Goal: Contribute content: Contribute content

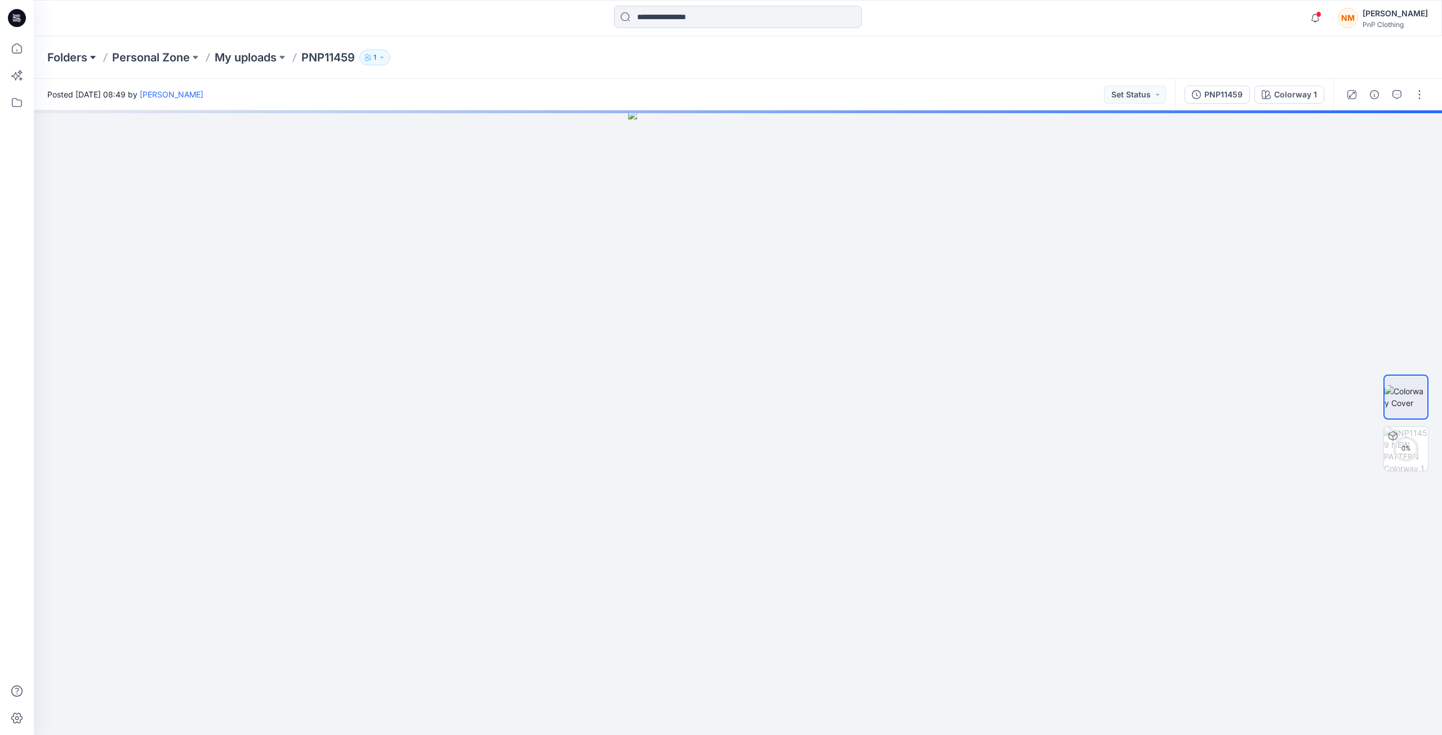
click at [91, 59] on button at bounding box center [92, 58] width 11 height 16
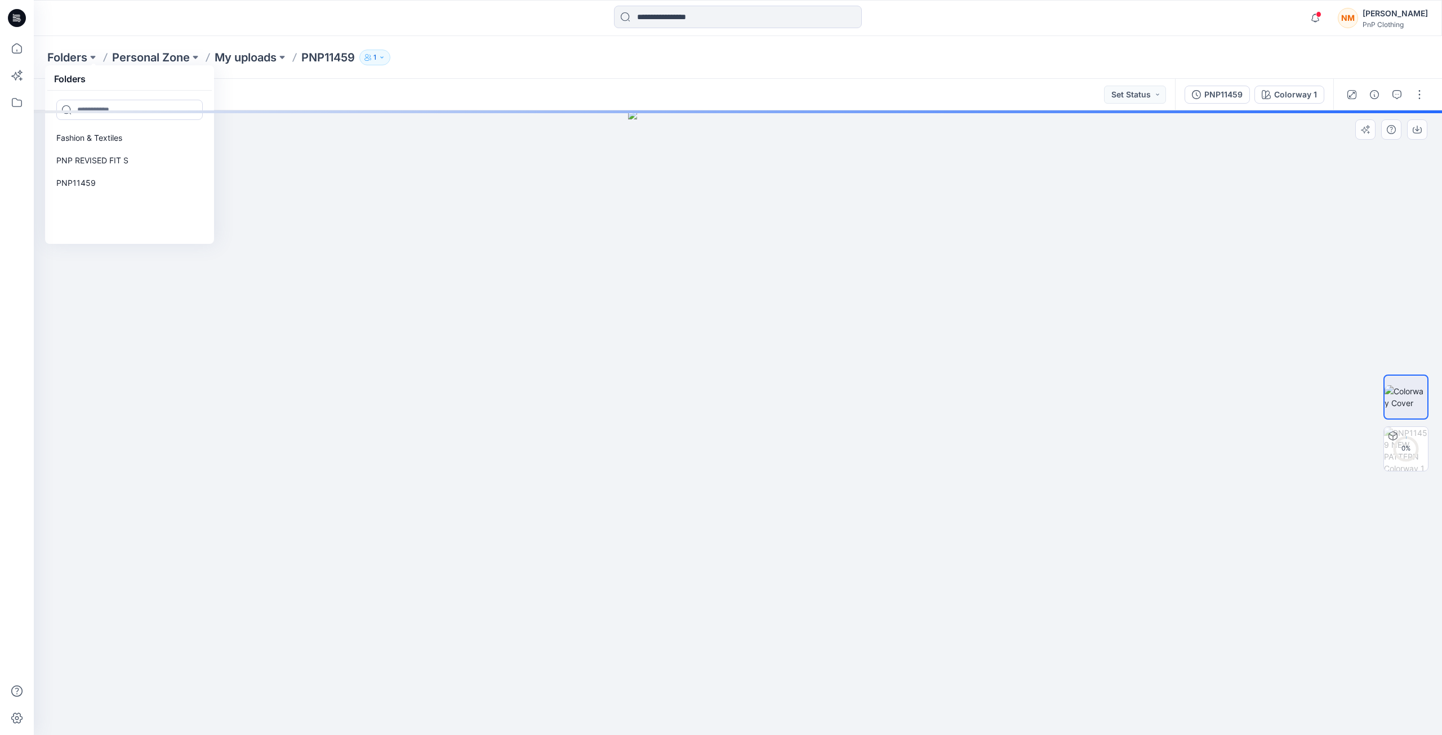
click at [224, 259] on div at bounding box center [738, 422] width 1408 height 625
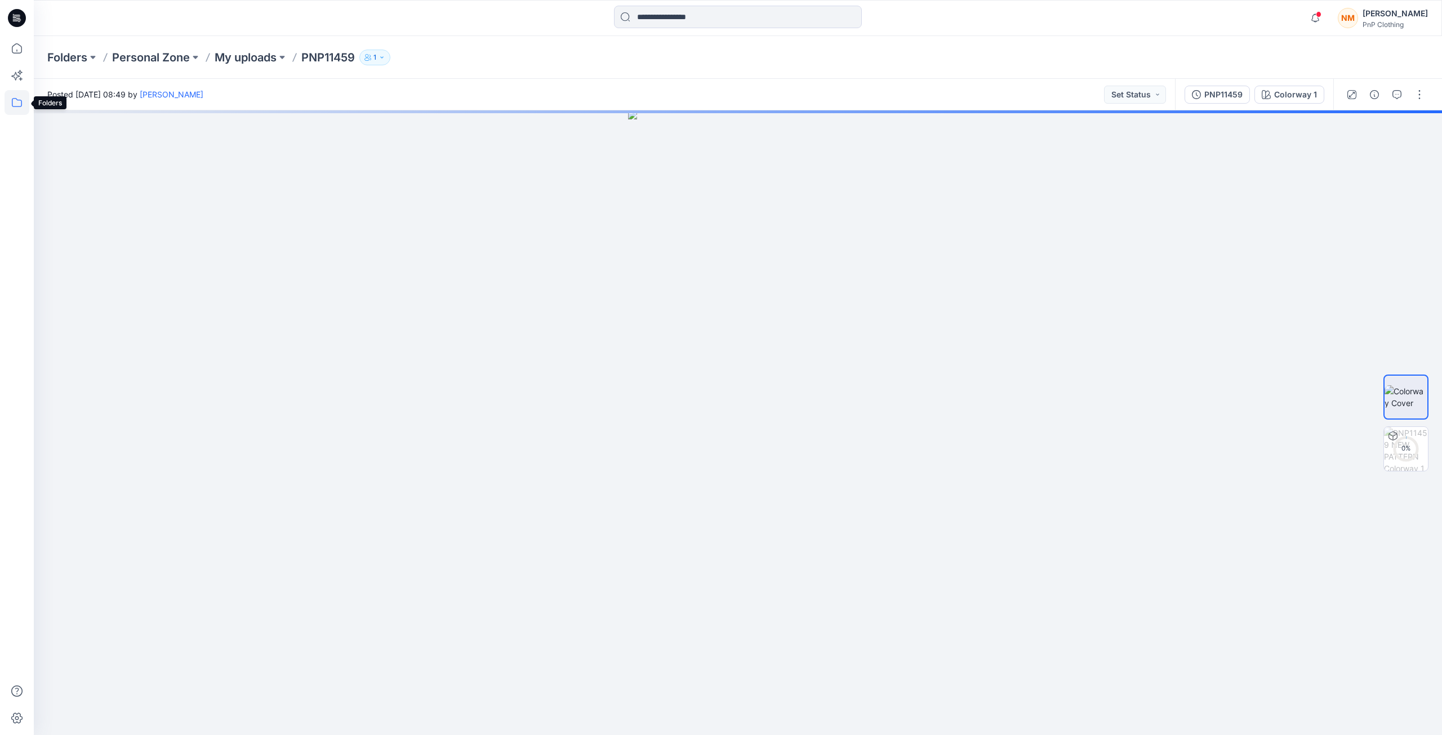
click at [20, 101] on icon at bounding box center [17, 102] width 25 height 25
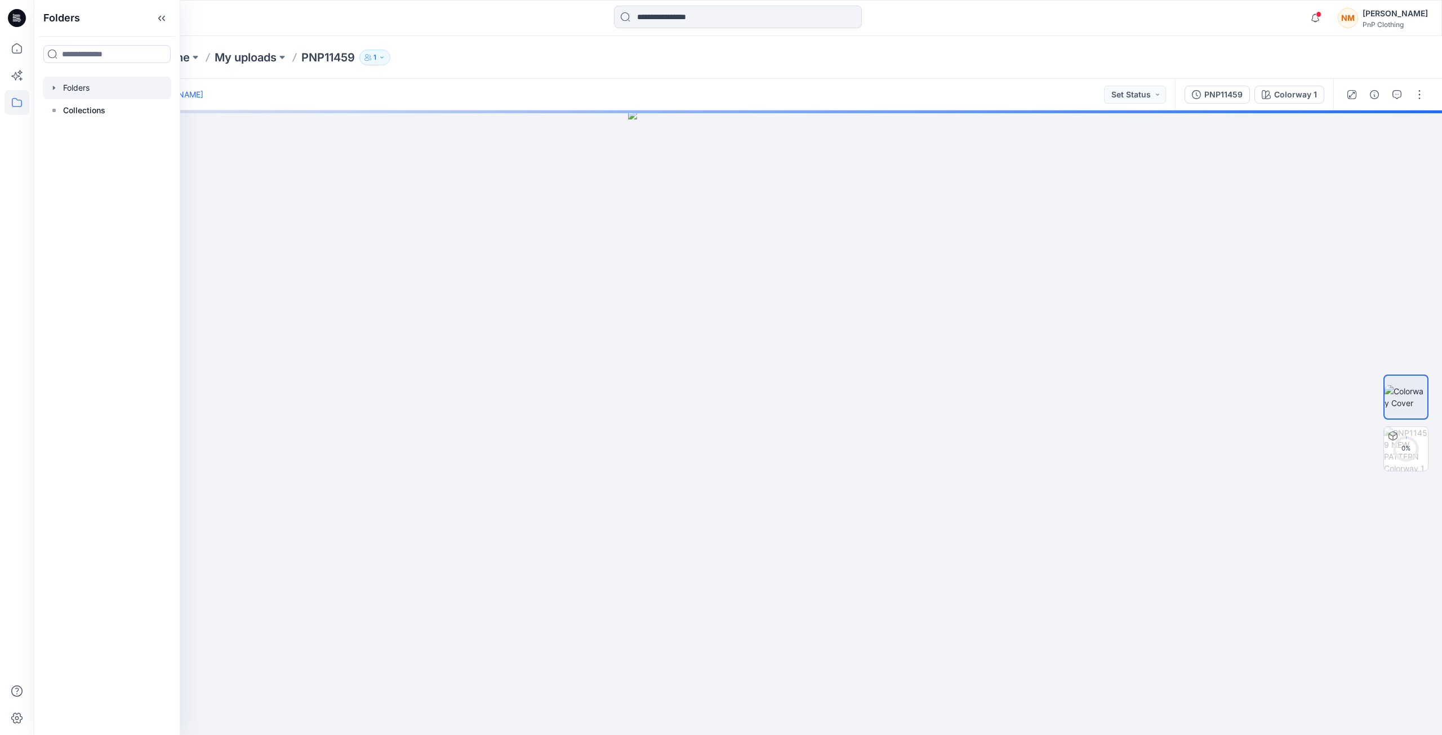
click at [88, 91] on div at bounding box center [107, 88] width 128 height 23
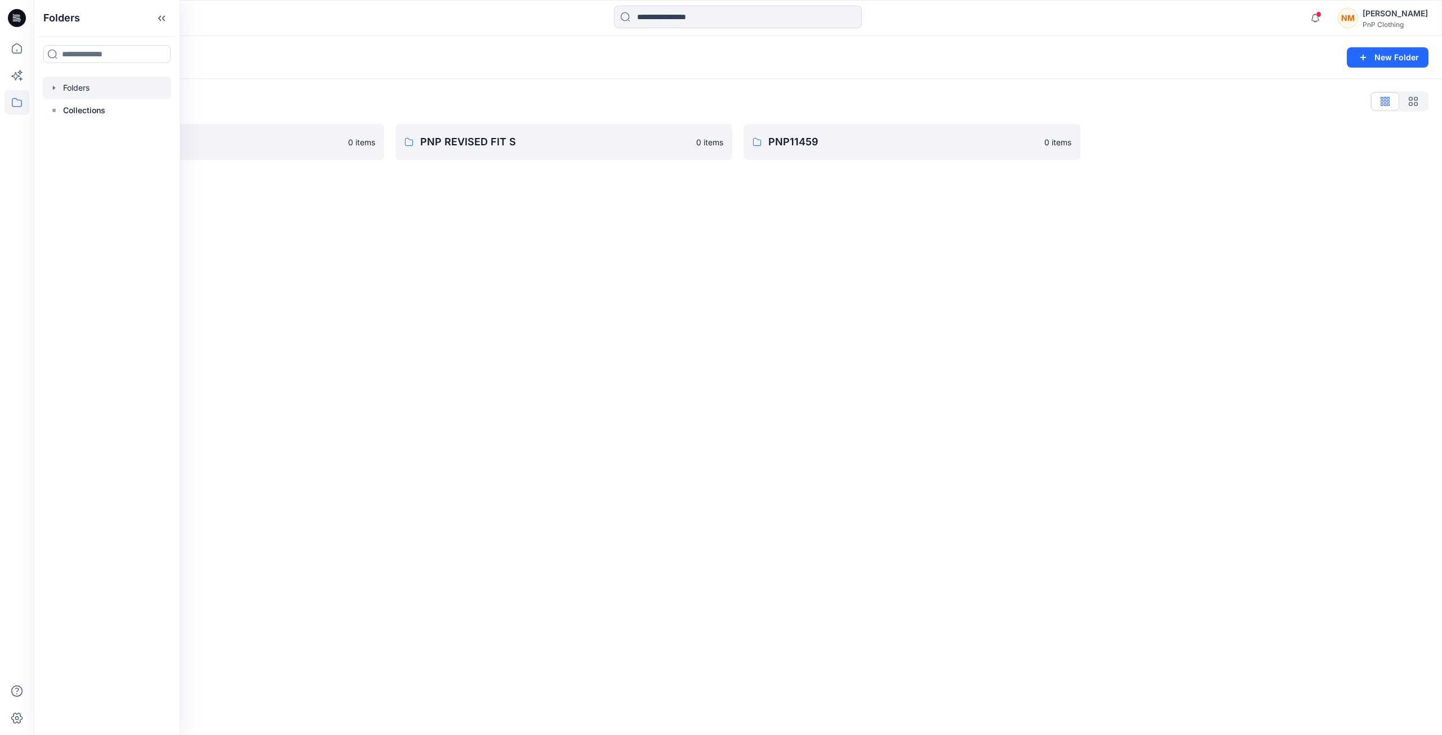
click at [309, 290] on div "Folders New Folder Folders List Fashion & Textiles 0 items PNP REVISED FIT S 0 …" at bounding box center [738, 385] width 1408 height 699
click at [158, 142] on p "Fashion & Textiles" at bounding box center [206, 142] width 269 height 16
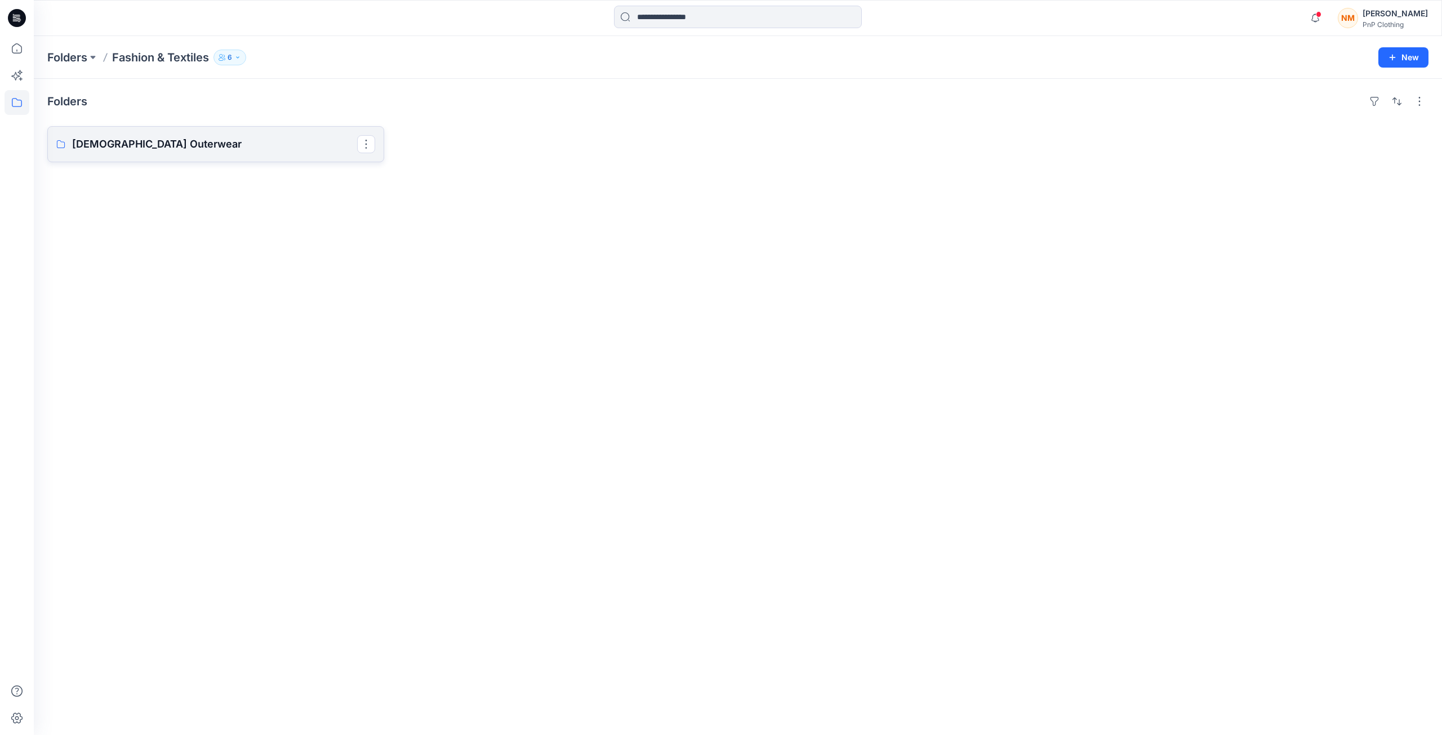
click at [139, 144] on p "[DEMOGRAPHIC_DATA] Outerwear" at bounding box center [214, 144] width 285 height 16
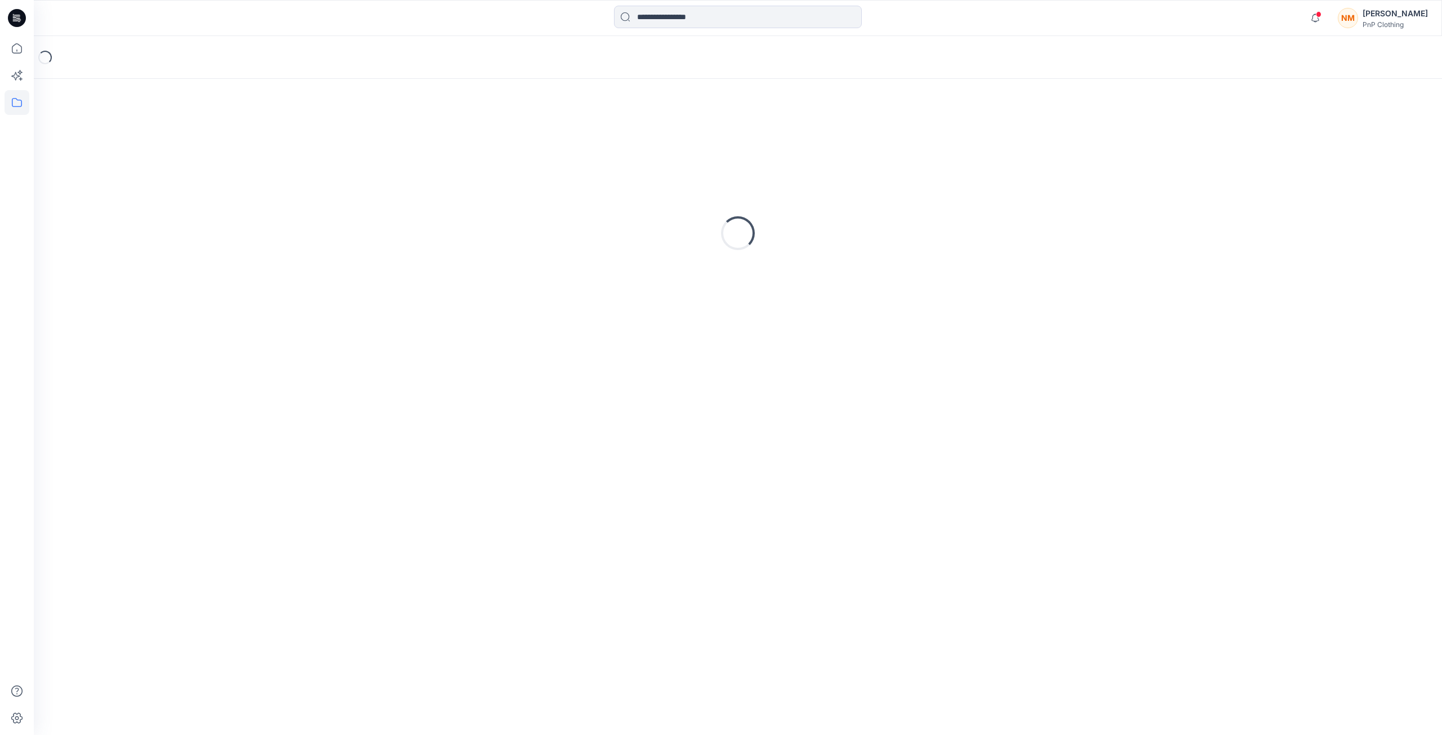
click at [139, 144] on div "Loading..." at bounding box center [737, 233] width 1381 height 282
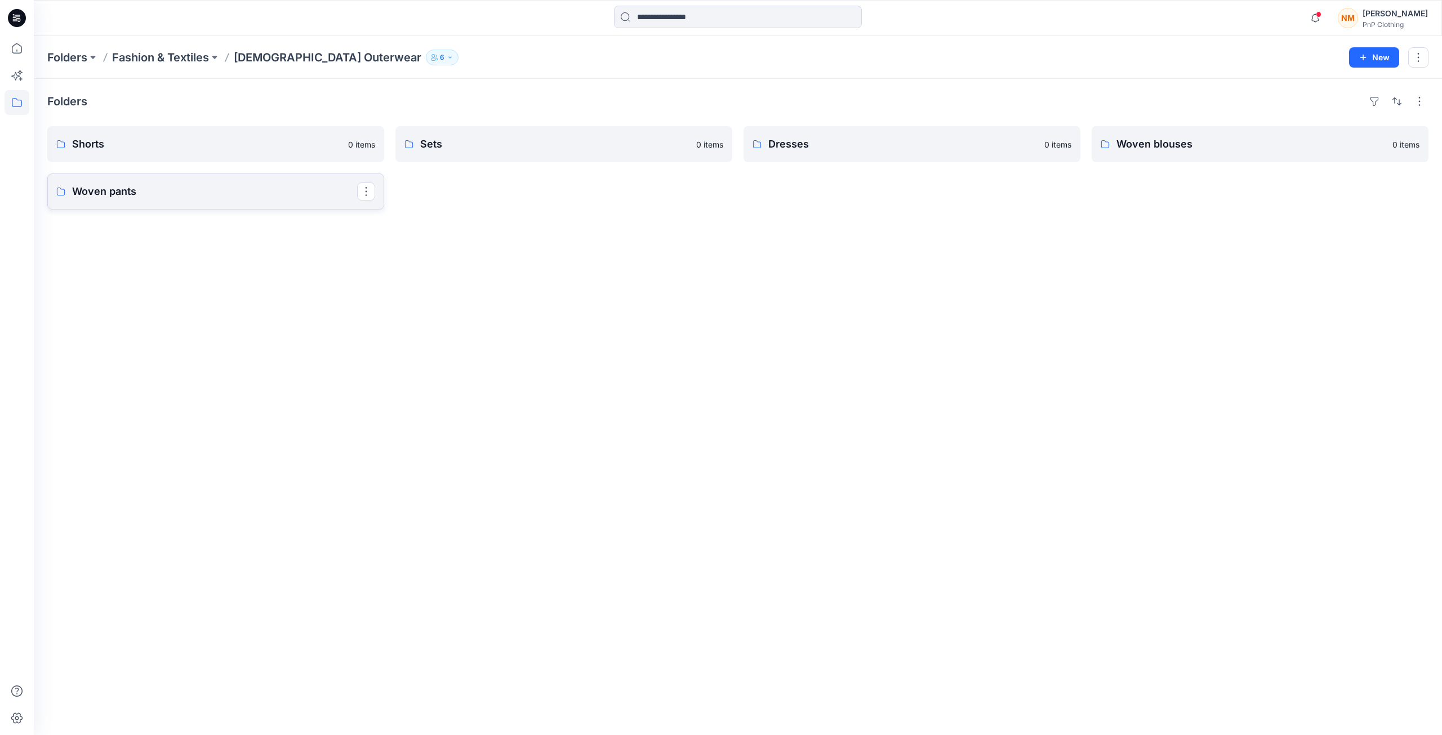
click at [105, 189] on p "Woven pants" at bounding box center [214, 192] width 285 height 16
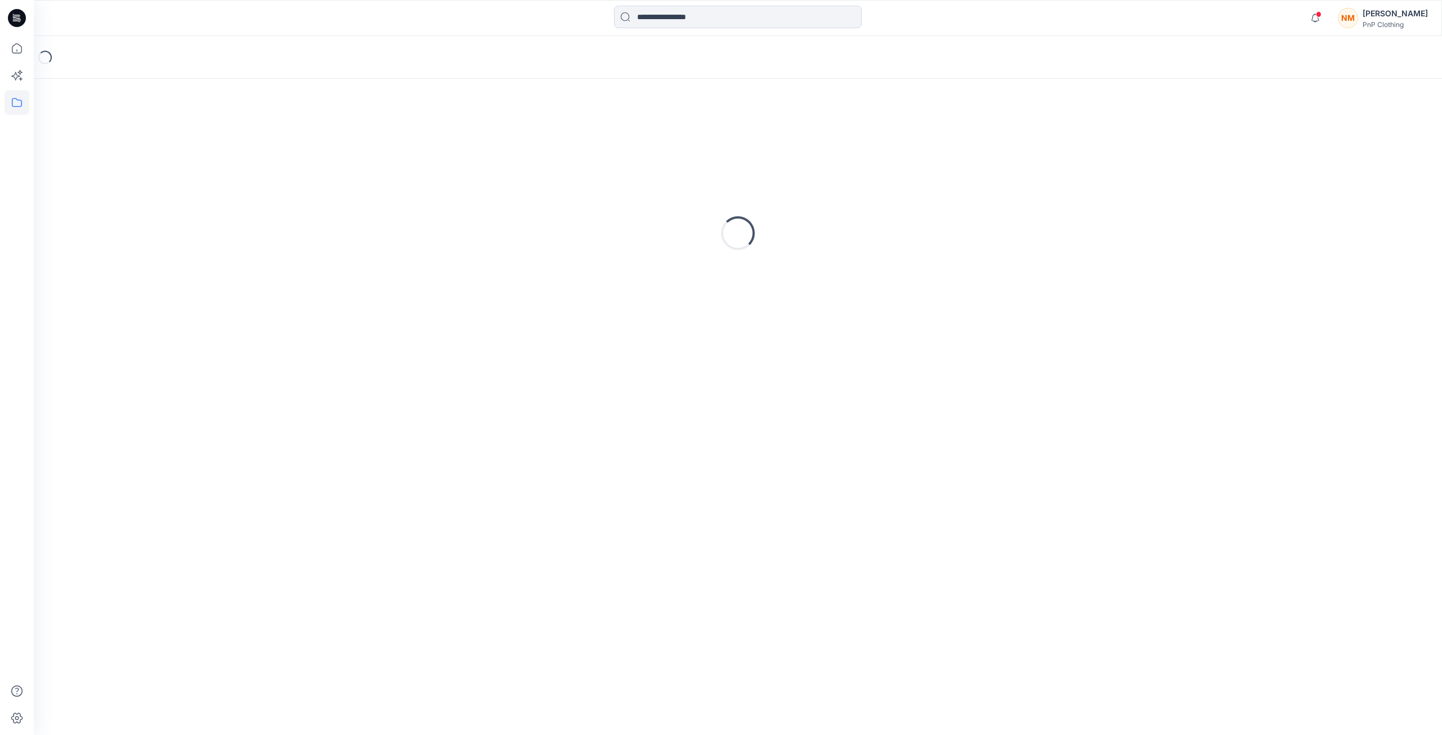
click at [105, 189] on div "Loading..." at bounding box center [737, 233] width 1381 height 282
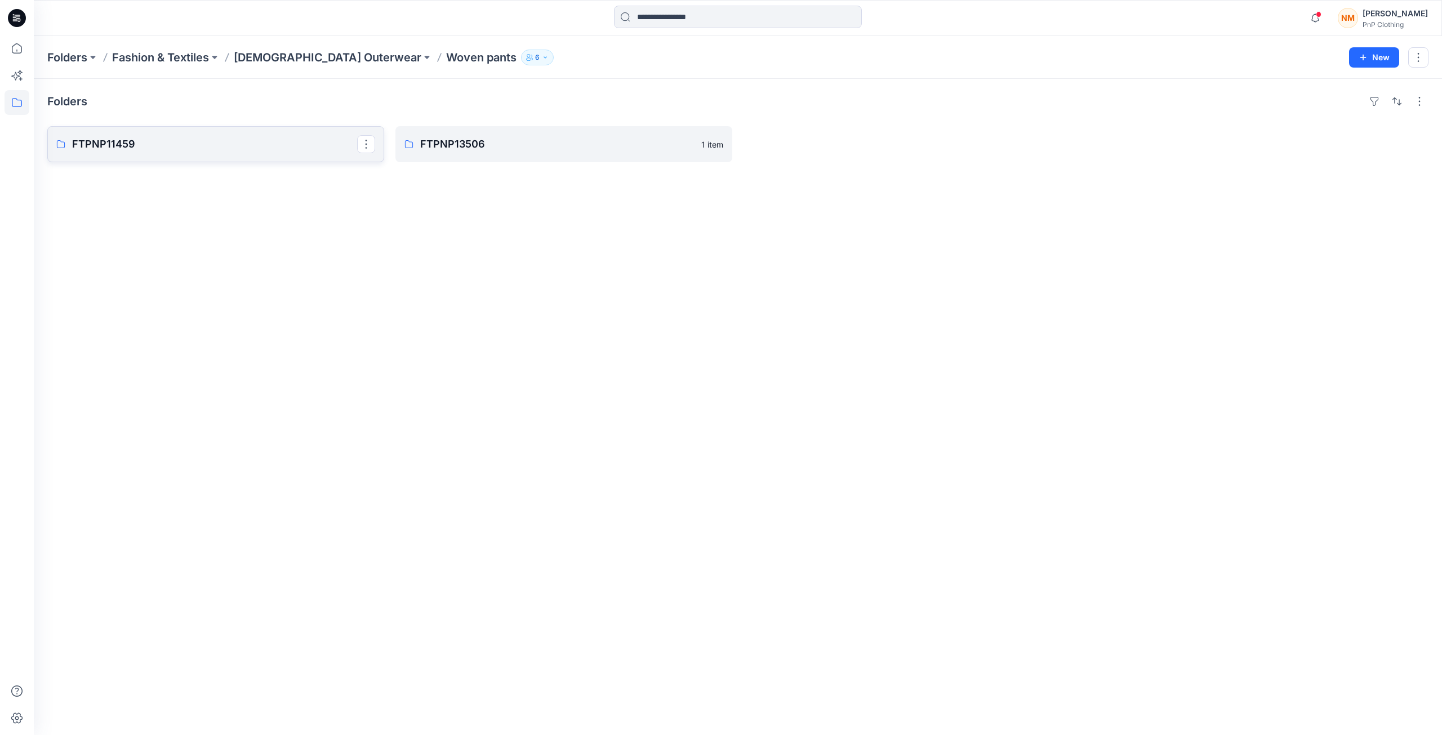
click at [167, 144] on p "FTPNP11459" at bounding box center [214, 144] width 285 height 16
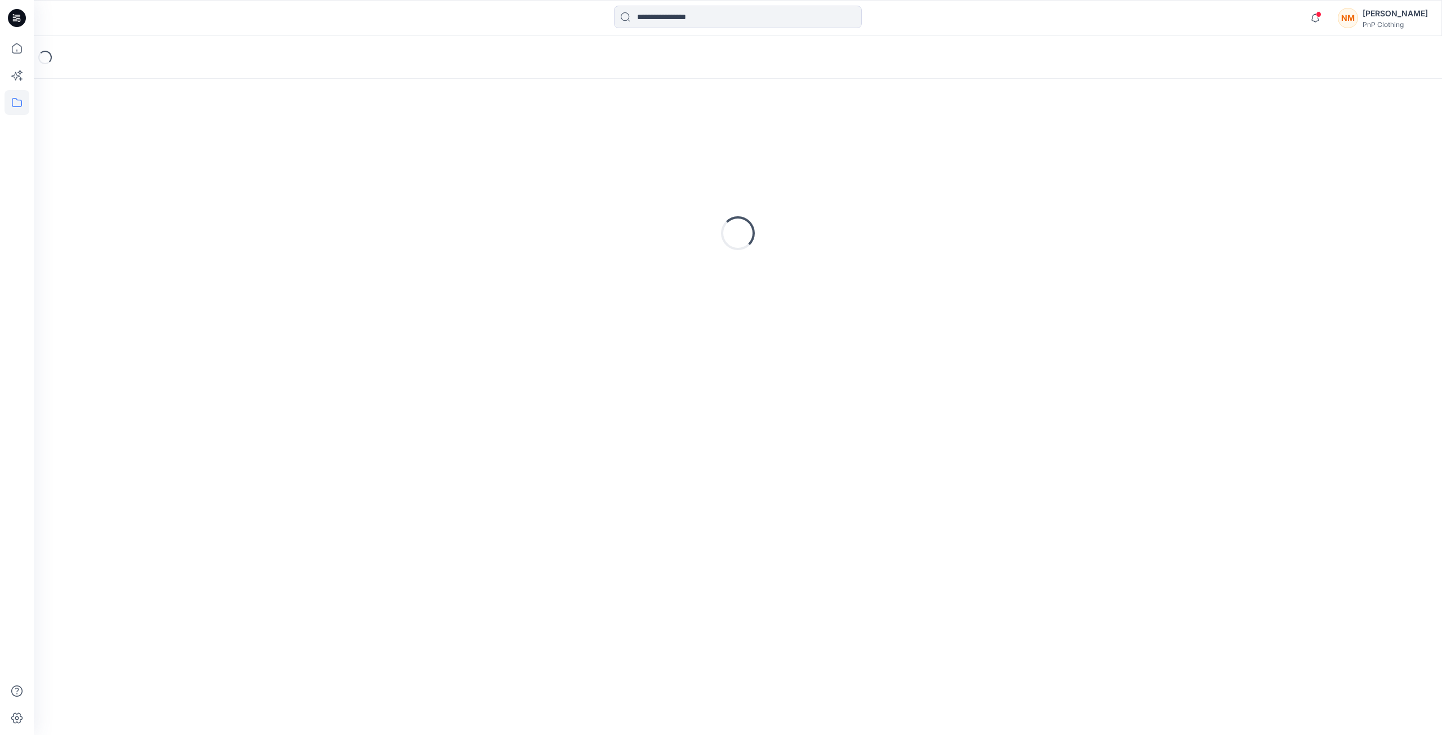
click at [167, 144] on div "Loading..." at bounding box center [737, 233] width 1381 height 282
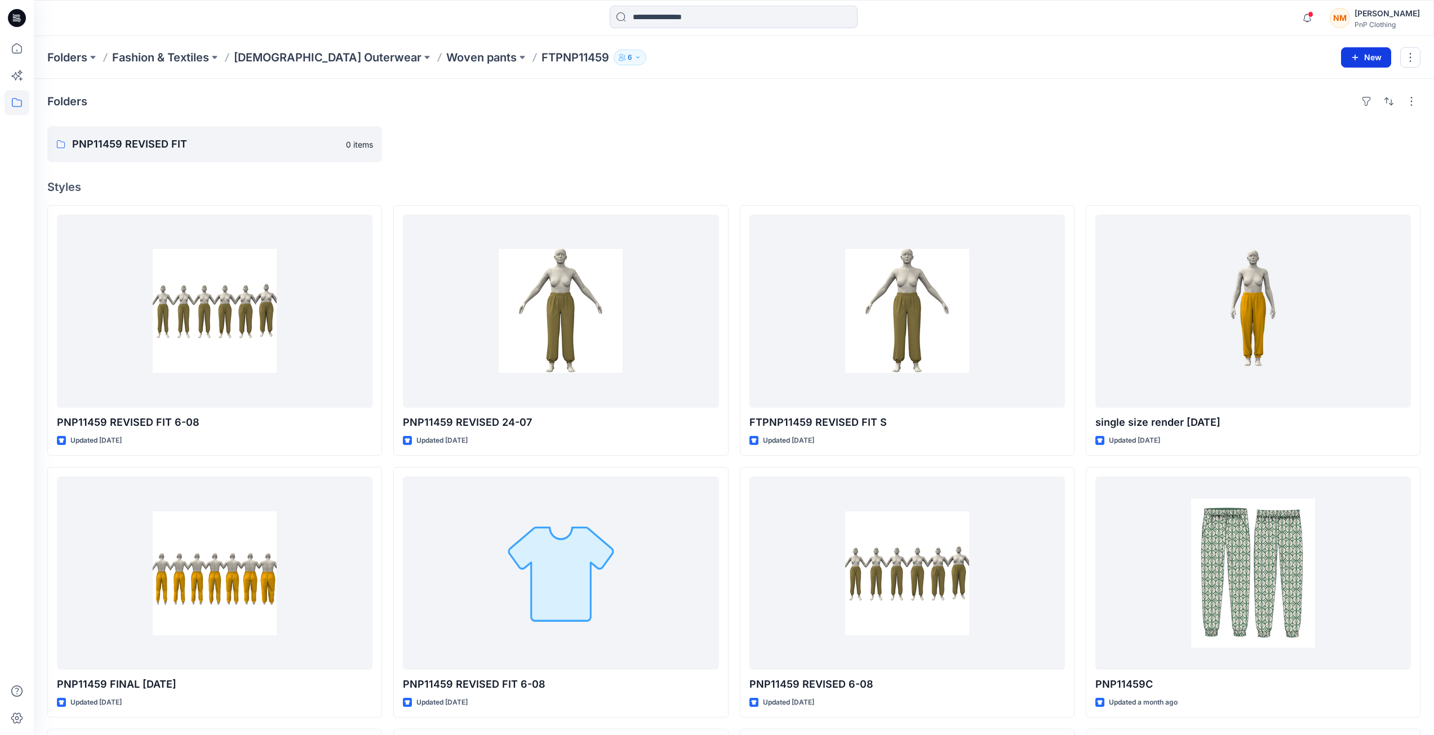
click at [1360, 56] on button "New" at bounding box center [1366, 57] width 50 height 20
click at [1355, 107] on button "New Folder" at bounding box center [1340, 107] width 97 height 21
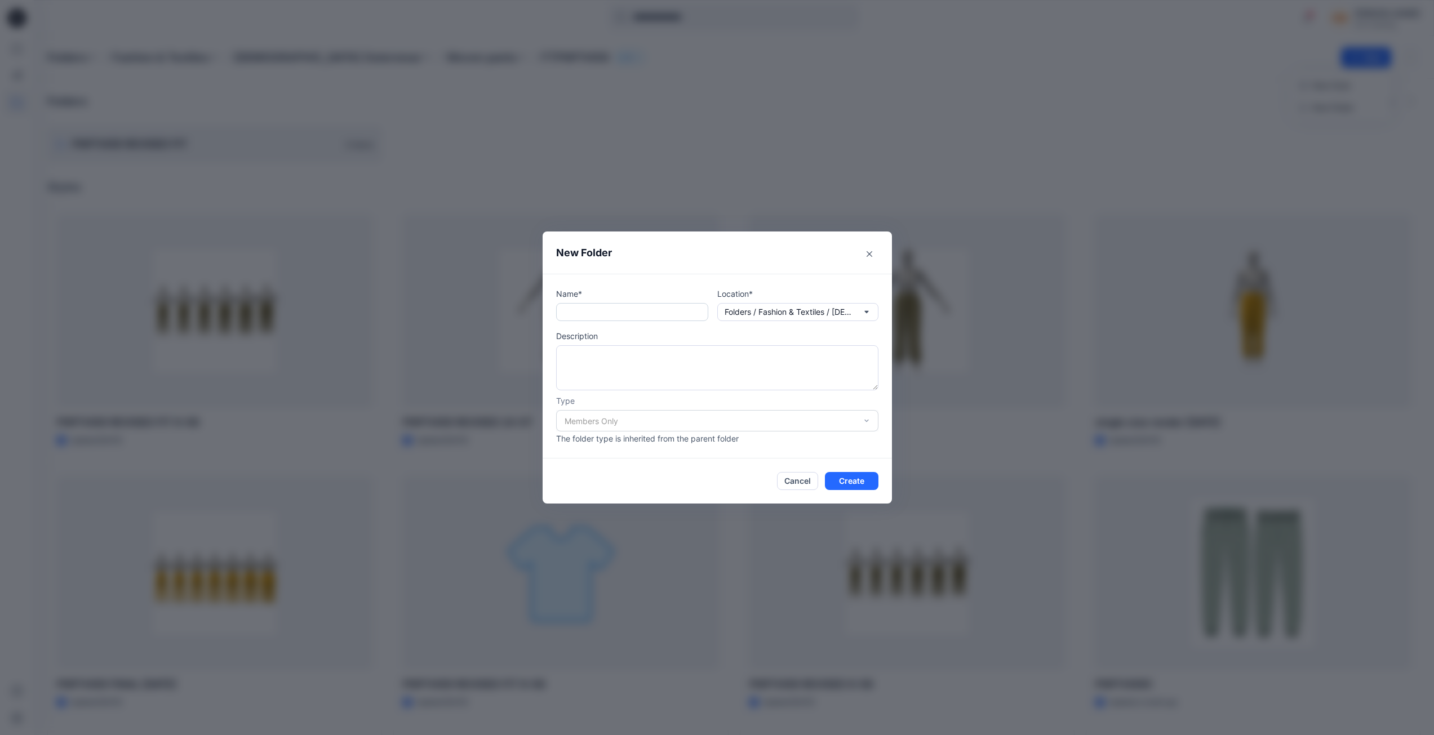
click at [603, 316] on input "text" at bounding box center [632, 312] width 152 height 18
click at [868, 312] on icon "button" at bounding box center [866, 312] width 9 height 9
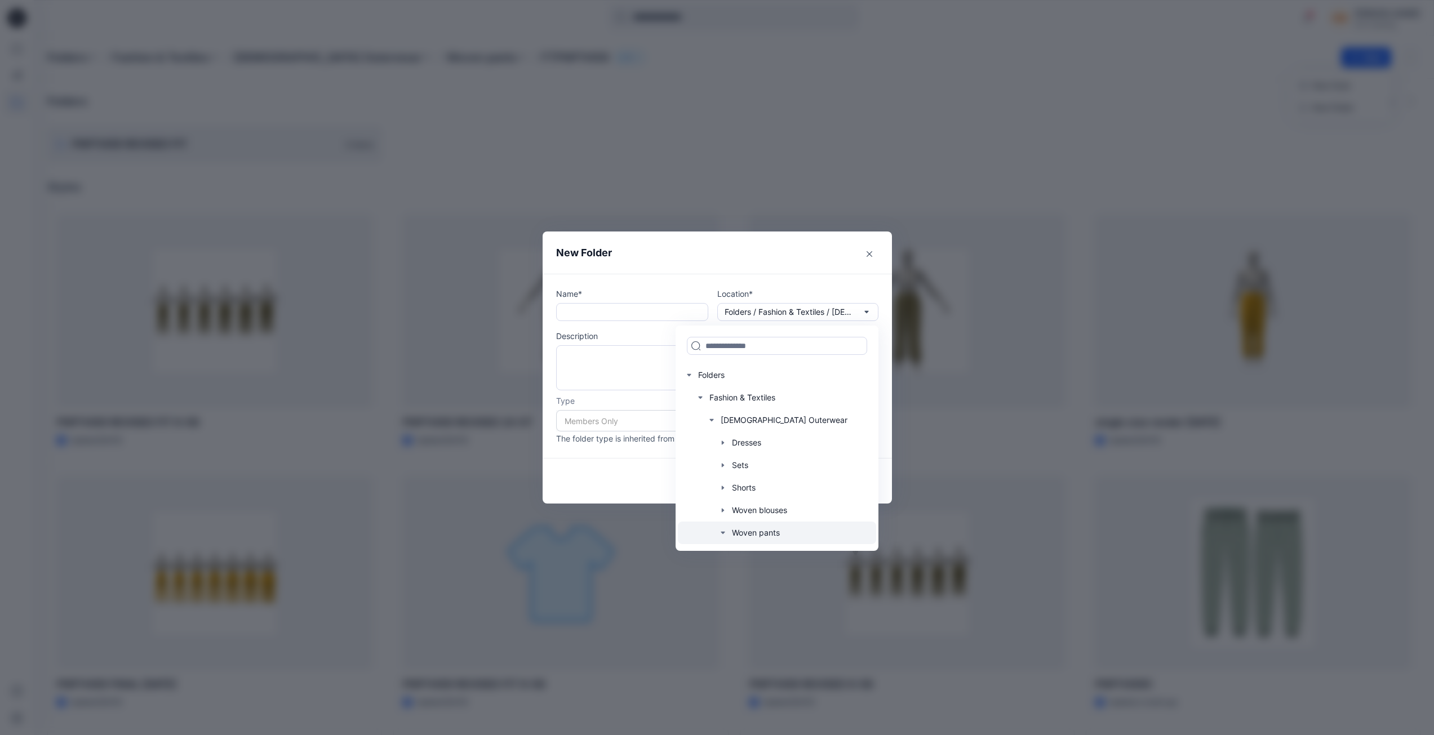
click at [783, 529] on div at bounding box center [777, 533] width 198 height 23
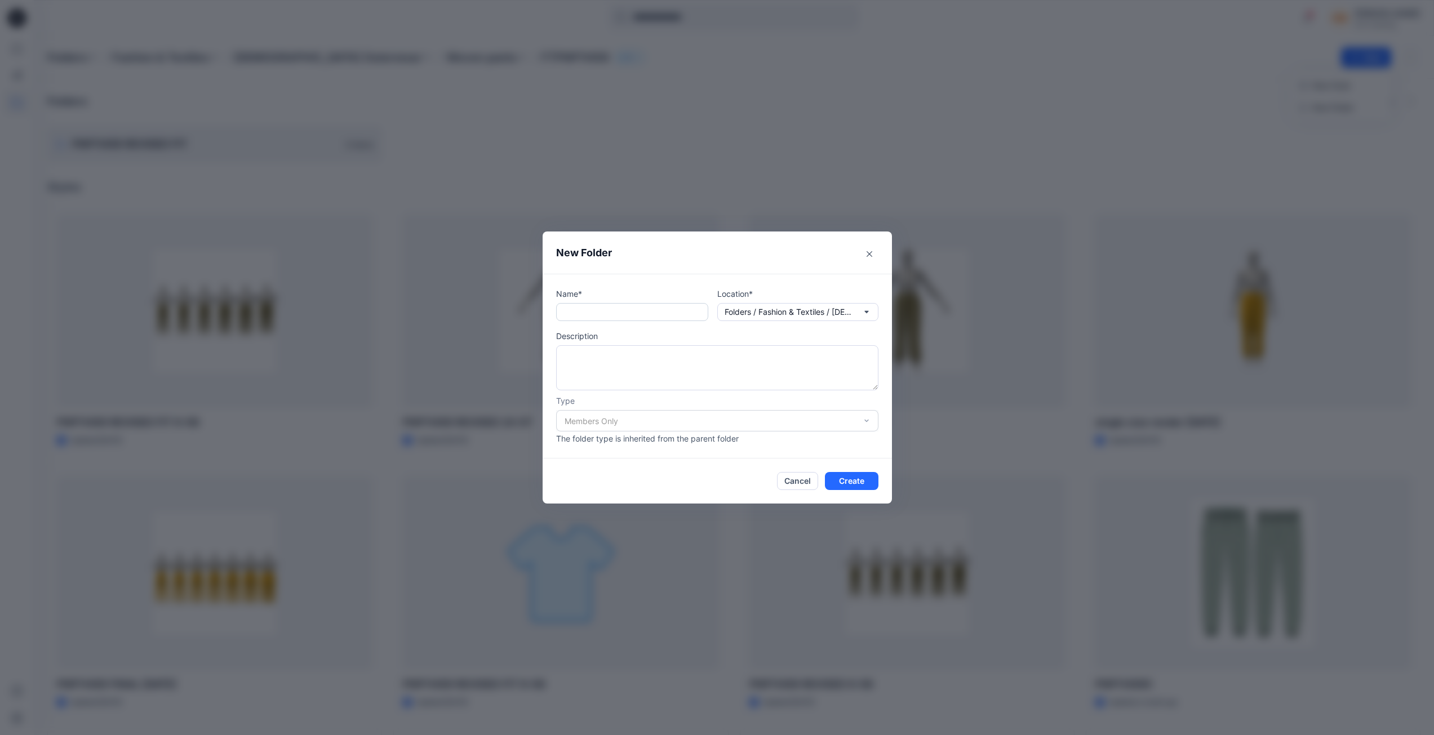
click at [595, 312] on input "text" at bounding box center [632, 312] width 152 height 18
type input "*"
type input "**********"
click at [570, 358] on textarea at bounding box center [717, 367] width 322 height 45
type textarea "**********"
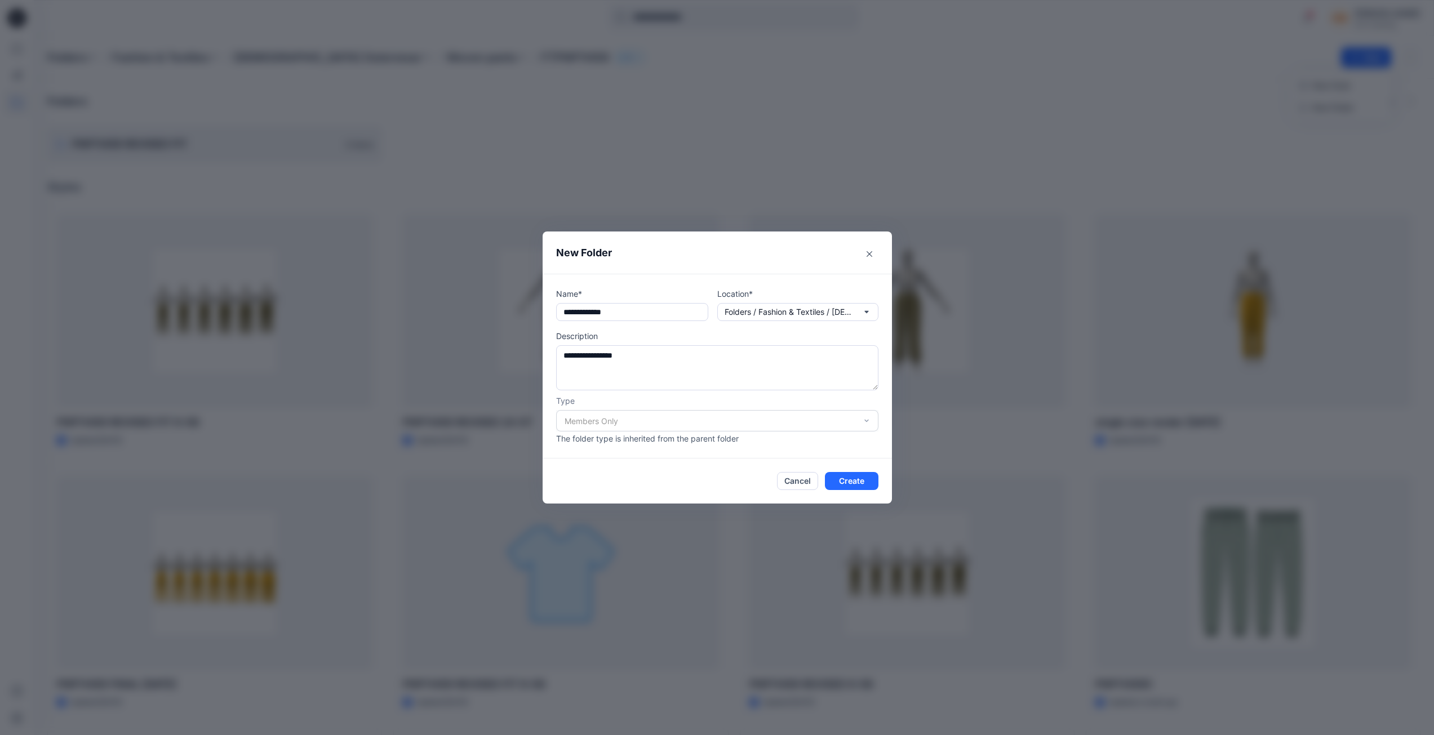
click at [869, 419] on div "Members Only" at bounding box center [717, 420] width 322 height 21
click at [858, 482] on button "Create" at bounding box center [852, 481] width 54 height 18
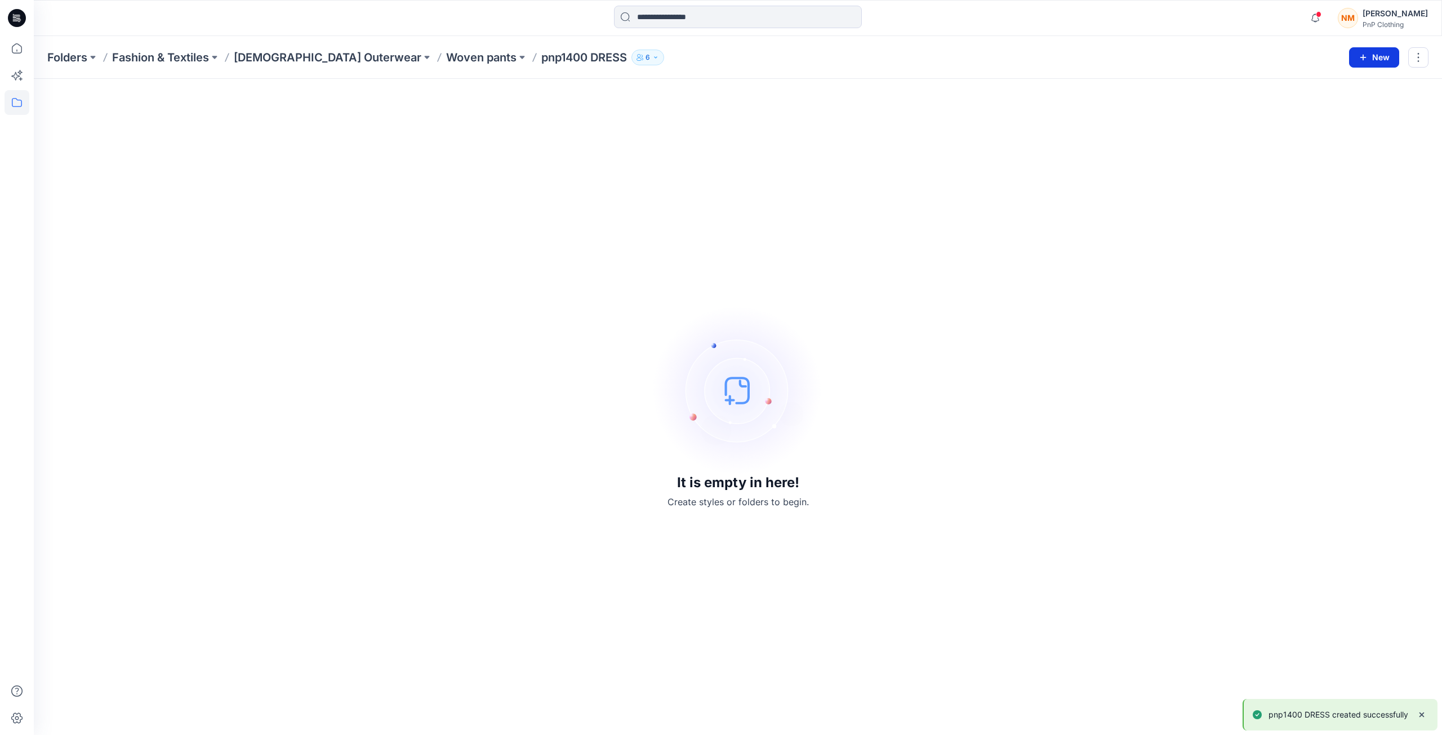
click at [1367, 56] on icon "button" at bounding box center [1363, 57] width 9 height 9
click at [1325, 88] on p "New Style" at bounding box center [1339, 86] width 38 height 14
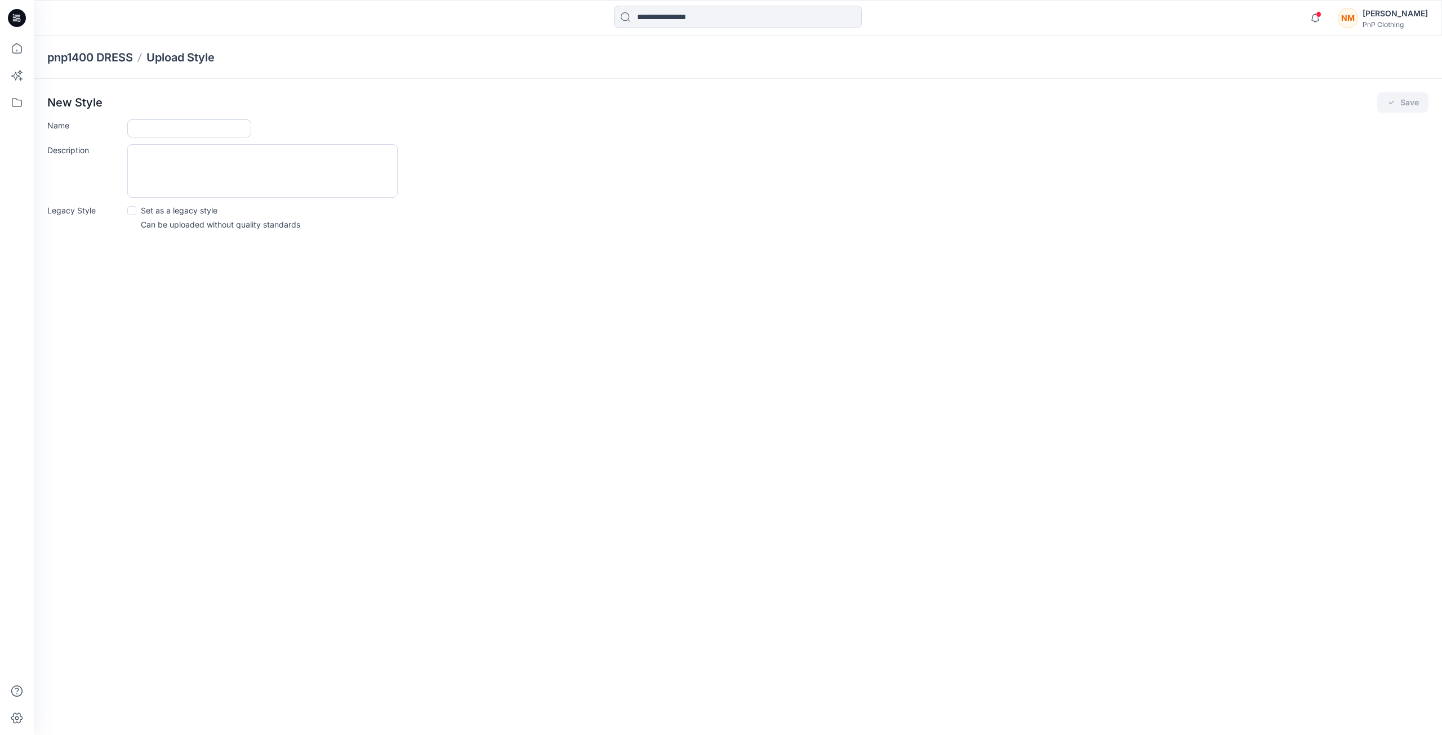
click at [162, 131] on input "Name" at bounding box center [189, 128] width 124 height 18
type input "*******"
click at [163, 143] on form "Name ******* Description Legacy Style Set as a legacy style Can be uploaded wit…" at bounding box center [737, 174] width 1381 height 111
click at [157, 157] on textarea "Description" at bounding box center [262, 171] width 270 height 54
click at [162, 166] on textarea "**********" at bounding box center [262, 171] width 270 height 54
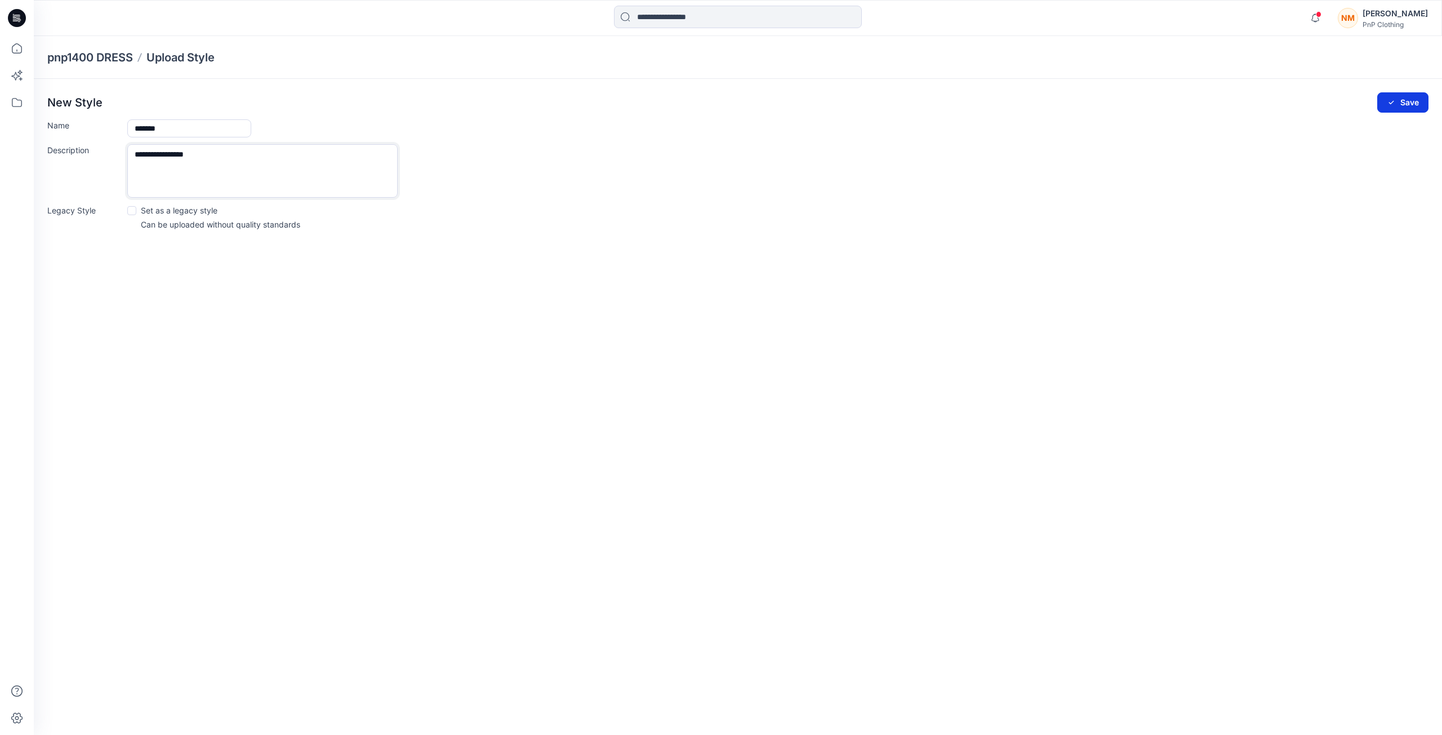
type textarea "**********"
click at [1412, 103] on button "Save" at bounding box center [1402, 102] width 51 height 20
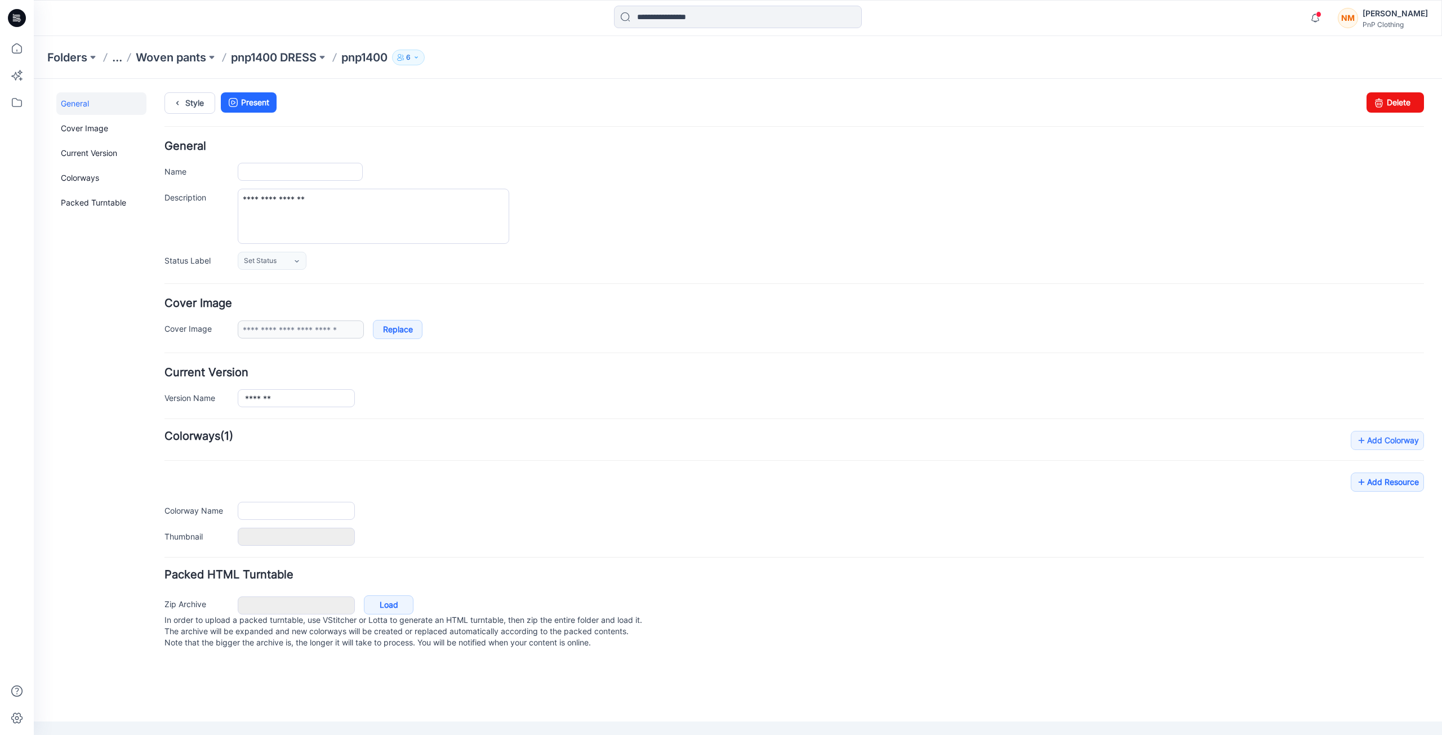
type input "*******"
type input "**********"
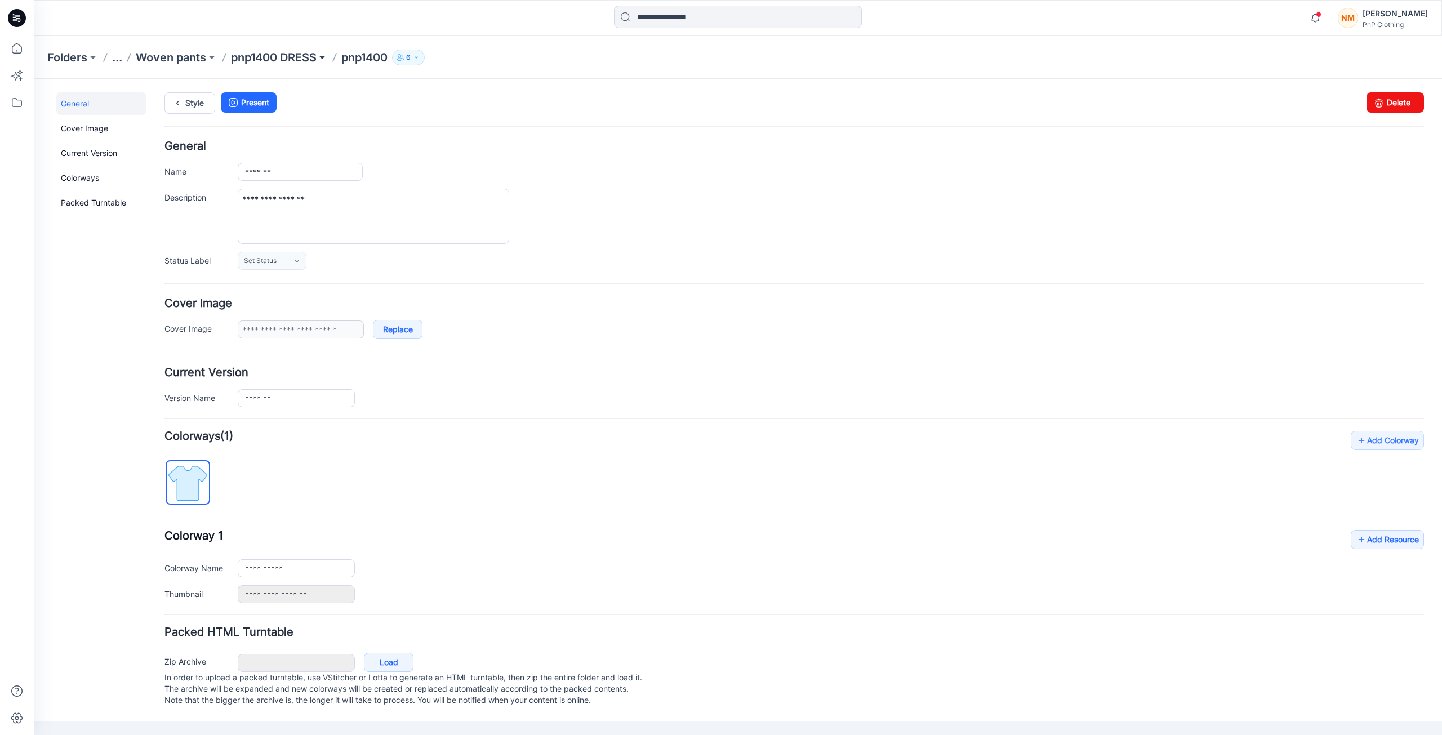
click at [324, 59] on button at bounding box center [322, 58] width 11 height 16
click at [522, 99] on ul "Style Present" at bounding box center [794, 102] width 1260 height 20
click at [510, 99] on ul "Style Present" at bounding box center [794, 102] width 1260 height 20
click at [296, 113] on input at bounding box center [325, 110] width 146 height 20
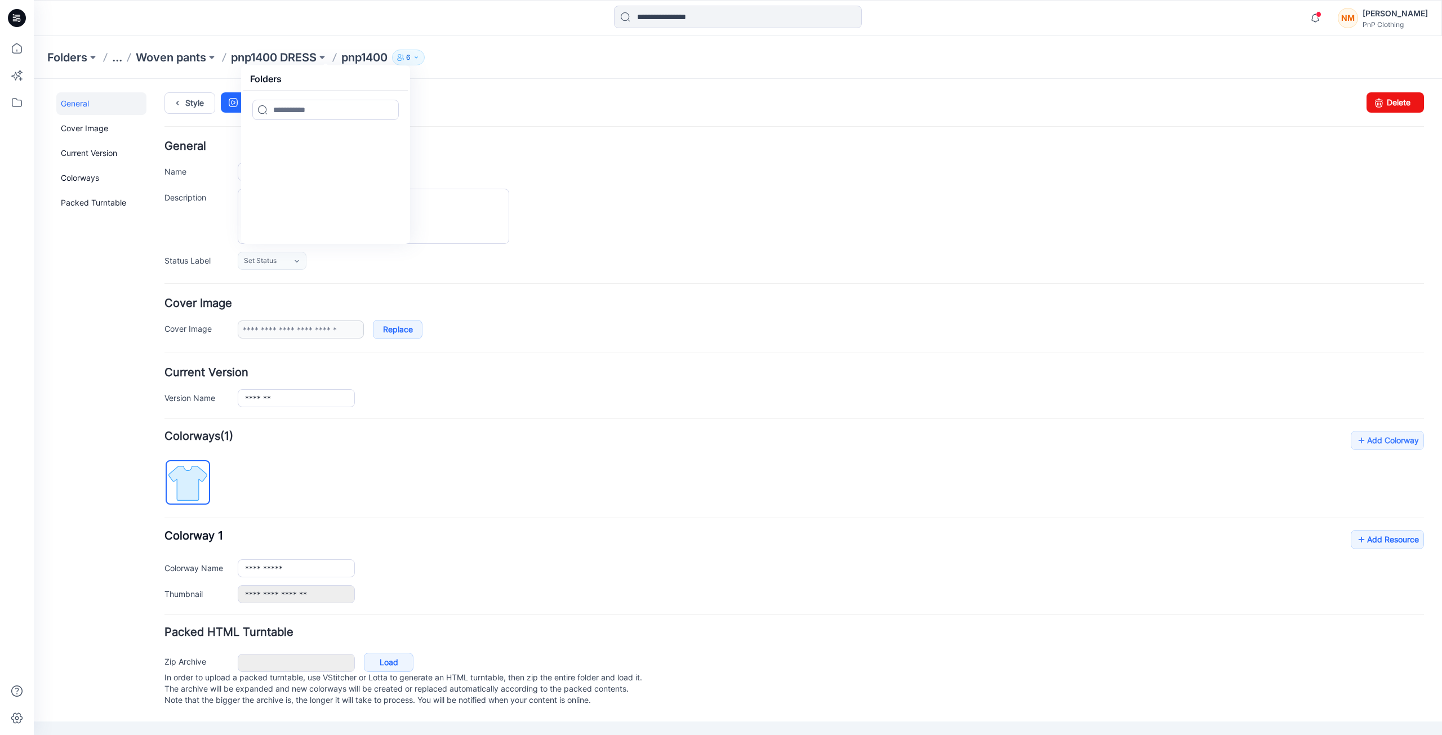
click at [499, 129] on div "Style Present Changes Saved Delete" at bounding box center [794, 116] width 1260 height 48
click at [504, 151] on h4 "General" at bounding box center [794, 146] width 1260 height 11
click at [560, 196] on div "**********" at bounding box center [831, 216] width 1186 height 55
click at [60, 305] on div "General Cover Image Current Version Colorways Packed Turntable" at bounding box center [101, 406] width 90 height 629
click at [1243, 207] on div "**********" at bounding box center [831, 216] width 1186 height 55
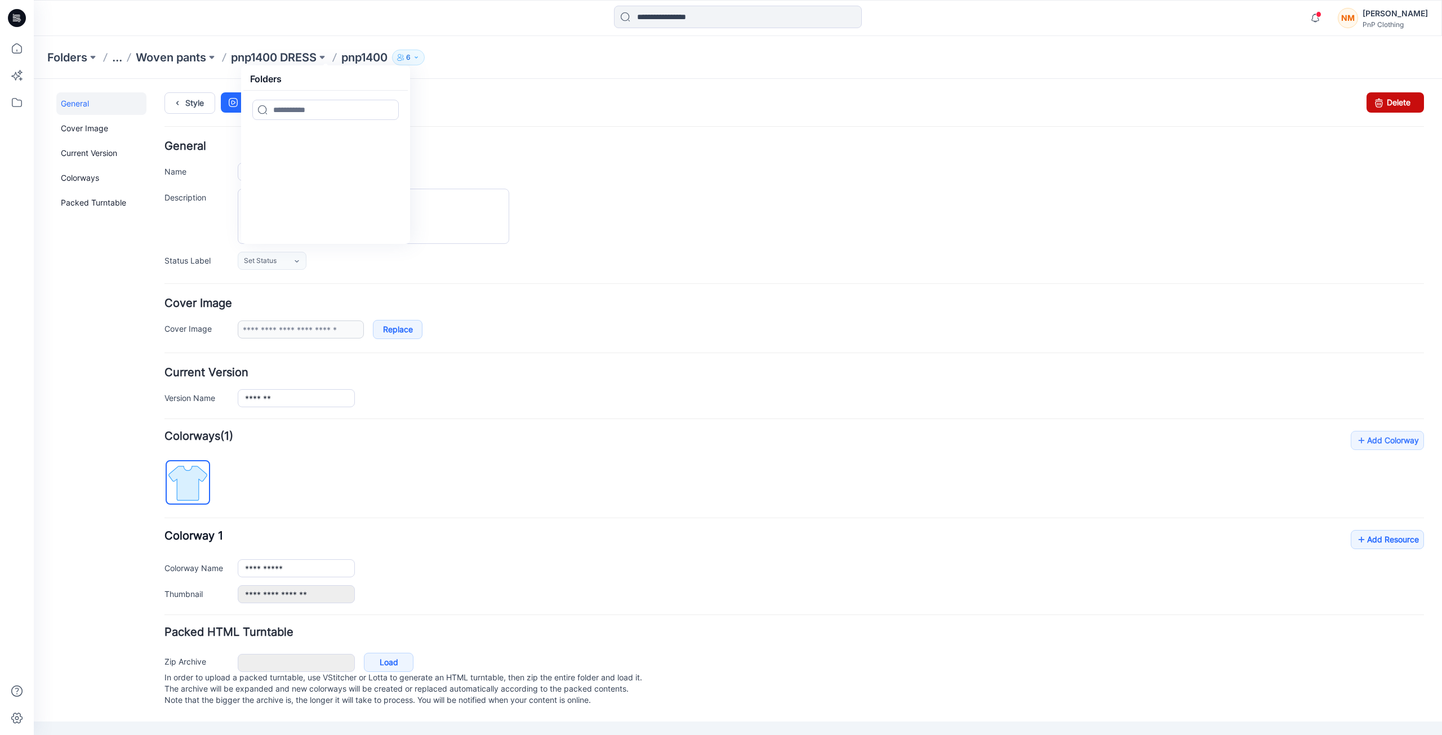
drag, startPoint x: 860, startPoint y: 140, endPoint x: 1389, endPoint y: 106, distance: 530.1
click at [1389, 106] on link "Delete" at bounding box center [1395, 102] width 57 height 20
click at [771, 407] on form "**********" at bounding box center [794, 425] width 1260 height 569
click at [289, 110] on input at bounding box center [325, 110] width 146 height 20
click at [314, 109] on input at bounding box center [325, 110] width 146 height 20
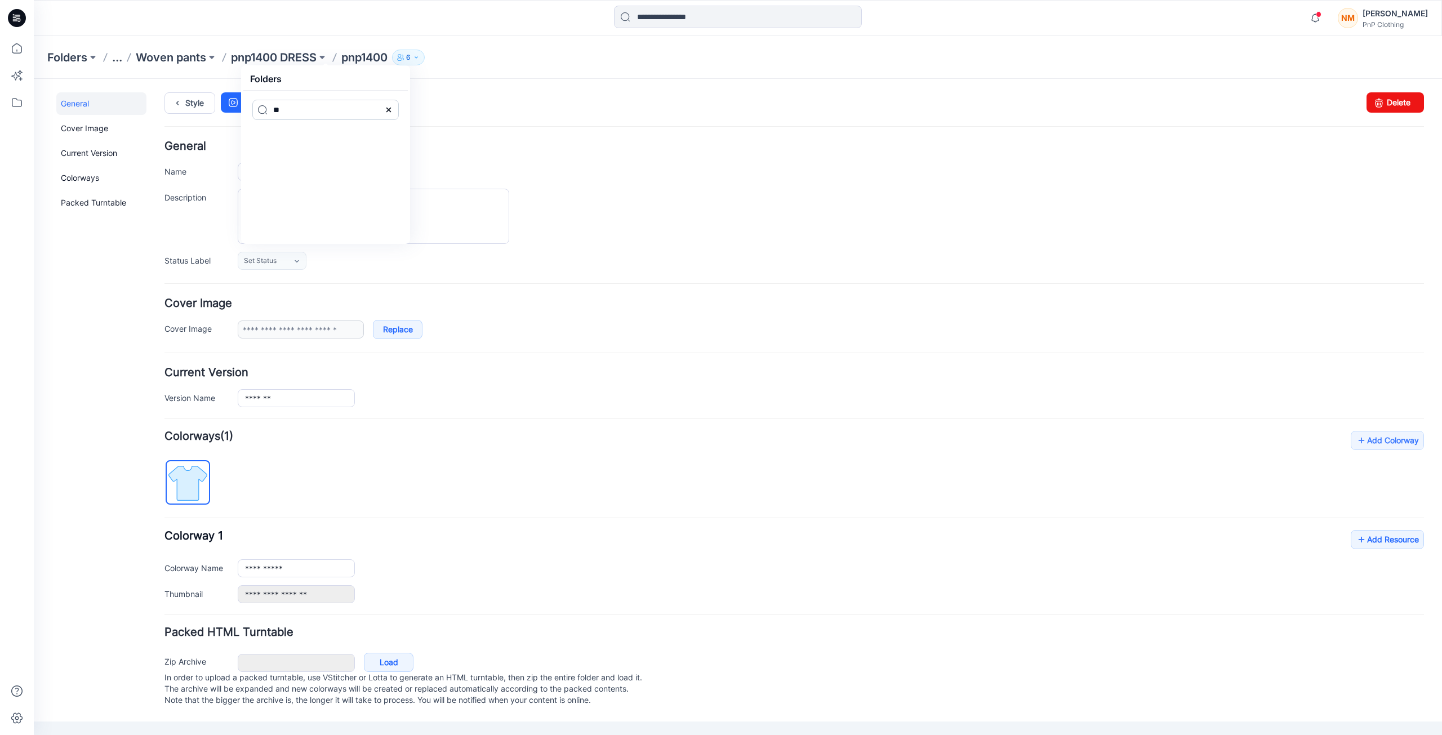
type input "*"
click at [689, 647] on div "Packed HTML Turntable Zip Archive Cancel Load In order to upload a packed turnt…" at bounding box center [794, 668] width 1260 height 83
click at [183, 173] on label "Name" at bounding box center [195, 171] width 62 height 12
click at [238, 173] on input "*******" at bounding box center [300, 172] width 125 height 18
click at [460, 216] on textarea "**********" at bounding box center [374, 216] width 272 height 55
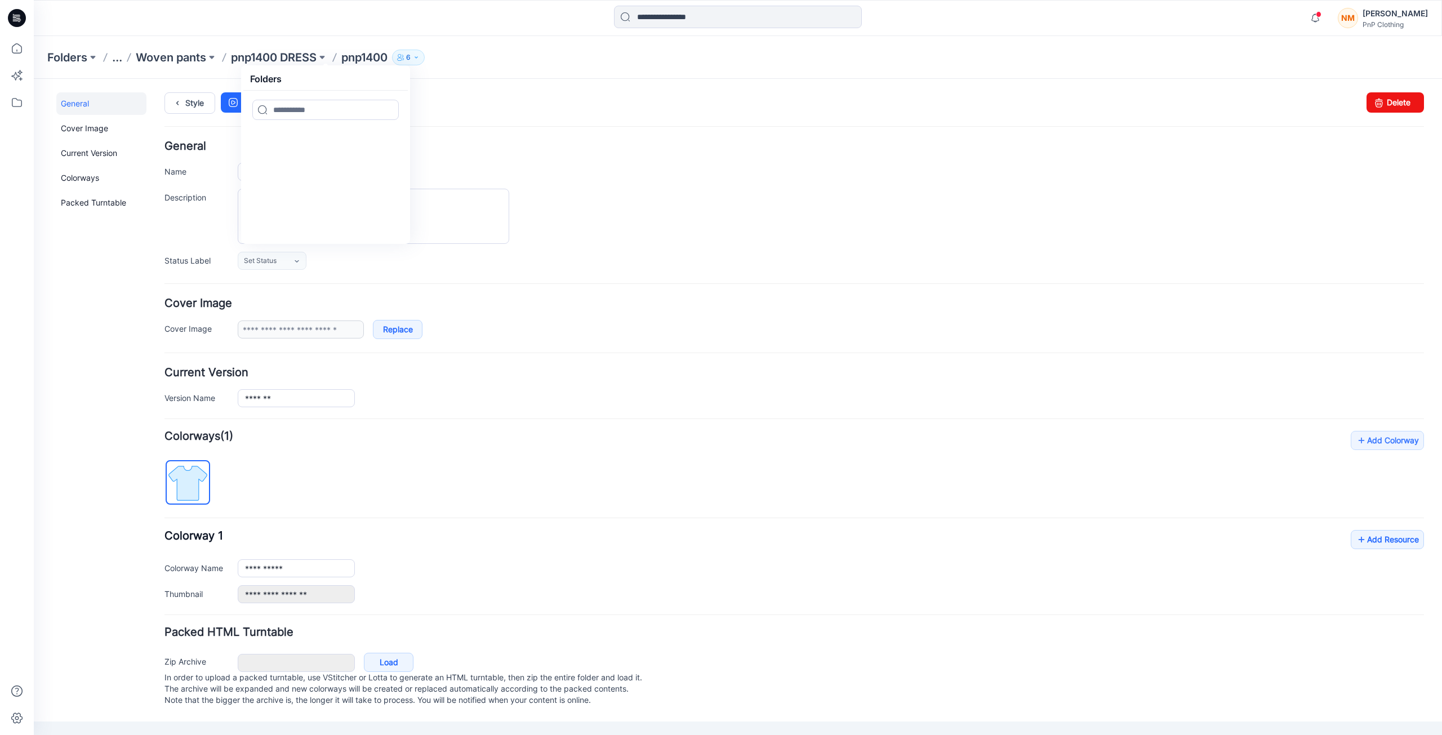
click at [440, 150] on h4 "General" at bounding box center [794, 146] width 1260 height 11
click at [1384, 542] on link "Add Resource" at bounding box center [1387, 539] width 73 height 19
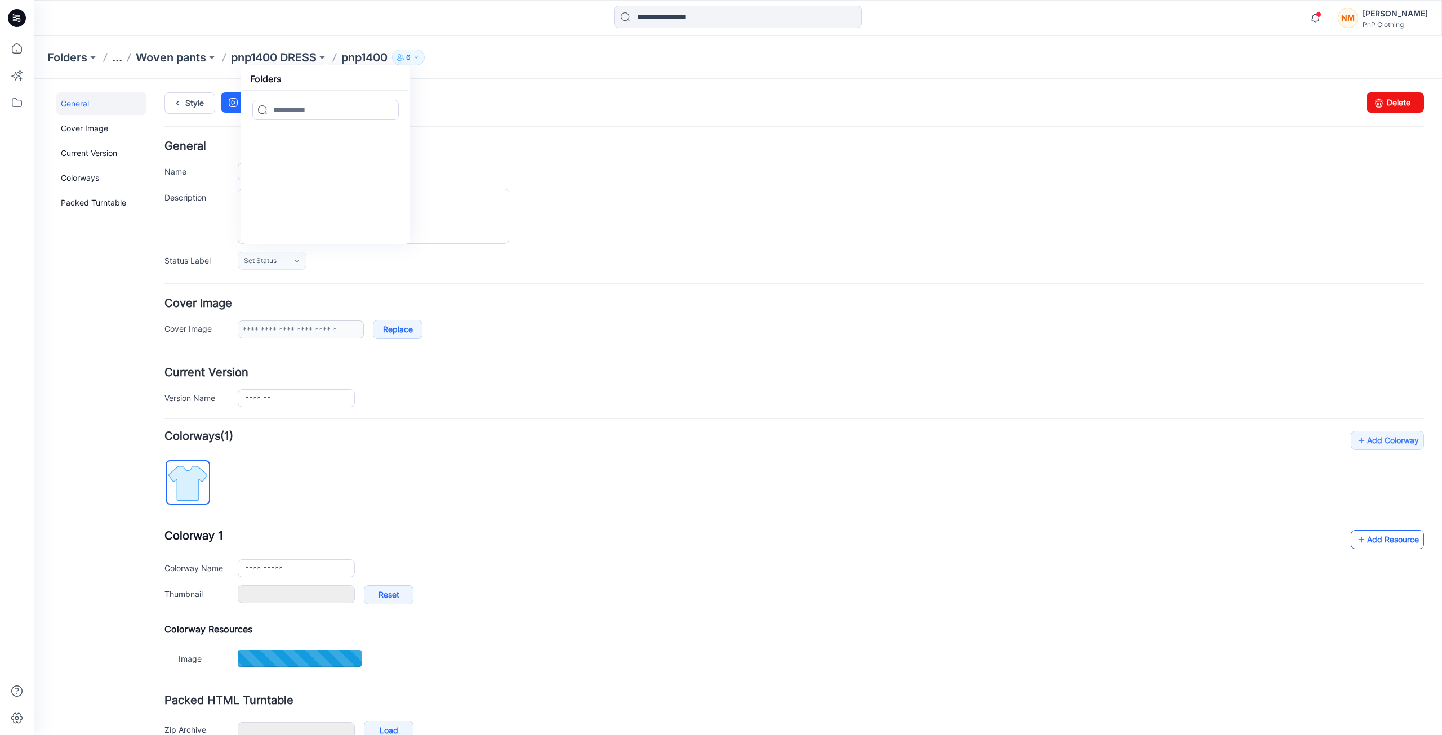
click at [1399, 541] on link "Add Resource" at bounding box center [1387, 539] width 73 height 19
type input "**********"
click at [1356, 540] on icon at bounding box center [1361, 540] width 11 height 18
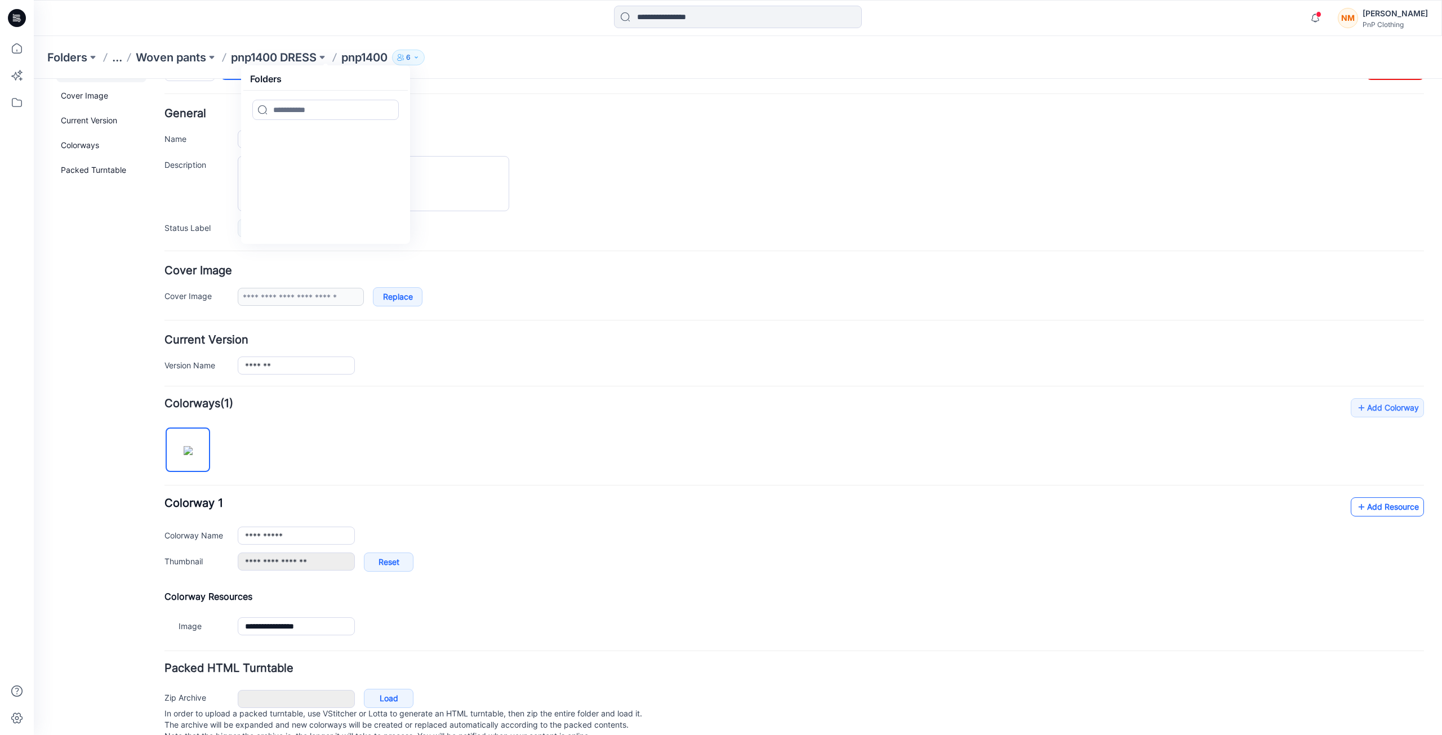
scroll to position [66, 0]
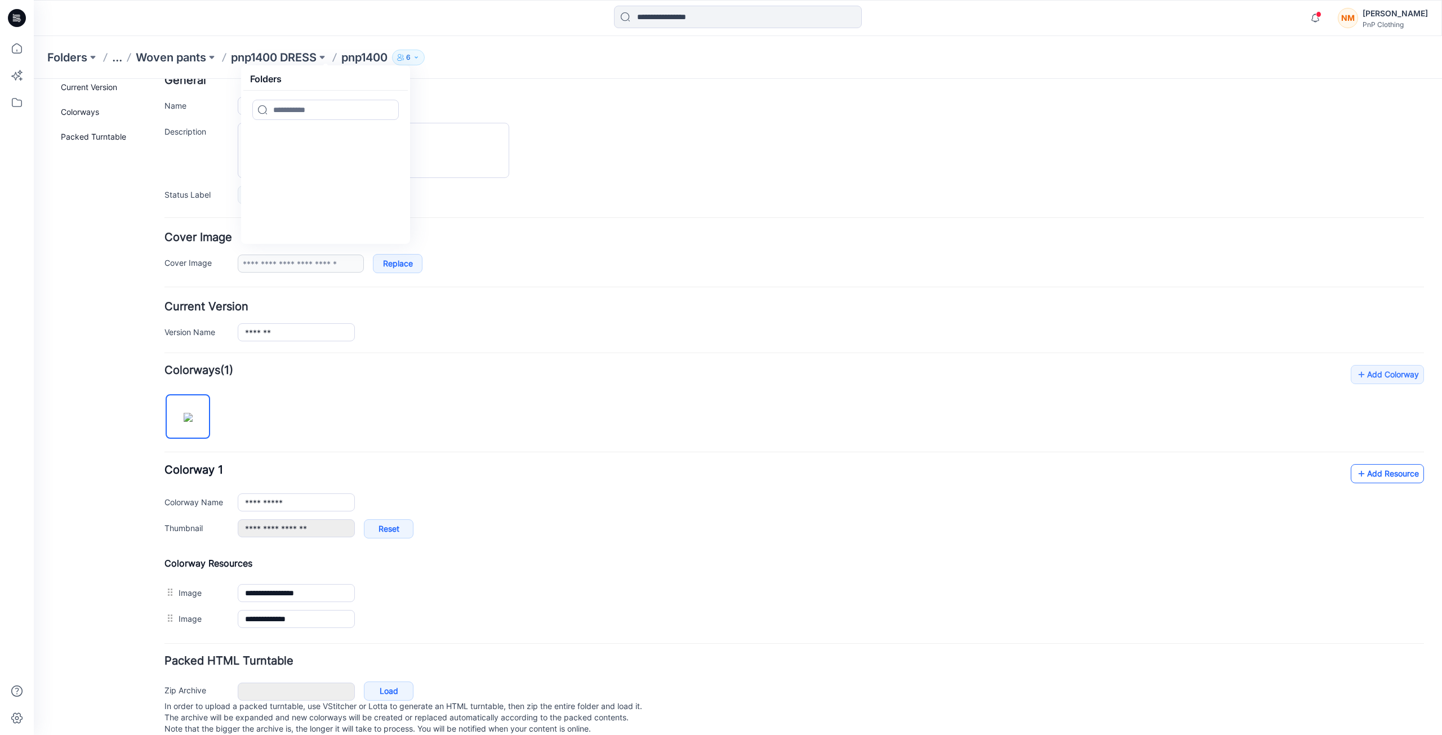
click at [1362, 477] on link "Add Resource" at bounding box center [1387, 473] width 73 height 19
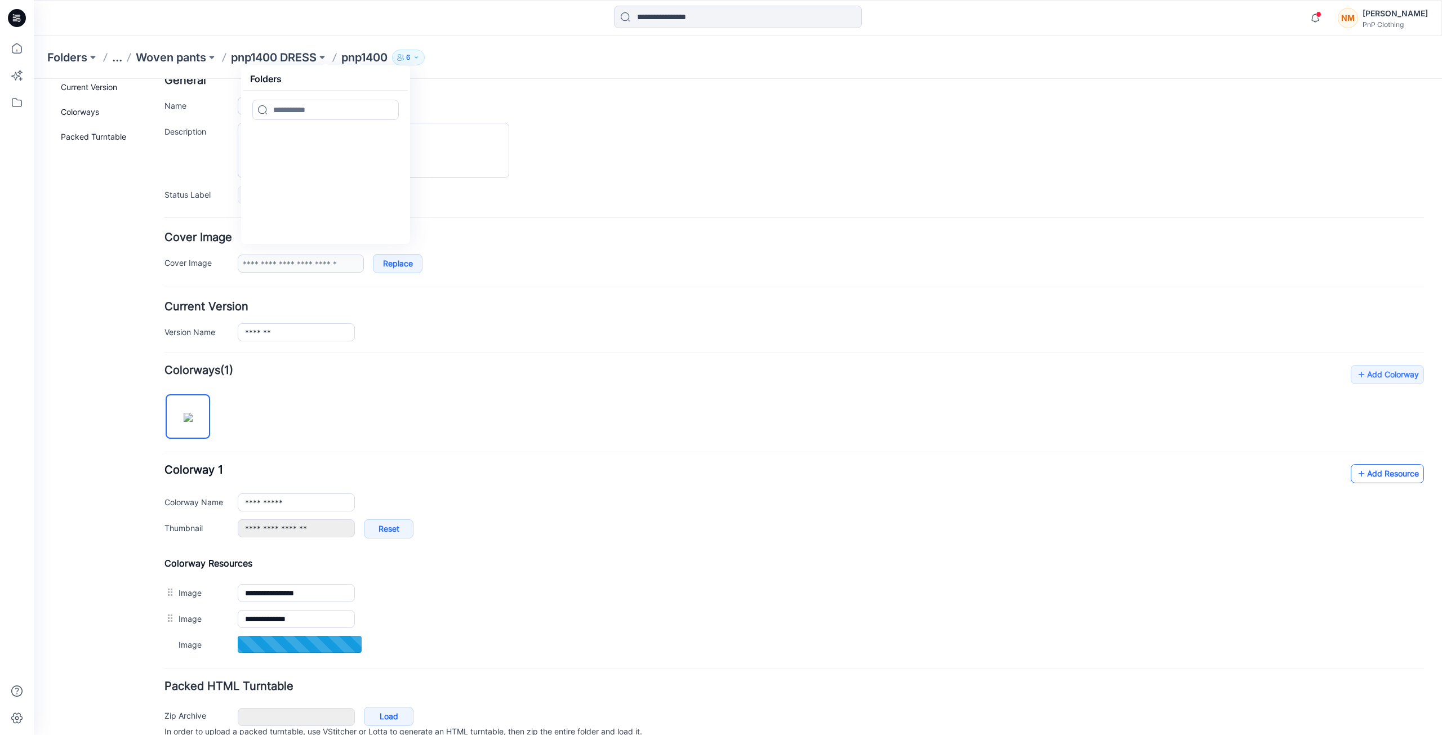
click at [1395, 474] on link "Add Resource" at bounding box center [1387, 473] width 73 height 19
click at [1372, 475] on link "Add Resource" at bounding box center [1387, 473] width 73 height 19
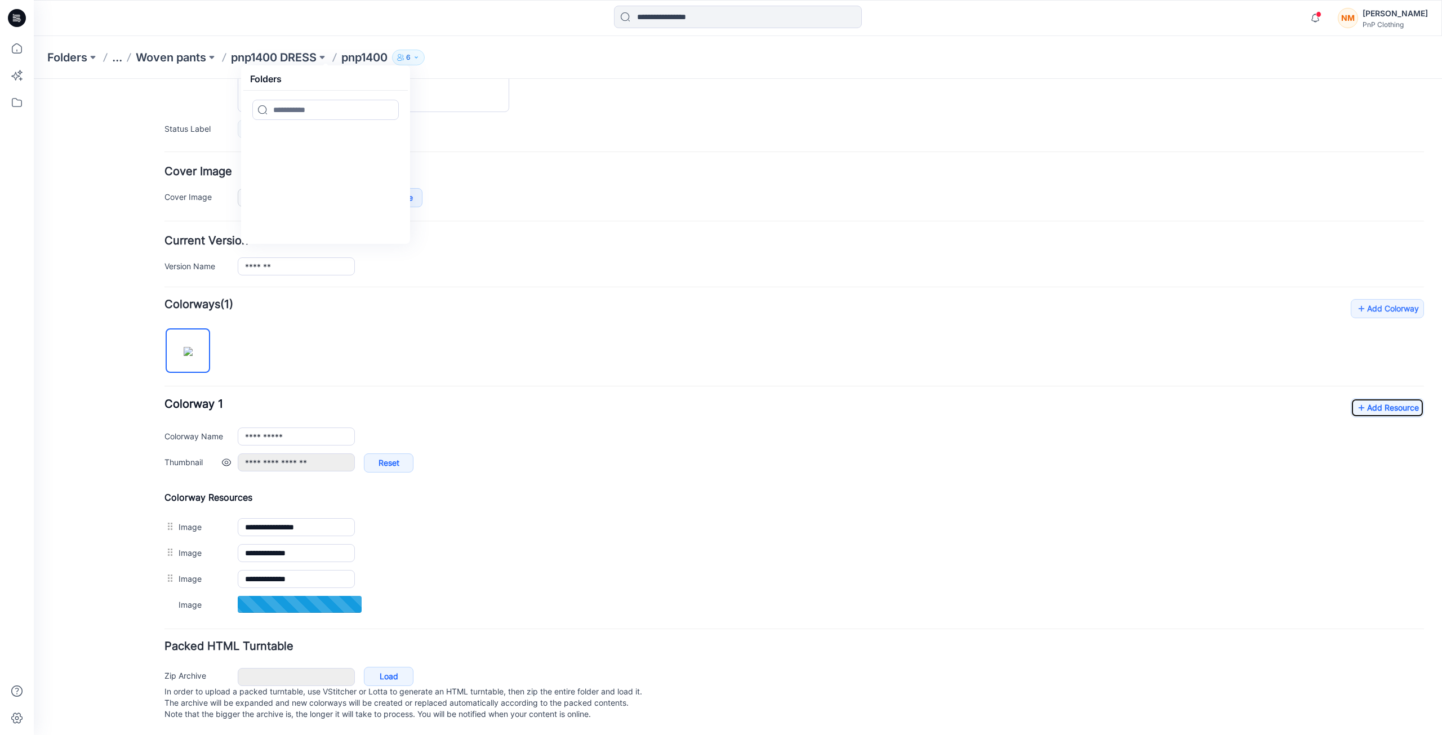
scroll to position [143, 0]
click at [1115, 358] on div "**********" at bounding box center [794, 458] width 1260 height 319
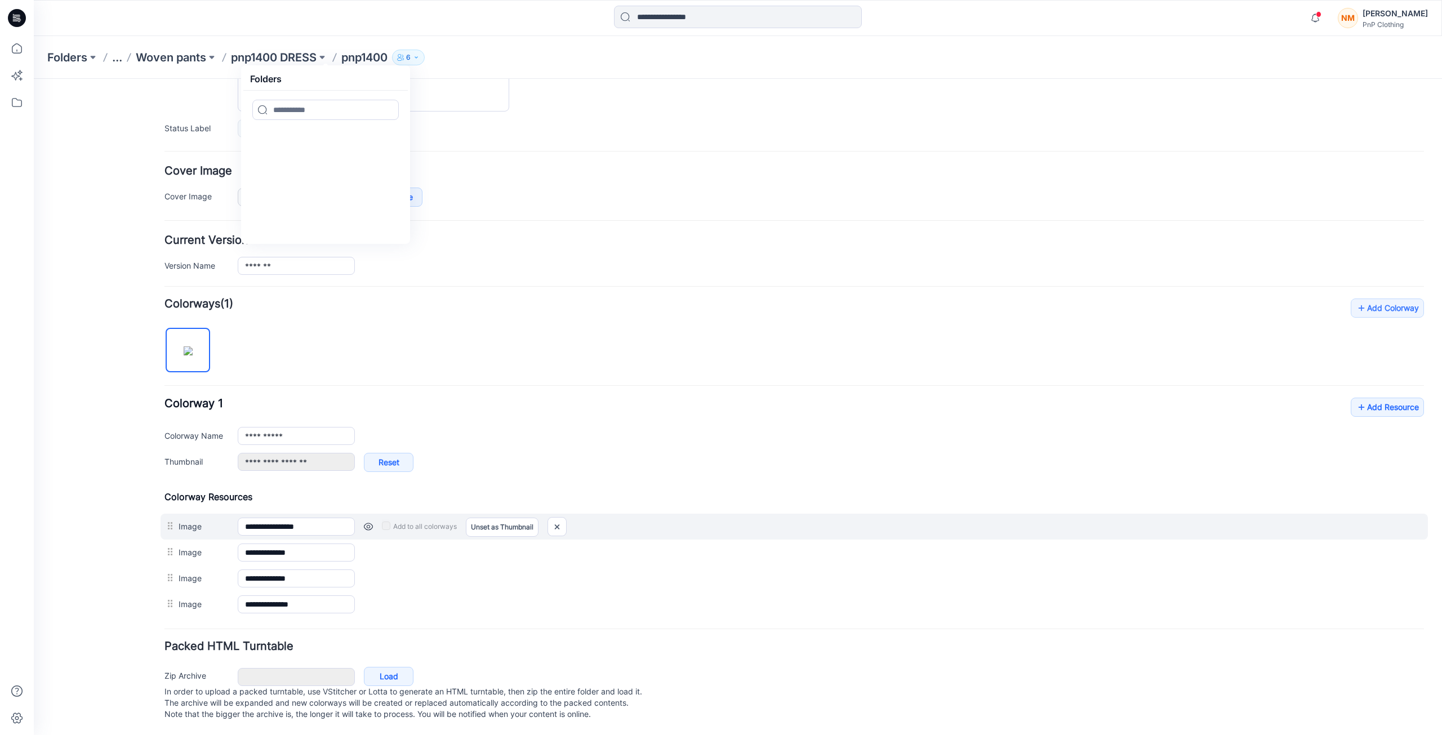
click at [1004, 518] on div "Add to all colorways Set as Thumbnail Unset as Thumbnail" at bounding box center [889, 527] width 1069 height 18
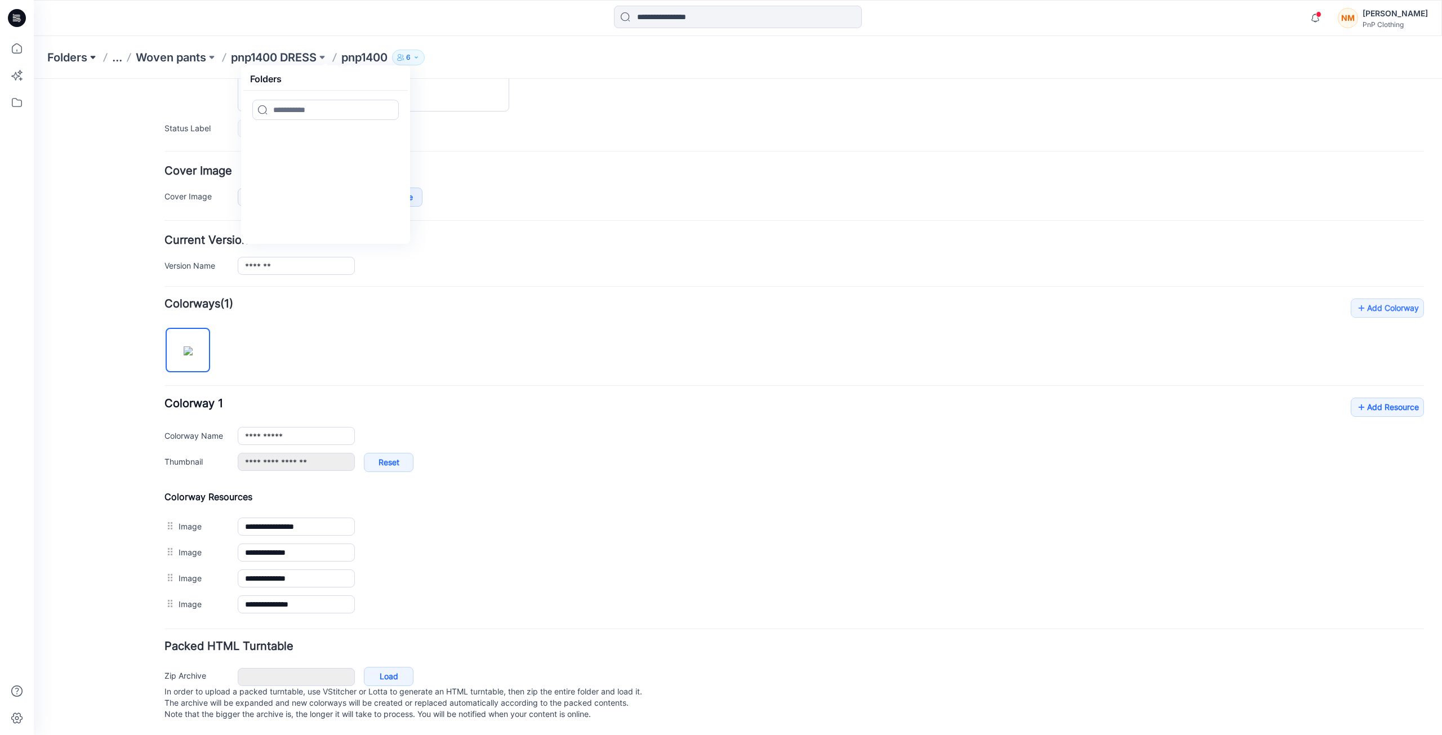
click at [89, 55] on button at bounding box center [92, 58] width 11 height 16
click at [161, 58] on p "Woven pants" at bounding box center [171, 58] width 70 height 16
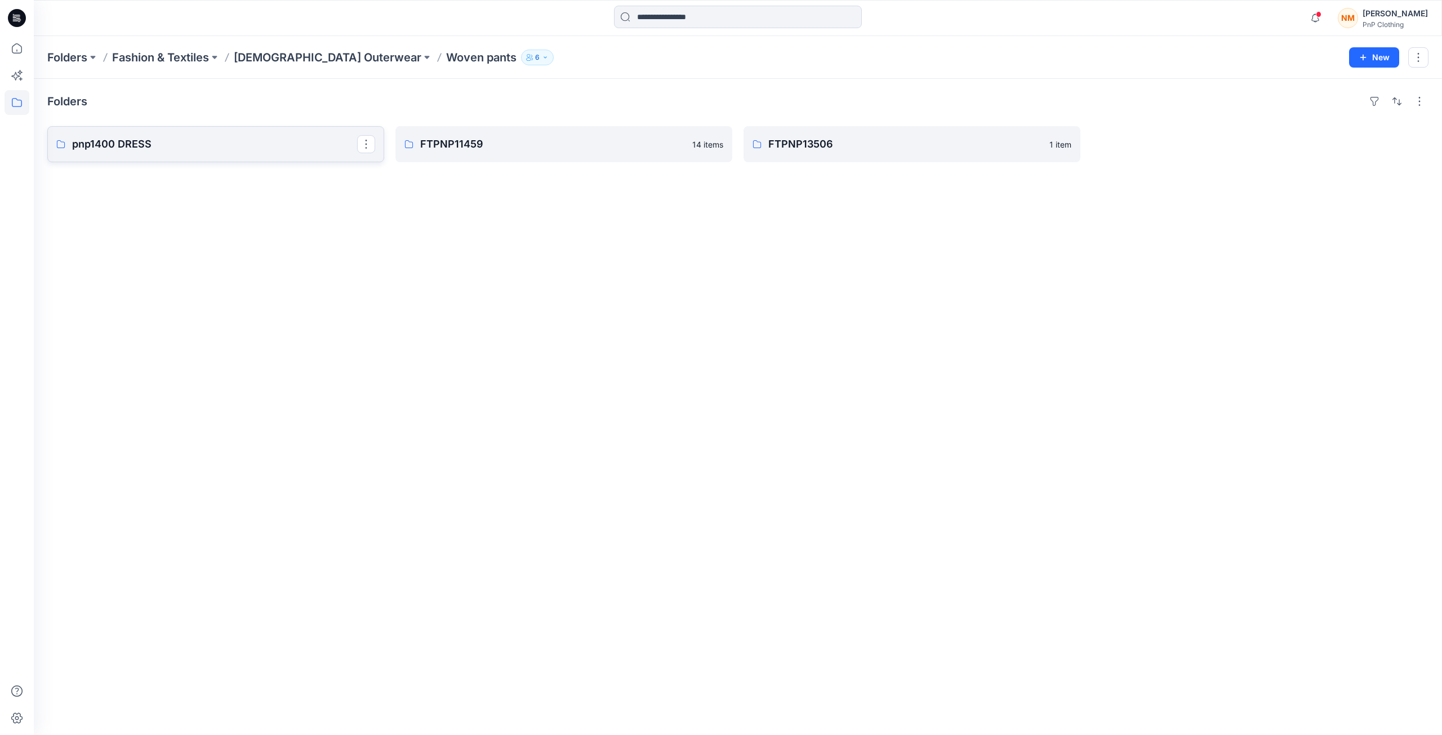
click at [57, 146] on icon at bounding box center [60, 144] width 9 height 9
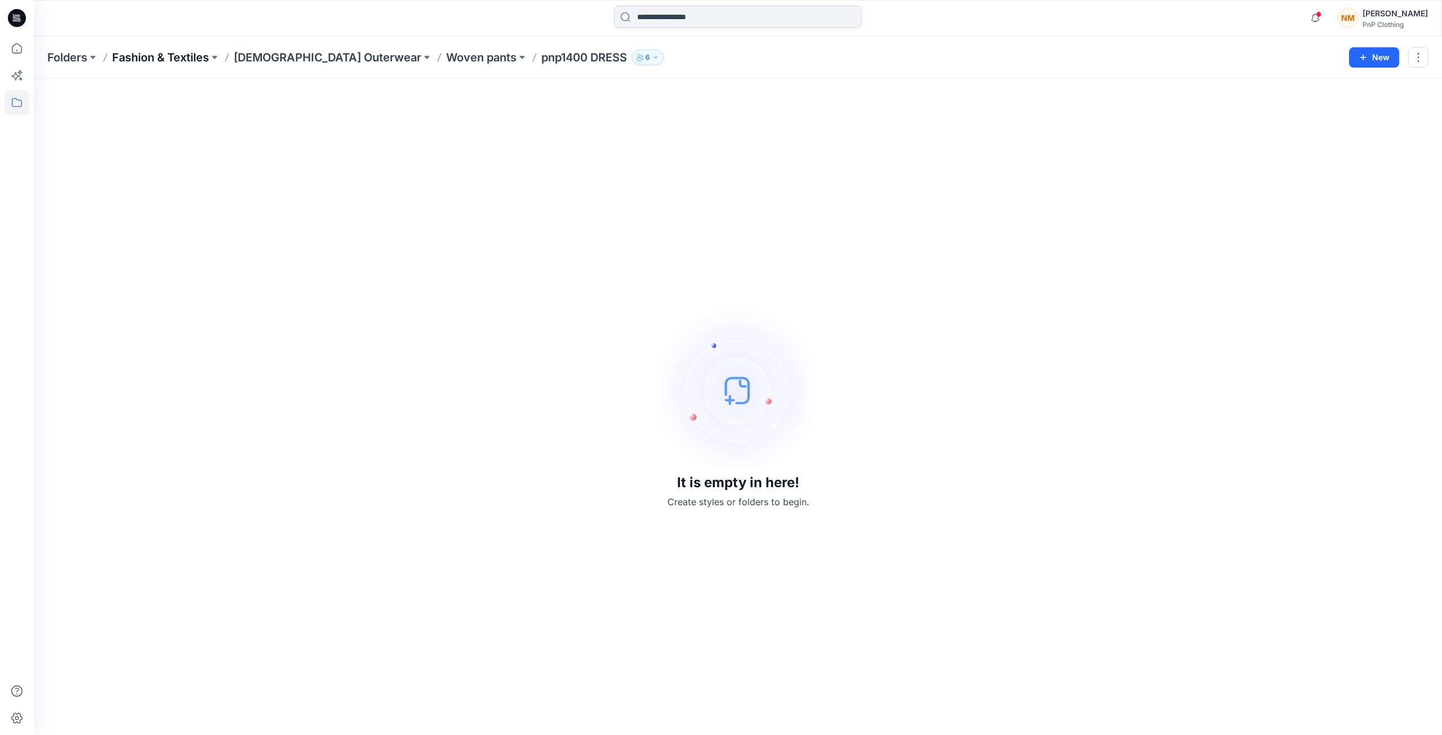
click at [144, 61] on p "Fashion & Textiles" at bounding box center [160, 58] width 97 height 16
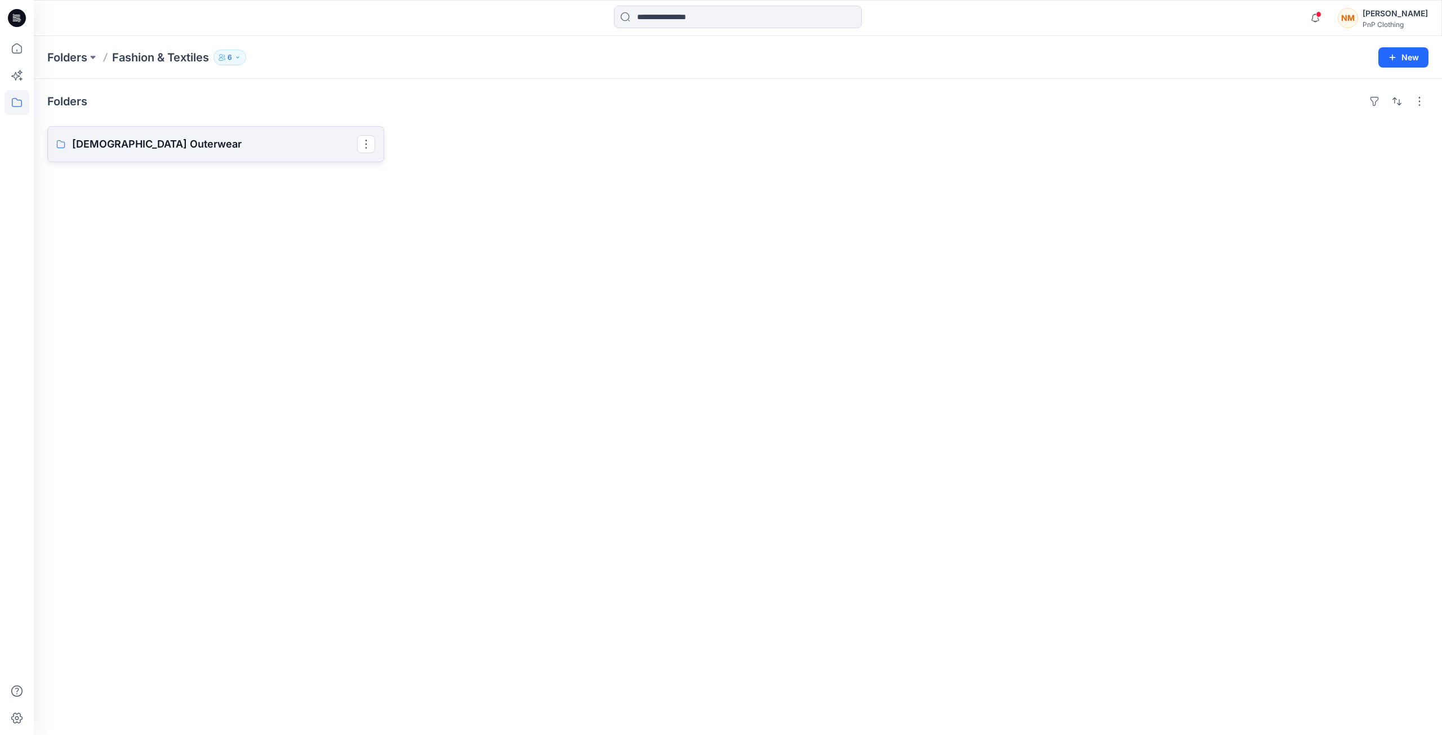
click at [142, 145] on p "[DEMOGRAPHIC_DATA] Outerwear" at bounding box center [214, 144] width 285 height 16
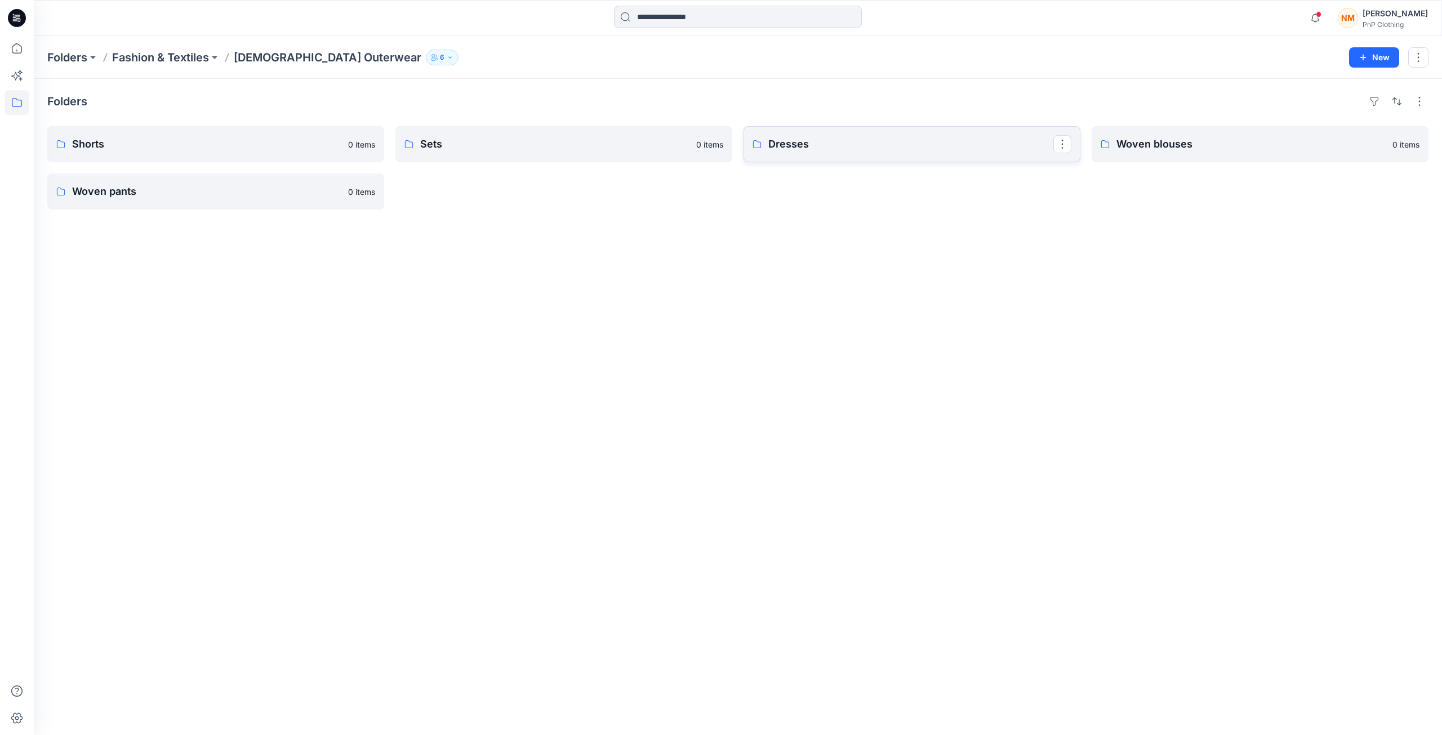
click at [801, 146] on p "Dresses" at bounding box center [910, 144] width 285 height 16
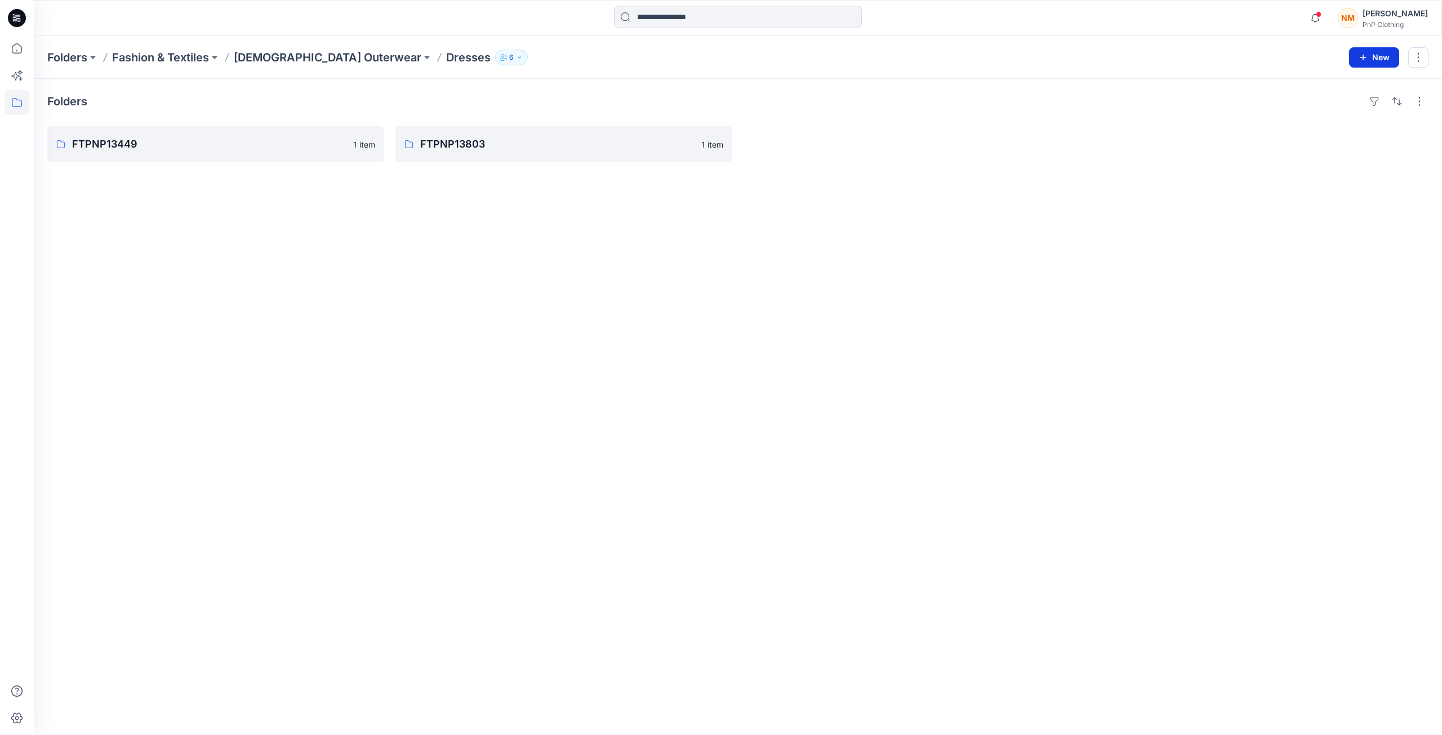
click at [1388, 52] on button "New" at bounding box center [1374, 57] width 50 height 20
click at [1336, 109] on p "New Folder" at bounding box center [1341, 107] width 42 height 12
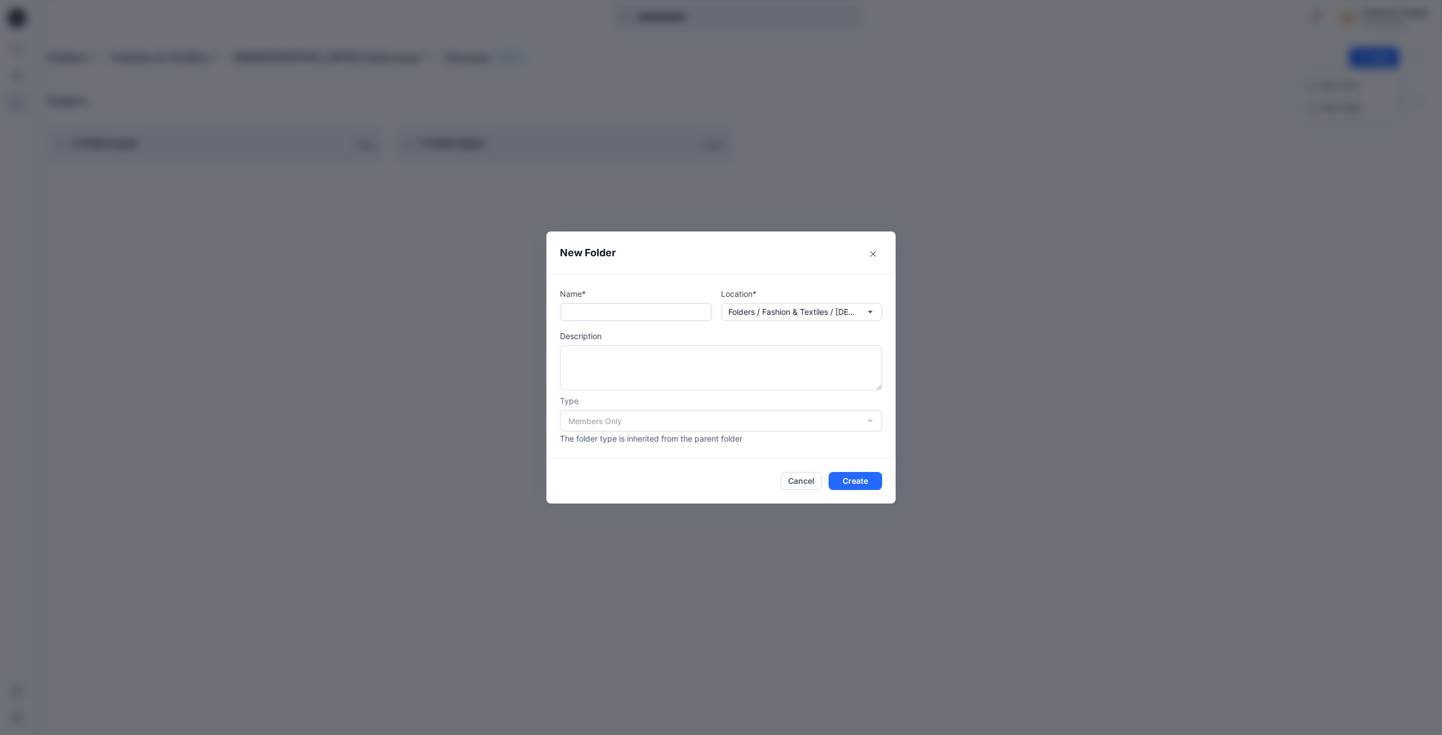
click at [610, 316] on input "text" at bounding box center [636, 312] width 152 height 18
type input "*********"
click at [580, 354] on textarea at bounding box center [721, 367] width 322 height 45
type textarea "**********"
click at [852, 479] on button "Create" at bounding box center [856, 481] width 54 height 18
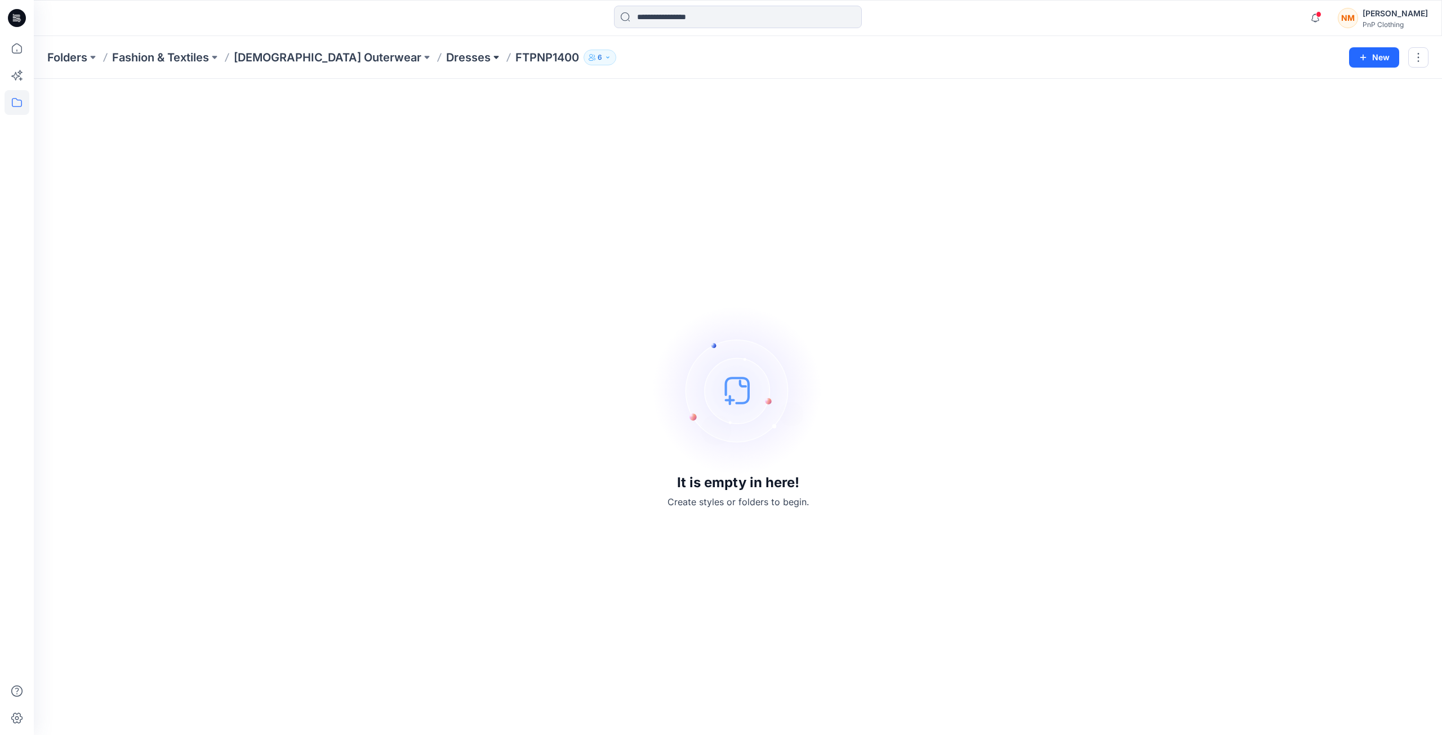
click at [491, 56] on button at bounding box center [496, 58] width 11 height 16
click at [373, 181] on p "FTPNP1400" at bounding box center [355, 183] width 45 height 14
click at [388, 111] on input at bounding box center [406, 110] width 146 height 20
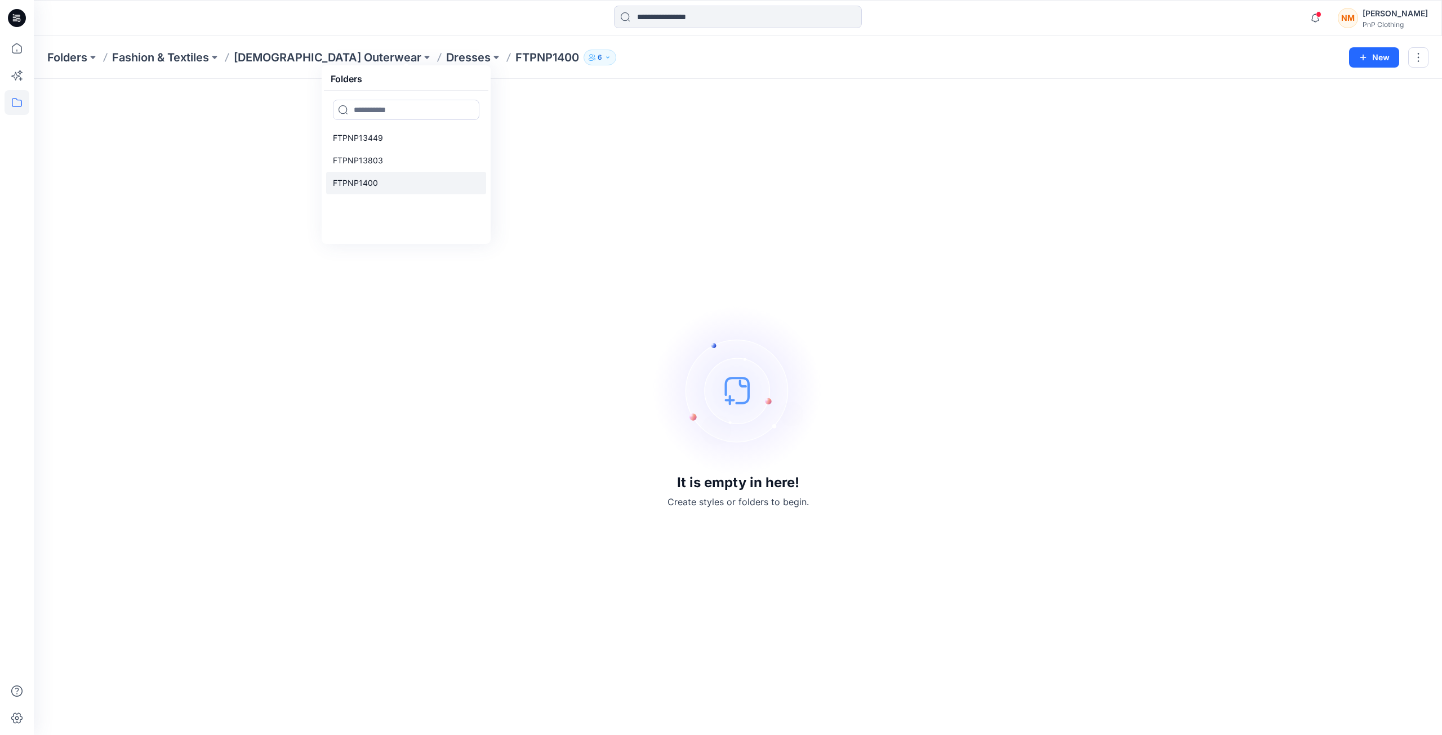
click at [345, 183] on p "FTPNP1400" at bounding box center [355, 183] width 45 height 14
click at [648, 281] on div "It is empty in here! Create styles or folders to begin." at bounding box center [737, 406] width 1381 height 629
click at [491, 59] on button at bounding box center [496, 58] width 11 height 16
click at [549, 232] on div "It is empty in here! Create styles or folders to begin." at bounding box center [737, 406] width 1381 height 629
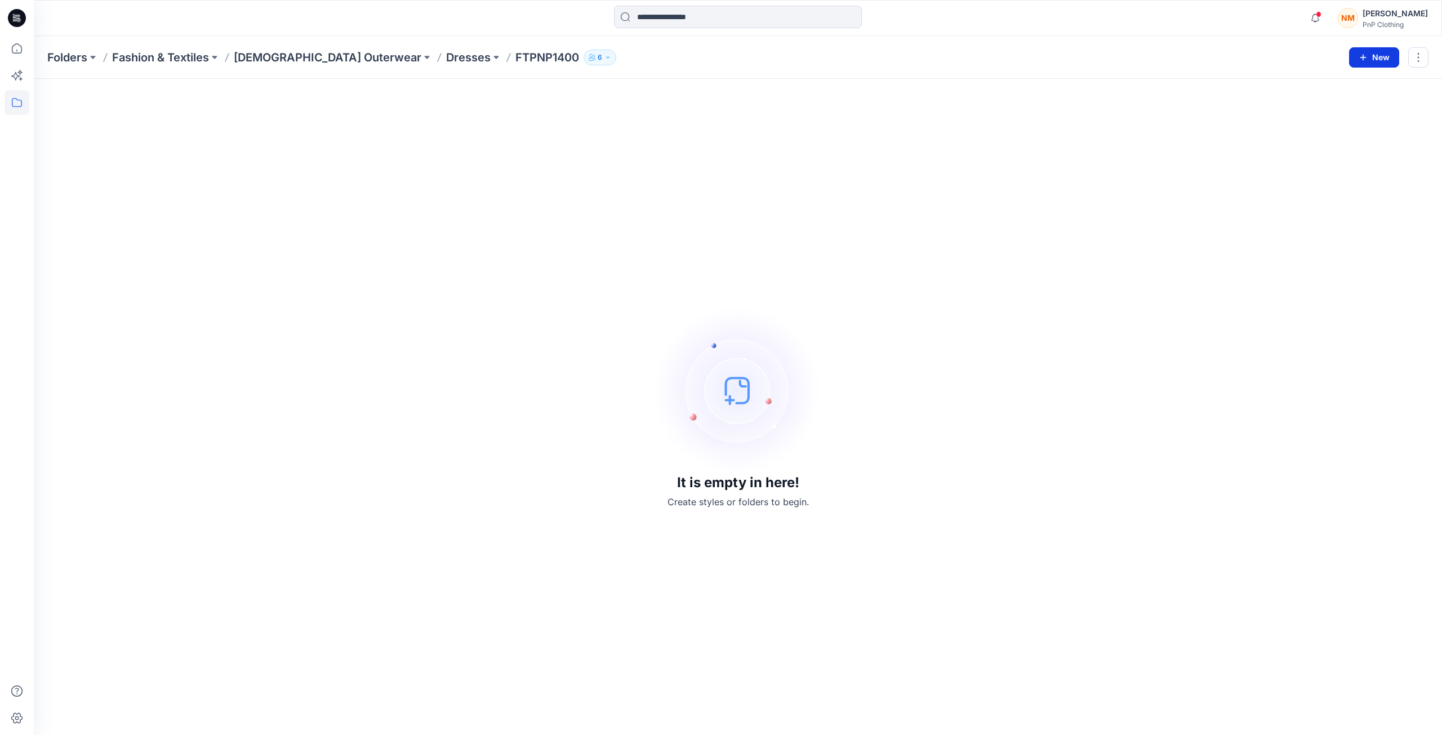
click at [1374, 59] on button "New" at bounding box center [1374, 57] width 50 height 20
click at [446, 57] on p "Dresses" at bounding box center [468, 58] width 45 height 16
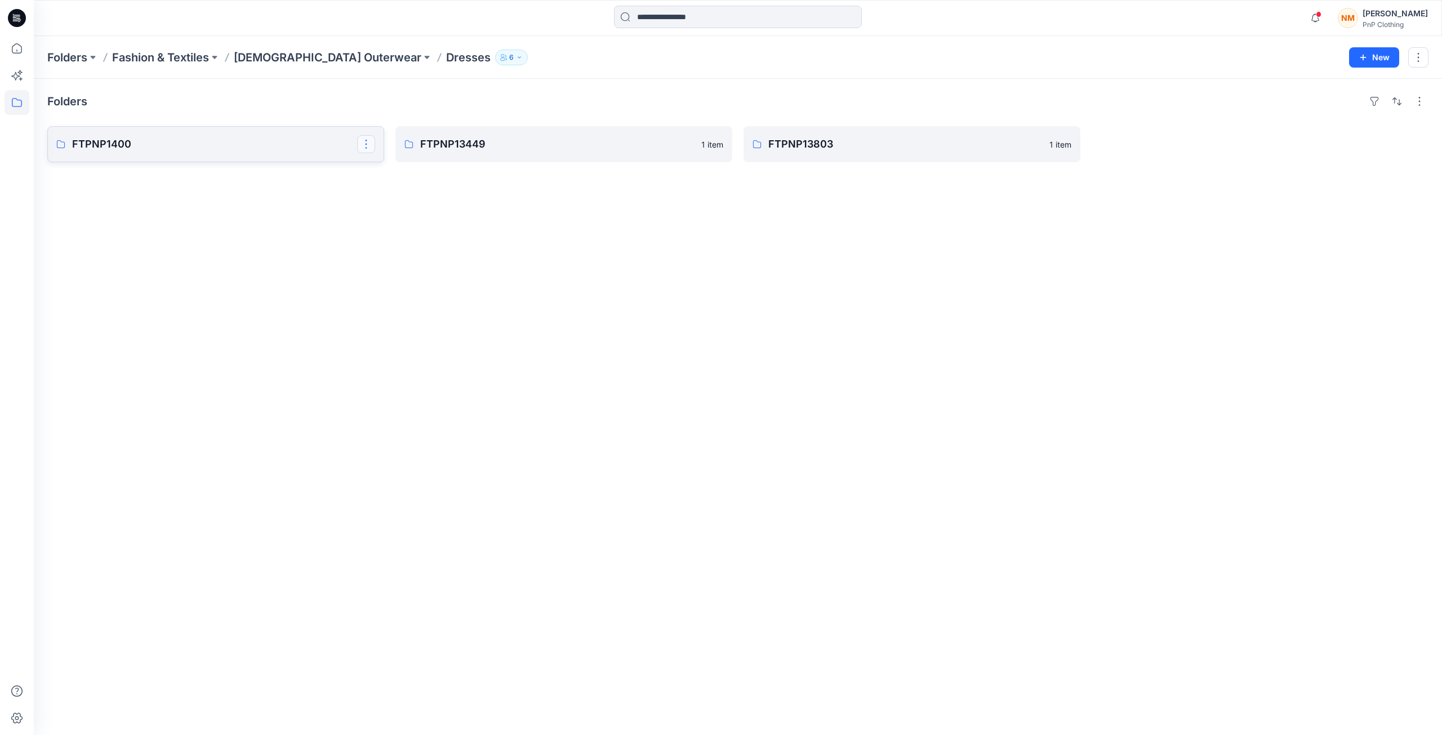
click at [367, 148] on button "button" at bounding box center [366, 144] width 18 height 18
click at [113, 143] on p "FTPNP1400" at bounding box center [214, 144] width 285 height 16
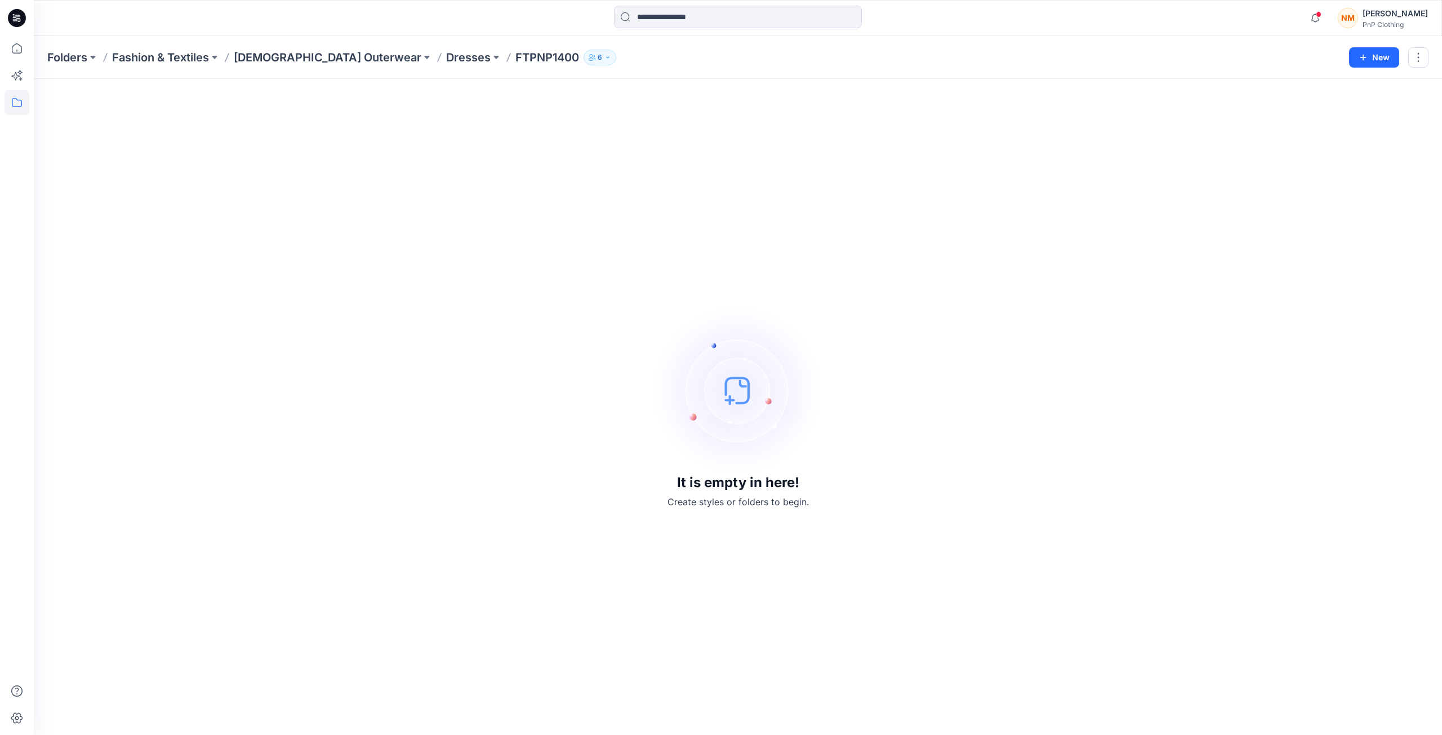
click at [1237, 311] on div "It is empty in here! Create styles or folders to begin." at bounding box center [737, 406] width 1381 height 629
click at [1414, 63] on button "button" at bounding box center [1418, 57] width 20 height 20
click at [1379, 183] on div "It is empty in here! Create styles or folders to begin." at bounding box center [737, 406] width 1381 height 629
click at [84, 56] on p "Folders" at bounding box center [67, 58] width 40 height 16
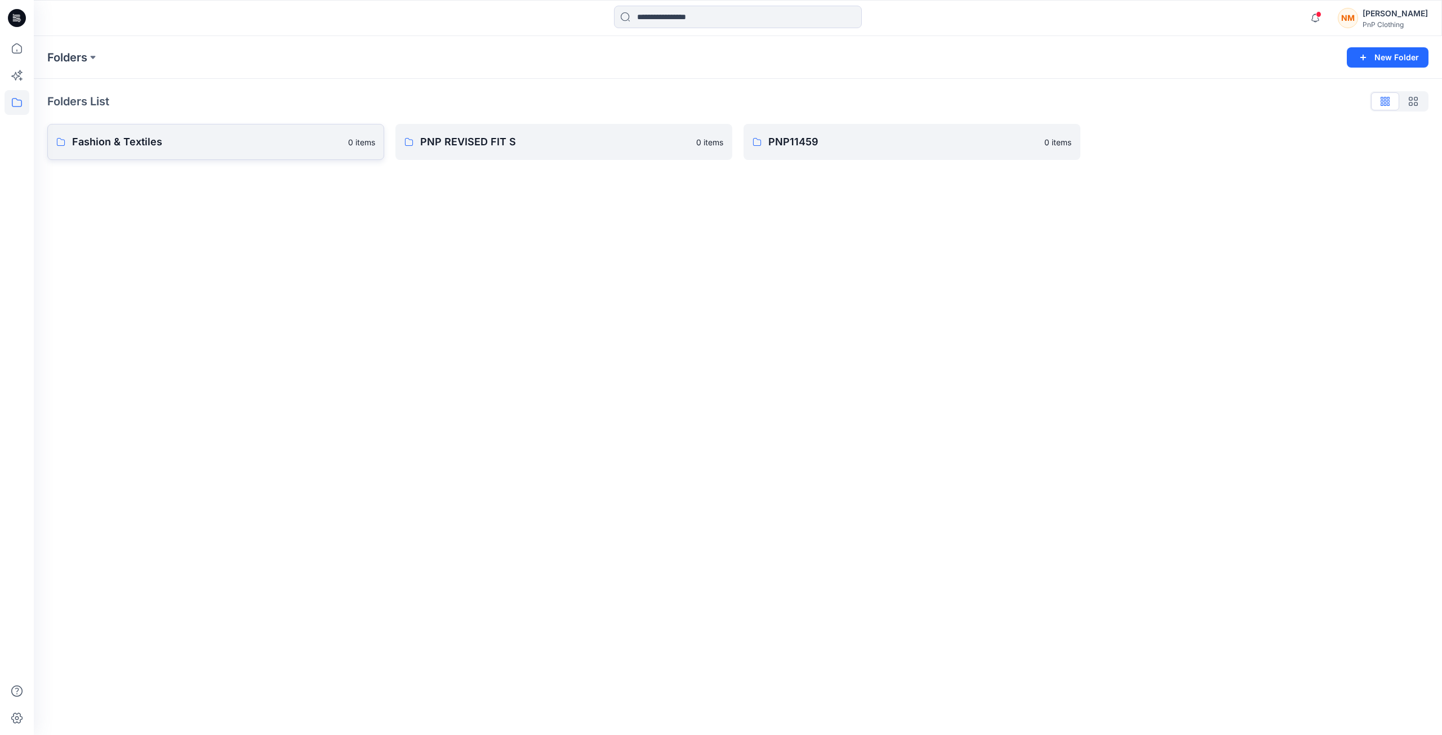
click at [150, 139] on p "Fashion & Textiles" at bounding box center [206, 142] width 269 height 16
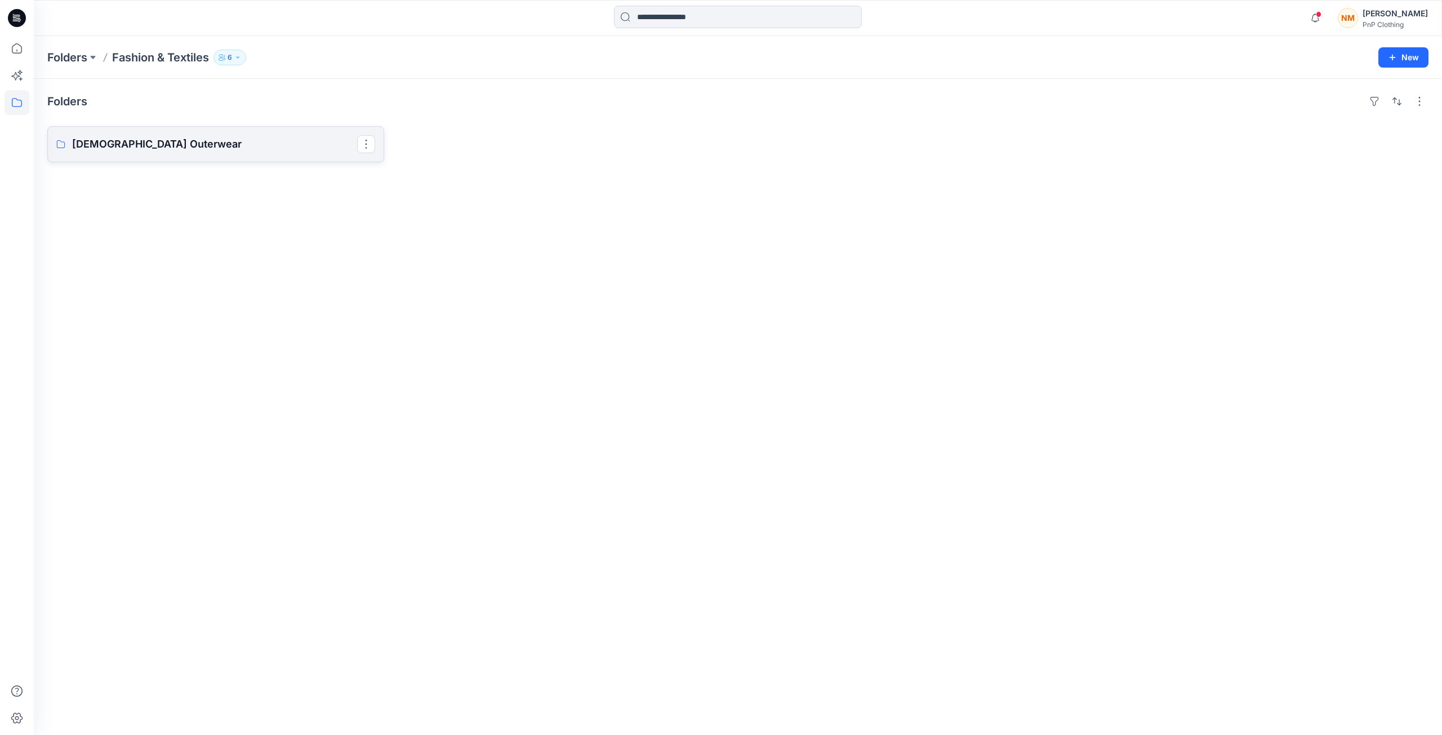
click at [145, 146] on p "[DEMOGRAPHIC_DATA] Outerwear" at bounding box center [214, 144] width 285 height 16
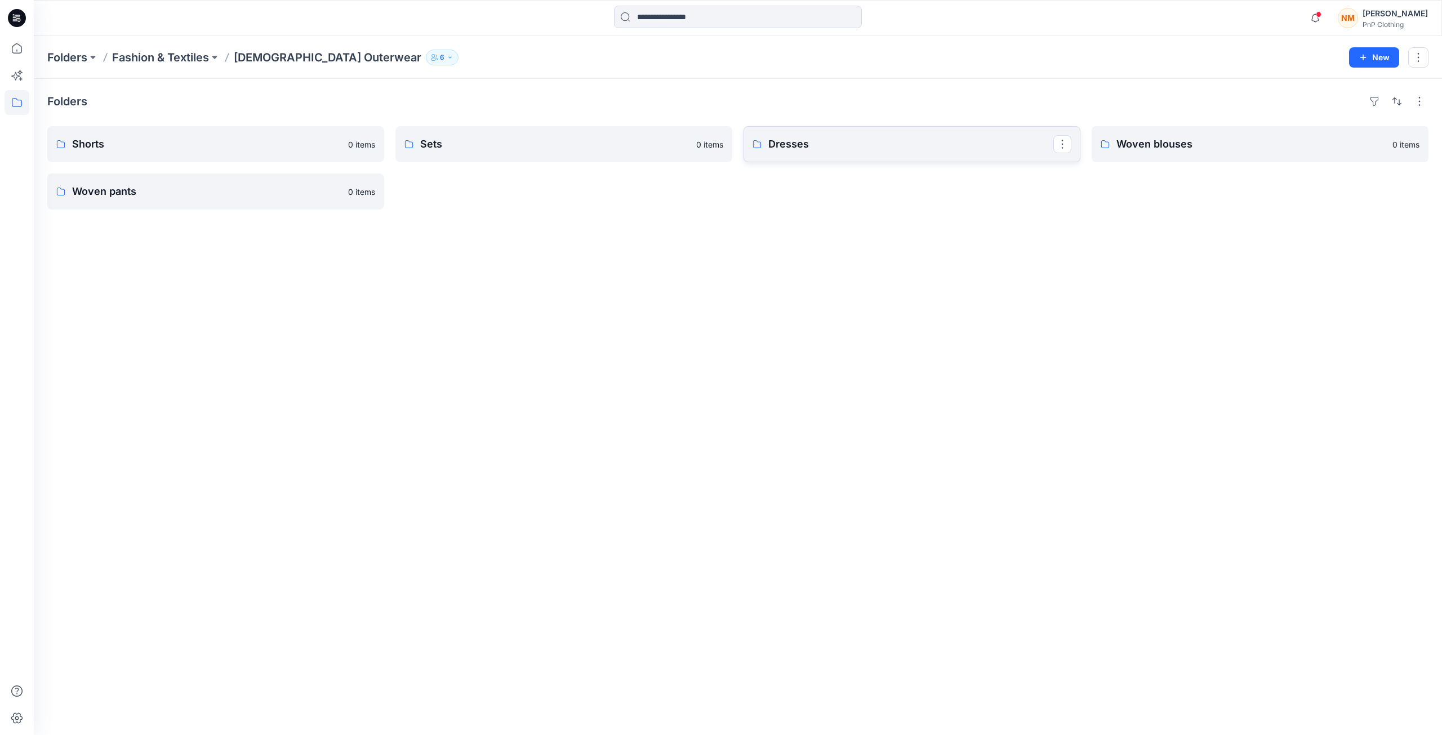
click at [786, 150] on p "Dresses" at bounding box center [910, 144] width 285 height 16
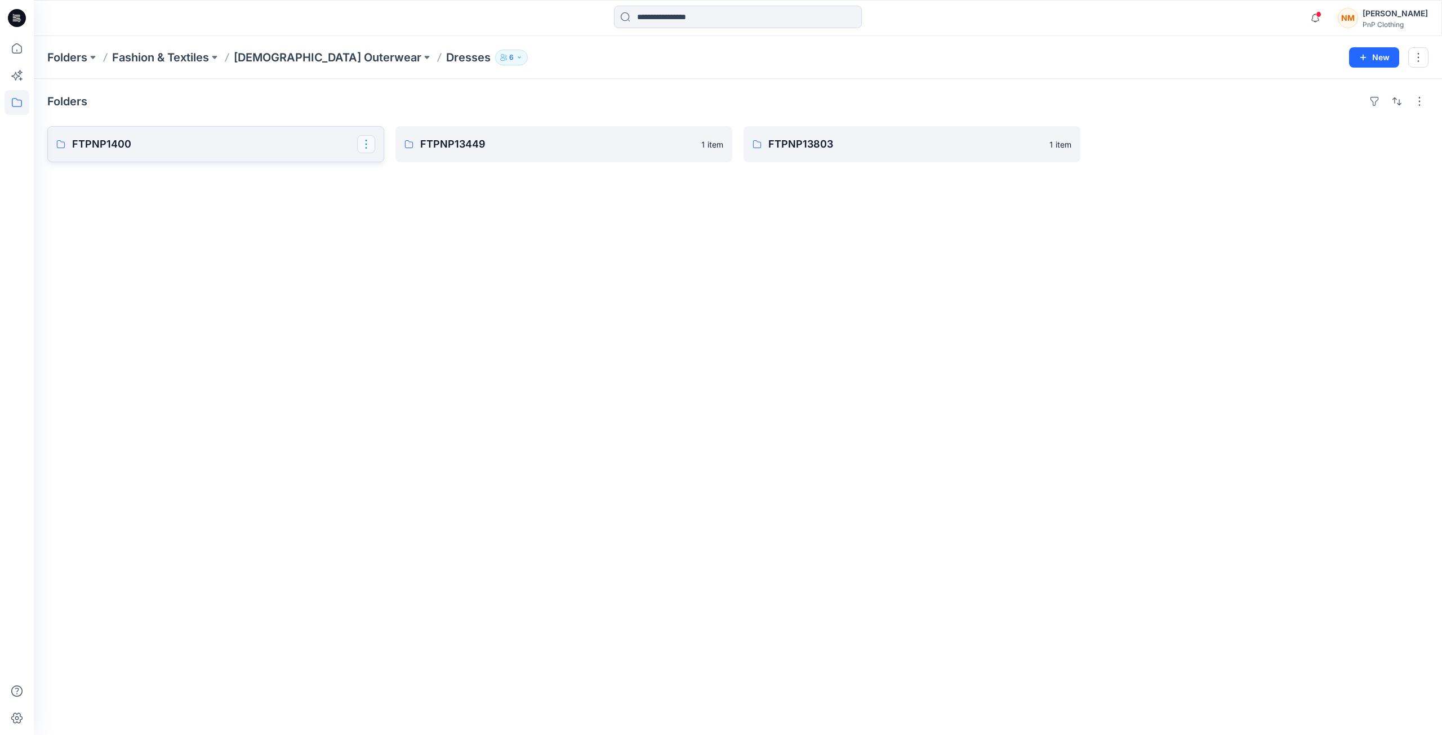
click at [369, 145] on button "button" at bounding box center [366, 144] width 18 height 18
click at [385, 172] on p "Edit" at bounding box center [387, 170] width 14 height 12
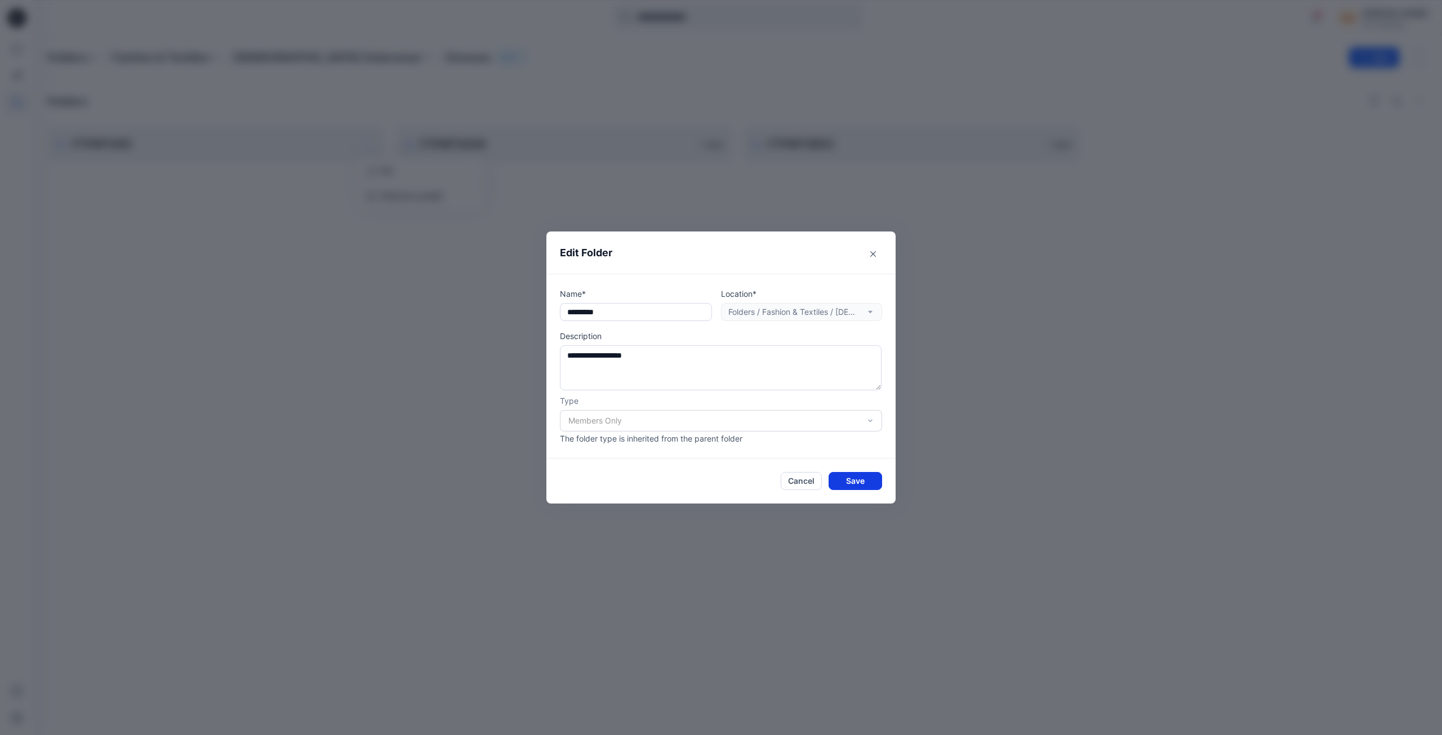
click at [860, 479] on button "Save" at bounding box center [856, 481] width 54 height 18
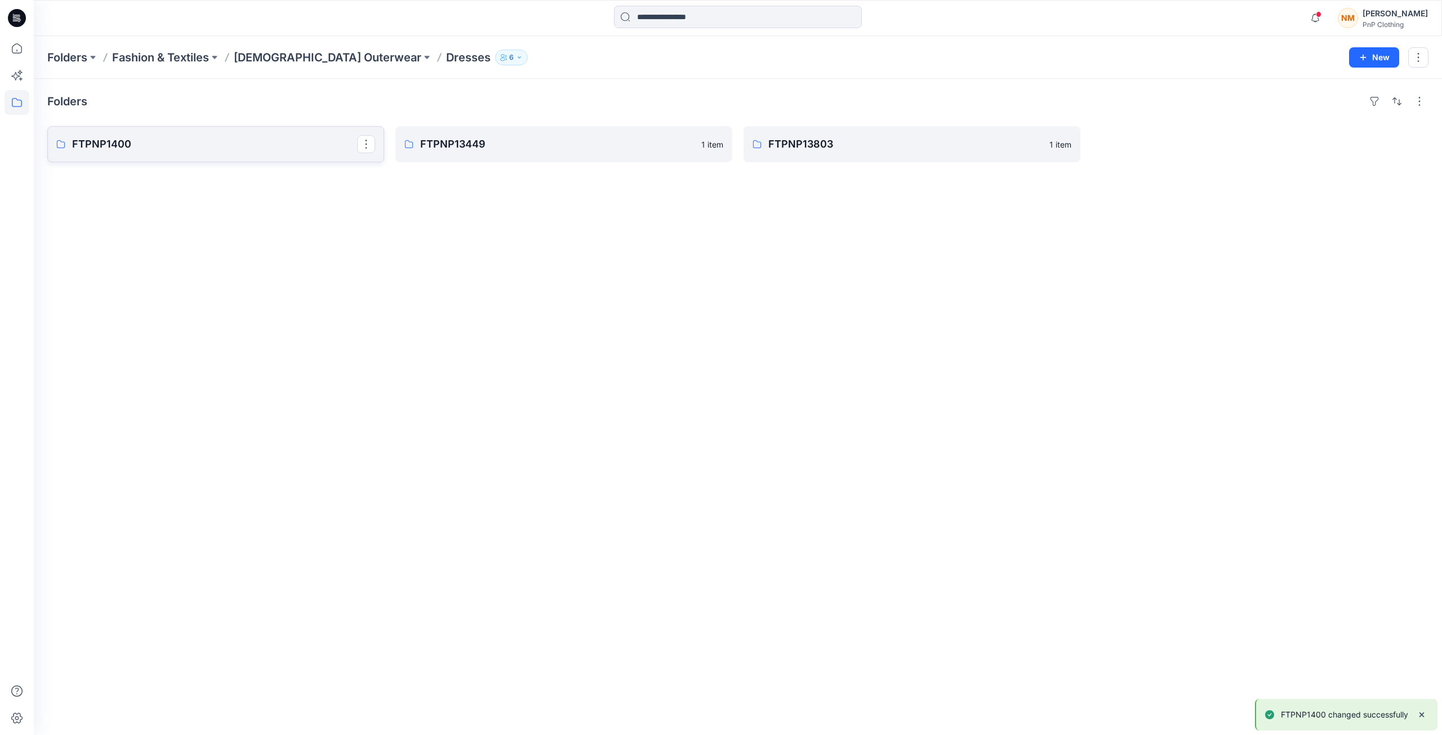
click at [63, 146] on icon at bounding box center [60, 144] width 9 height 9
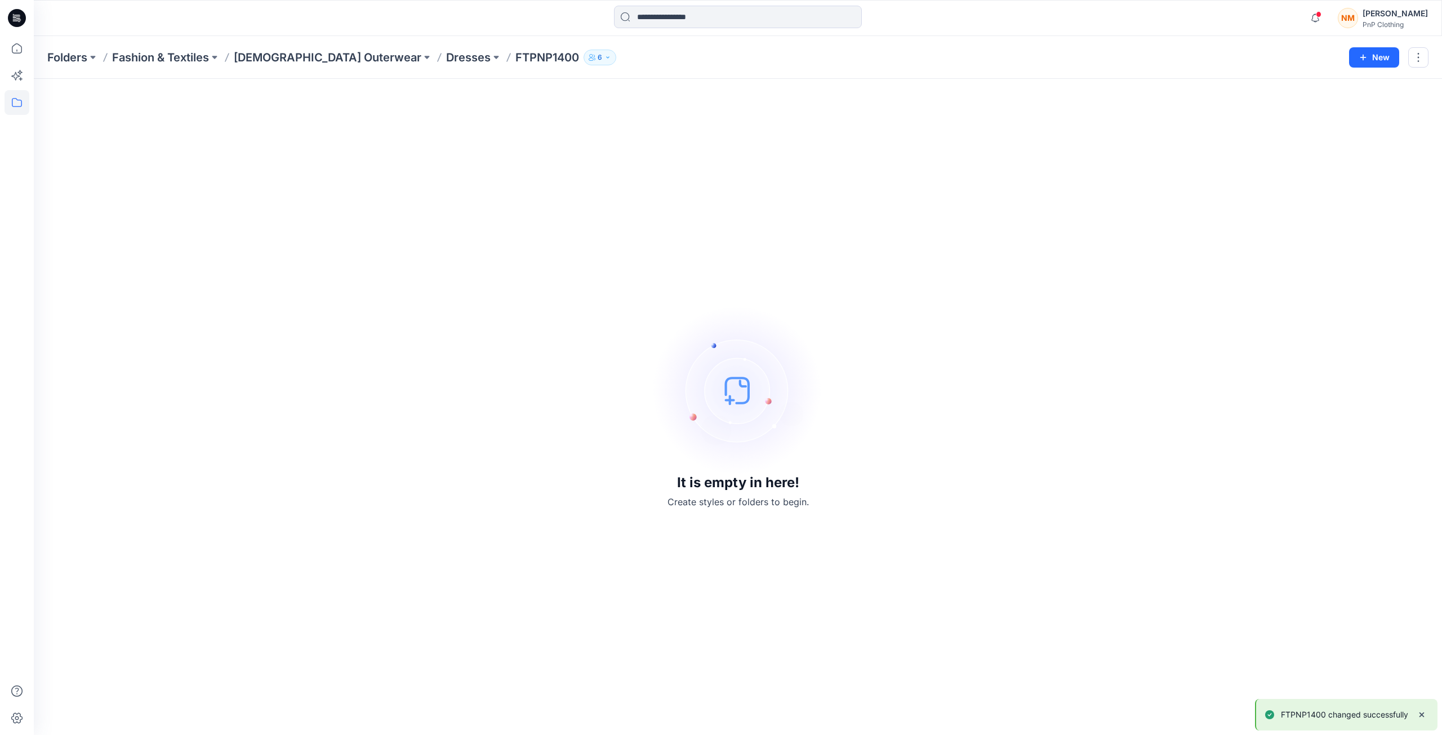
click at [290, 383] on div "It is empty in here! Create styles or folders to begin." at bounding box center [737, 406] width 1381 height 629
click at [1377, 60] on button "New" at bounding box center [1374, 57] width 50 height 20
click at [1354, 89] on p "New Style" at bounding box center [1339, 86] width 38 height 14
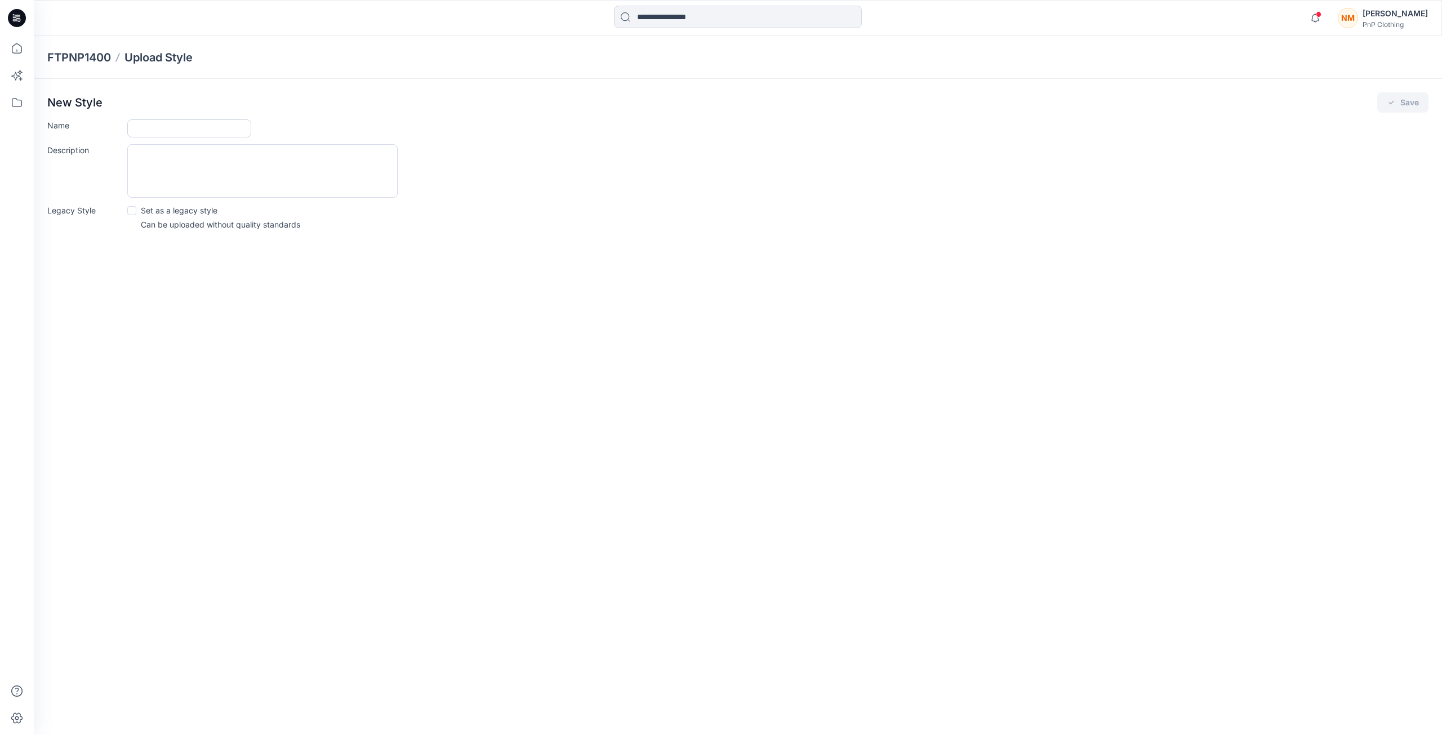
click at [149, 129] on input "Name" at bounding box center [189, 128] width 124 height 18
type input "*******"
click at [1408, 104] on button "Save" at bounding box center [1402, 102] width 51 height 20
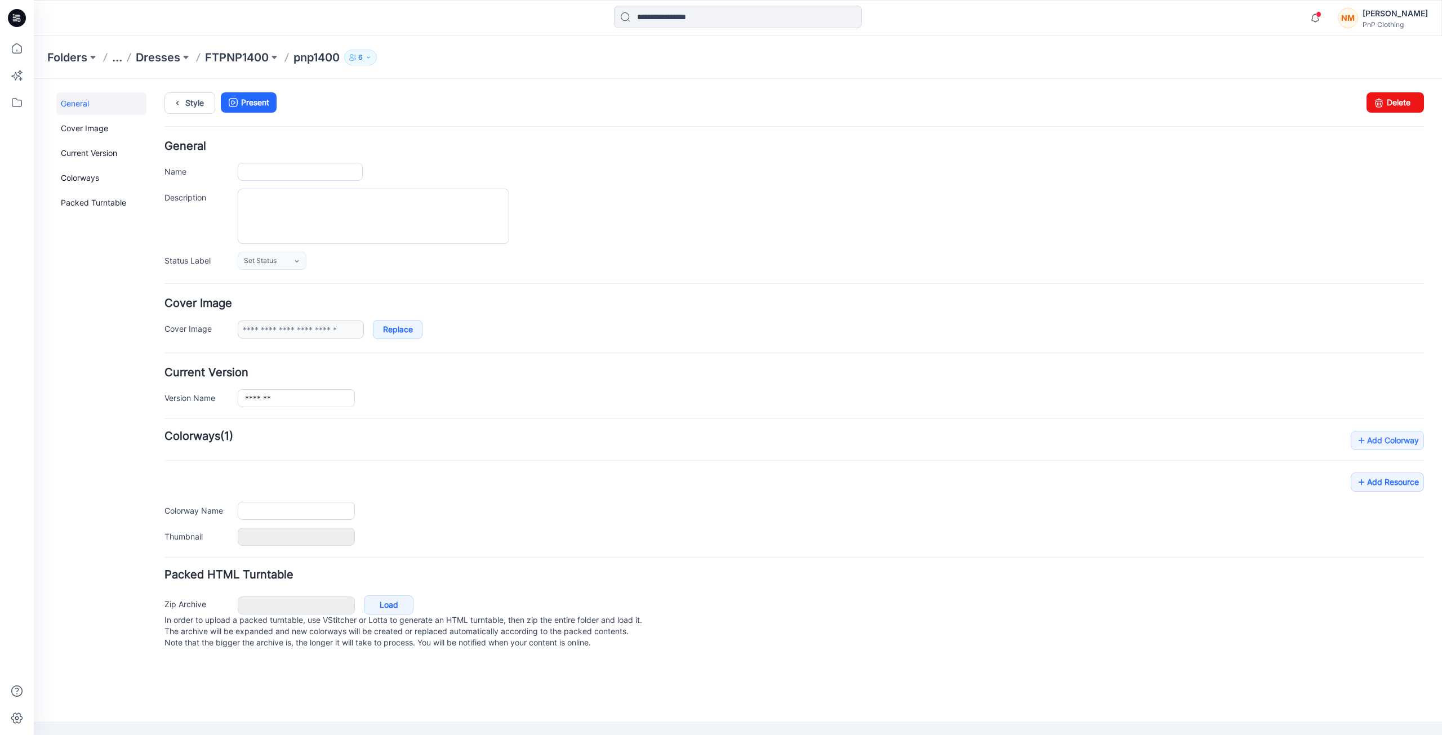
type input "*******"
type input "**********"
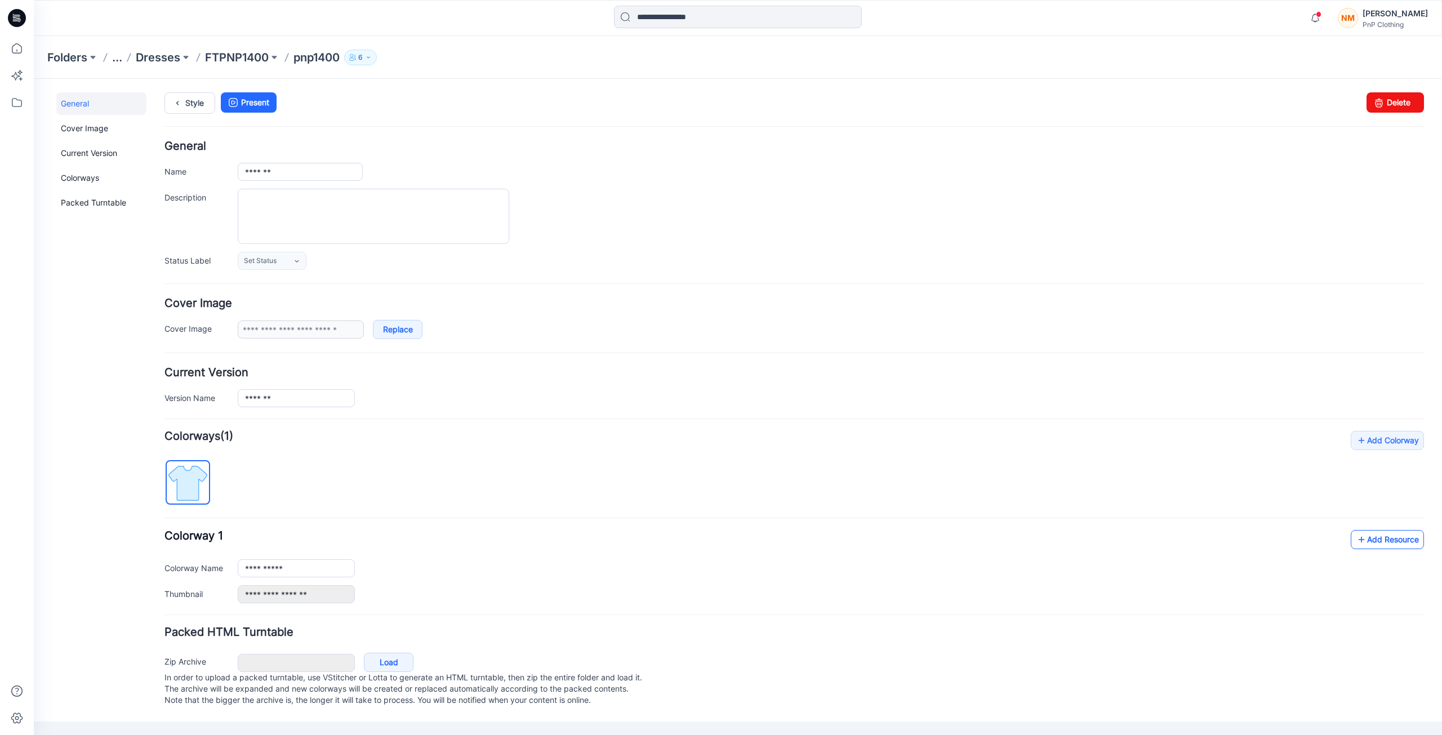
click at [1380, 544] on link "Add Resource" at bounding box center [1387, 539] width 73 height 19
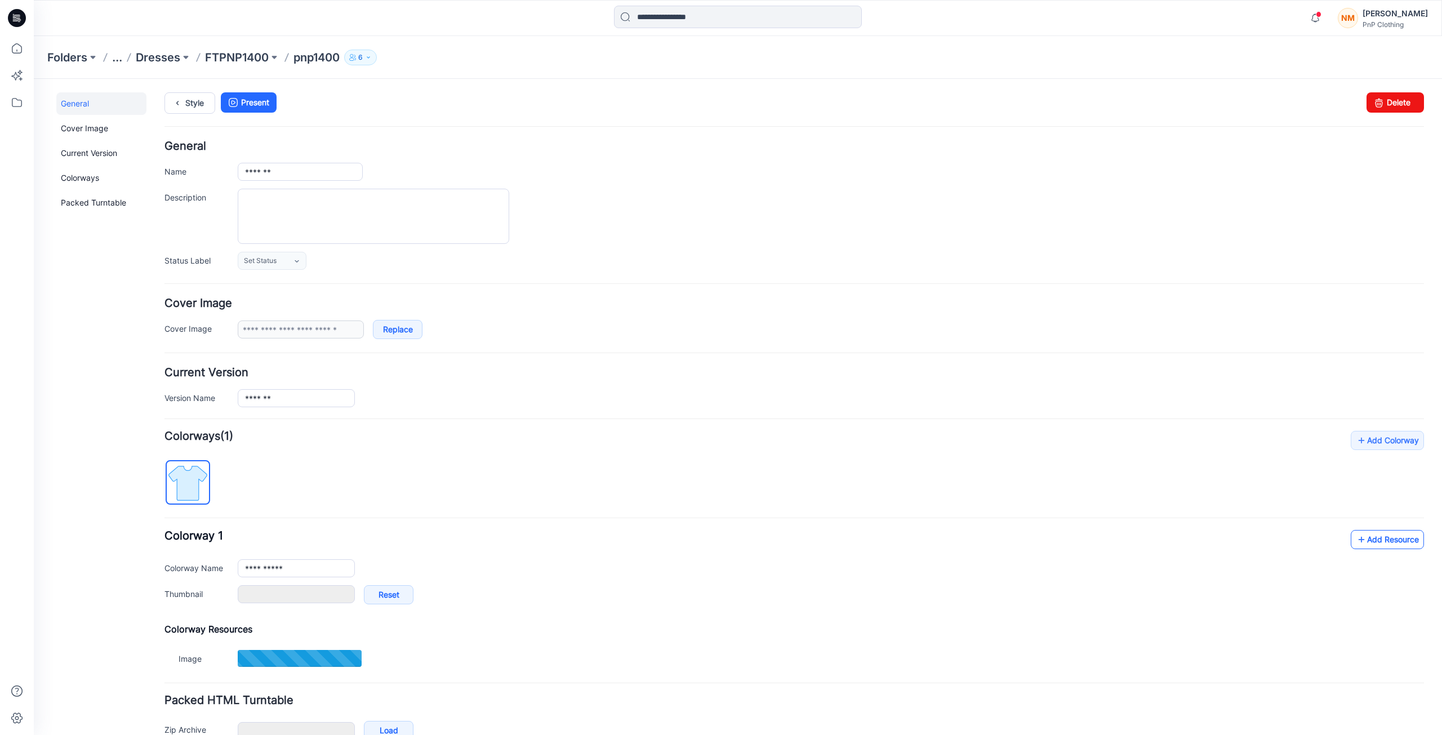
click at [1394, 540] on link "Add Resource" at bounding box center [1387, 539] width 73 height 19
type input "**********"
click at [1372, 535] on link "Add Resource" at bounding box center [1387, 539] width 73 height 19
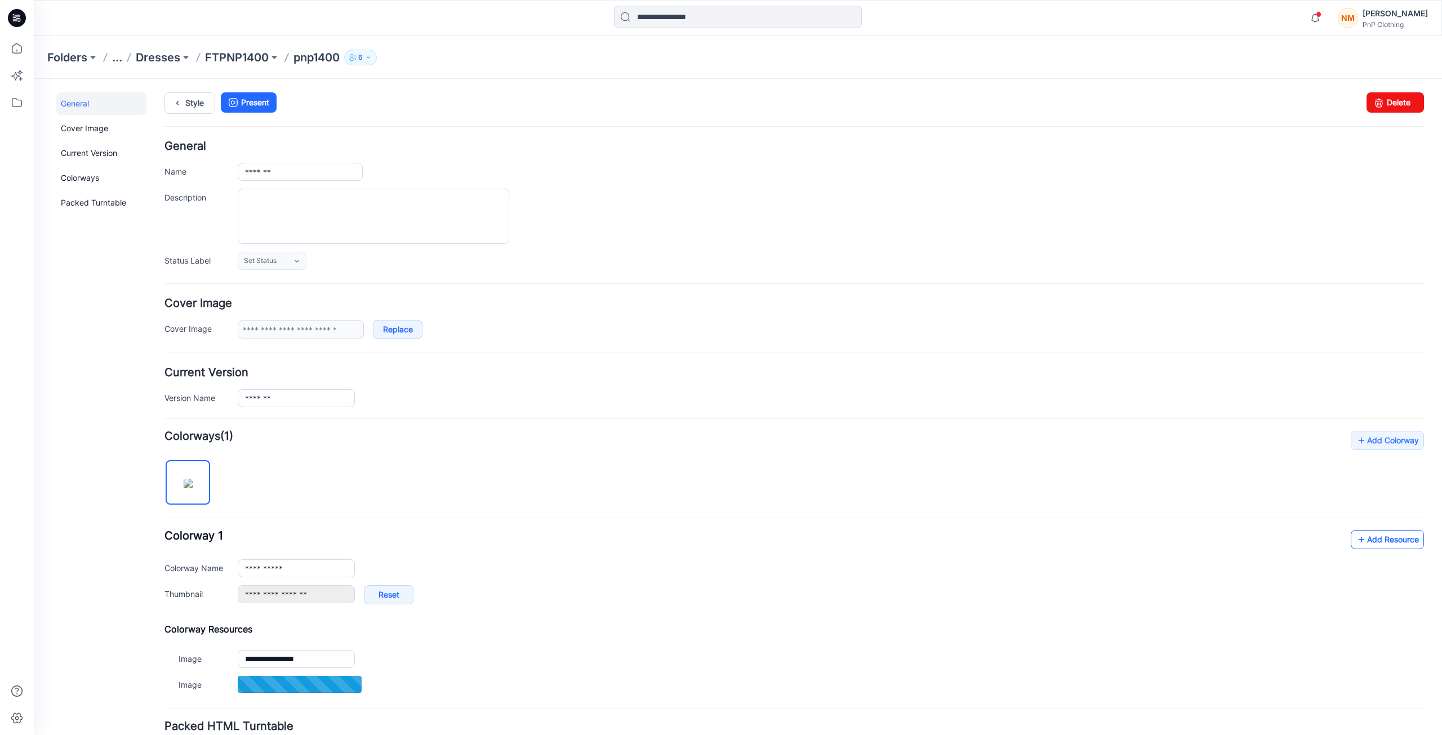
click at [1376, 539] on link "Add Resource" at bounding box center [1387, 539] width 73 height 19
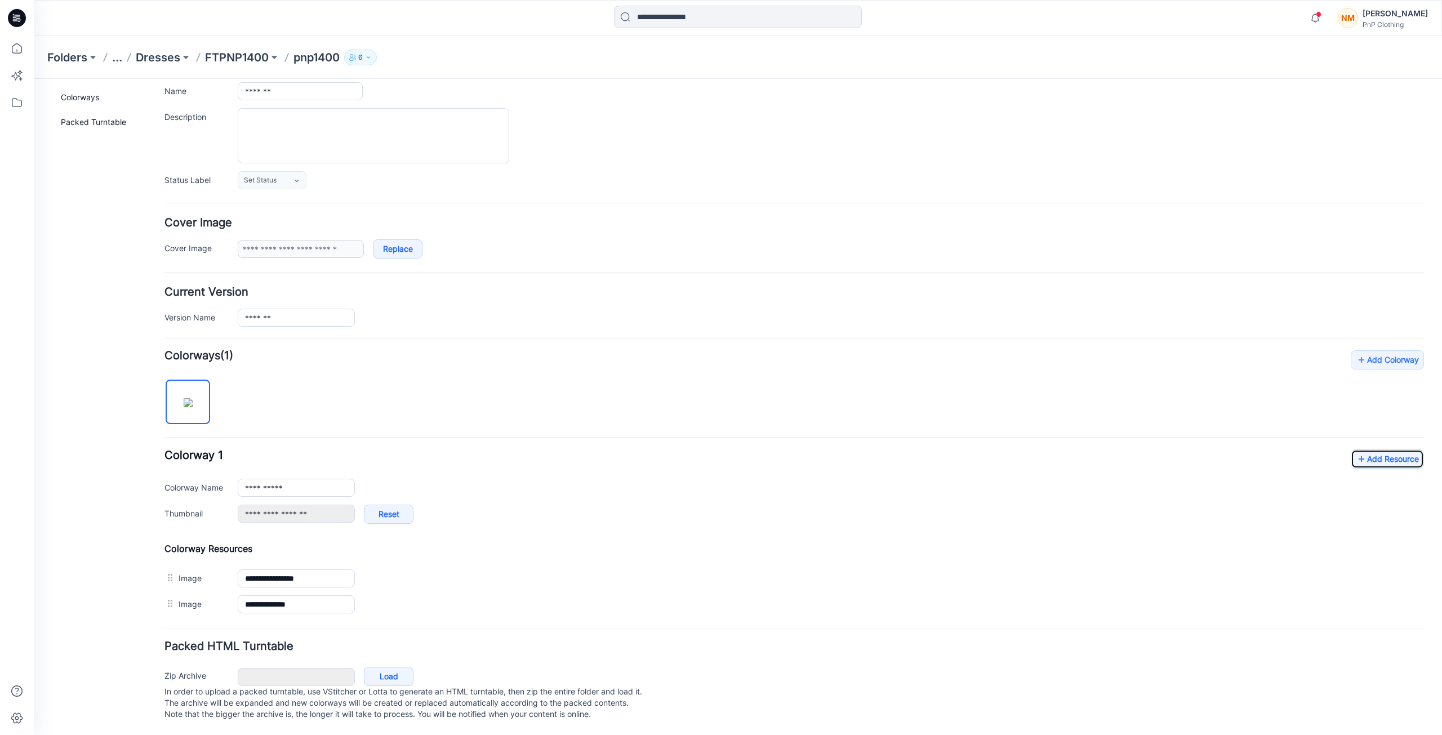
scroll to position [92, 0]
click at [1394, 450] on link "Add Resource" at bounding box center [1387, 459] width 73 height 19
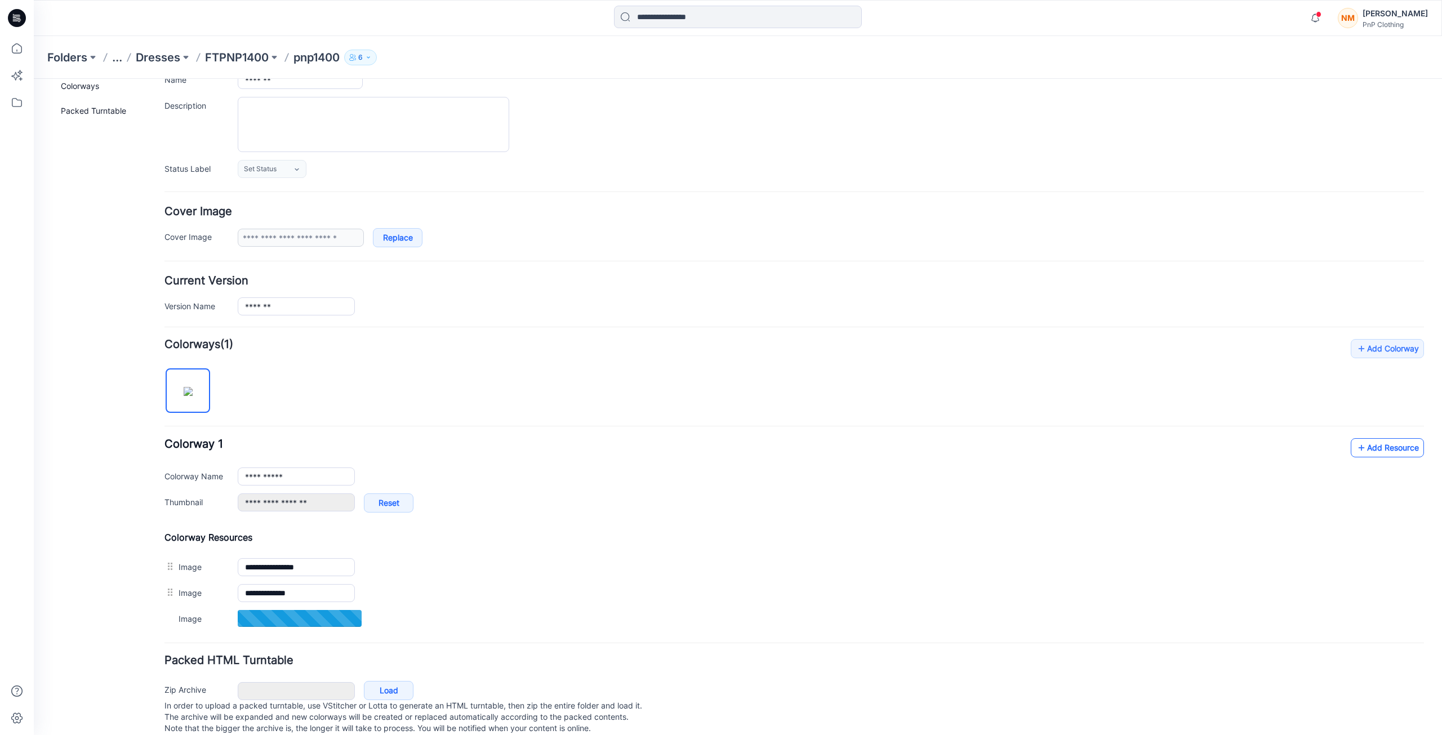
click at [1368, 450] on link "Add Resource" at bounding box center [1387, 447] width 73 height 19
click at [1367, 451] on link "Add Resource" at bounding box center [1387, 447] width 73 height 19
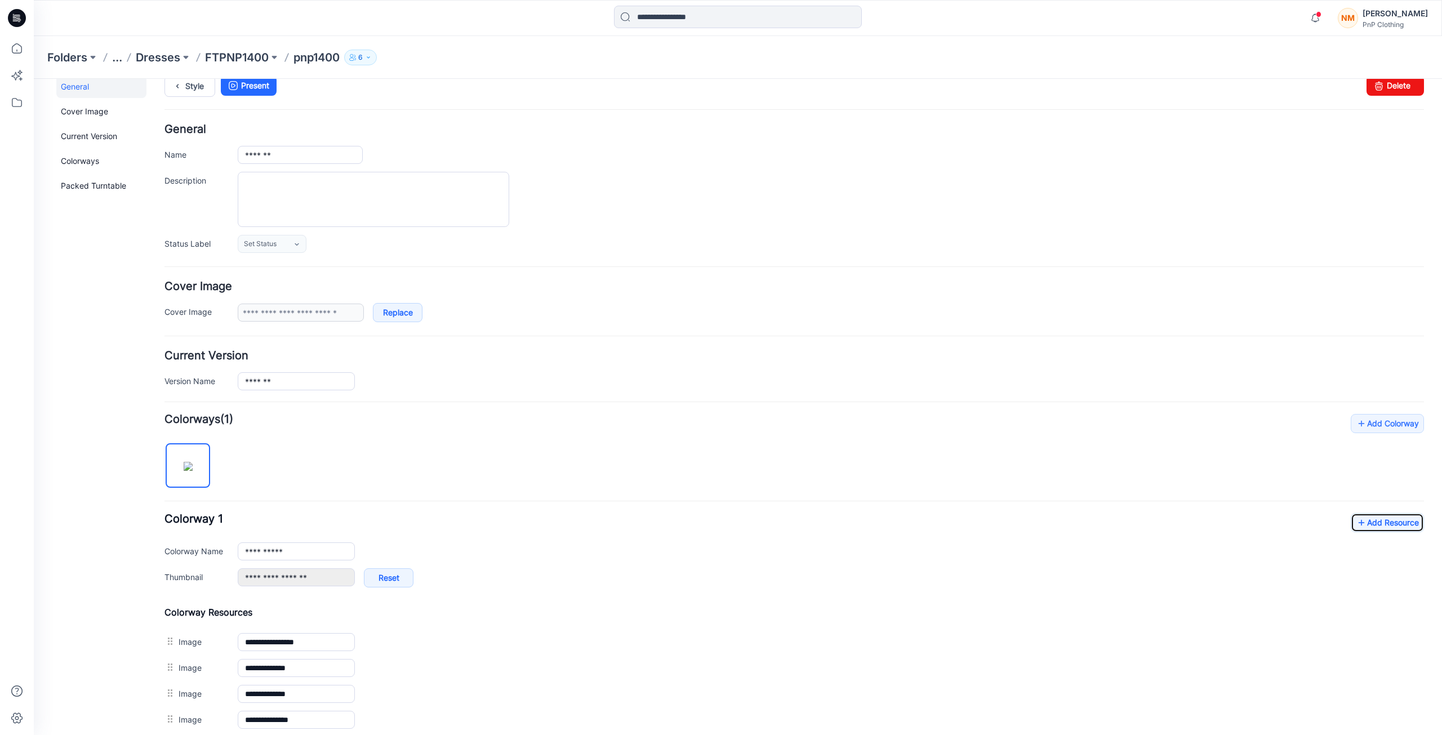
scroll to position [0, 0]
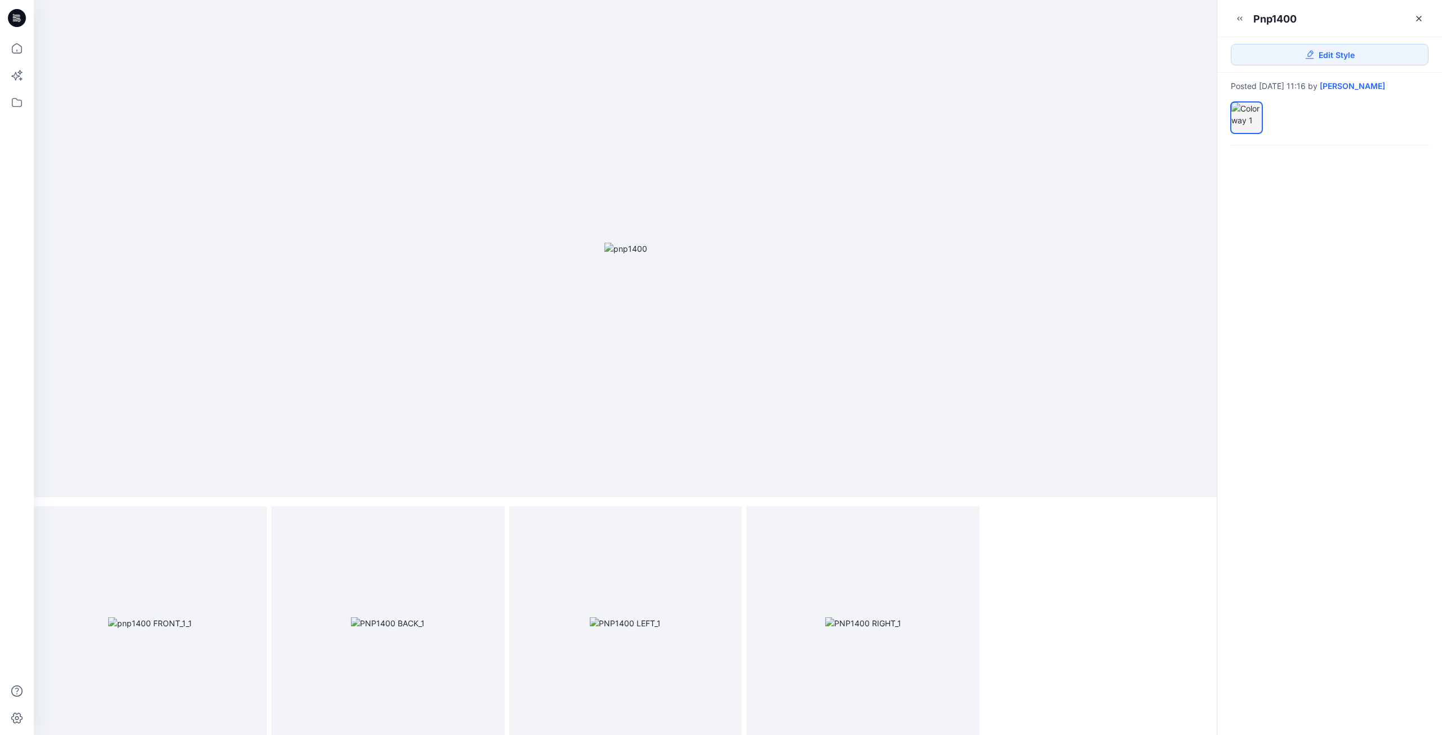
click at [647, 255] on img at bounding box center [625, 249] width 43 height 12
click at [922, 353] on div at bounding box center [626, 248] width 1184 height 497
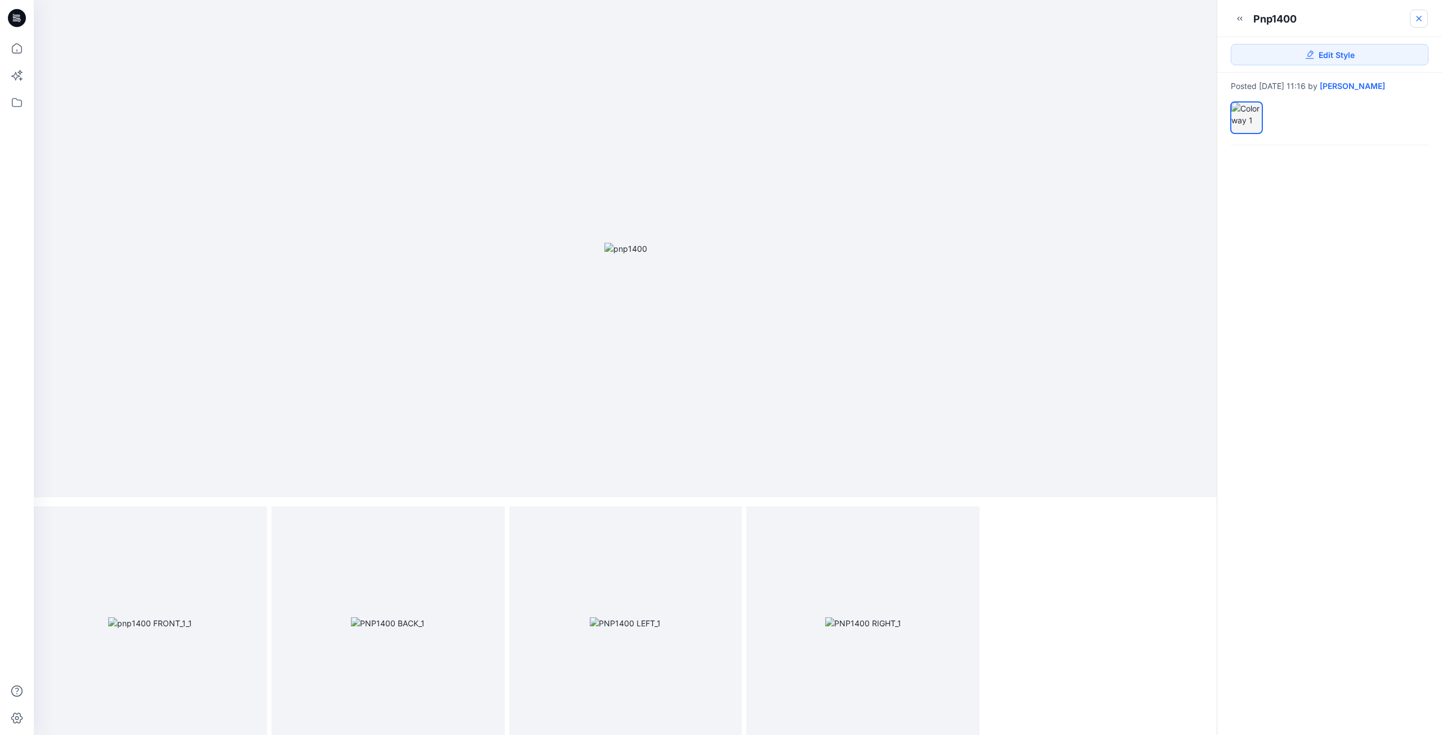
click at [1418, 20] on icon at bounding box center [1418, 18] width 9 height 9
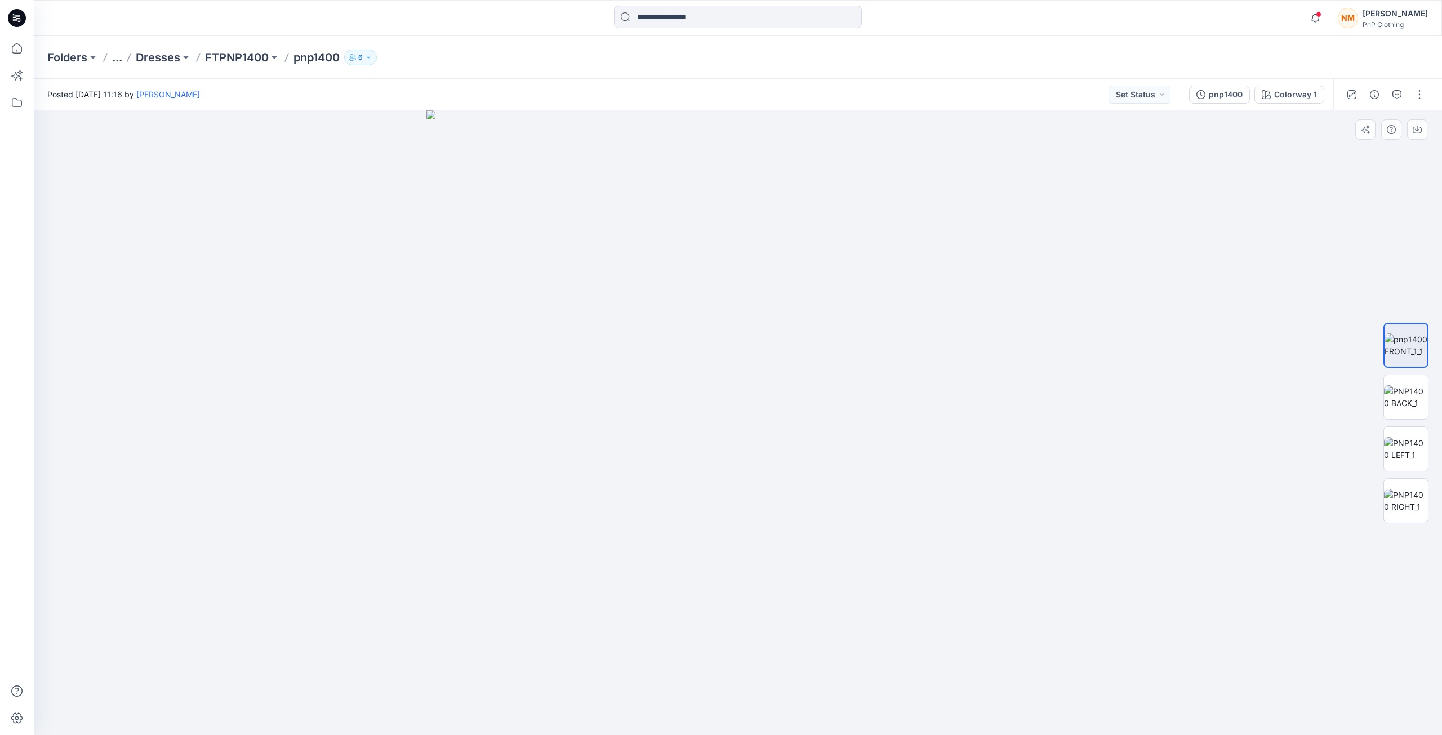
click at [1021, 486] on img at bounding box center [738, 422] width 624 height 625
click at [1135, 608] on div at bounding box center [738, 422] width 1408 height 625
click at [1416, 93] on button "button" at bounding box center [1420, 95] width 18 height 18
click at [1356, 152] on button "Edit" at bounding box center [1372, 152] width 104 height 21
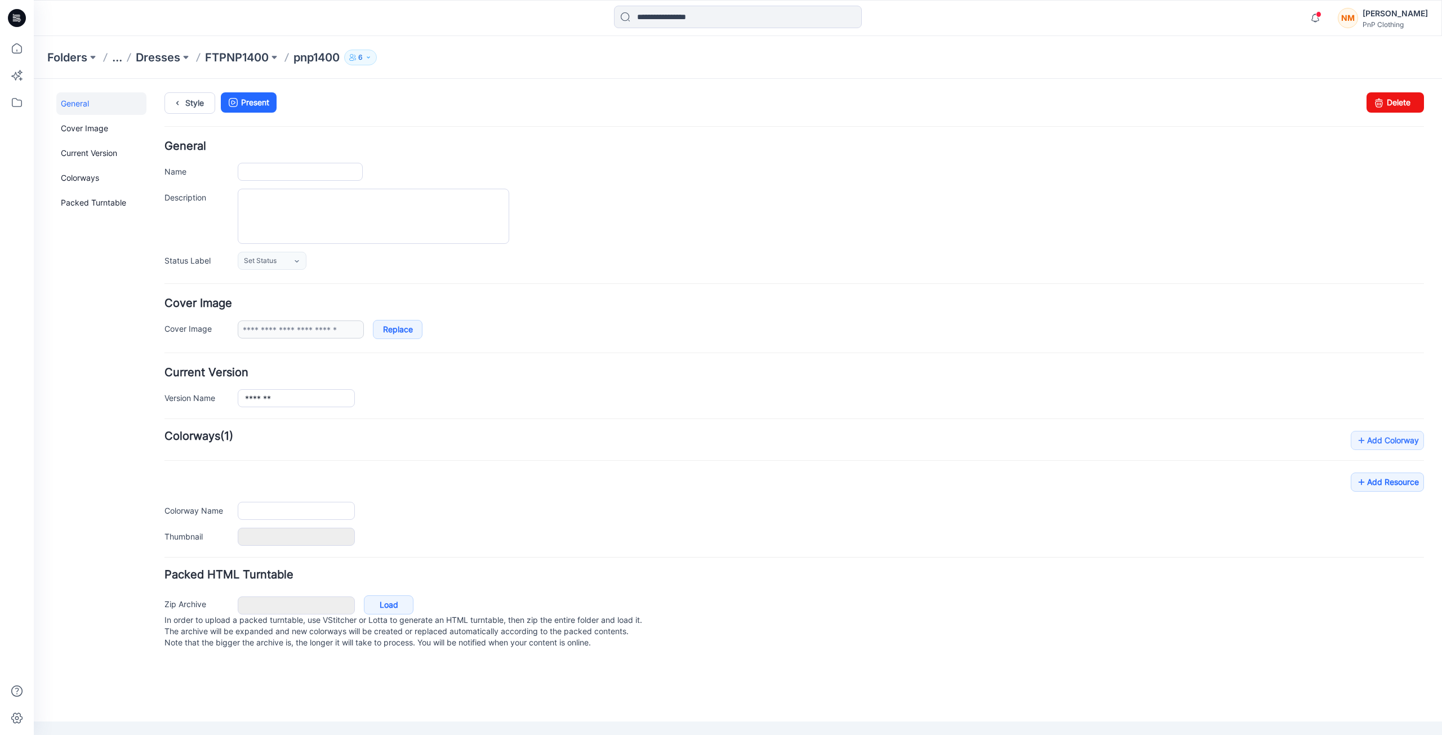
type input "*******"
type input "**********"
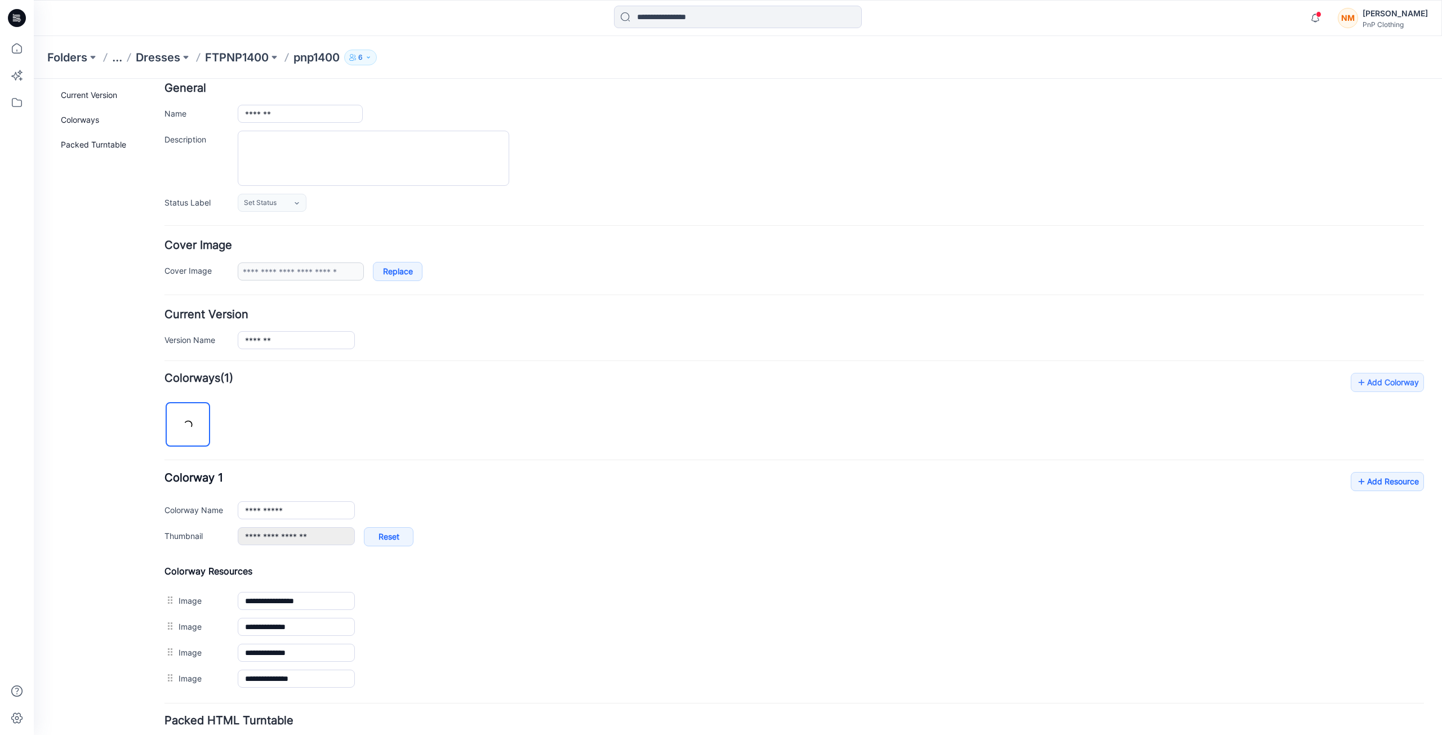
scroll to position [144, 0]
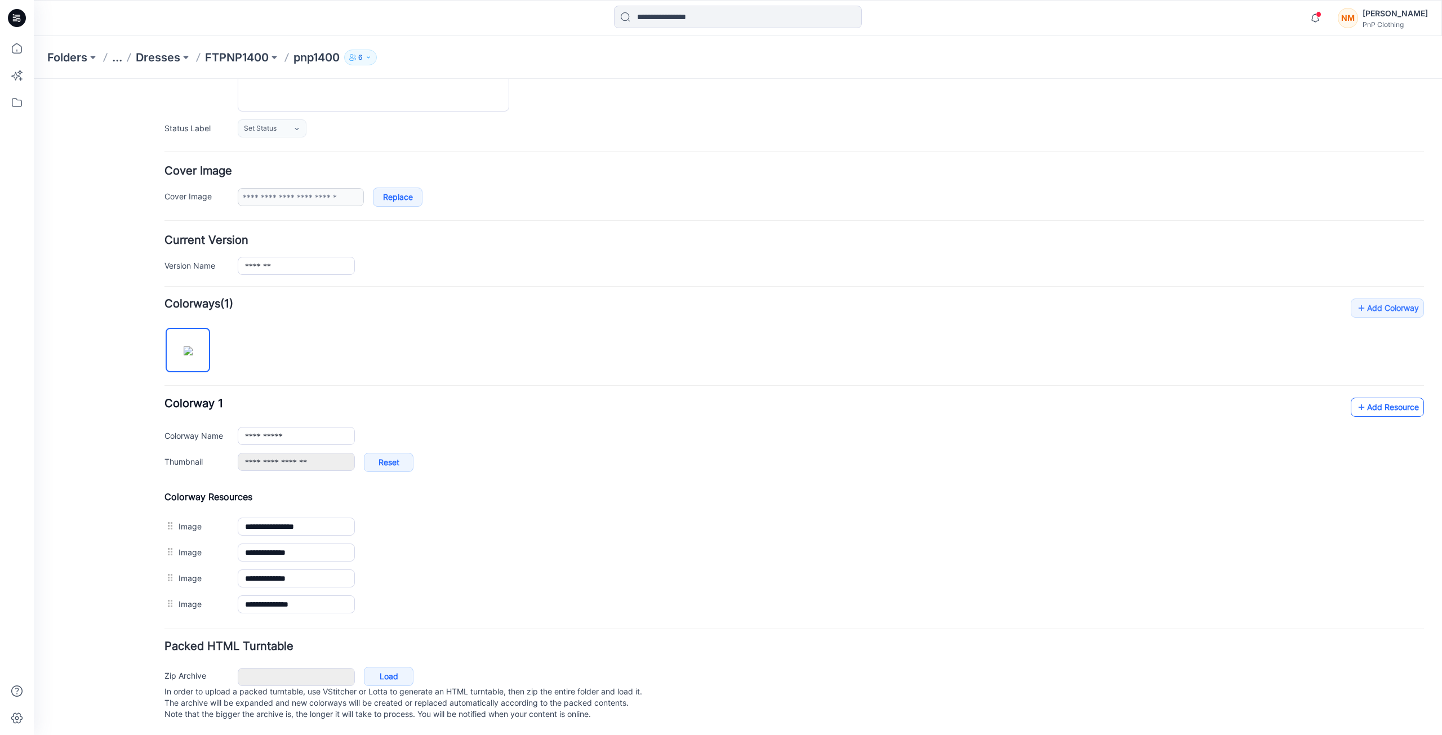
click at [1376, 398] on link "Add Resource" at bounding box center [1387, 407] width 73 height 19
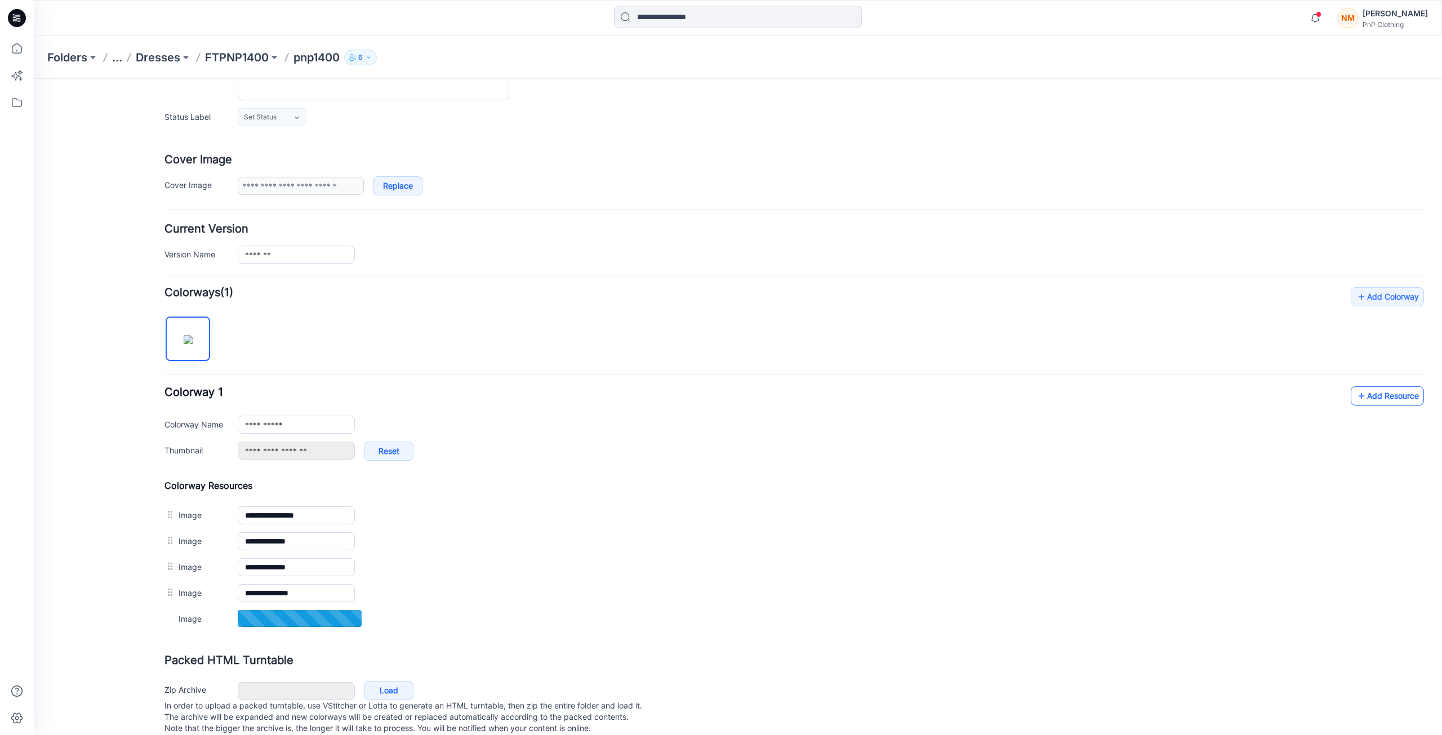
click at [1375, 398] on link "Add Resource" at bounding box center [1387, 395] width 73 height 19
click at [1390, 400] on link "Add Resource" at bounding box center [1387, 395] width 73 height 19
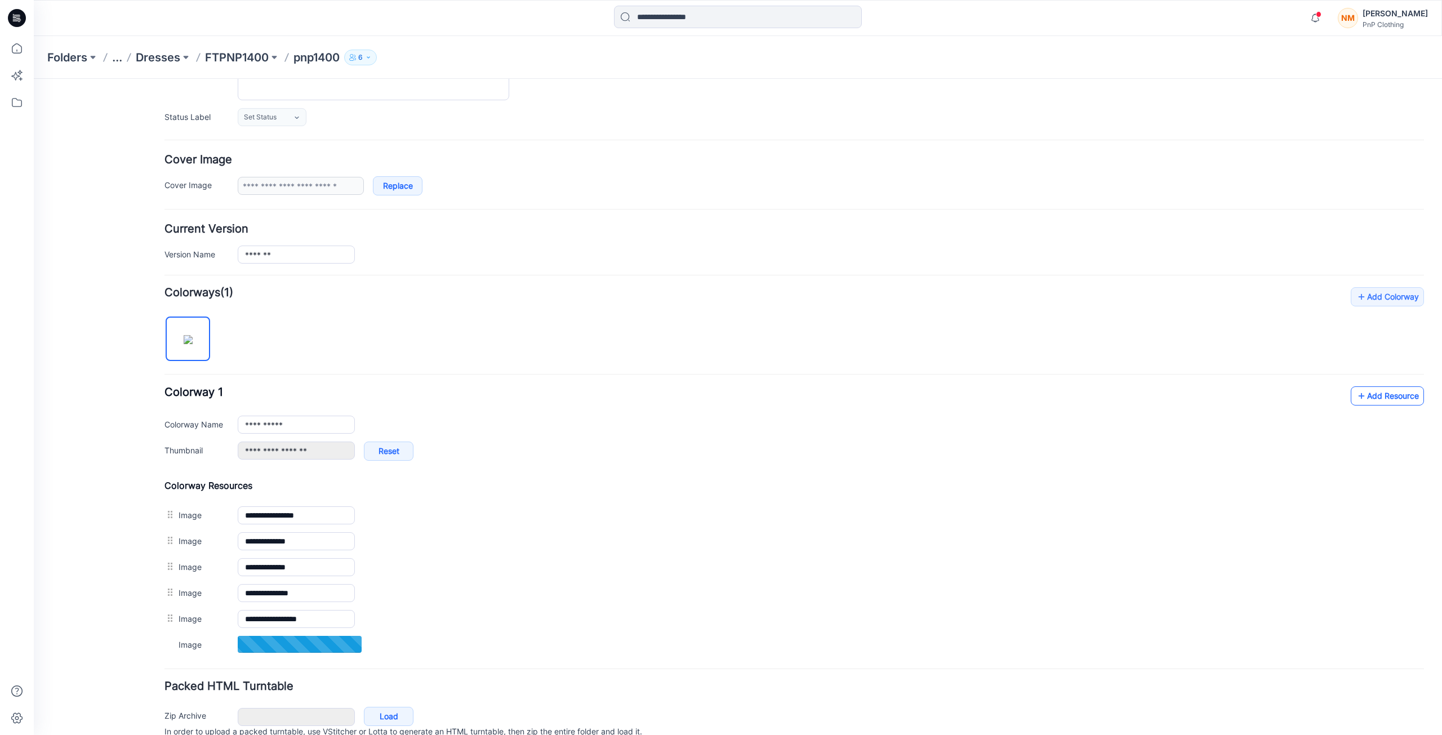
click at [1380, 393] on link "Add Resource" at bounding box center [1387, 395] width 73 height 19
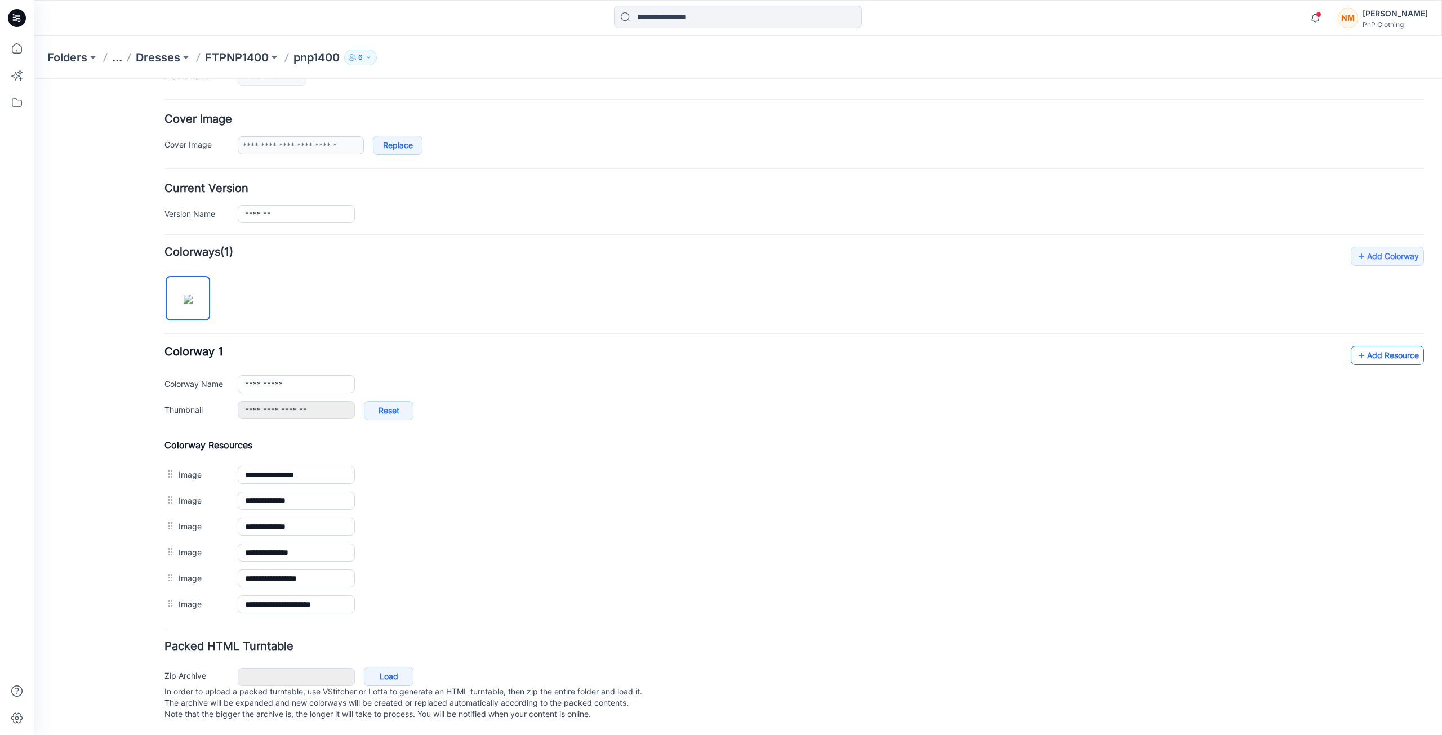
click at [1369, 346] on link "Add Resource" at bounding box center [1387, 355] width 73 height 19
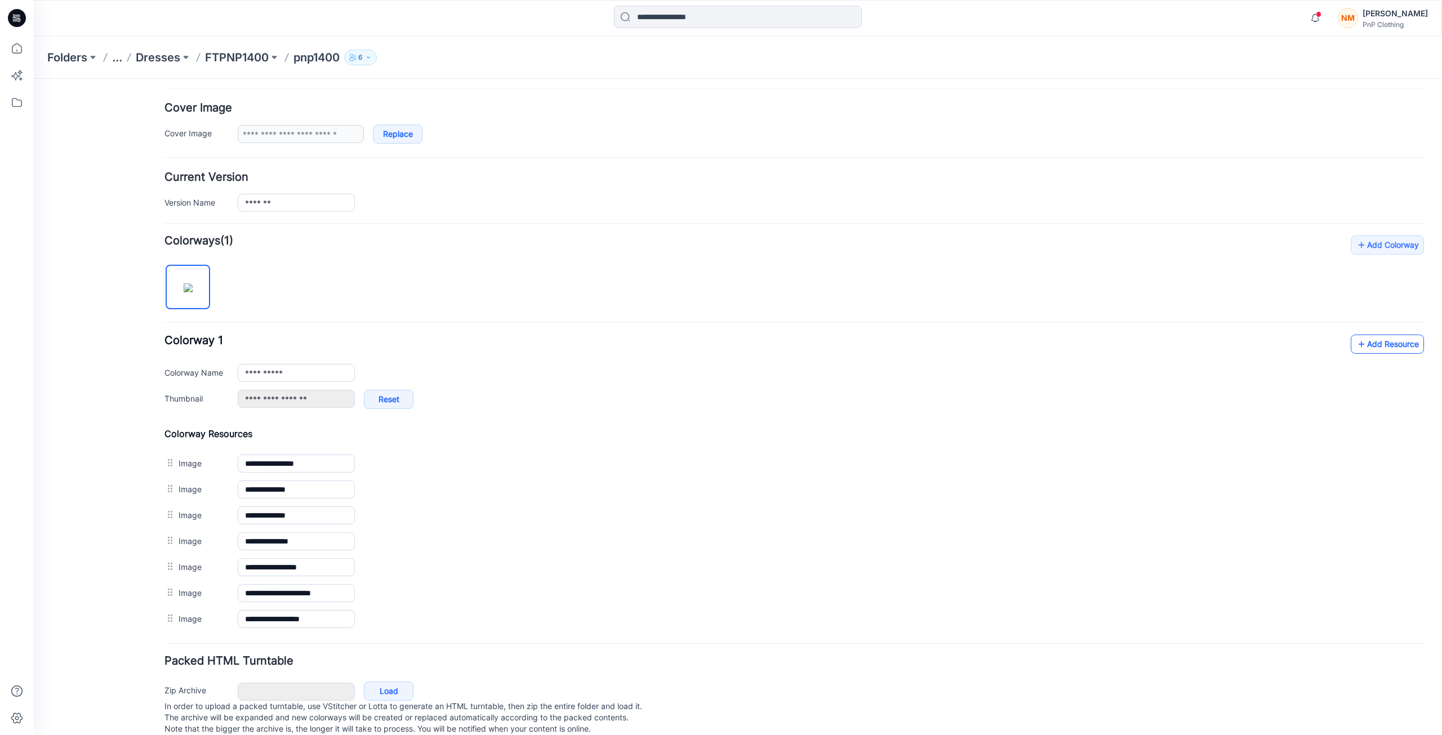
click at [1356, 341] on icon at bounding box center [1361, 344] width 11 height 18
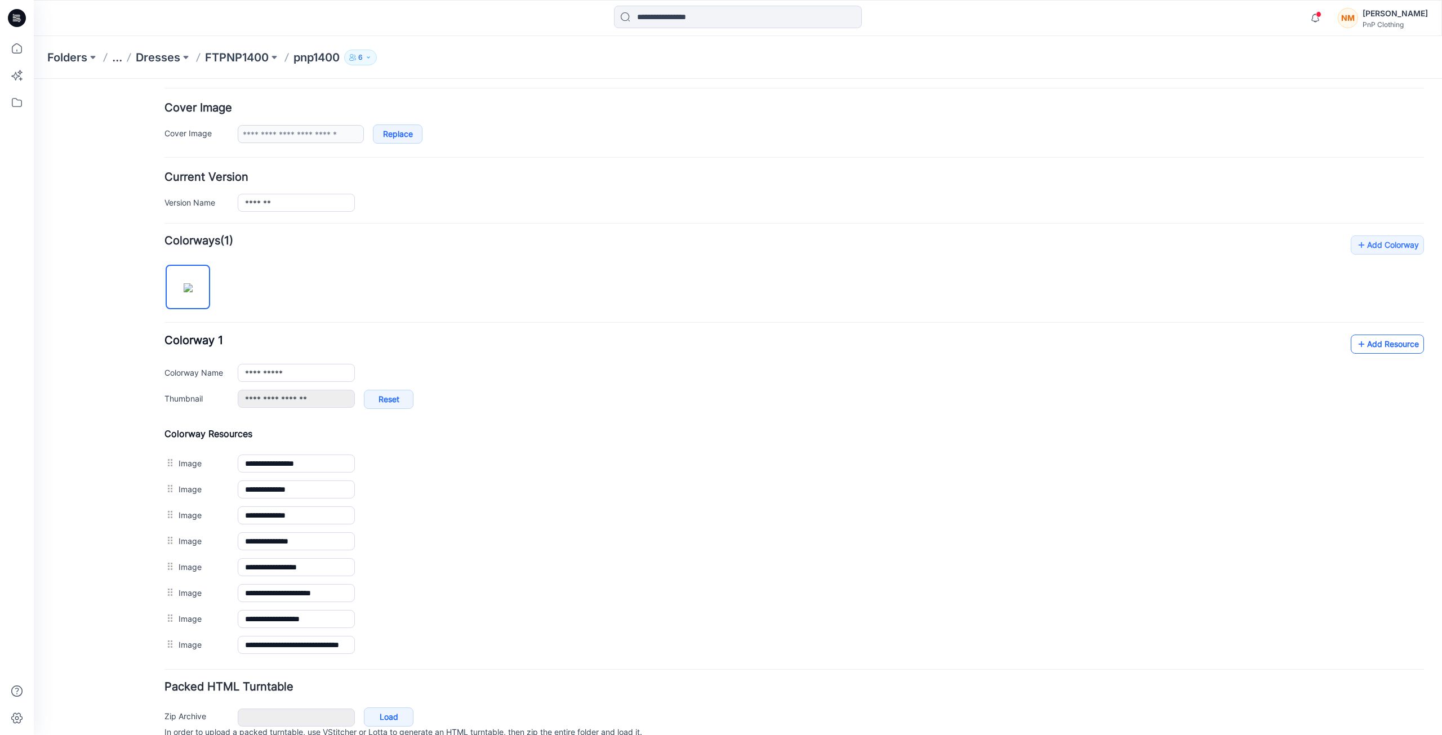
click at [1376, 345] on link "Add Resource" at bounding box center [1387, 344] width 73 height 19
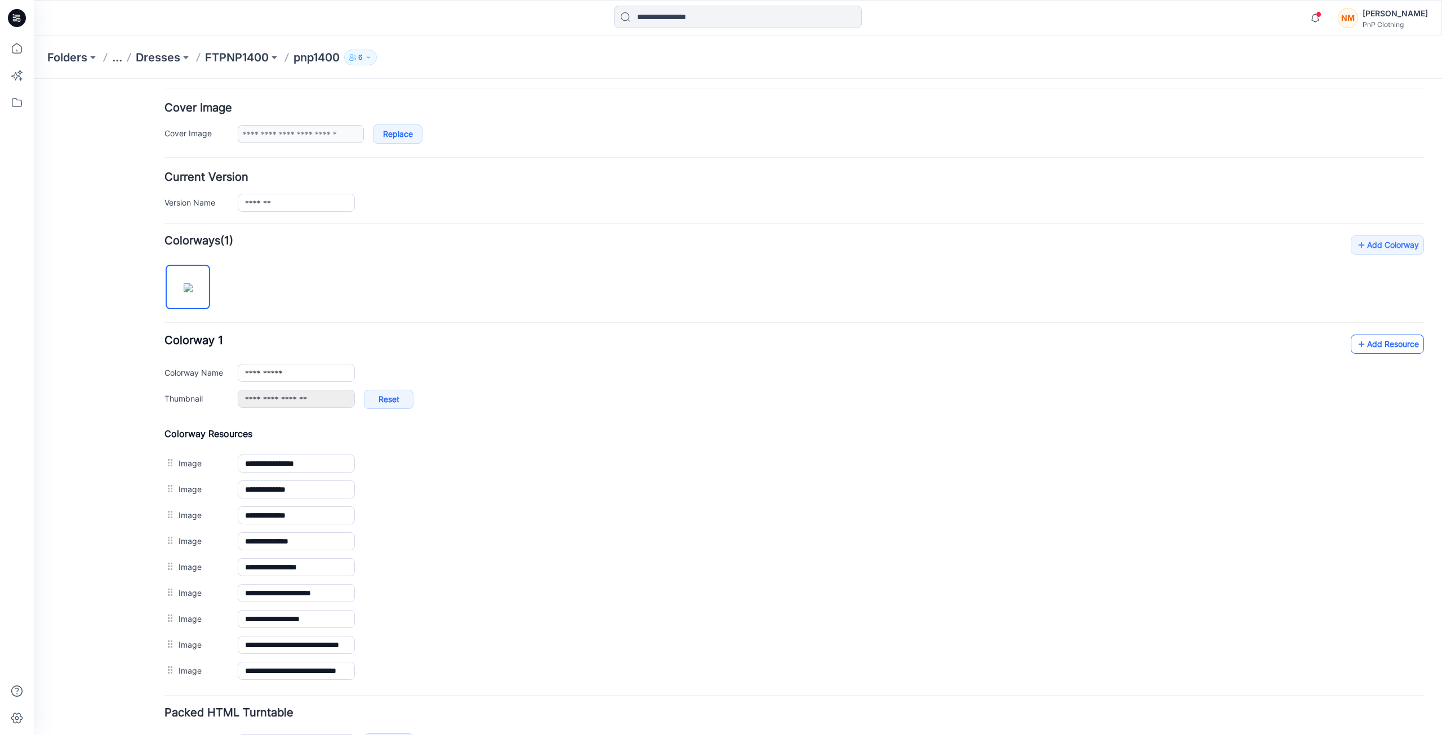
click at [1384, 343] on link "Add Resource" at bounding box center [1387, 344] width 73 height 19
click at [1391, 344] on link "Add Resource" at bounding box center [1387, 344] width 73 height 19
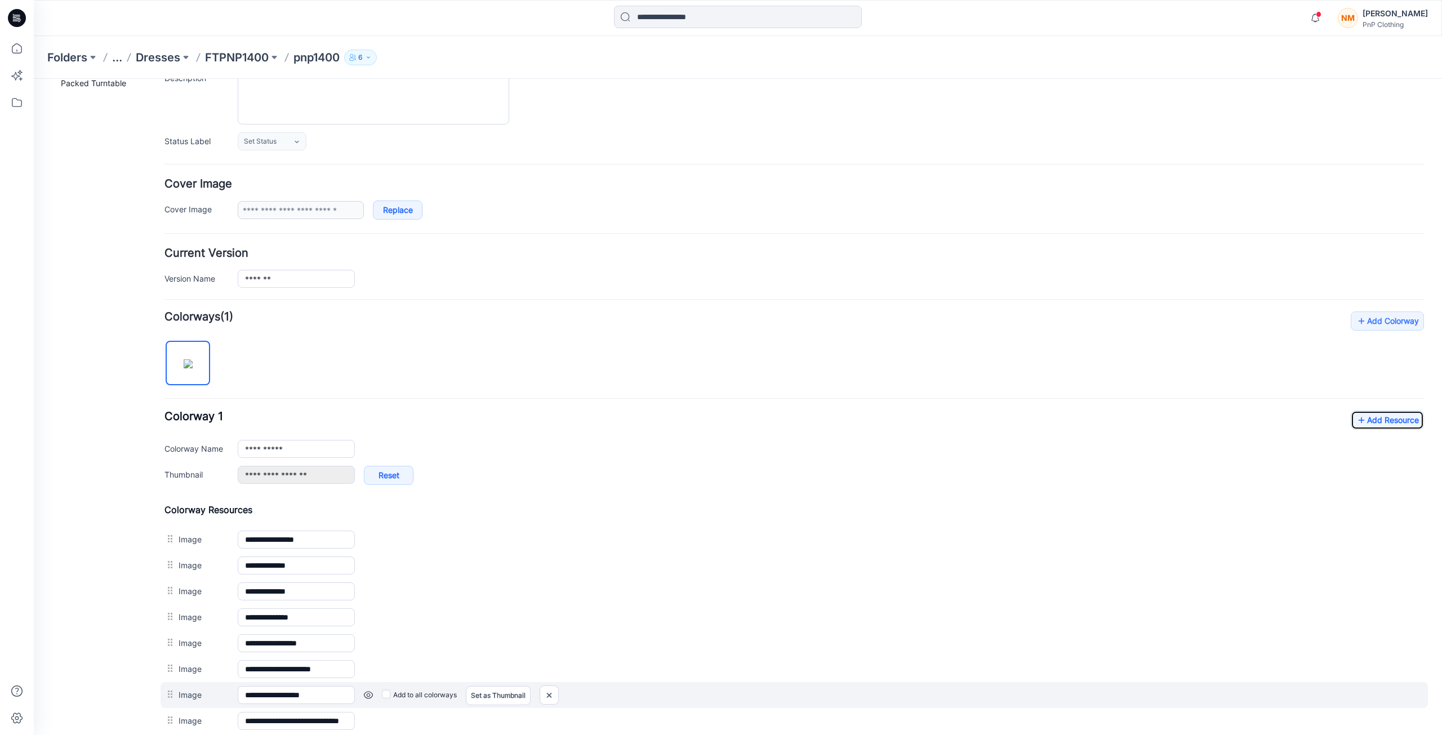
scroll to position [325, 0]
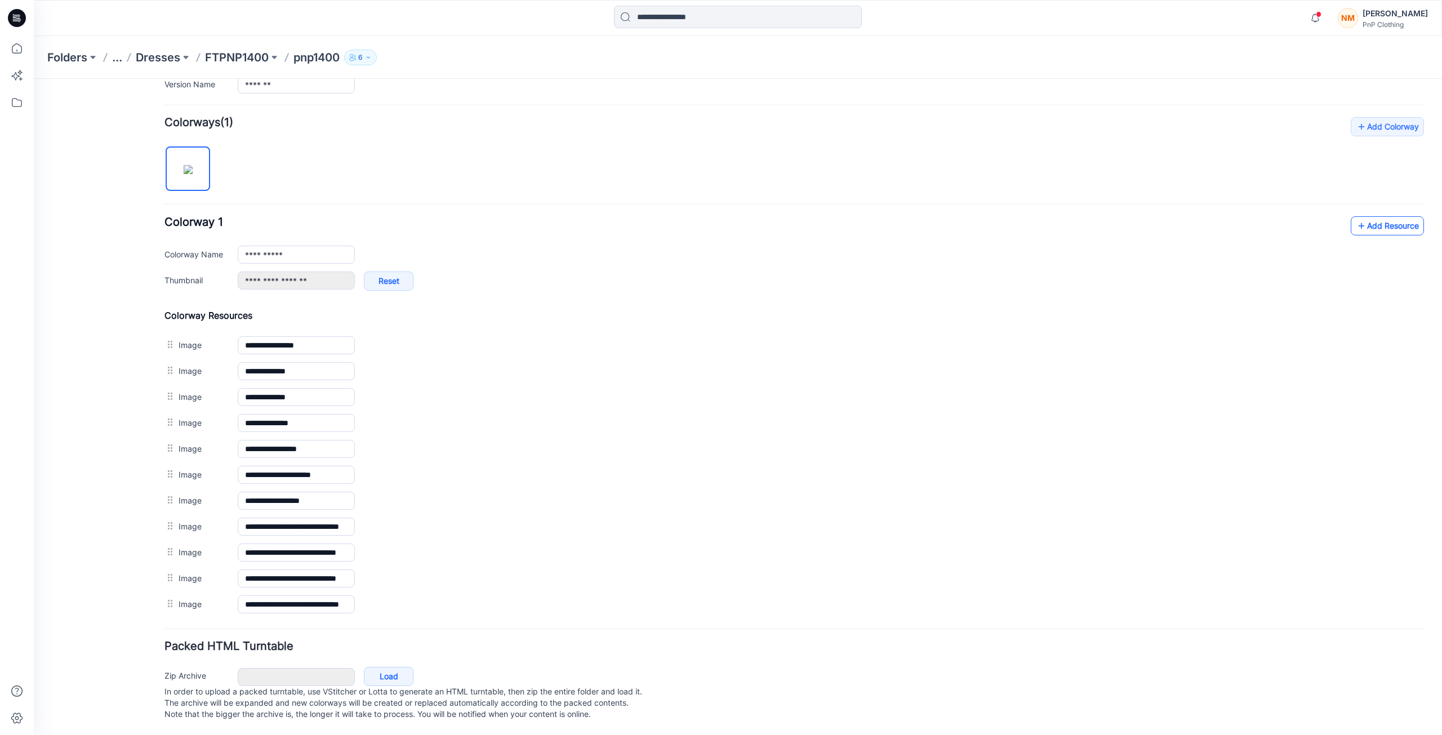
click at [1389, 216] on link "Add Resource" at bounding box center [1387, 225] width 73 height 19
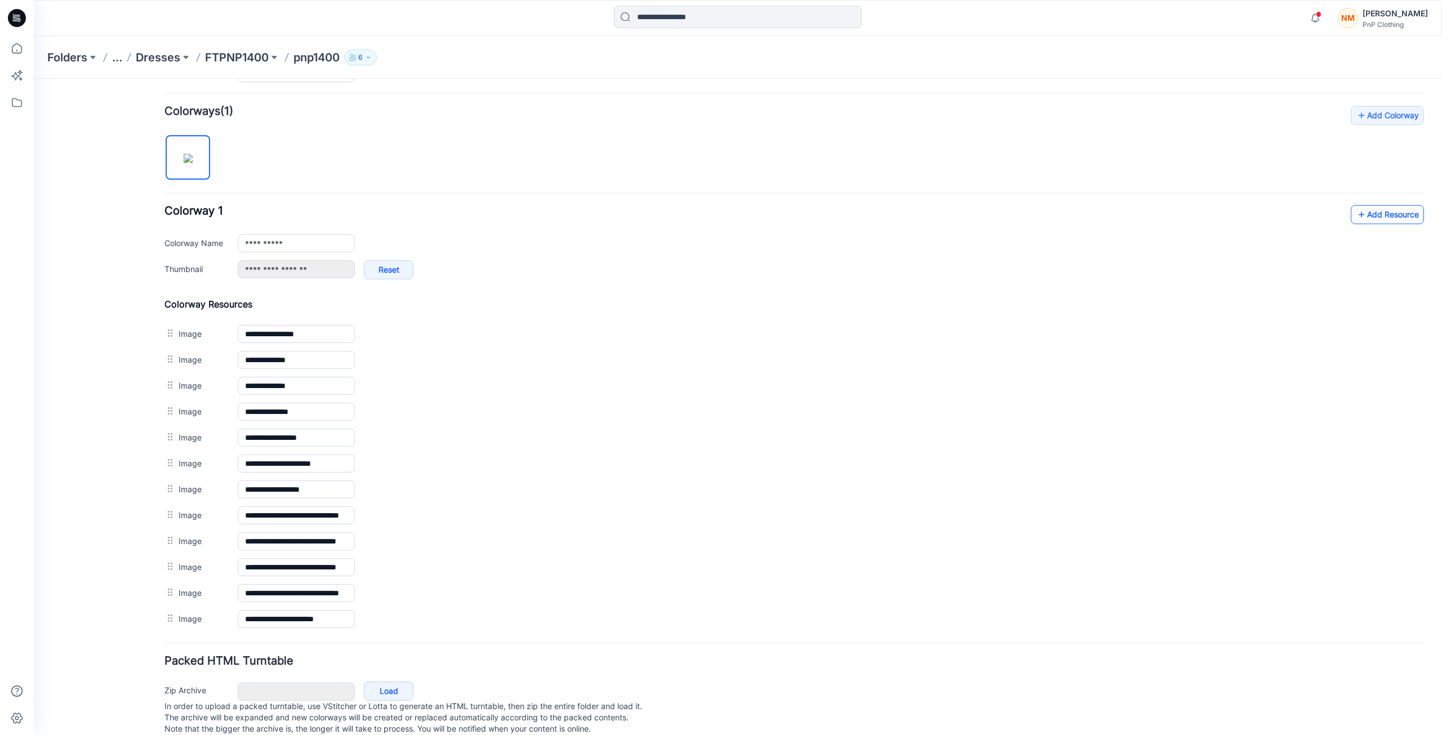
click at [1389, 213] on link "Add Resource" at bounding box center [1387, 214] width 73 height 19
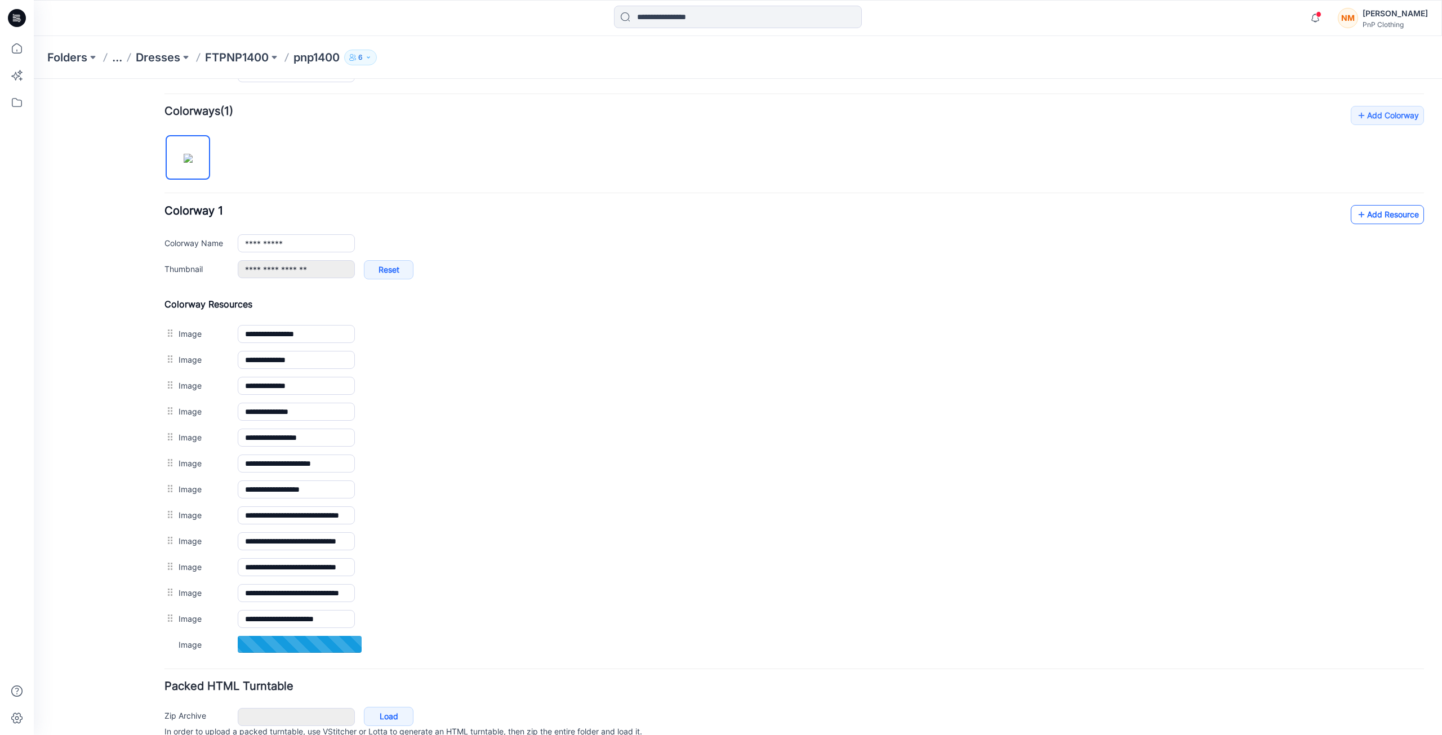
click at [1383, 215] on link "Add Resource" at bounding box center [1387, 214] width 73 height 19
click at [1398, 218] on link "Add Resource" at bounding box center [1387, 214] width 73 height 19
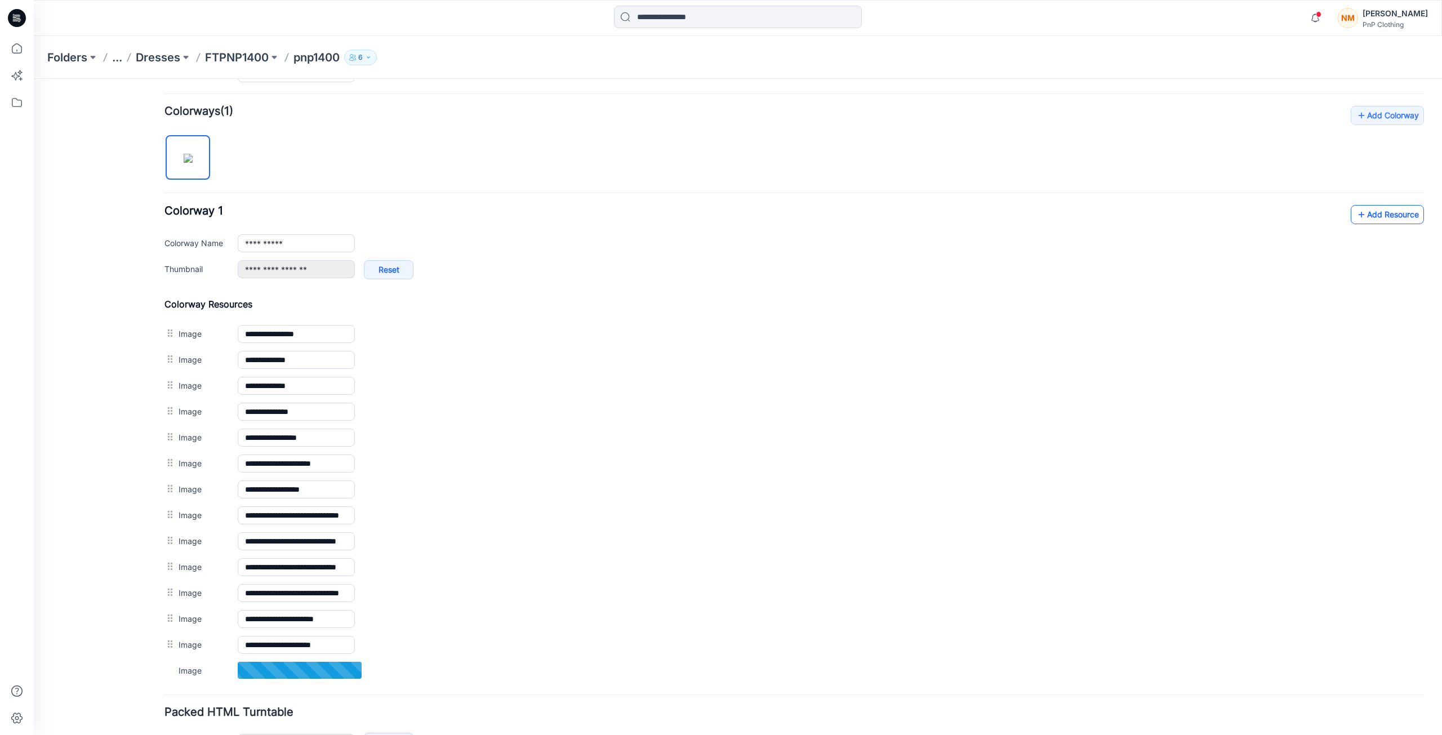
click at [1372, 216] on link "Add Resource" at bounding box center [1387, 214] width 73 height 19
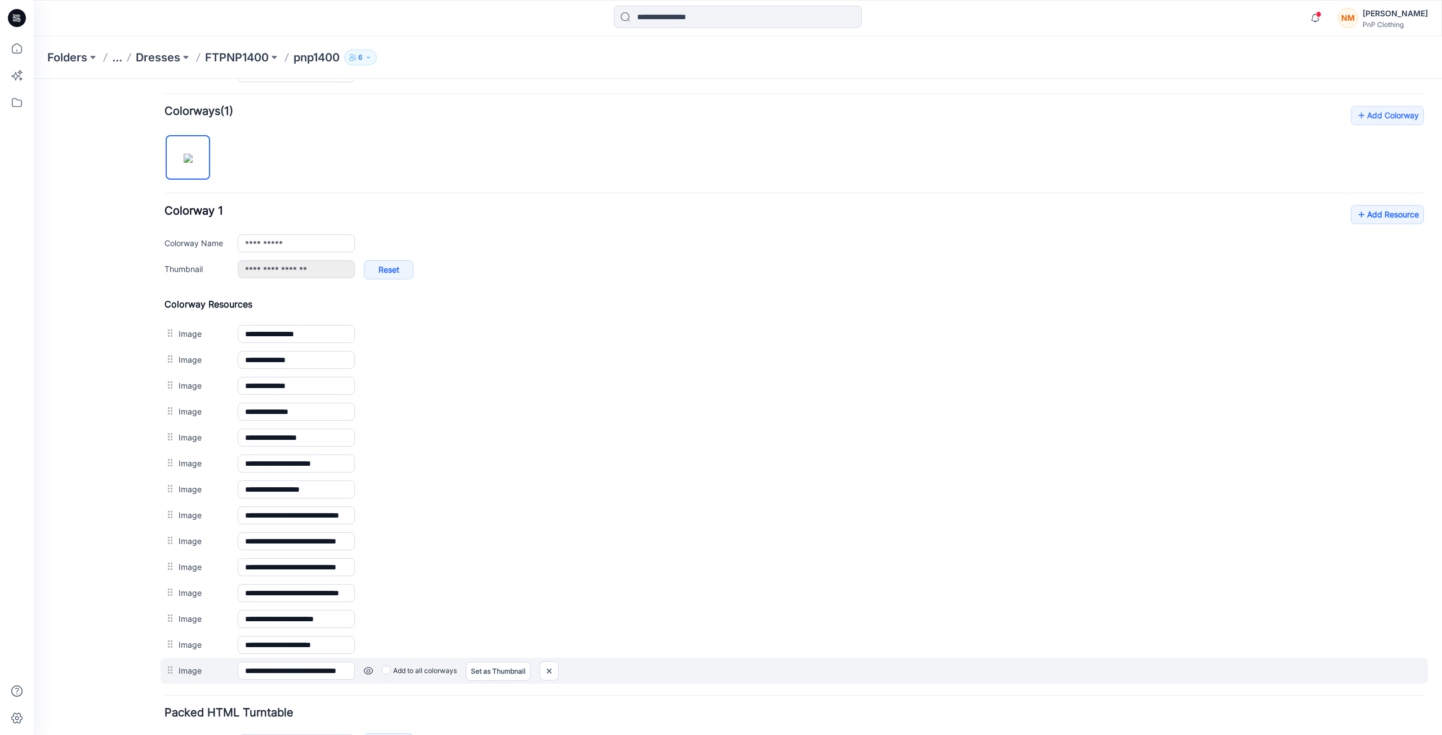
click at [34, 79] on link at bounding box center [34, 79] width 0 height 0
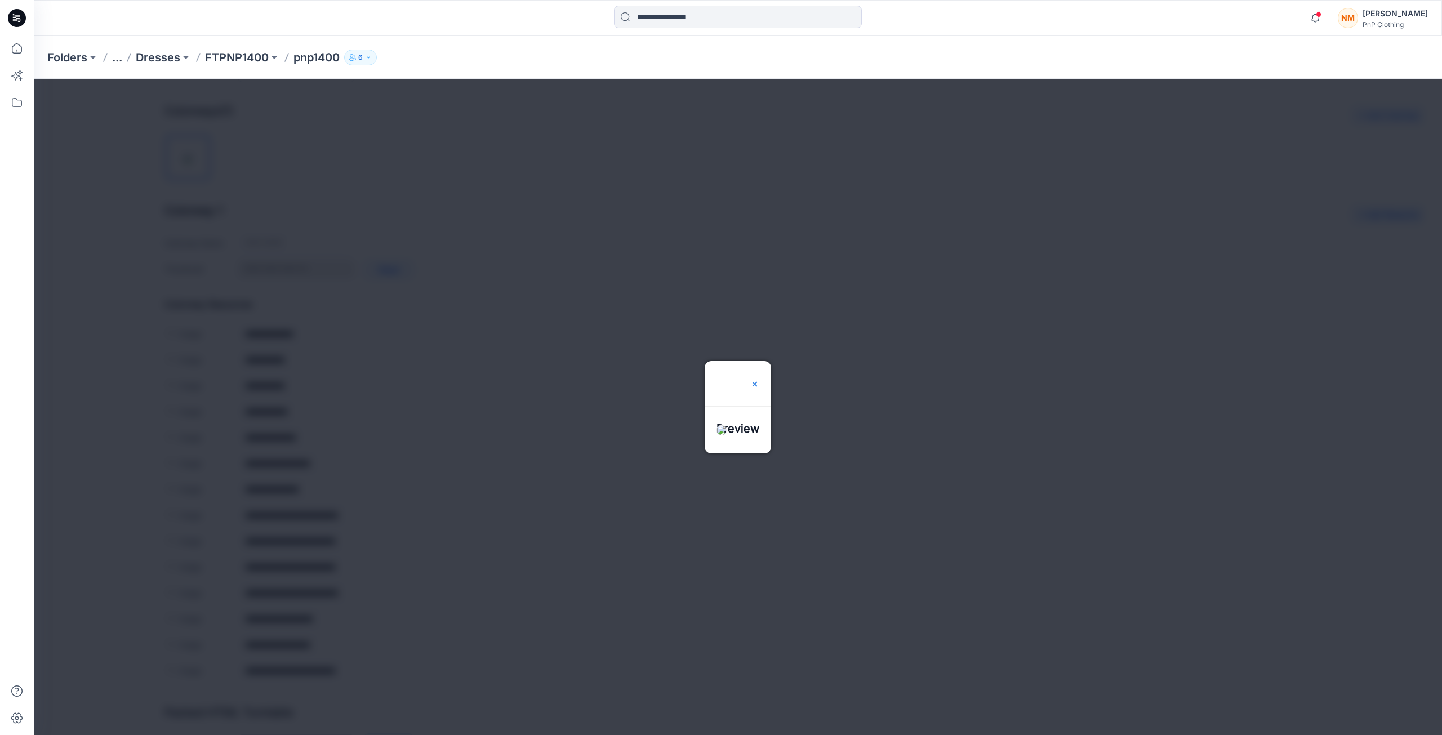
click at [759, 380] on img at bounding box center [754, 384] width 9 height 9
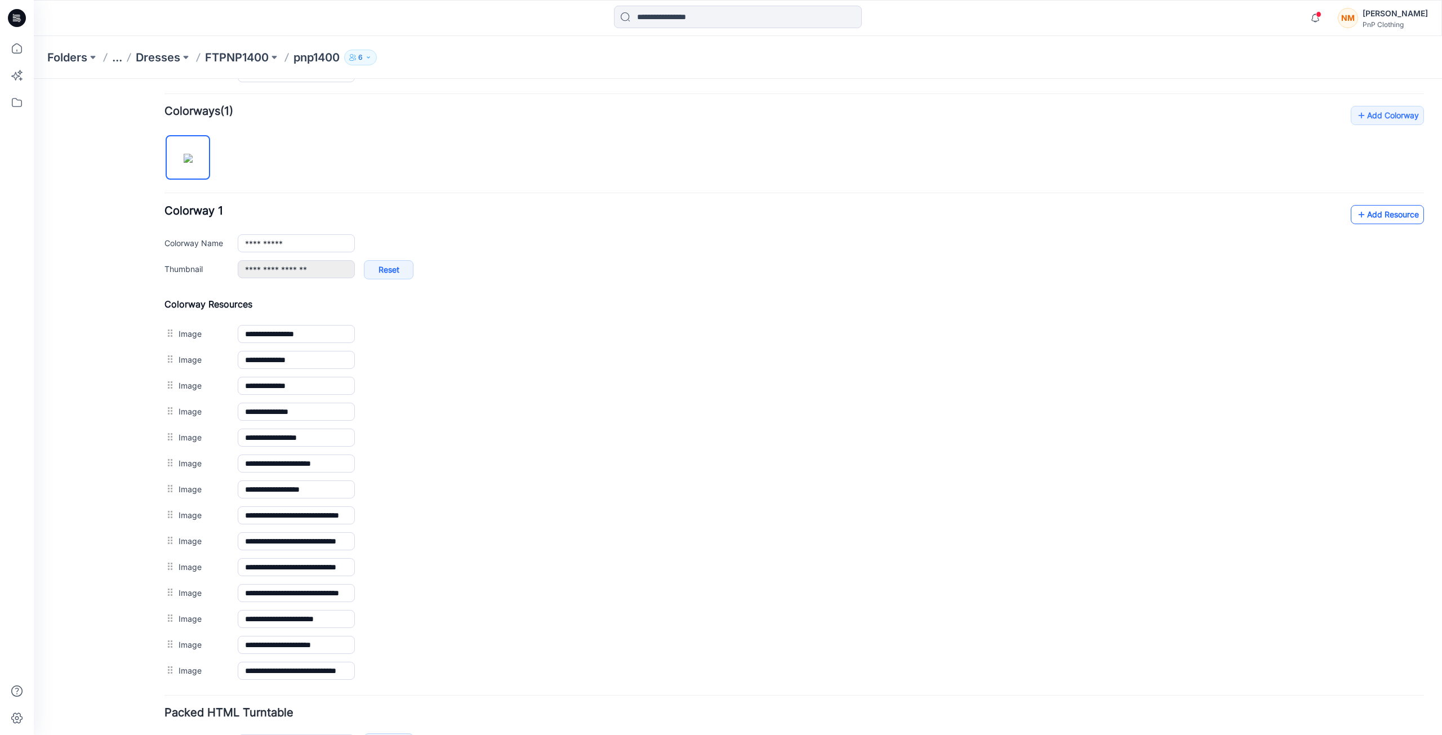
click at [1385, 216] on link "Add Resource" at bounding box center [1387, 214] width 73 height 19
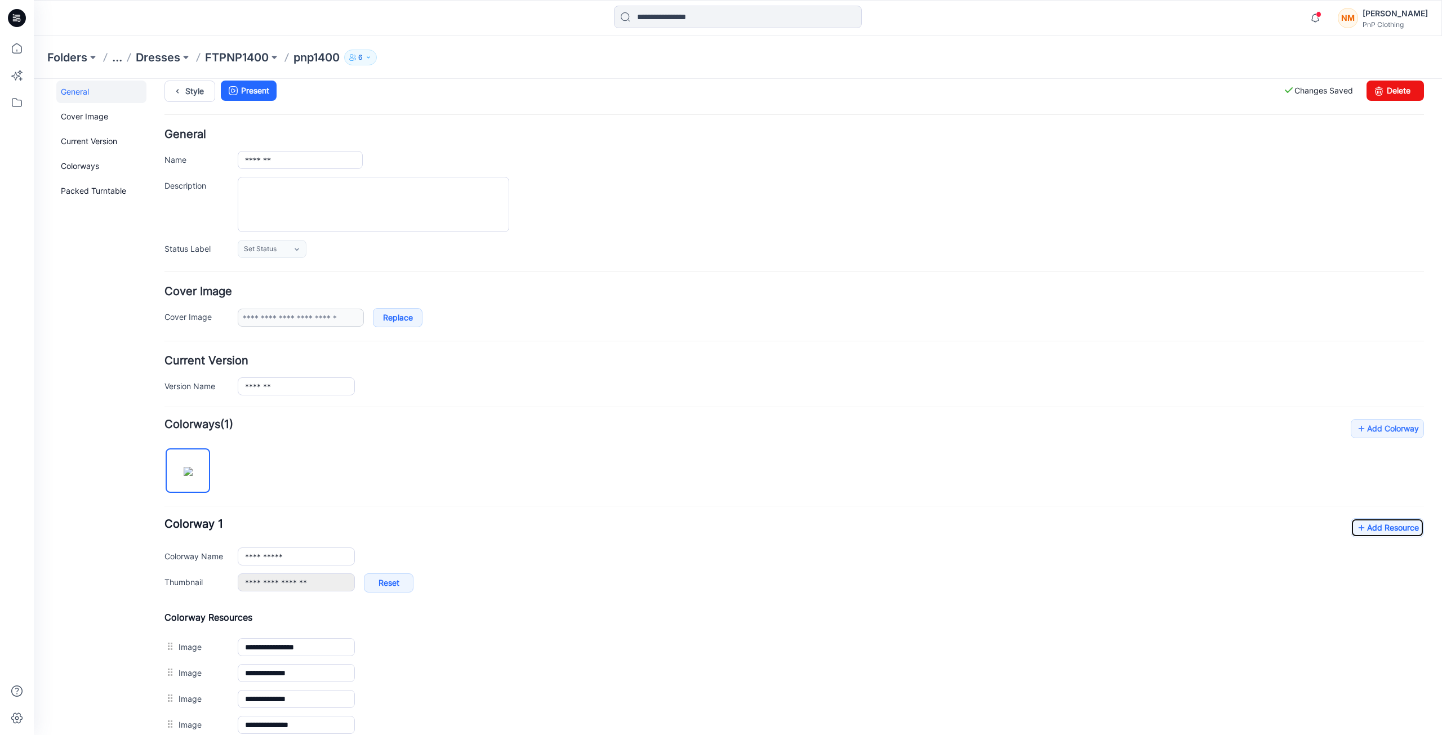
scroll to position [0, 0]
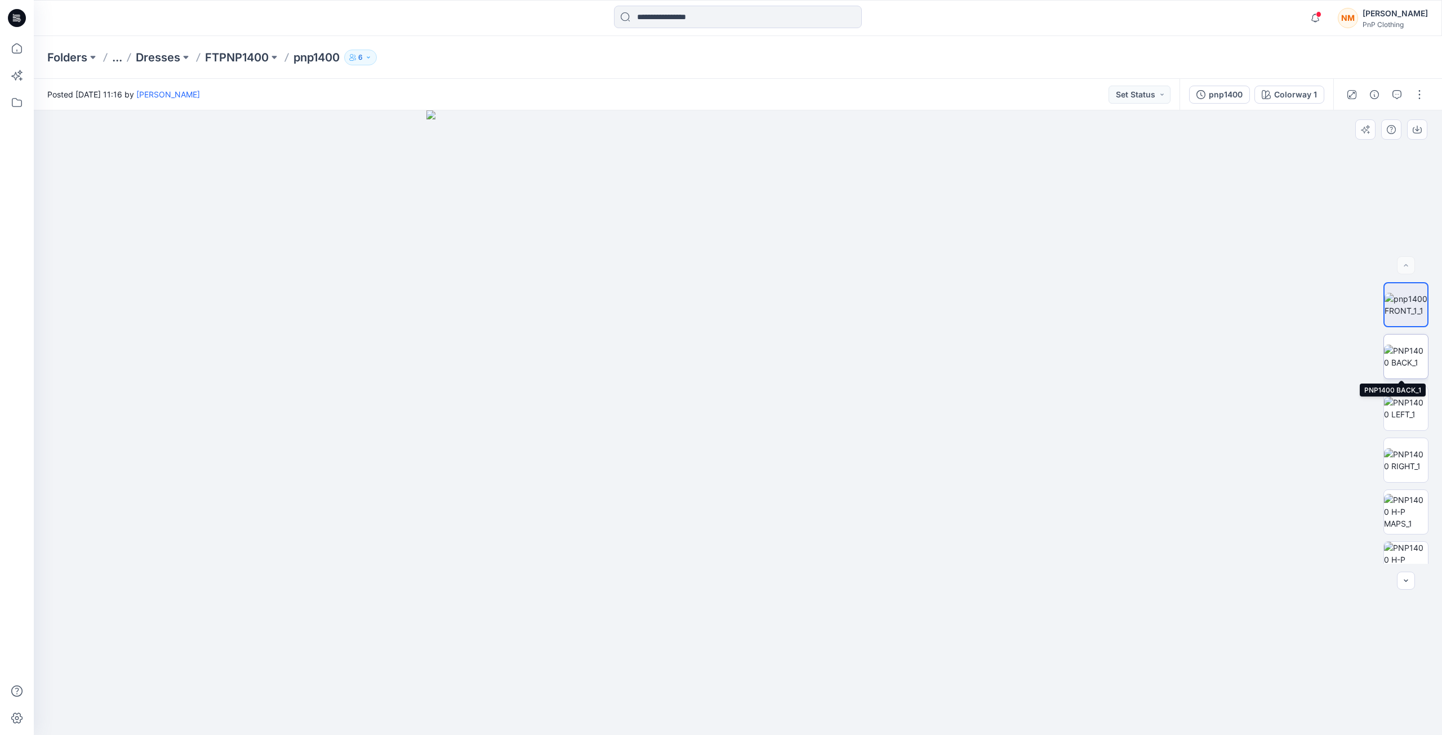
click at [1400, 368] on img at bounding box center [1406, 357] width 44 height 24
click at [1406, 419] on img at bounding box center [1406, 409] width 44 height 24
click at [1400, 465] on img at bounding box center [1406, 460] width 44 height 24
click at [1405, 519] on img at bounding box center [1406, 511] width 44 height 35
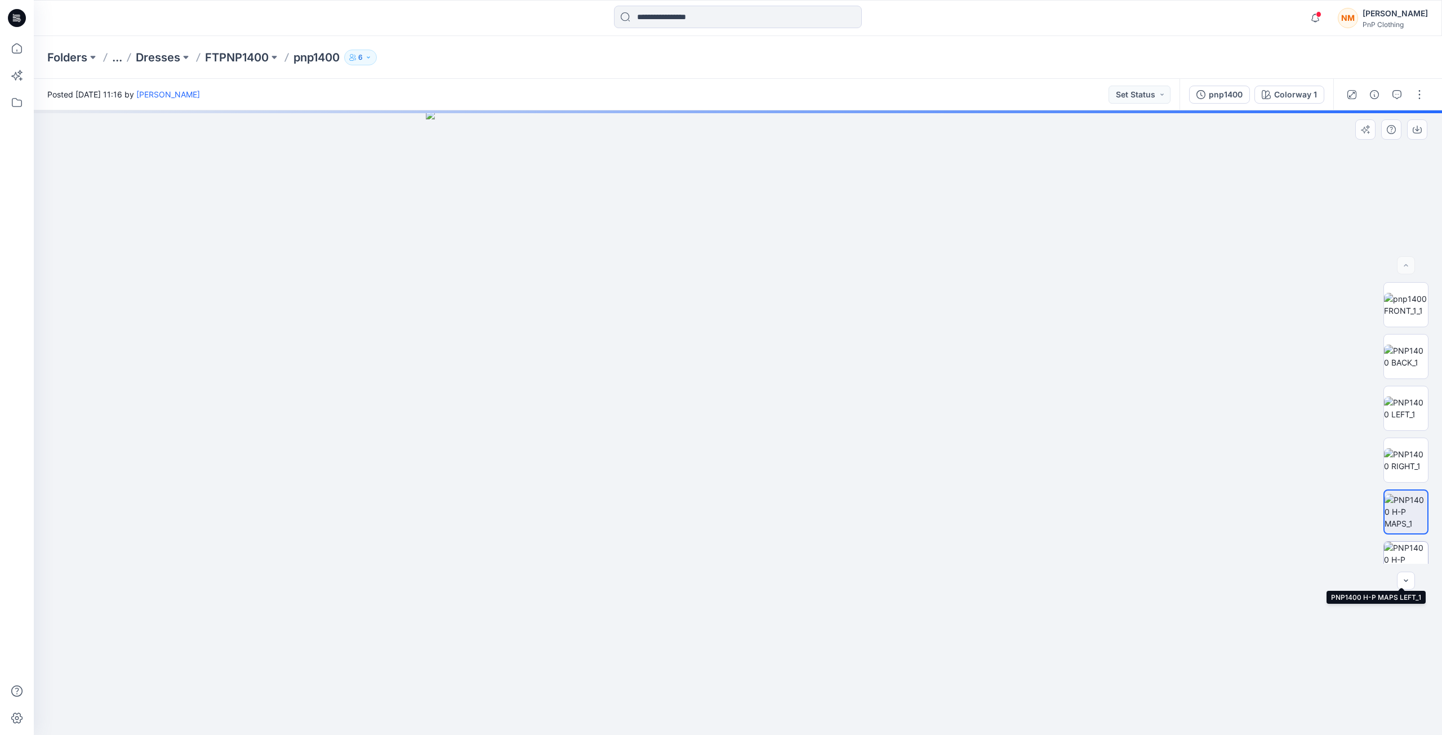
click at [1407, 557] on img at bounding box center [1406, 564] width 44 height 44
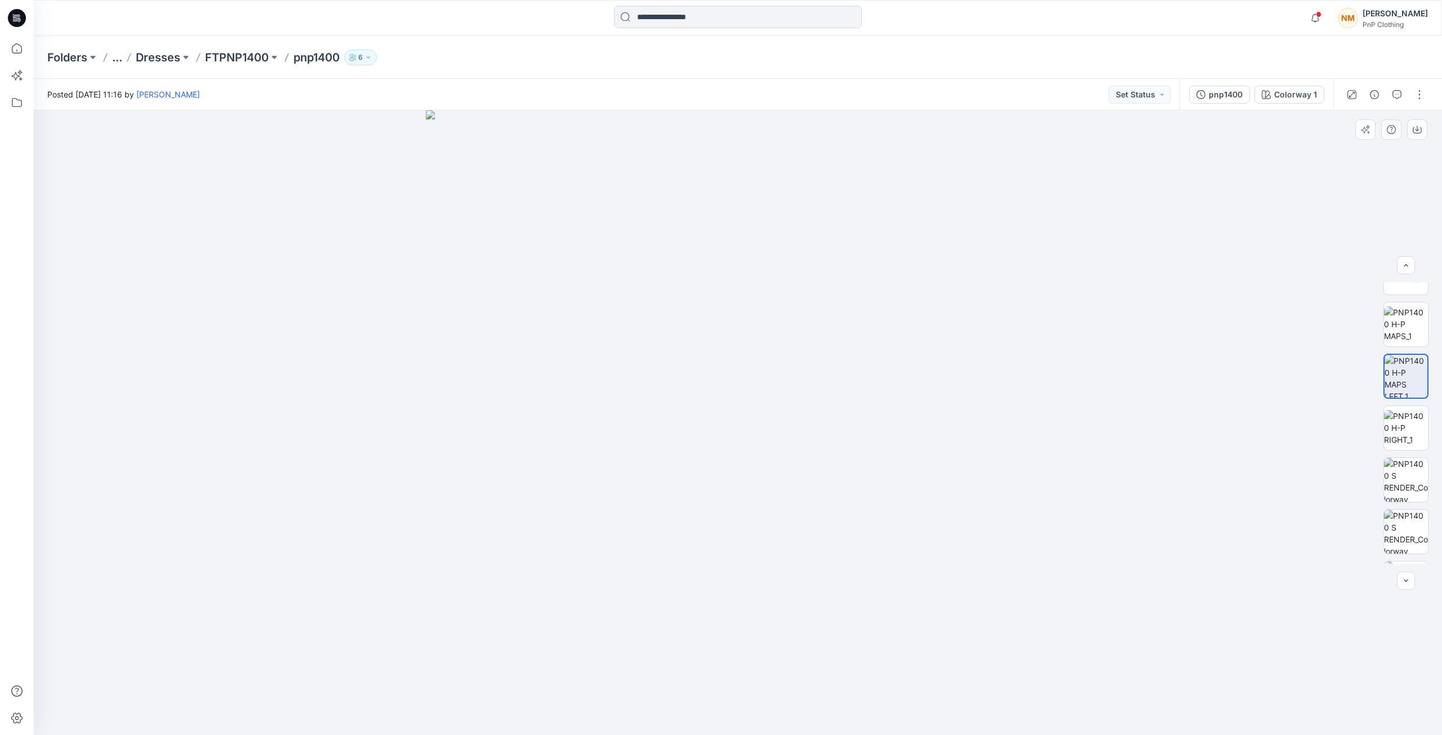
scroll to position [239, 0]
click at [1403, 429] on img at bounding box center [1406, 428] width 44 height 44
click at [1410, 442] on img at bounding box center [1406, 438] width 44 height 44
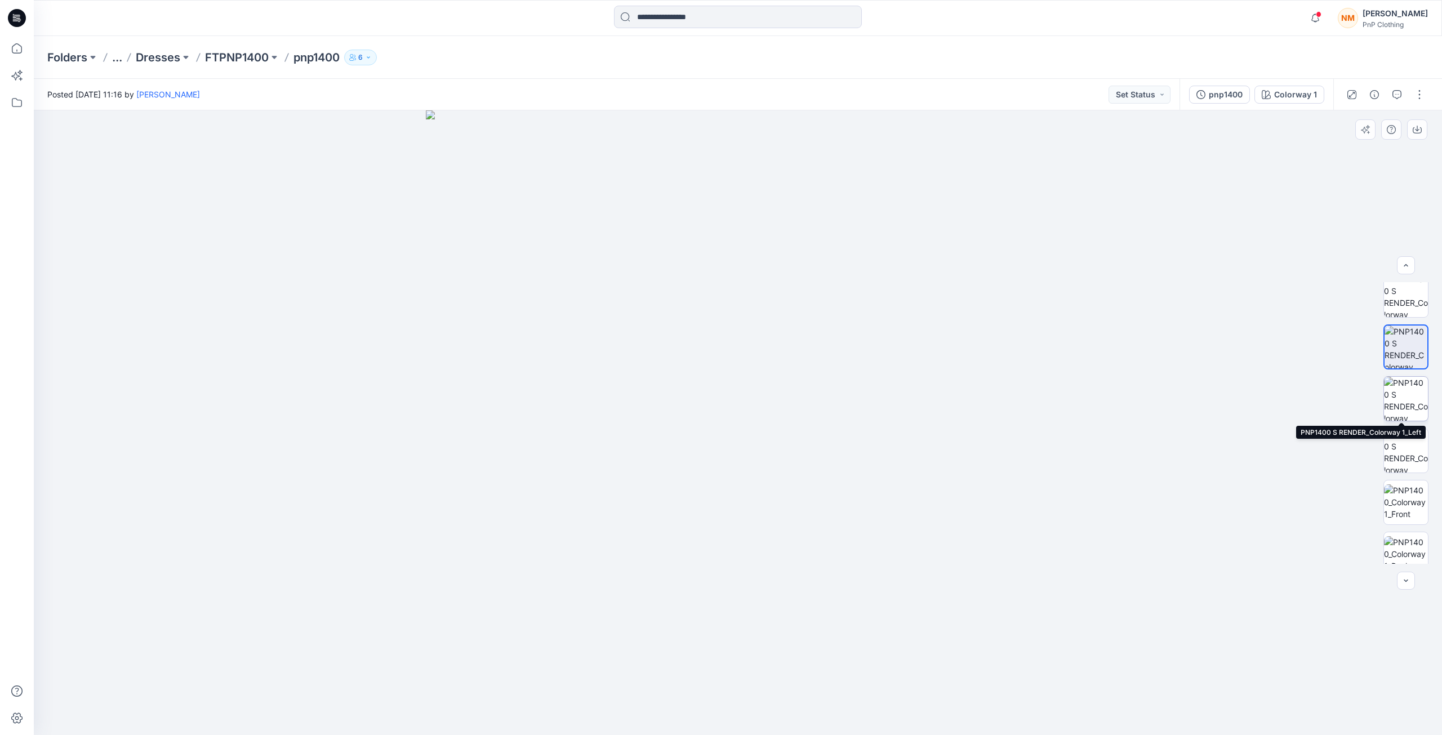
click at [1402, 398] on img at bounding box center [1406, 399] width 44 height 44
click at [1413, 453] on img at bounding box center [1406, 451] width 44 height 44
drag, startPoint x: 1439, startPoint y: 538, endPoint x: 1440, endPoint y: 568, distance: 30.4
click at [1440, 568] on div "Colorway 1 Loading... Material Properties Loading..." at bounding box center [738, 422] width 1408 height 625
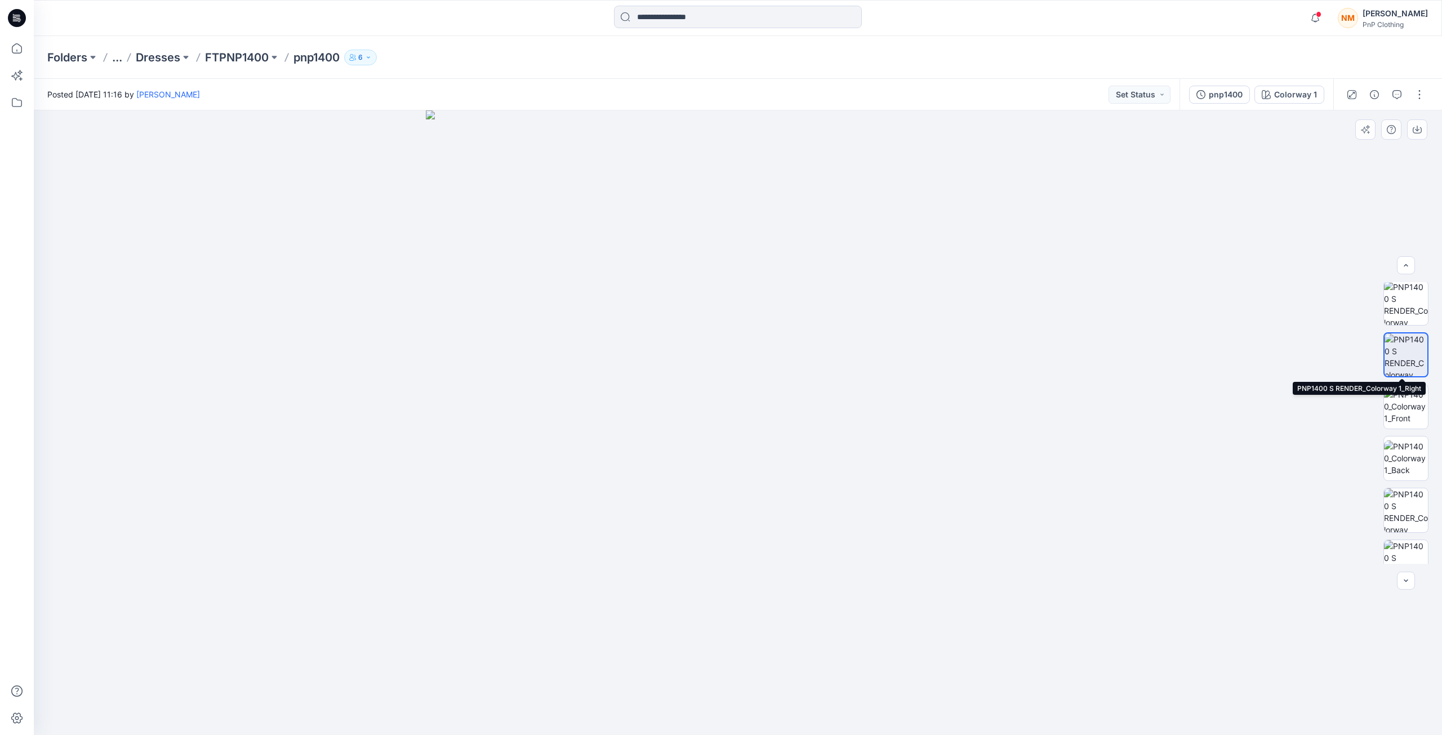
click at [1403, 357] on img at bounding box center [1406, 354] width 43 height 43
click at [1405, 364] on img at bounding box center [1406, 354] width 43 height 43
click at [1408, 506] on img at bounding box center [1406, 510] width 44 height 44
click at [1421, 96] on button "button" at bounding box center [1420, 95] width 18 height 18
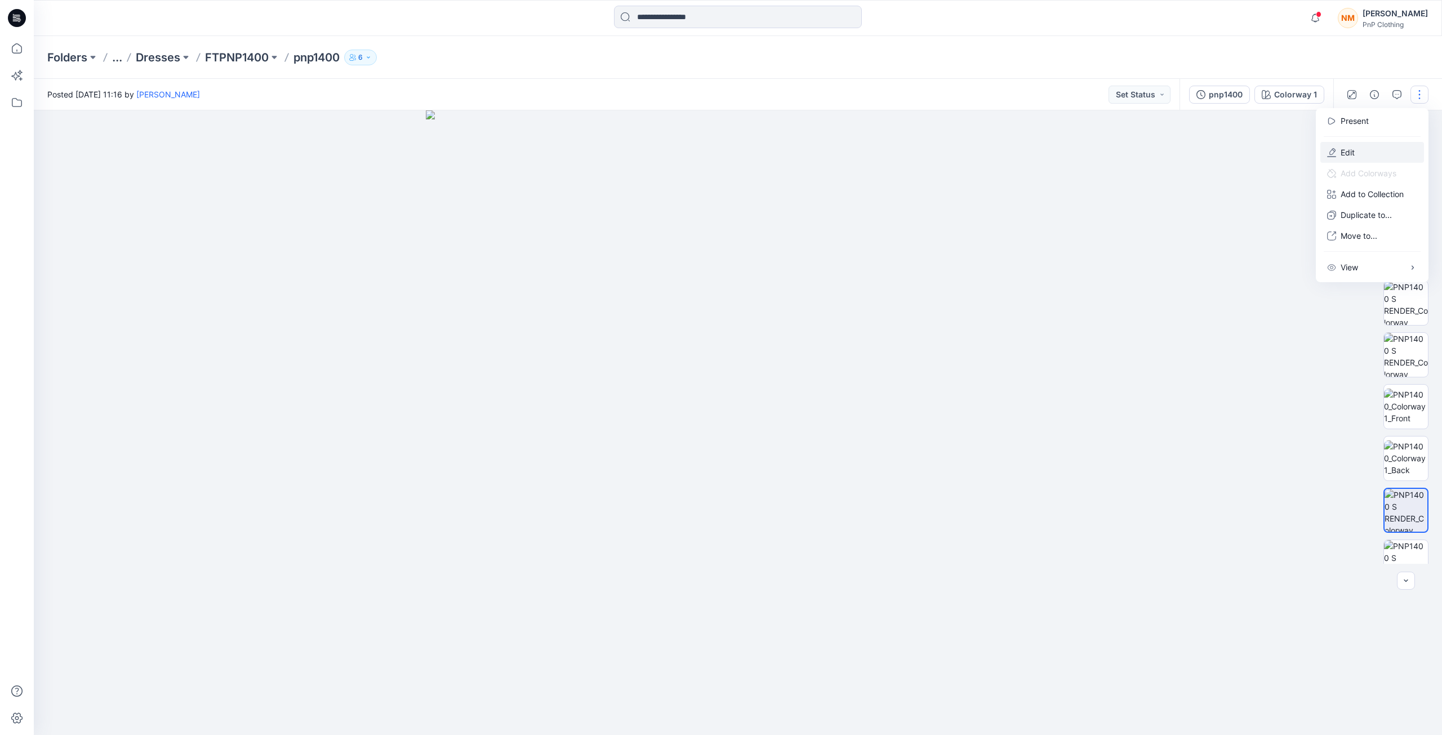
click at [1349, 147] on p "Edit" at bounding box center [1348, 152] width 14 height 12
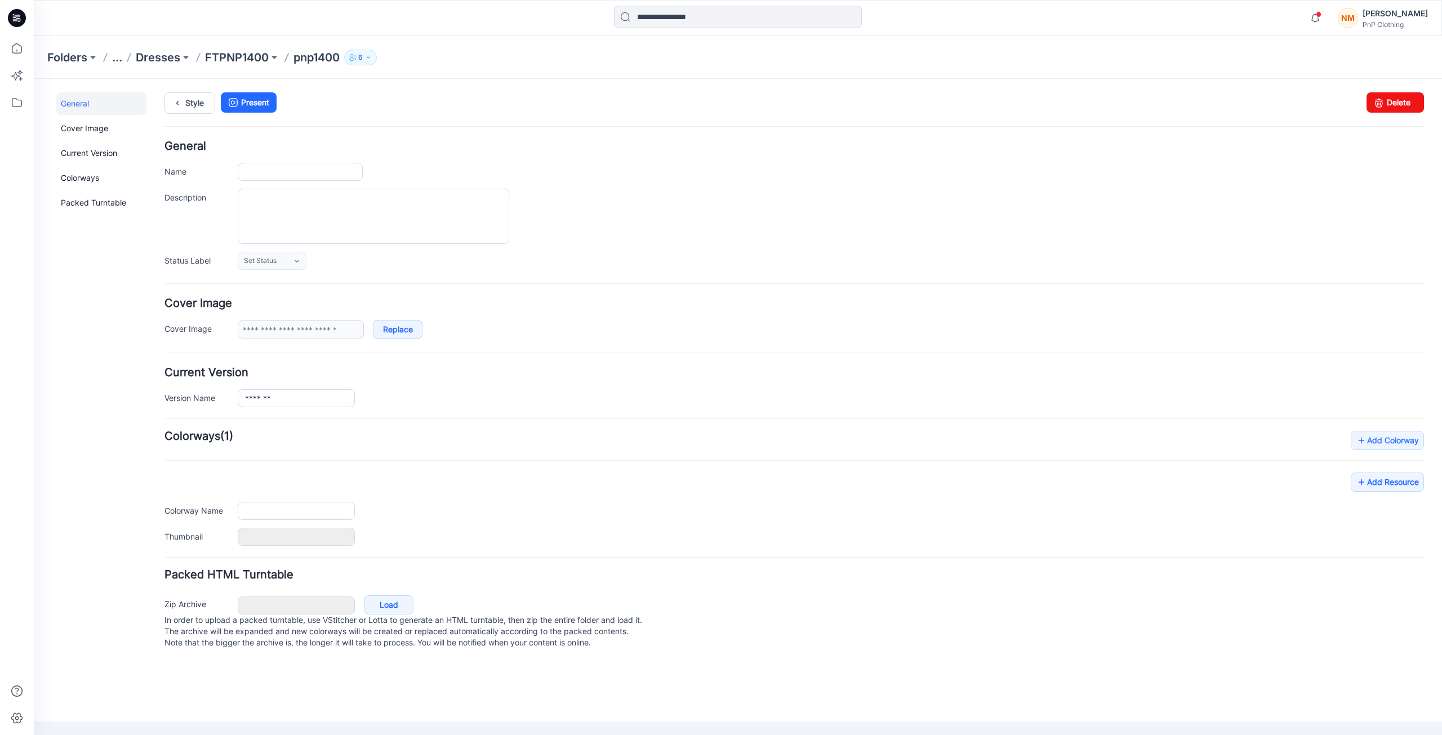
type input "*******"
type input "**********"
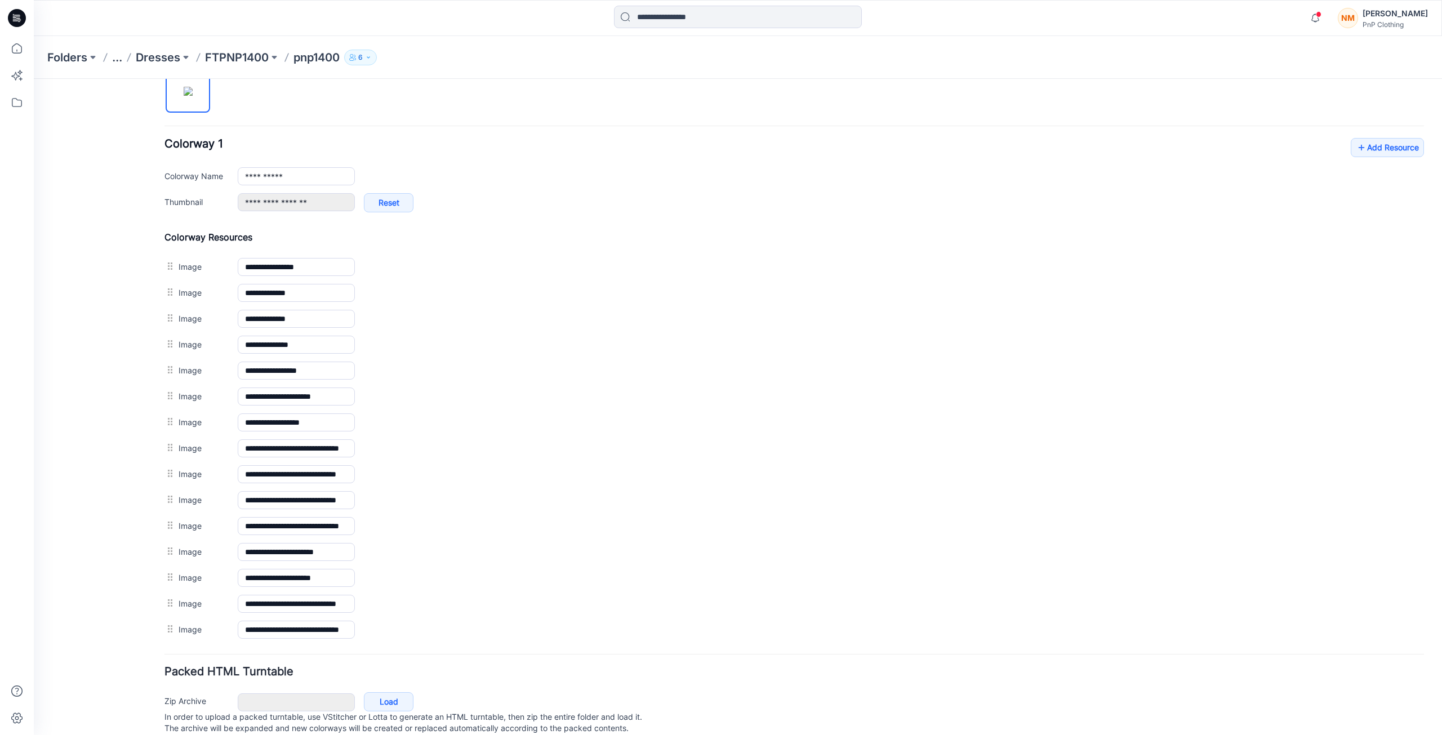
scroll to position [372, 0]
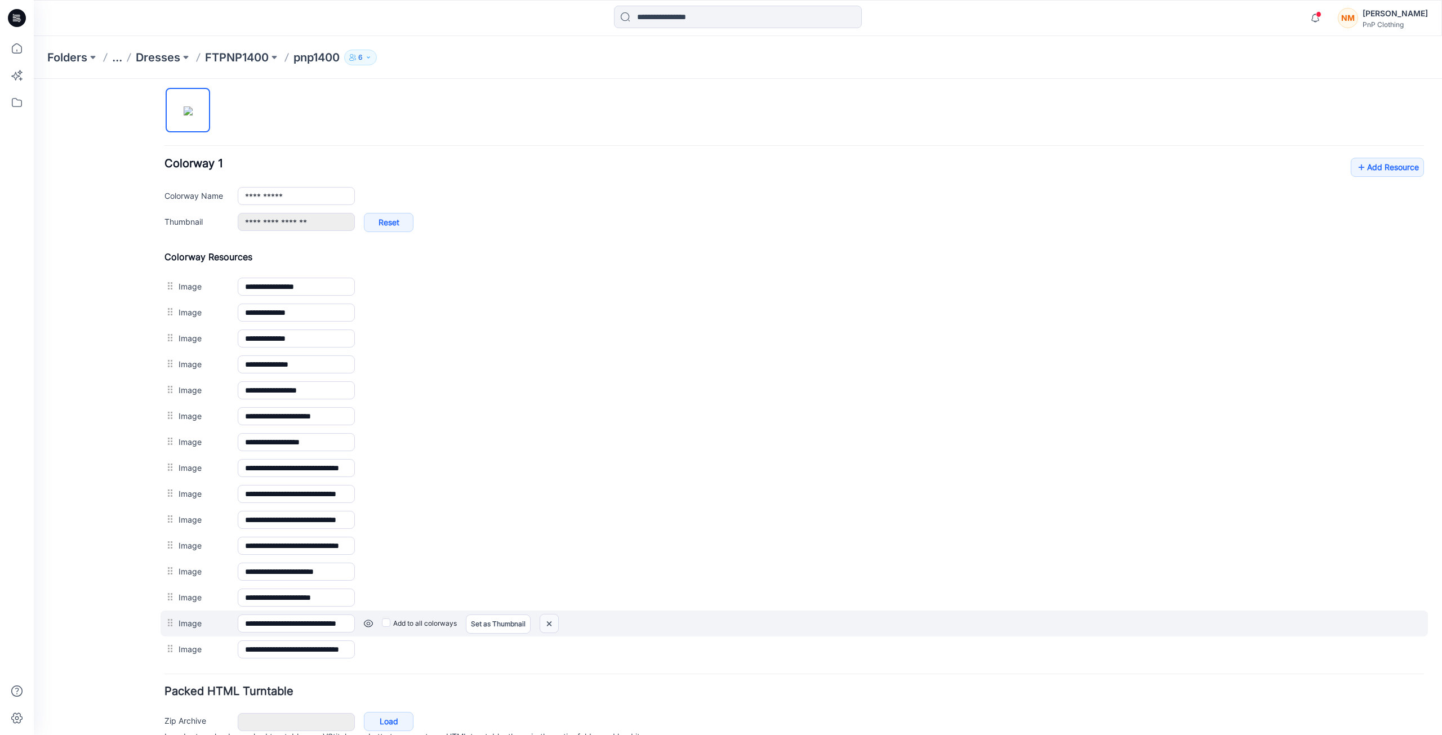
click at [34, 79] on img at bounding box center [34, 79] width 0 height 0
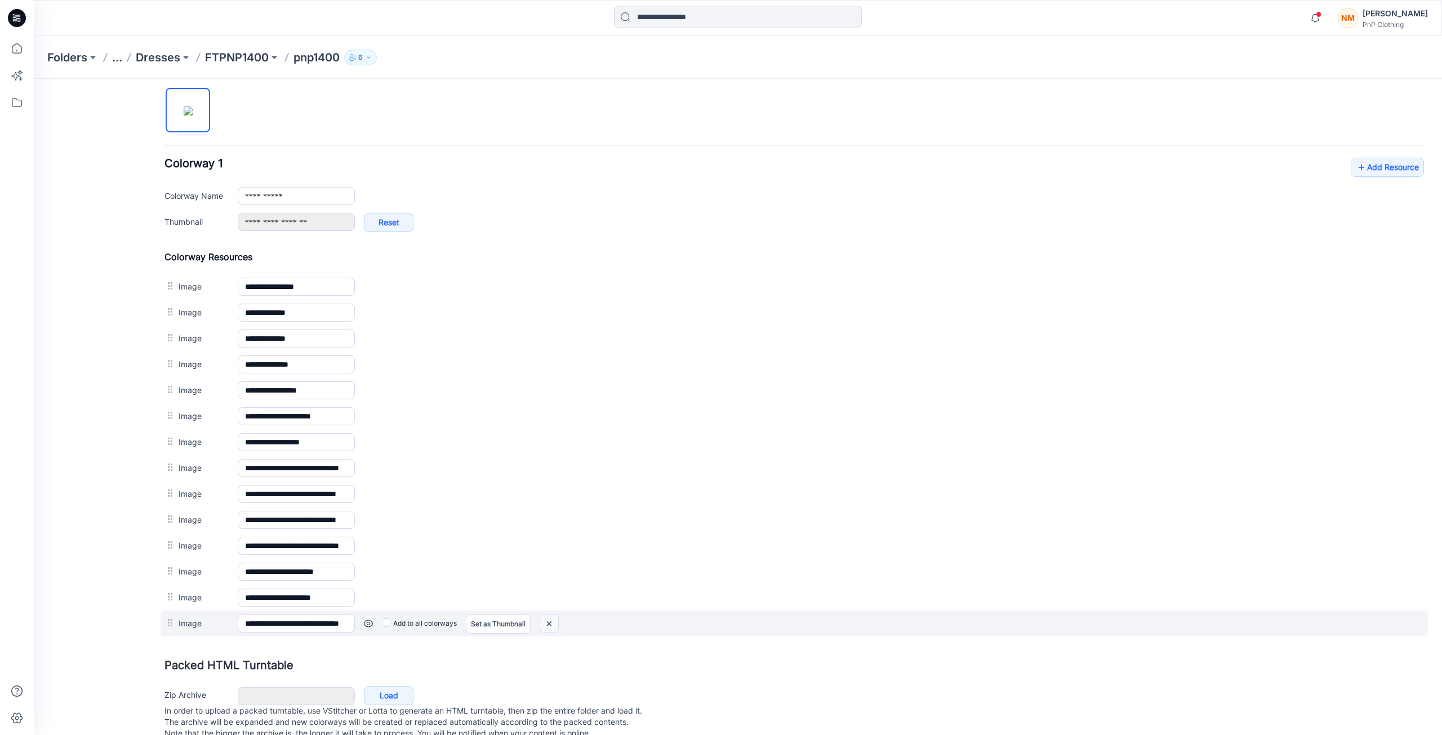
drag, startPoint x: 551, startPoint y: 625, endPoint x: 806, endPoint y: 150, distance: 538.3
click at [34, 79] on img at bounding box center [34, 79] width 0 height 0
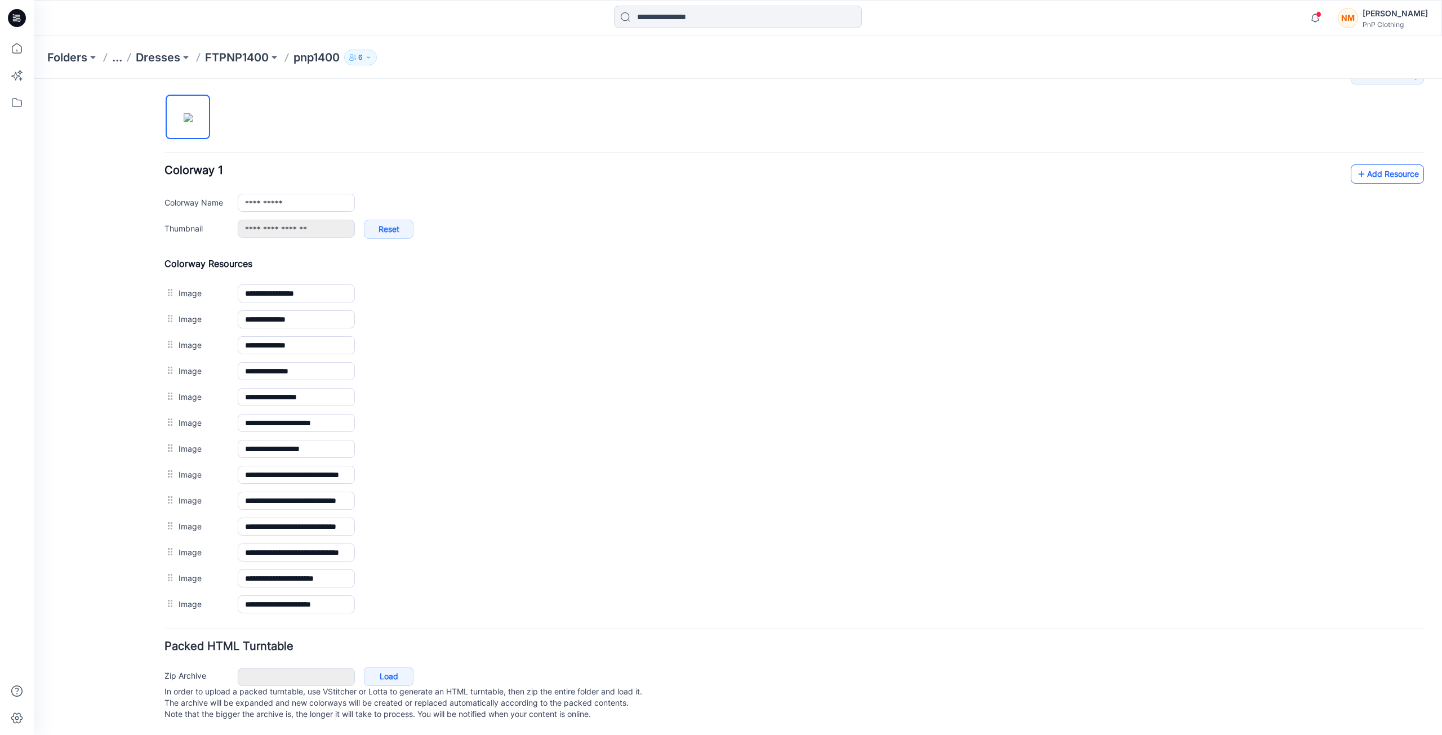
click at [1374, 164] on link "Add Resource" at bounding box center [1387, 173] width 73 height 19
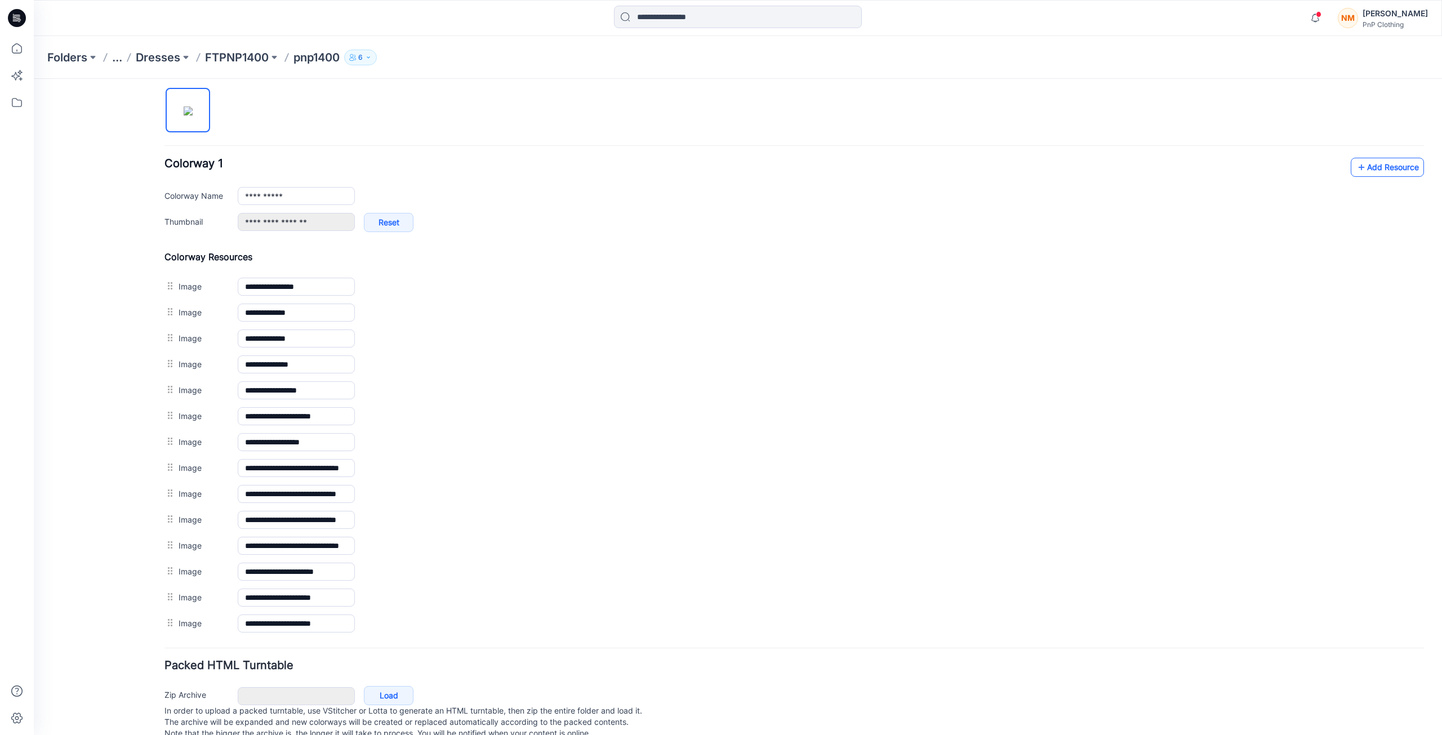
click at [1359, 166] on link "Add Resource" at bounding box center [1387, 167] width 73 height 19
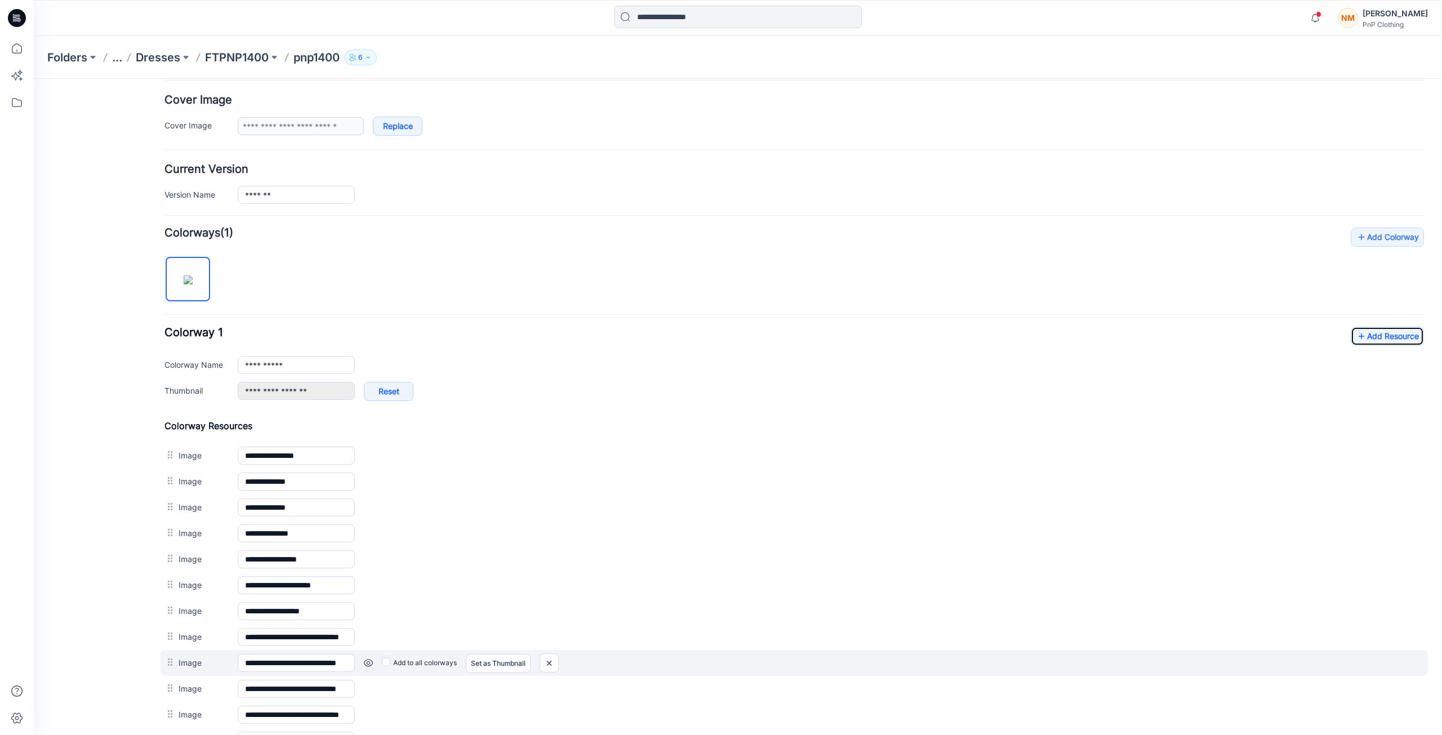
scroll to position [0, 0]
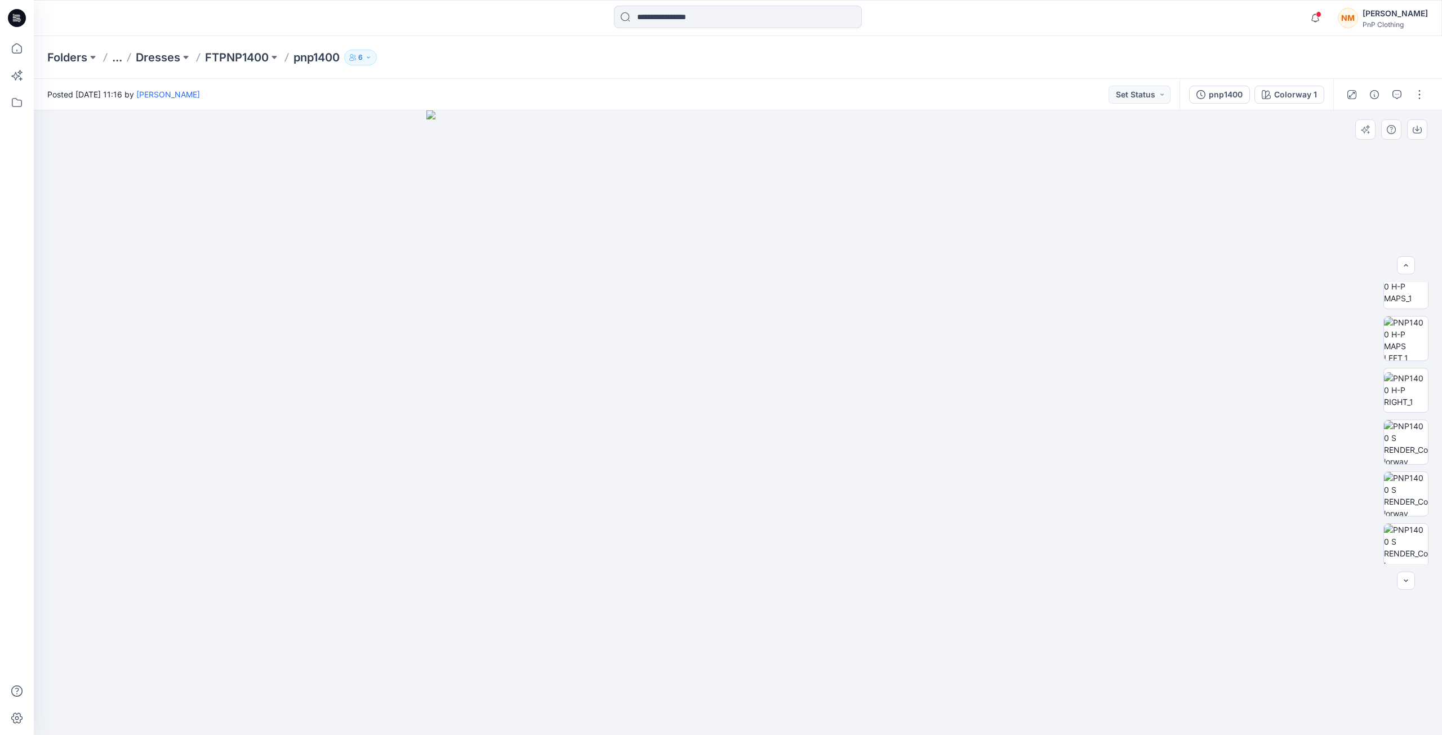
scroll to position [489, 0]
click at [1217, 407] on div at bounding box center [738, 422] width 1408 height 625
click at [1159, 96] on button "Set Status" at bounding box center [1140, 95] width 62 height 18
click at [1127, 122] on p "Set Status" at bounding box center [1113, 122] width 38 height 15
click at [1315, 16] on icon "button" at bounding box center [1315, 18] width 21 height 23
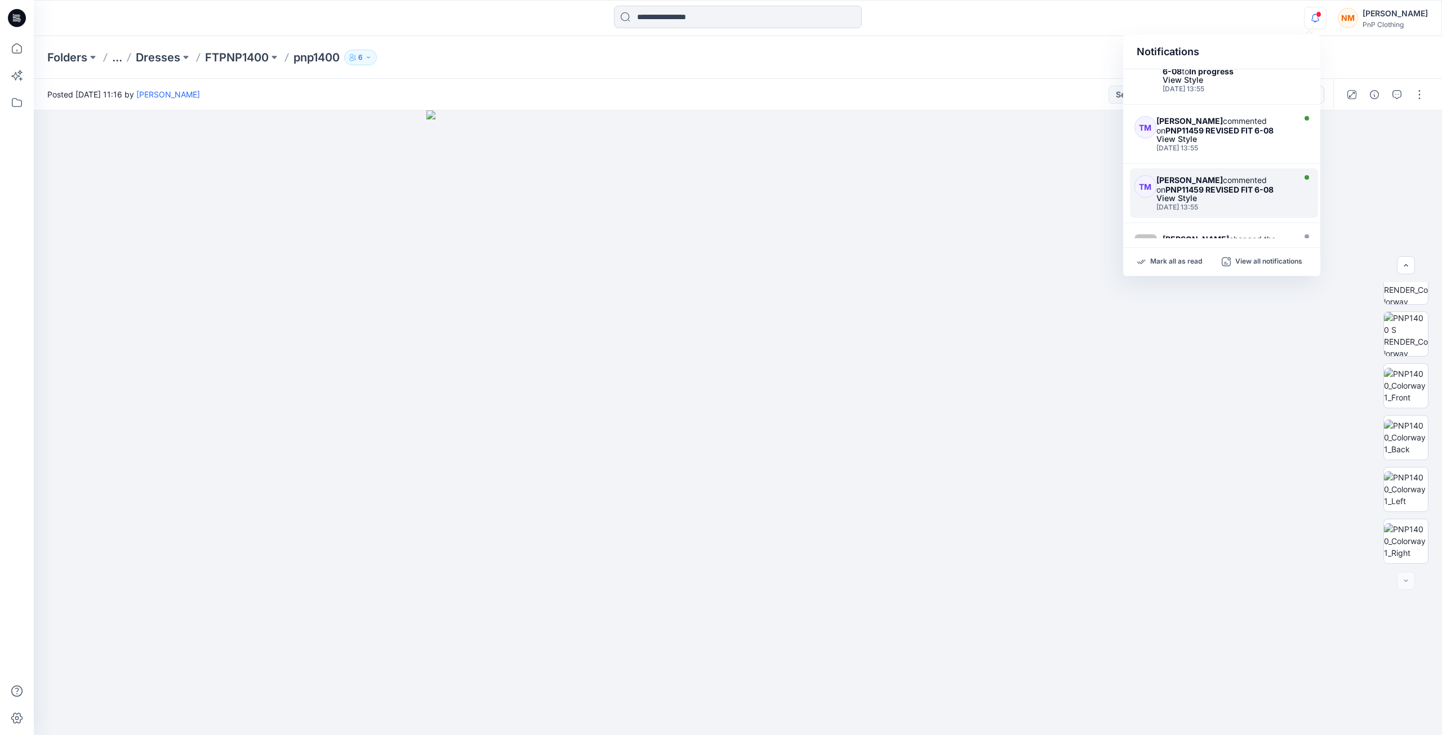
scroll to position [0, 0]
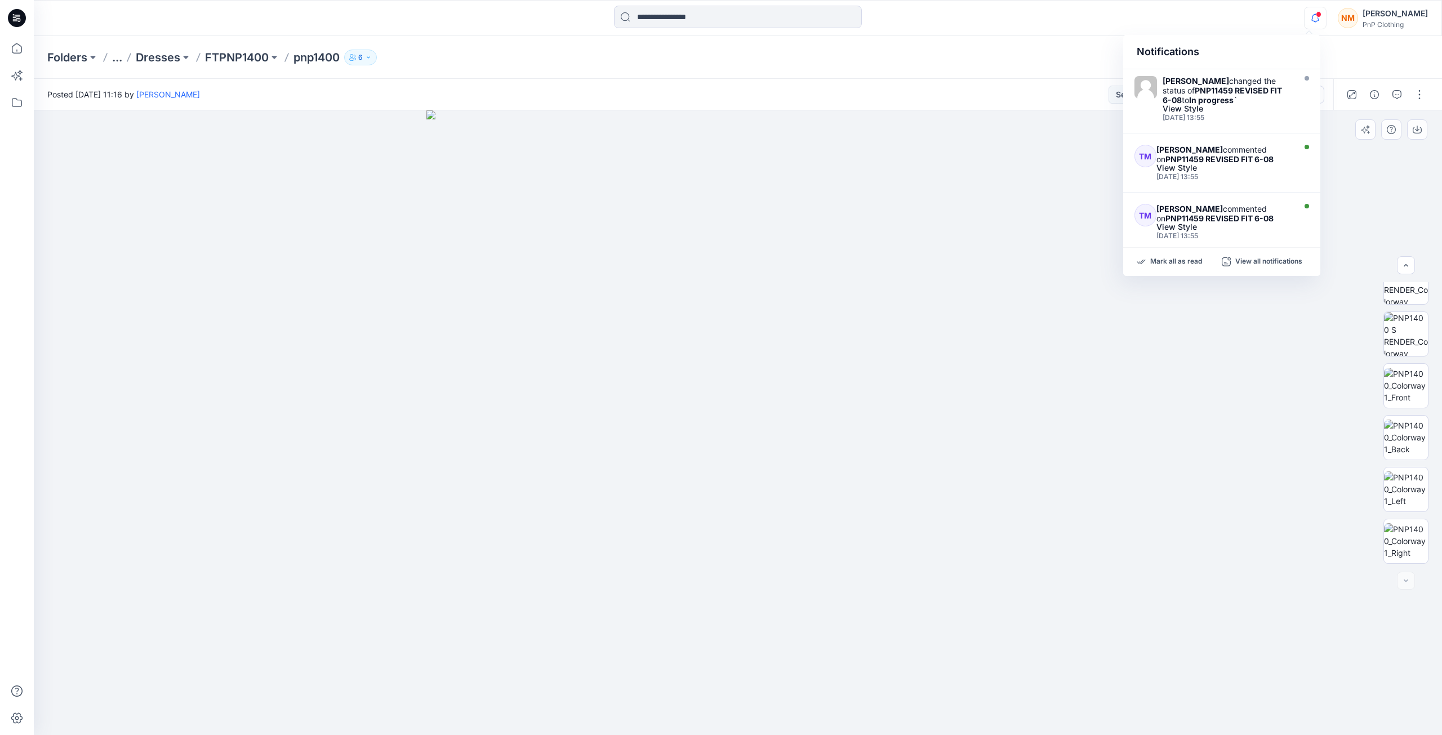
click at [1335, 163] on div at bounding box center [738, 422] width 1408 height 625
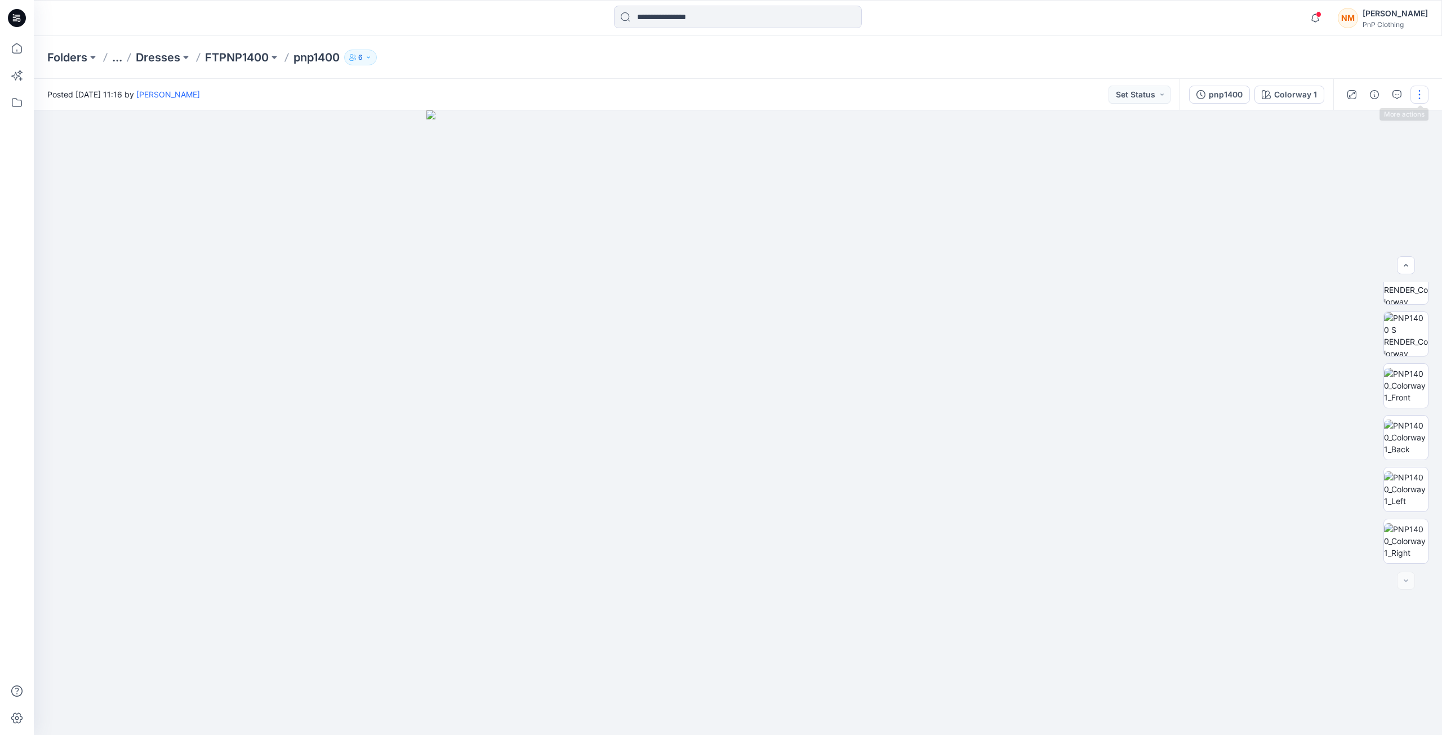
click at [1420, 90] on button "button" at bounding box center [1420, 95] width 18 height 18
click at [1360, 192] on p "Add to Collection" at bounding box center [1372, 194] width 63 height 12
click at [1240, 270] on div at bounding box center [738, 422] width 1408 height 625
click at [1397, 94] on icon "button" at bounding box center [1397, 94] width 4 height 1
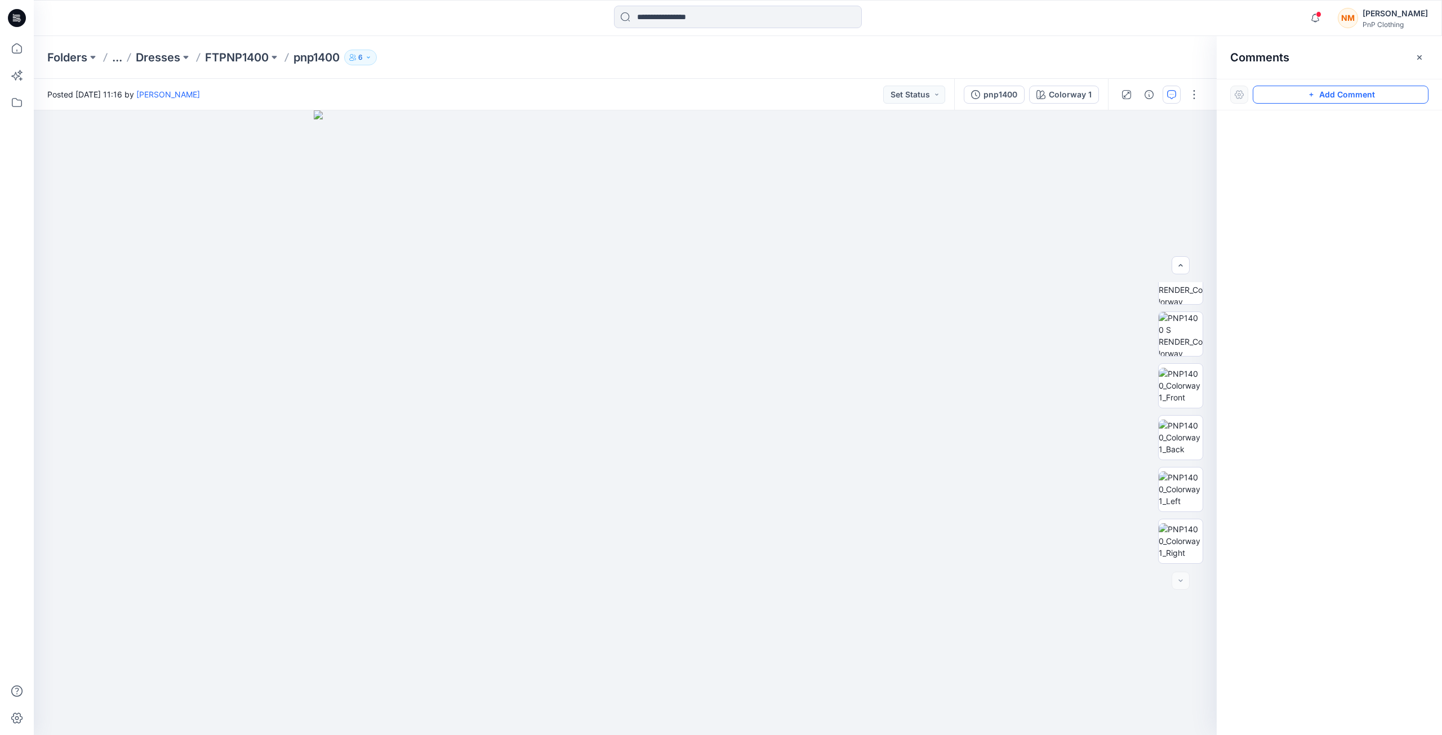
click at [1391, 94] on button "Add Comment" at bounding box center [1341, 95] width 176 height 18
click at [1291, 94] on button "Click on the style to leave a comment" at bounding box center [1341, 95] width 176 height 18
click at [1326, 139] on div at bounding box center [1329, 401] width 225 height 583
click at [1418, 56] on icon "button" at bounding box center [1419, 57] width 9 height 9
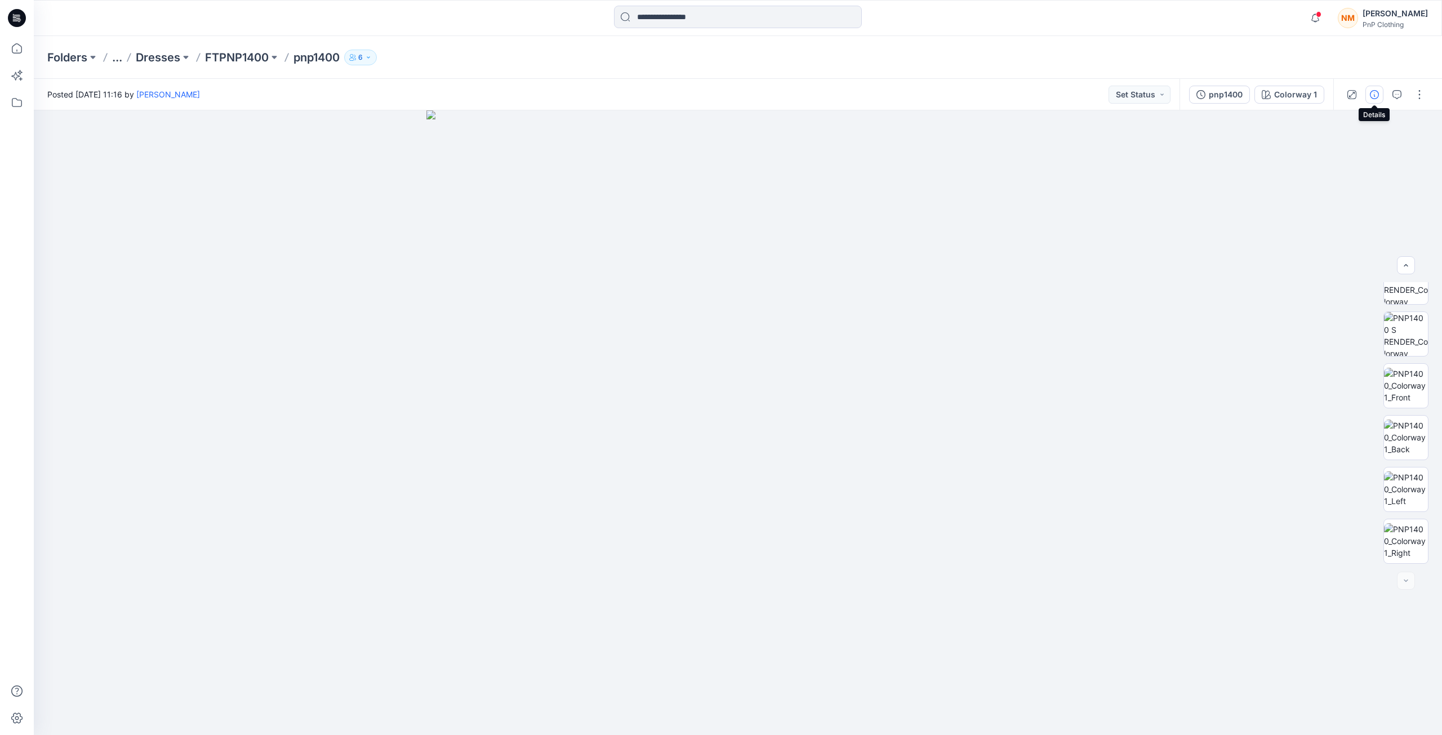
click at [1374, 97] on icon "button" at bounding box center [1374, 94] width 9 height 9
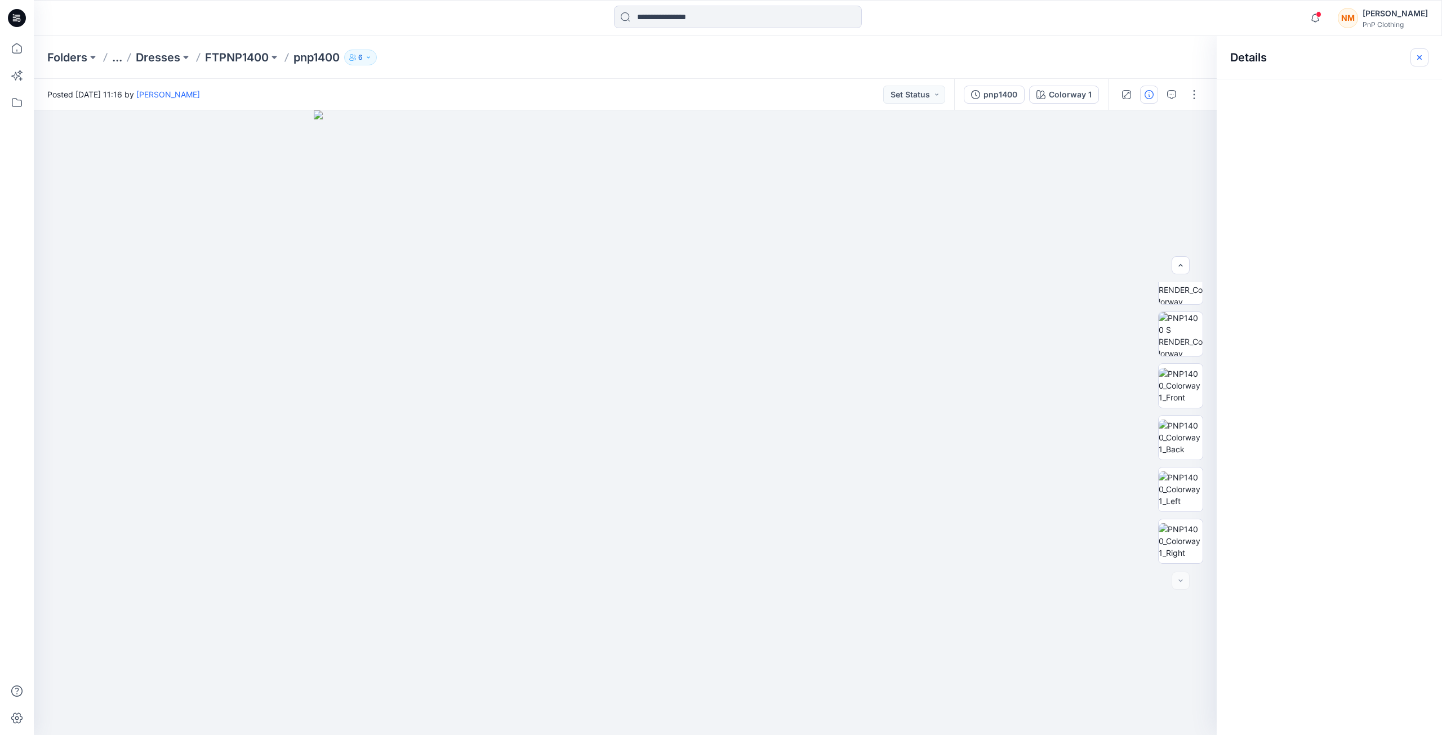
click at [1416, 58] on icon "button" at bounding box center [1419, 57] width 9 height 9
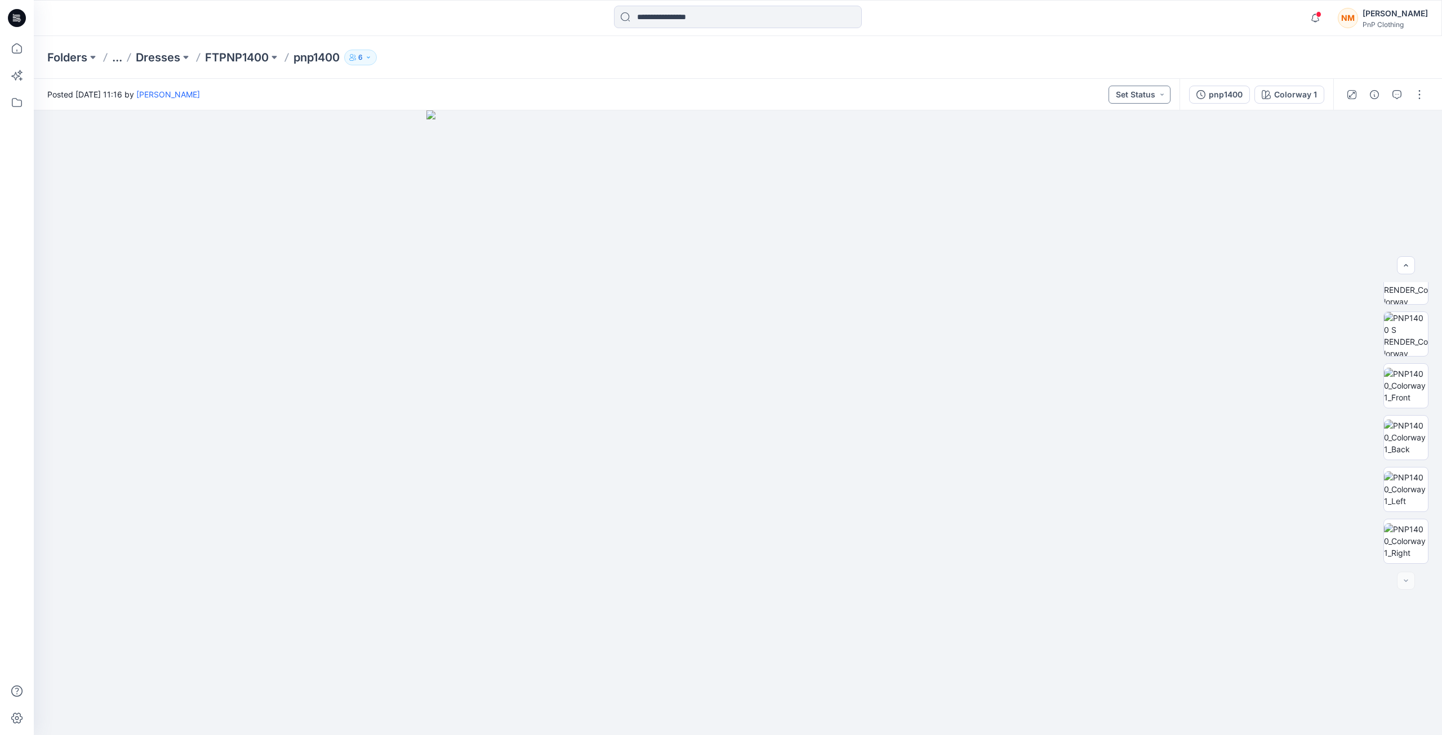
click at [1141, 96] on button "Set Status" at bounding box center [1140, 95] width 62 height 18
click at [1393, 94] on icon "button" at bounding box center [1397, 94] width 9 height 9
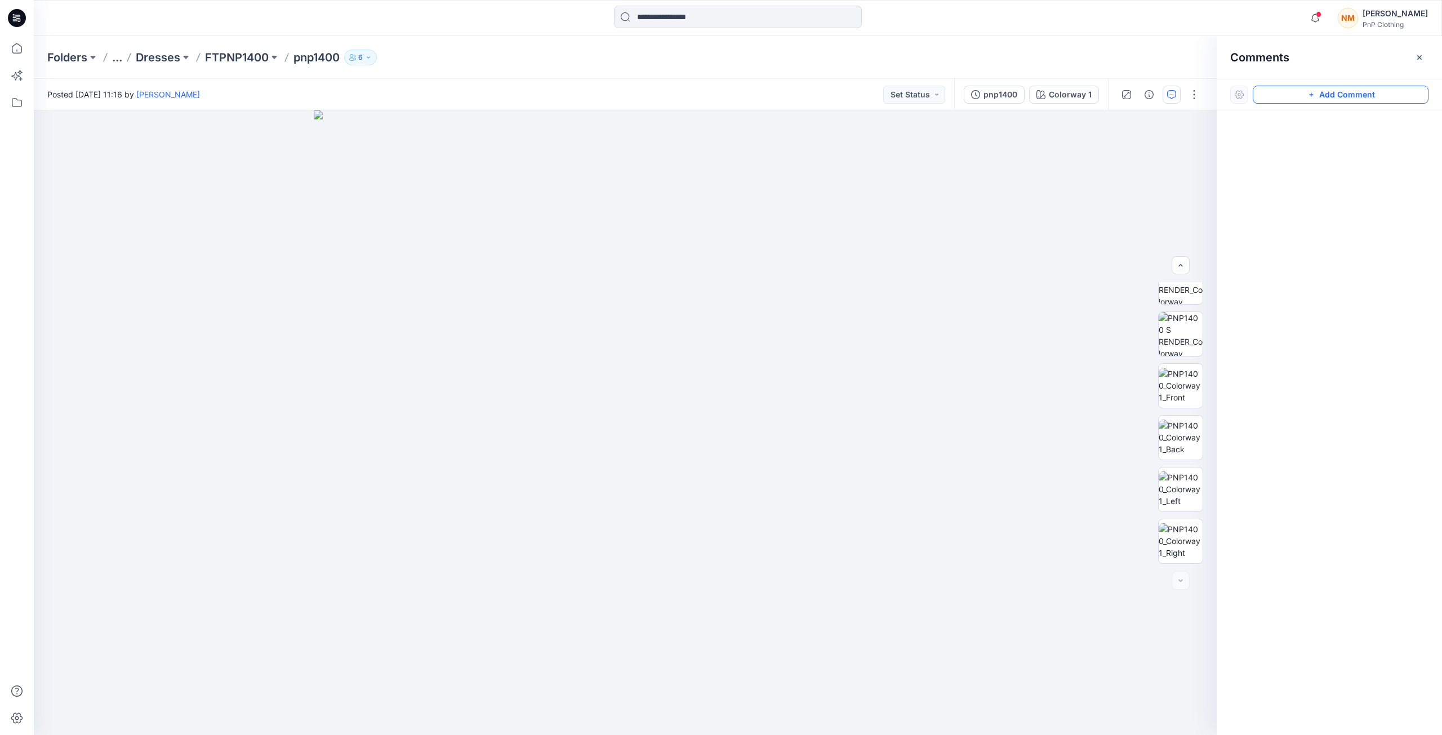
click at [1332, 96] on button "Add Comment" at bounding box center [1341, 95] width 176 height 18
click at [1332, 96] on button "Click on the style to leave a comment" at bounding box center [1341, 95] width 176 height 18
click at [1185, 270] on button "button" at bounding box center [1181, 265] width 18 height 18
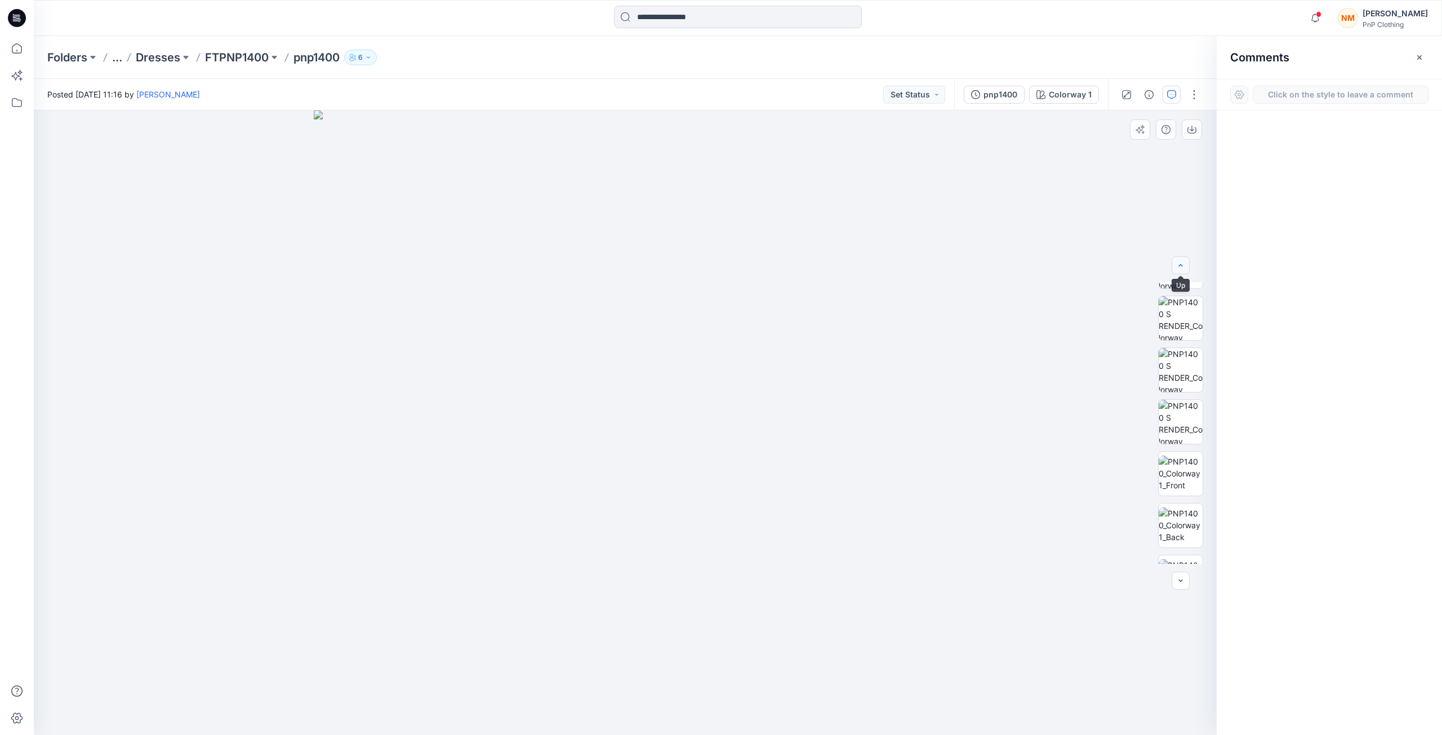
click at [1181, 269] on icon "button" at bounding box center [1180, 265] width 9 height 9
click at [1179, 265] on icon "button" at bounding box center [1180, 265] width 9 height 9
click at [1288, 100] on button "Click on the style to leave a comment" at bounding box center [1341, 95] width 176 height 18
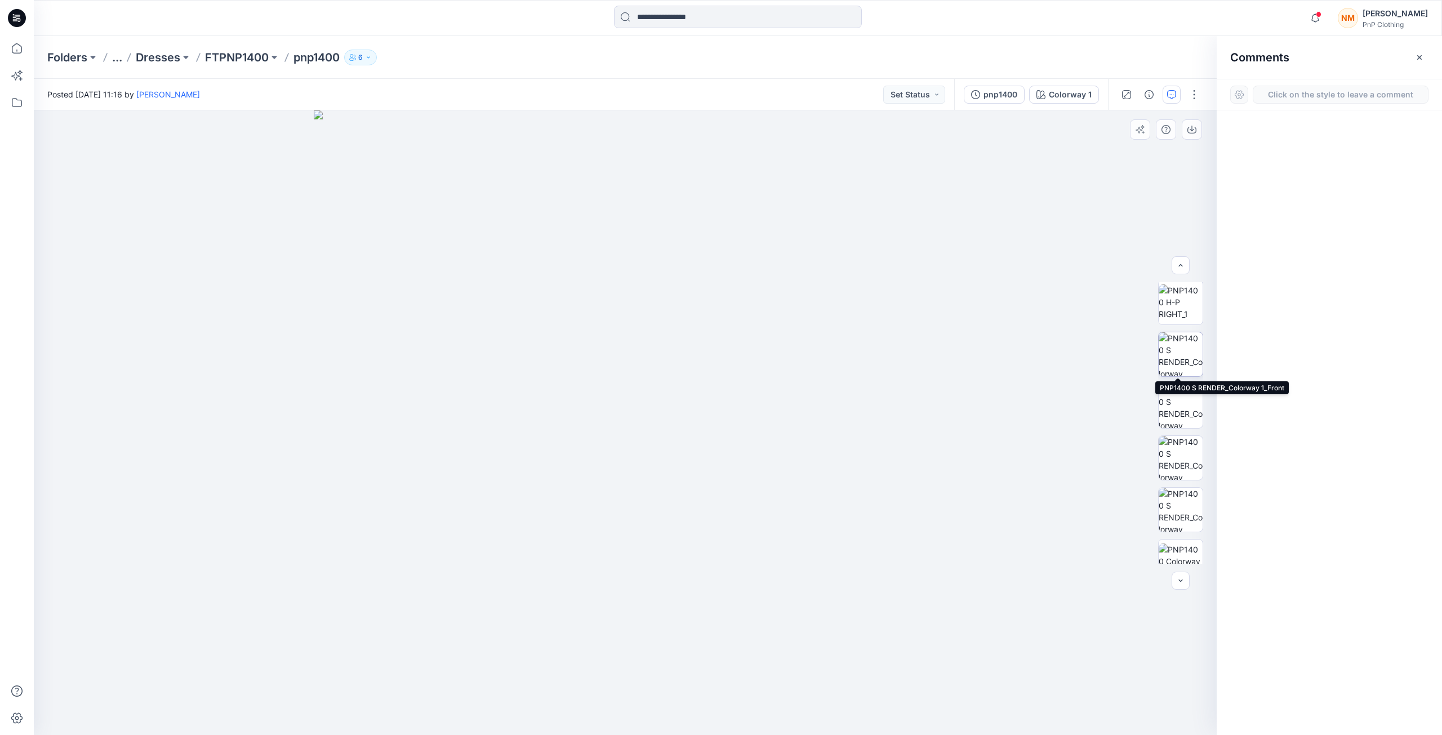
click at [1180, 358] on img at bounding box center [1181, 354] width 44 height 44
click at [1336, 95] on button "Add Comment" at bounding box center [1341, 95] width 176 height 18
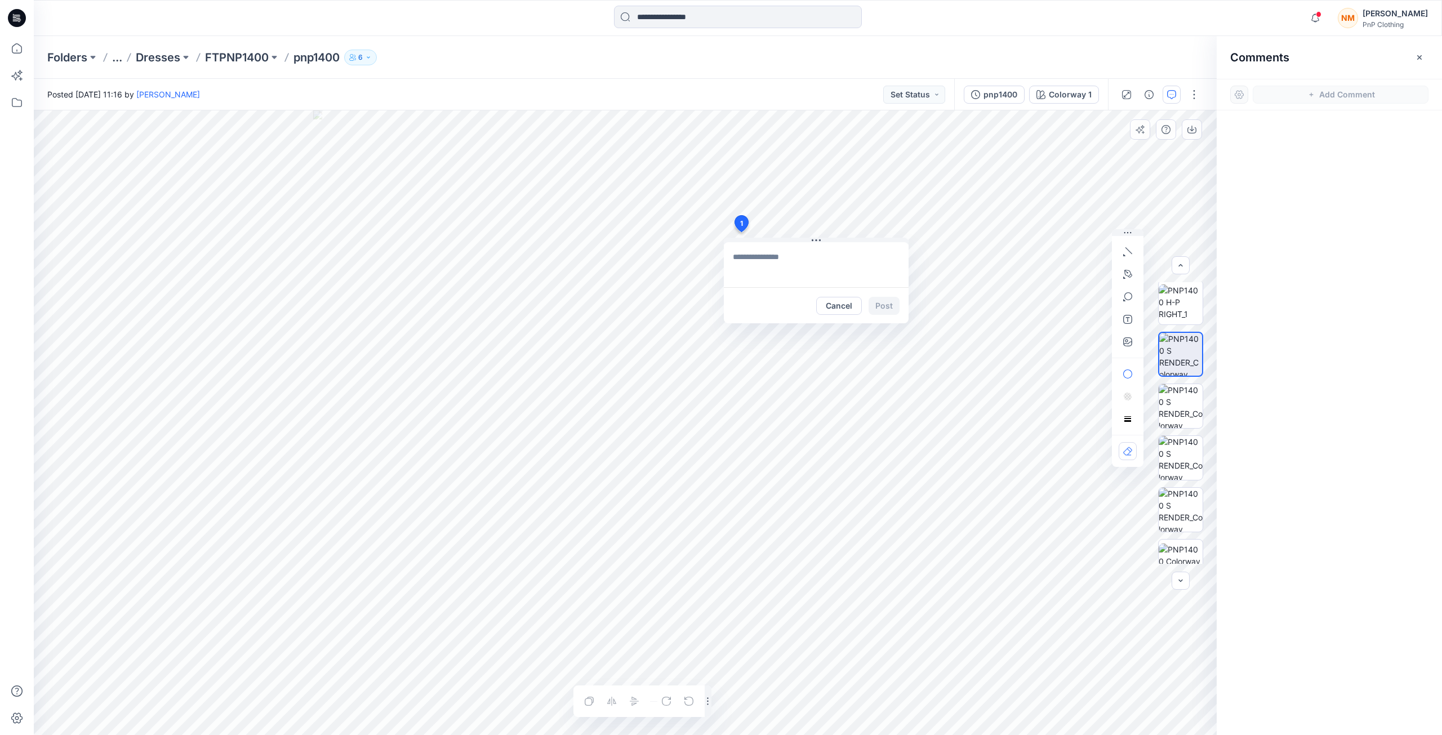
click at [741, 232] on div "1 Cancel Post Layer 1" at bounding box center [625, 422] width 1183 height 625
type textarea "*******"
click at [879, 305] on button "Post" at bounding box center [884, 306] width 31 height 18
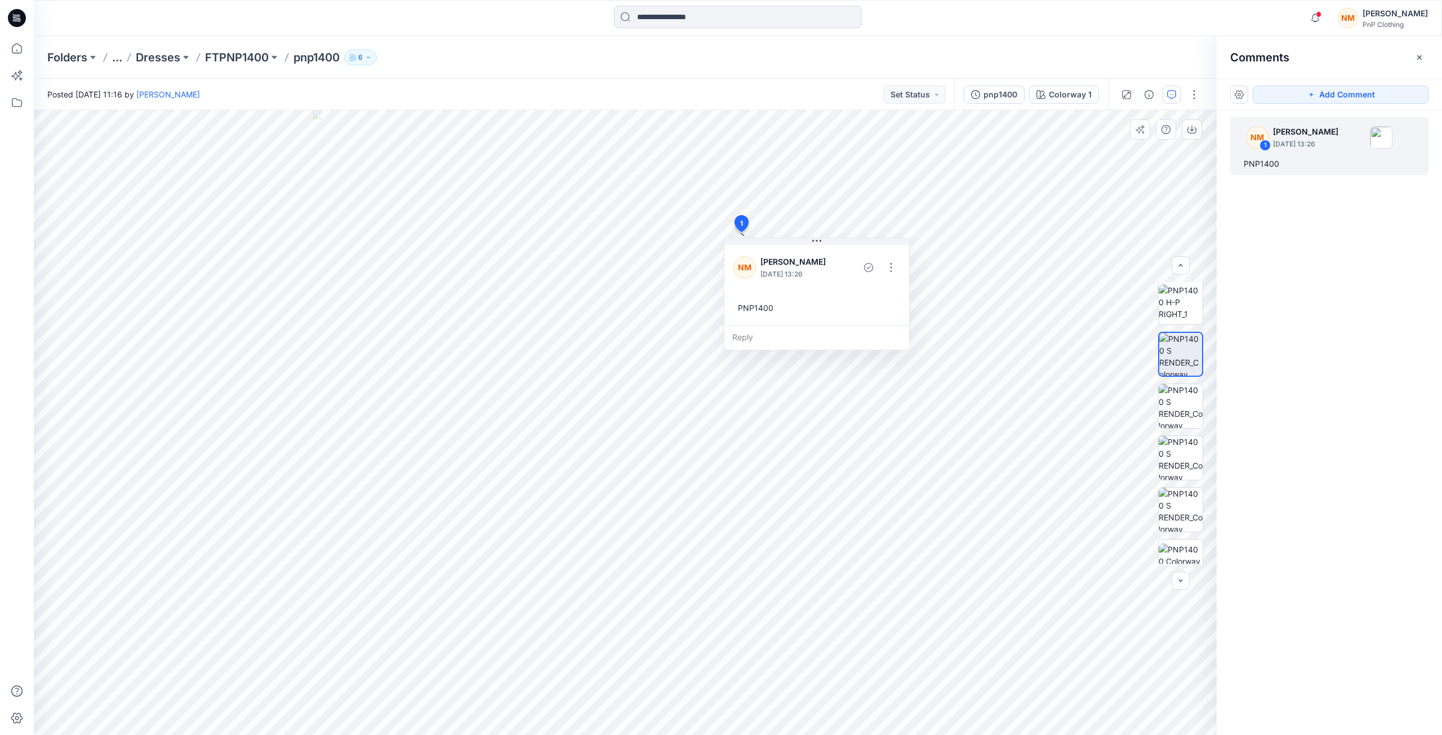
drag, startPoint x: 1312, startPoint y: 266, endPoint x: 1312, endPoint y: 259, distance: 7.9
click at [1311, 266] on div "NM 1 Nazeera Mustapha August 21, 2025 13:26 PNP1400" at bounding box center [1329, 401] width 225 height 583
click at [1420, 56] on icon "button" at bounding box center [1419, 57] width 9 height 9
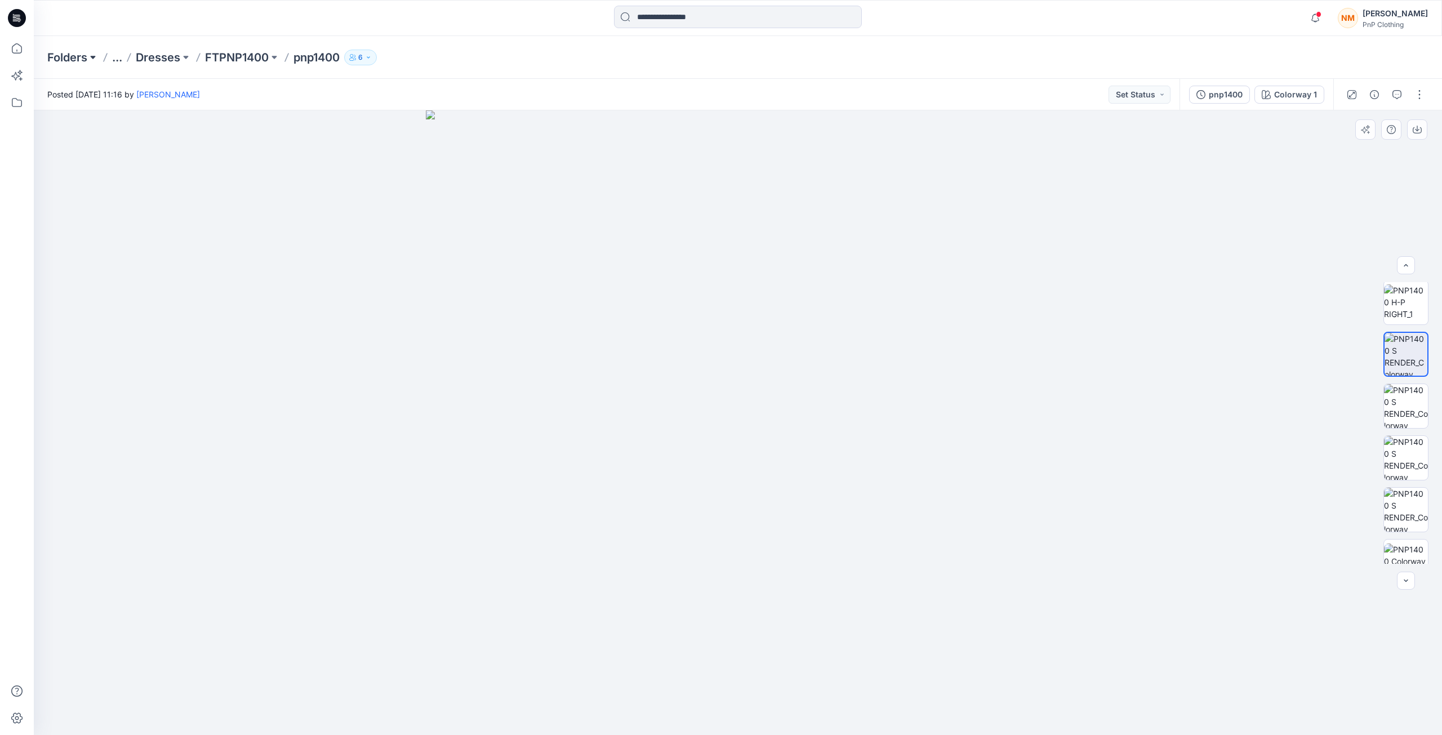
click at [95, 60] on button at bounding box center [92, 58] width 11 height 16
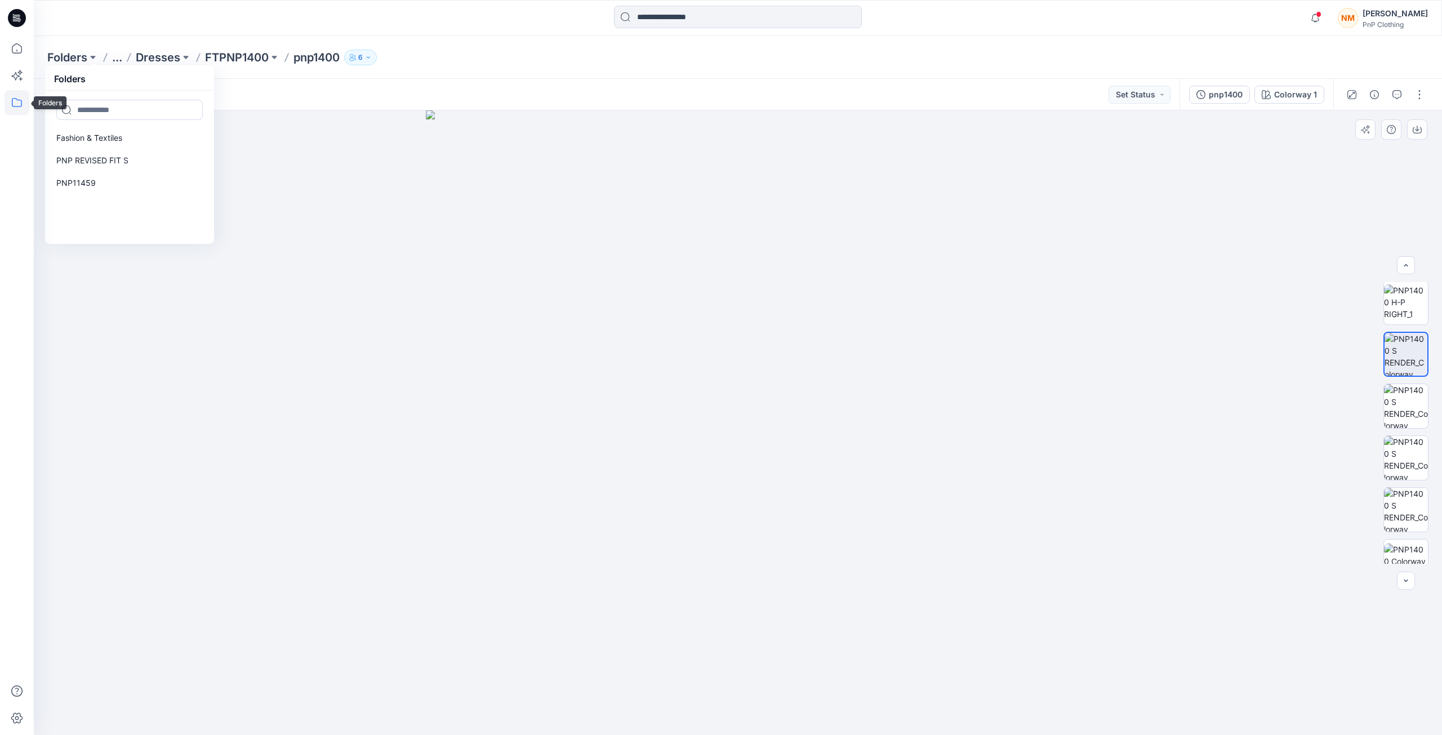
click at [16, 104] on icon at bounding box center [17, 102] width 25 height 25
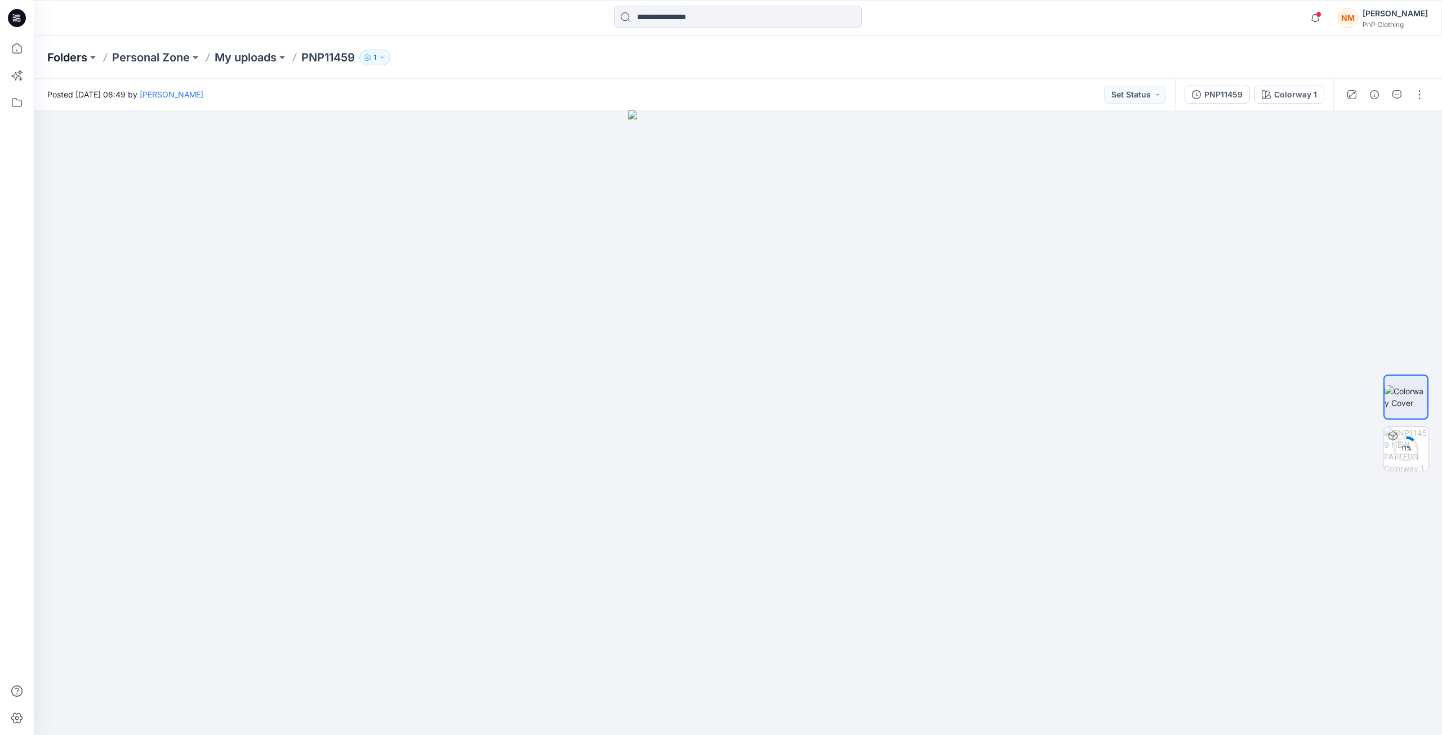
click at [83, 57] on p "Folders" at bounding box center [67, 58] width 40 height 16
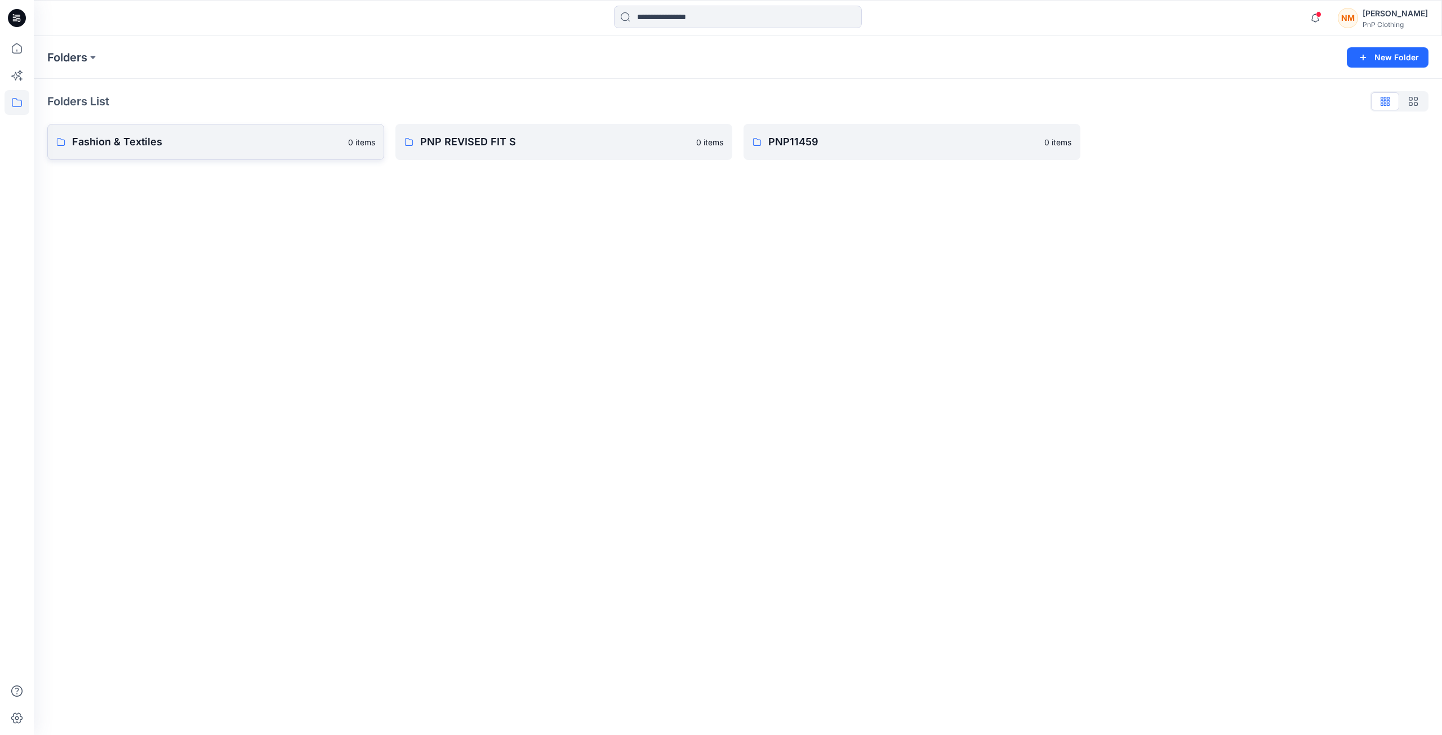
click at [158, 137] on p "Fashion & Textiles" at bounding box center [206, 142] width 269 height 16
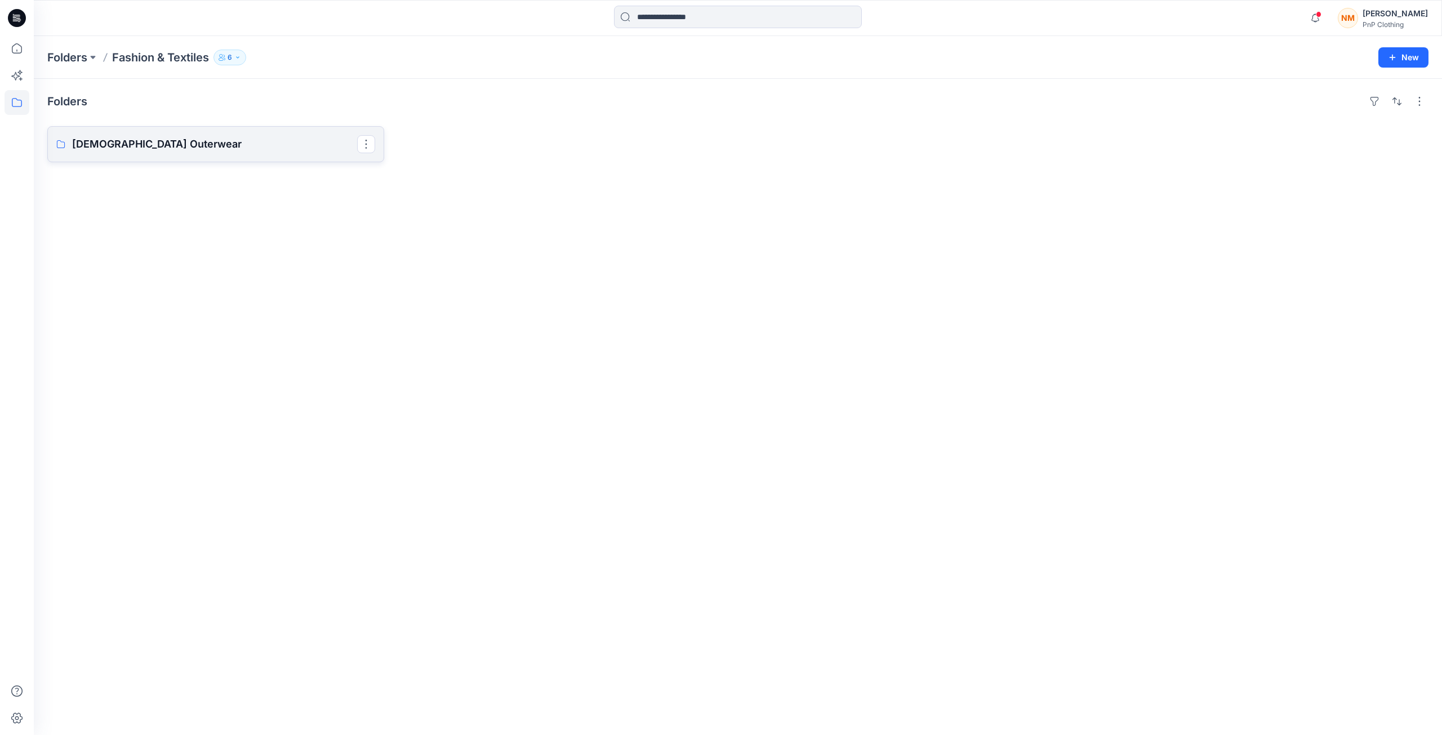
click at [124, 146] on p "[DEMOGRAPHIC_DATA] Outerwear" at bounding box center [214, 144] width 285 height 16
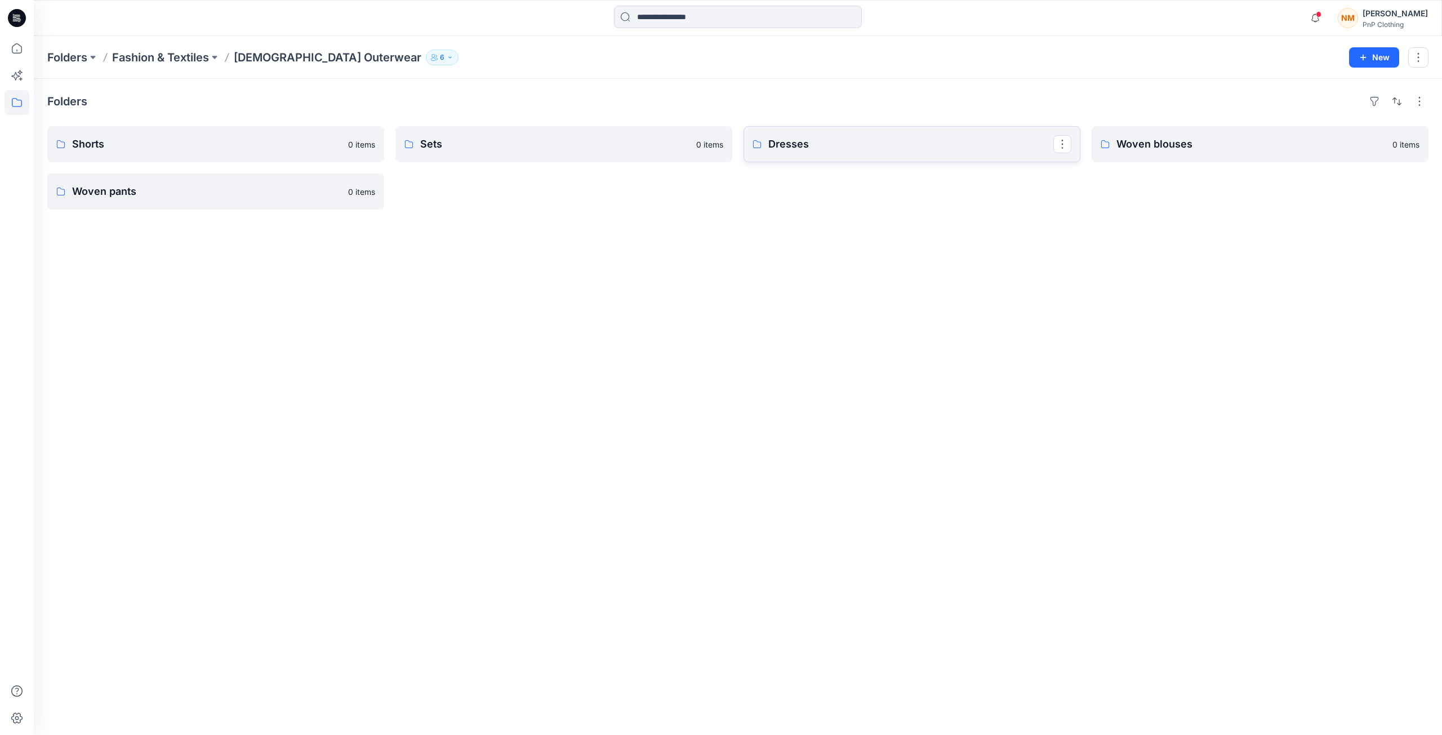
click at [799, 140] on p "Dresses" at bounding box center [910, 144] width 285 height 16
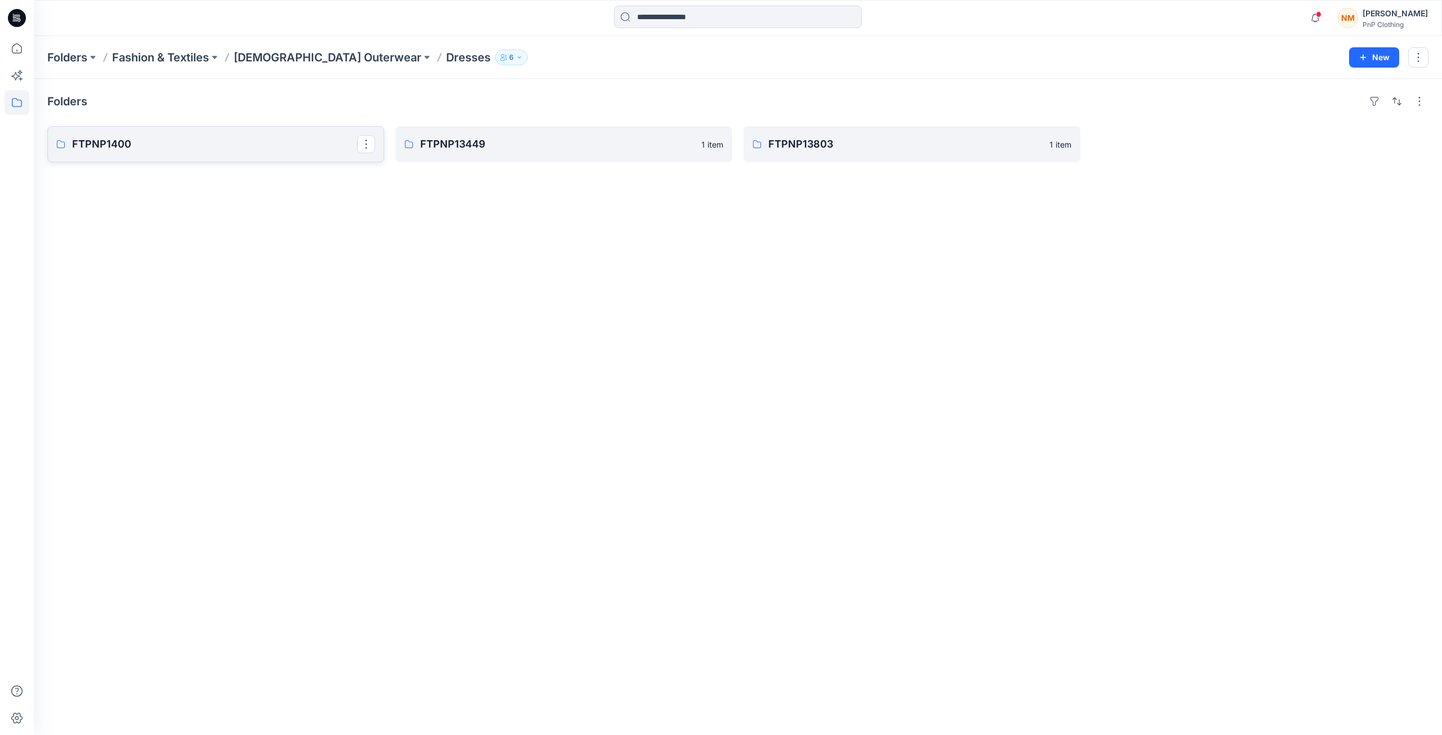
click at [209, 148] on p "FTPNP1400" at bounding box center [214, 144] width 285 height 16
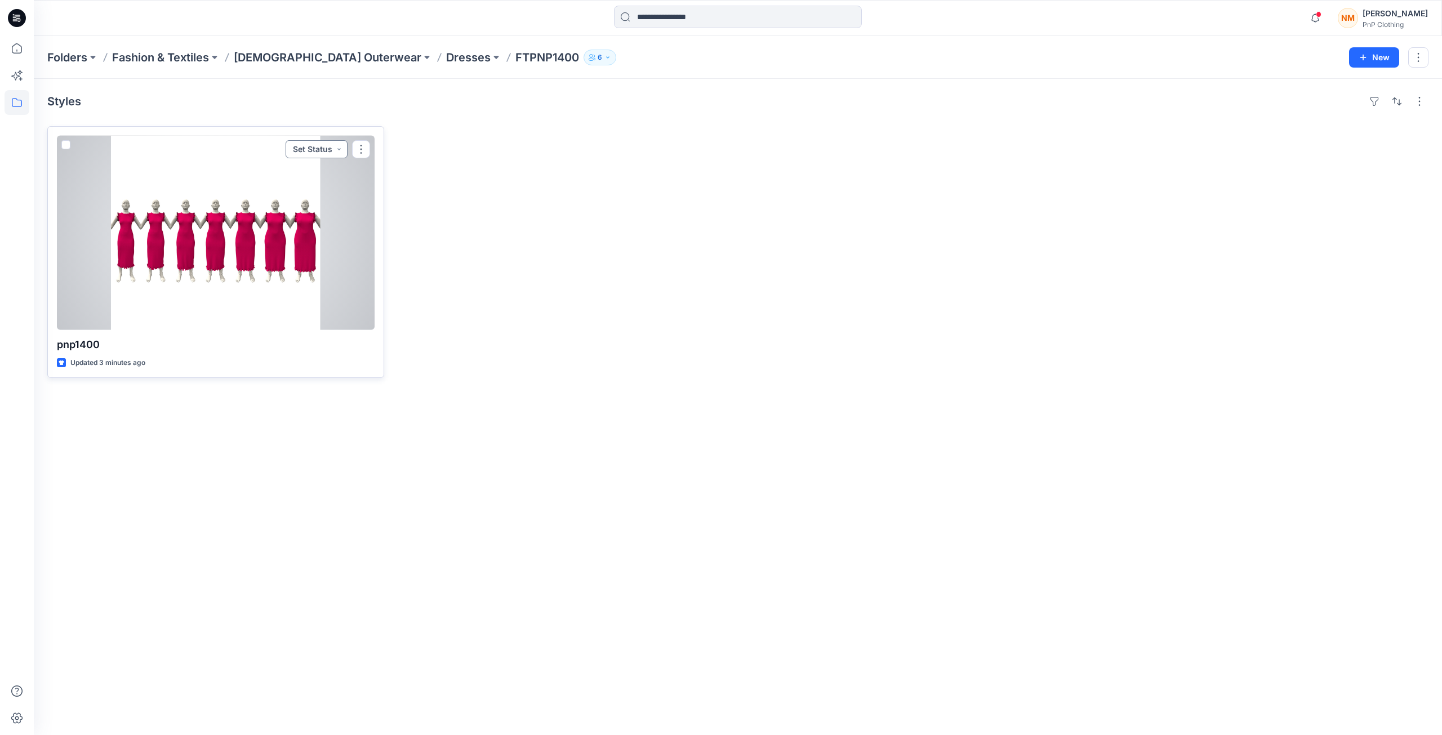
click at [340, 150] on button "Set Status" at bounding box center [317, 149] width 62 height 18
click at [288, 274] on span "Brief" at bounding box center [274, 277] width 38 height 16
click at [360, 151] on button "button" at bounding box center [361, 149] width 18 height 18
click at [406, 216] on button "Add Tag" at bounding box center [415, 217] width 122 height 21
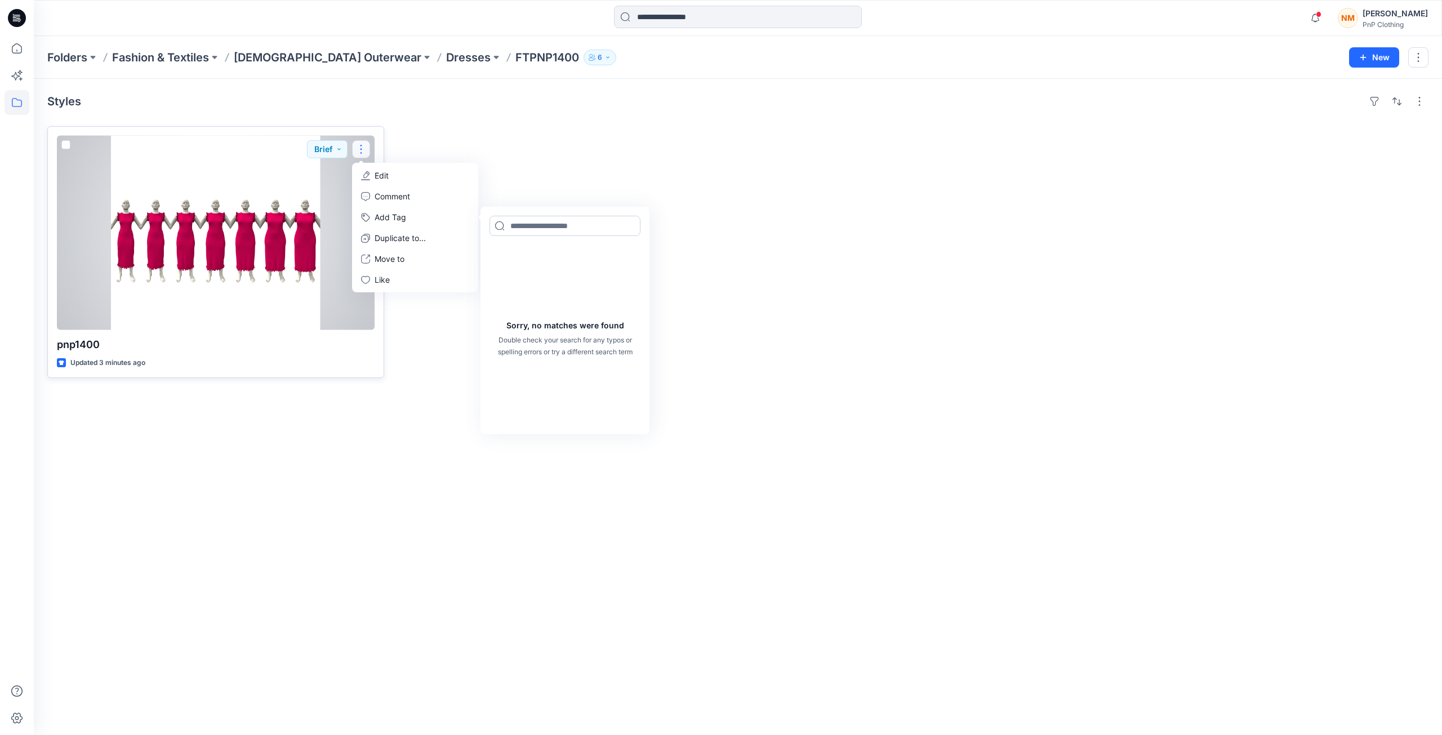
click at [550, 226] on input at bounding box center [565, 226] width 151 height 20
click at [561, 270] on div "Sorry, no matches were found Double check your search for any typos or spelling…" at bounding box center [565, 338] width 164 height 187
click at [406, 198] on p "Comment" at bounding box center [392, 196] width 35 height 12
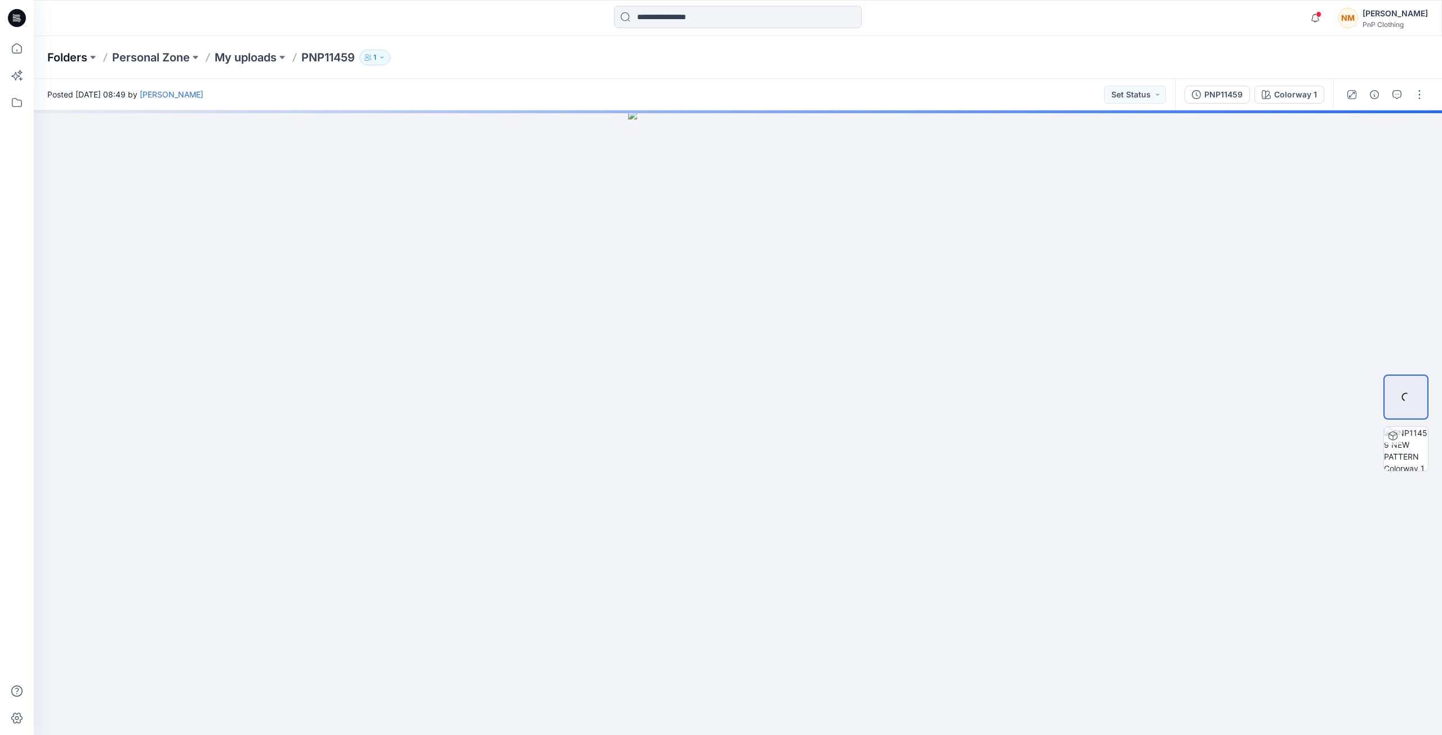
click at [68, 56] on p "Folders" at bounding box center [67, 58] width 40 height 16
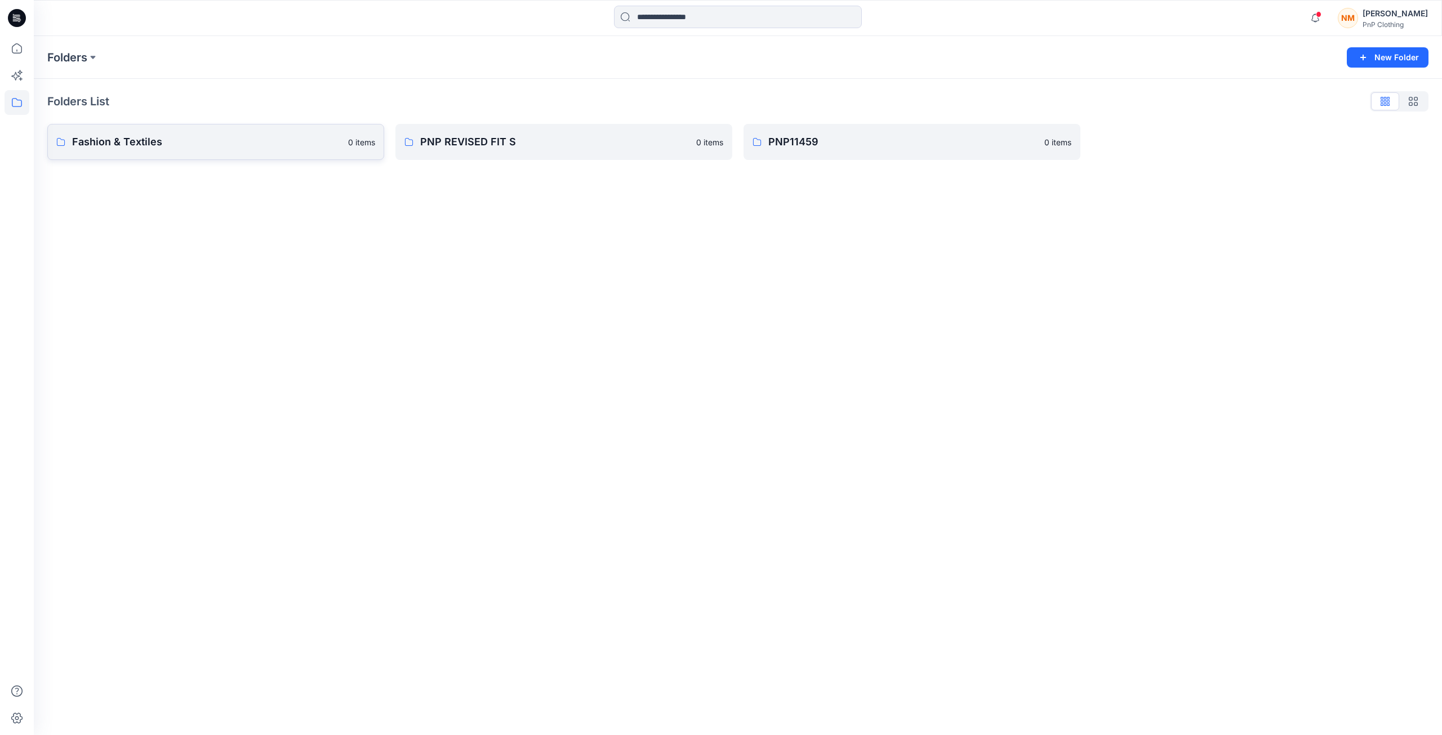
click at [91, 140] on p "Fashion & Textiles" at bounding box center [206, 142] width 269 height 16
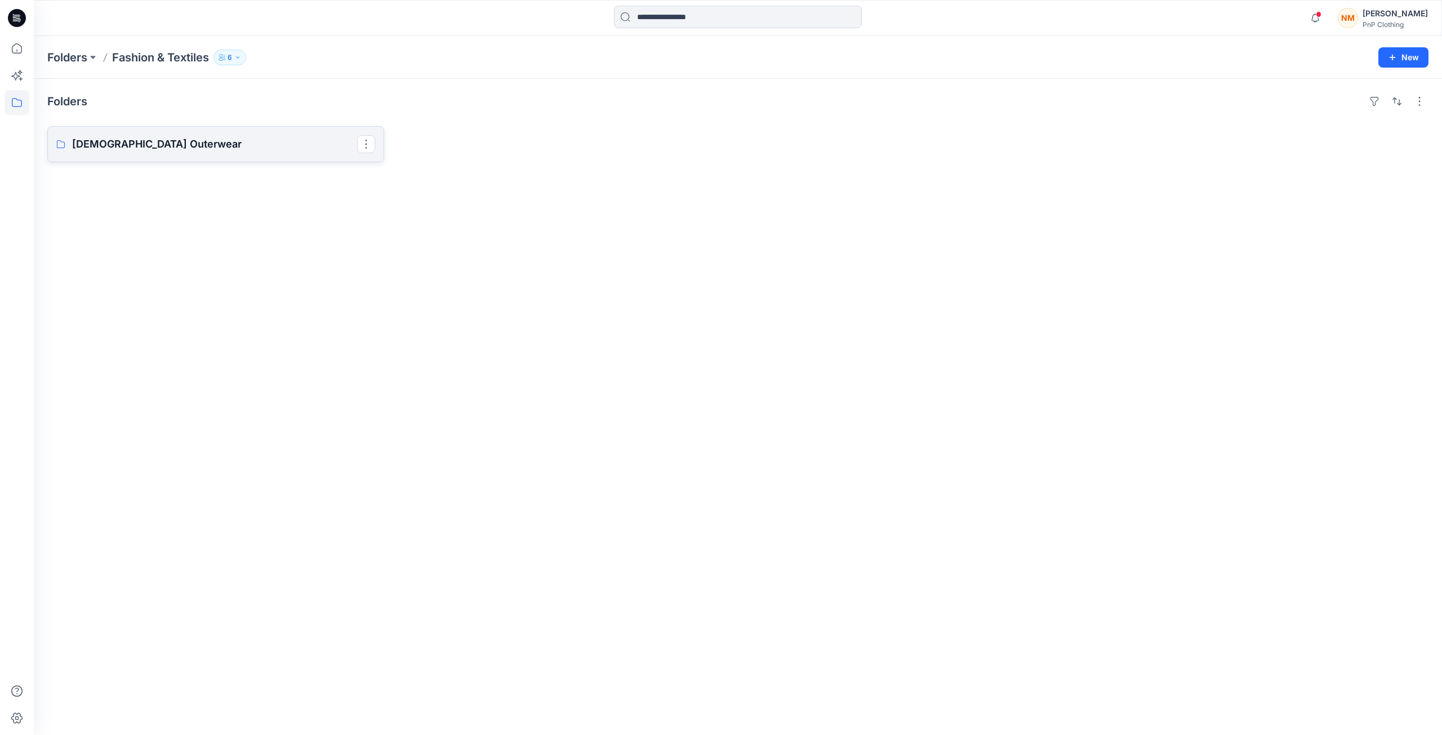
click at [193, 146] on p "[DEMOGRAPHIC_DATA] Outerwear" at bounding box center [214, 144] width 285 height 16
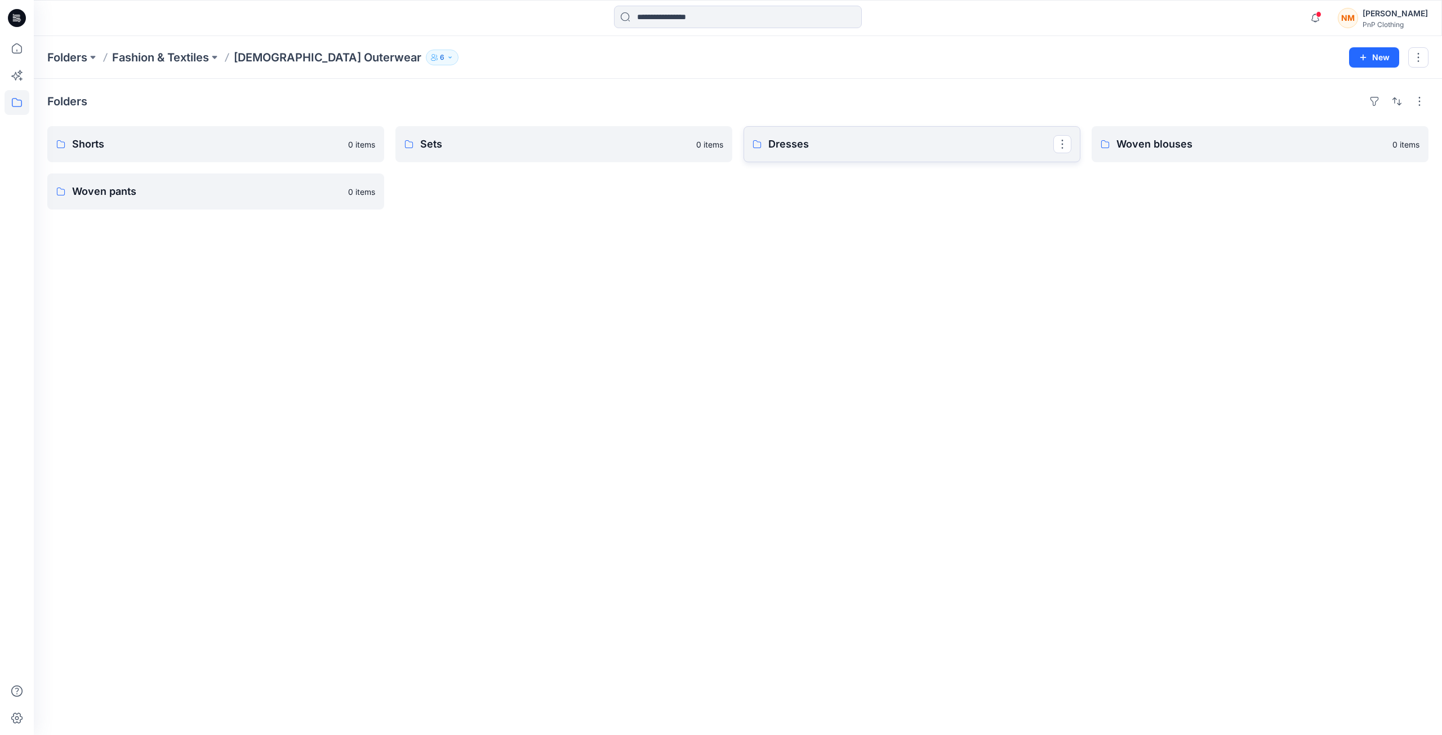
click at [862, 147] on p "Dresses" at bounding box center [910, 144] width 285 height 16
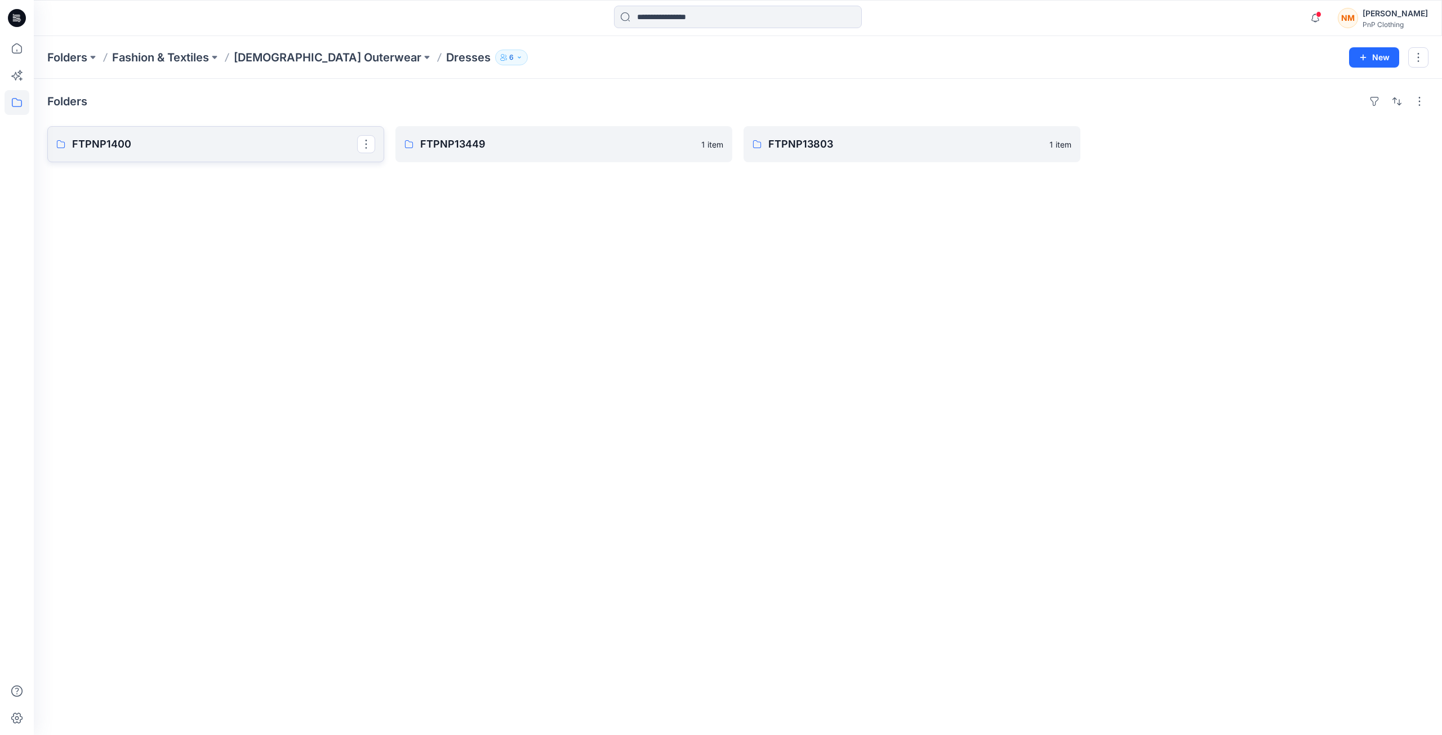
click at [251, 144] on p "FTPNP1400" at bounding box center [214, 144] width 285 height 16
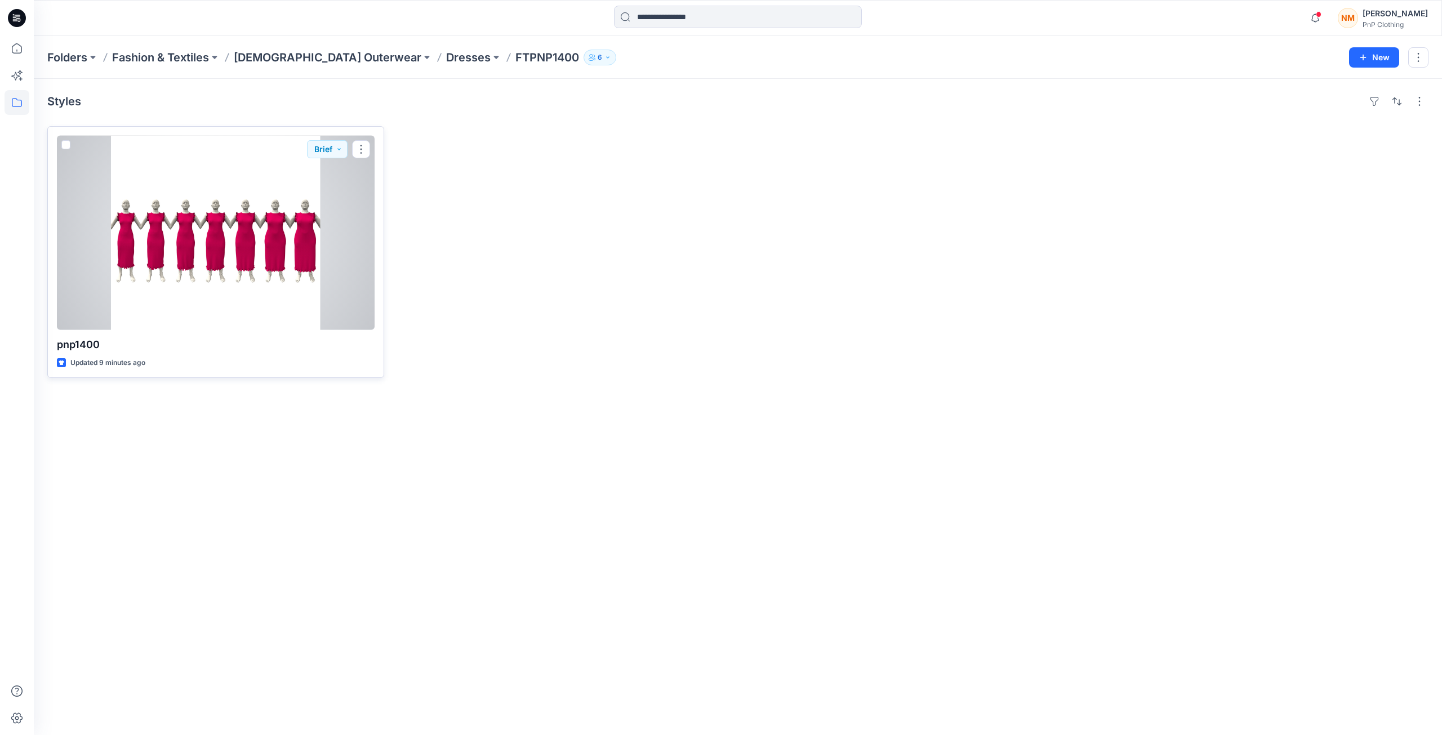
click at [355, 299] on div at bounding box center [216, 233] width 318 height 194
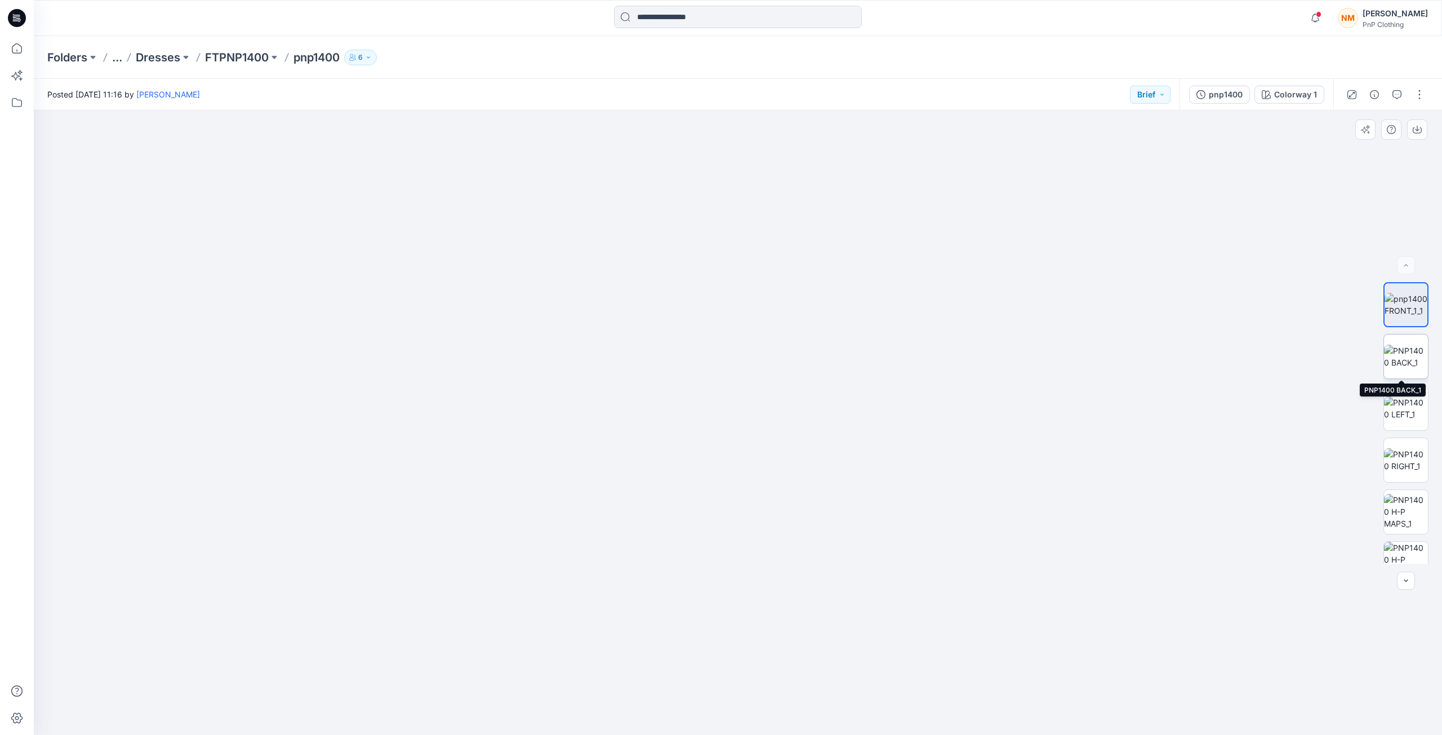
click at [1402, 362] on img at bounding box center [1406, 357] width 44 height 24
click at [1409, 420] on img at bounding box center [1406, 409] width 44 height 24
click at [1391, 472] on img at bounding box center [1406, 460] width 44 height 24
click at [1396, 519] on img at bounding box center [1406, 511] width 44 height 35
click at [1391, 557] on img at bounding box center [1406, 564] width 44 height 44
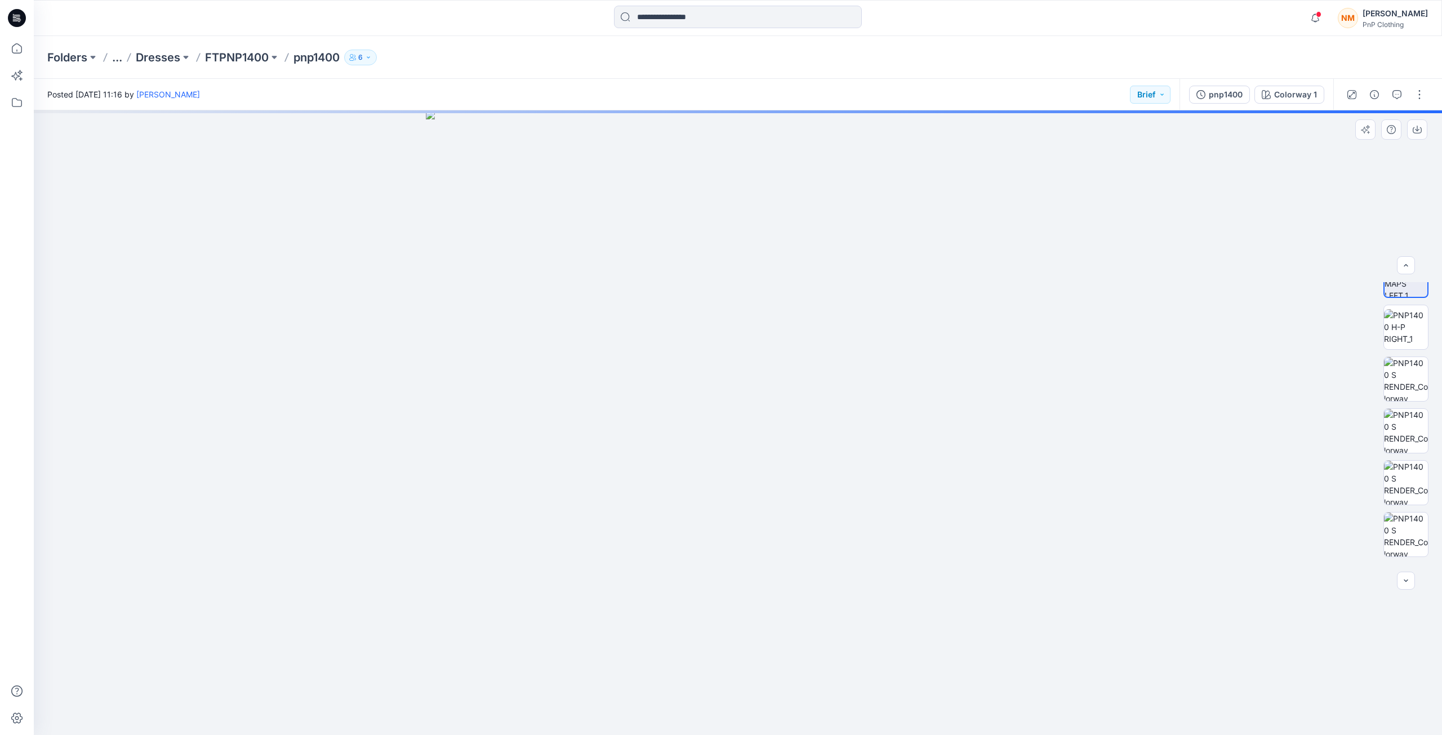
scroll to position [293, 0]
click at [1413, 376] on img at bounding box center [1406, 375] width 44 height 44
click at [1398, 531] on img at bounding box center [1406, 530] width 44 height 44
click at [1403, 482] on img at bounding box center [1406, 478] width 44 height 44
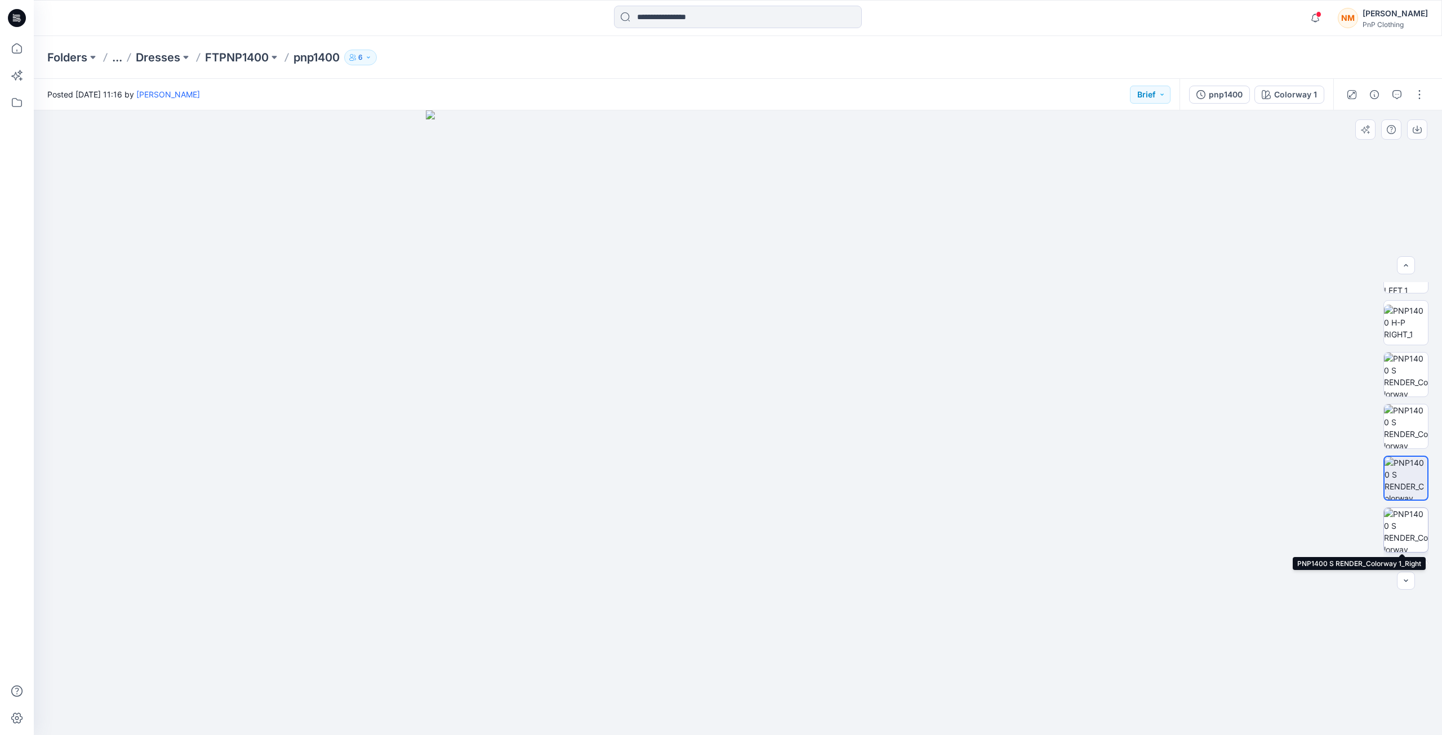
click at [1410, 535] on img at bounding box center [1406, 530] width 44 height 44
click at [1402, 480] on img at bounding box center [1406, 478] width 44 height 44
click at [1408, 431] on img at bounding box center [1406, 426] width 44 height 44
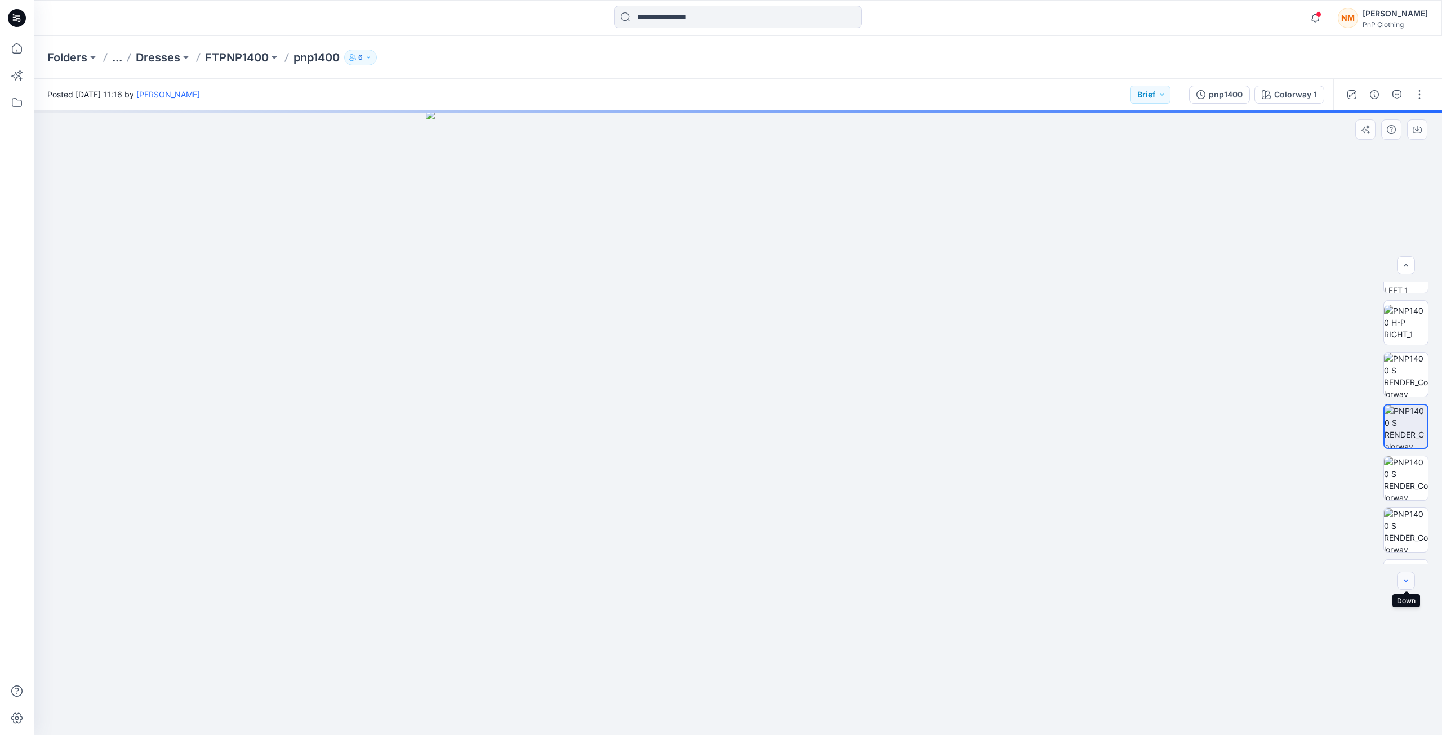
click at [1406, 577] on icon "button" at bounding box center [1406, 580] width 9 height 9
click at [67, 61] on p "Folders" at bounding box center [67, 58] width 40 height 16
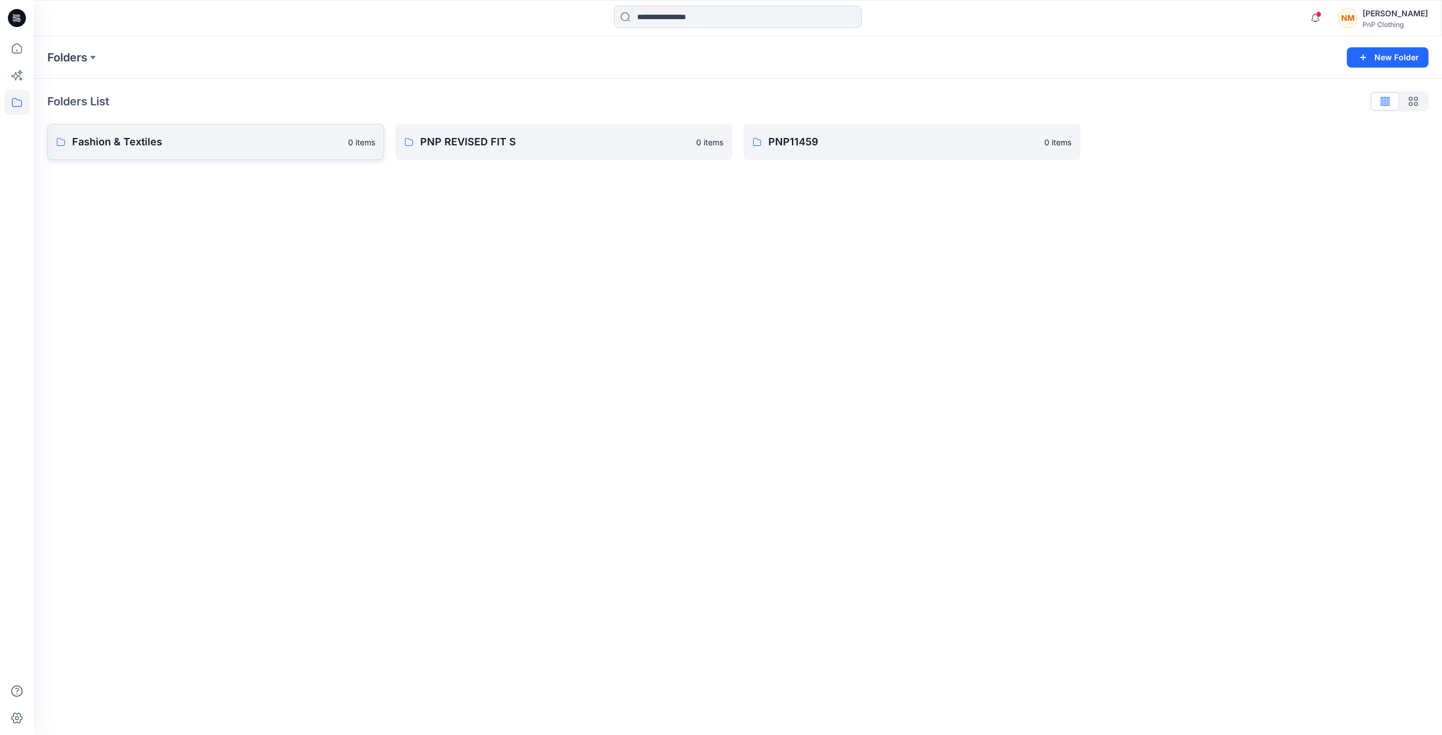
click at [119, 145] on p "Fashion & Textiles" at bounding box center [206, 142] width 269 height 16
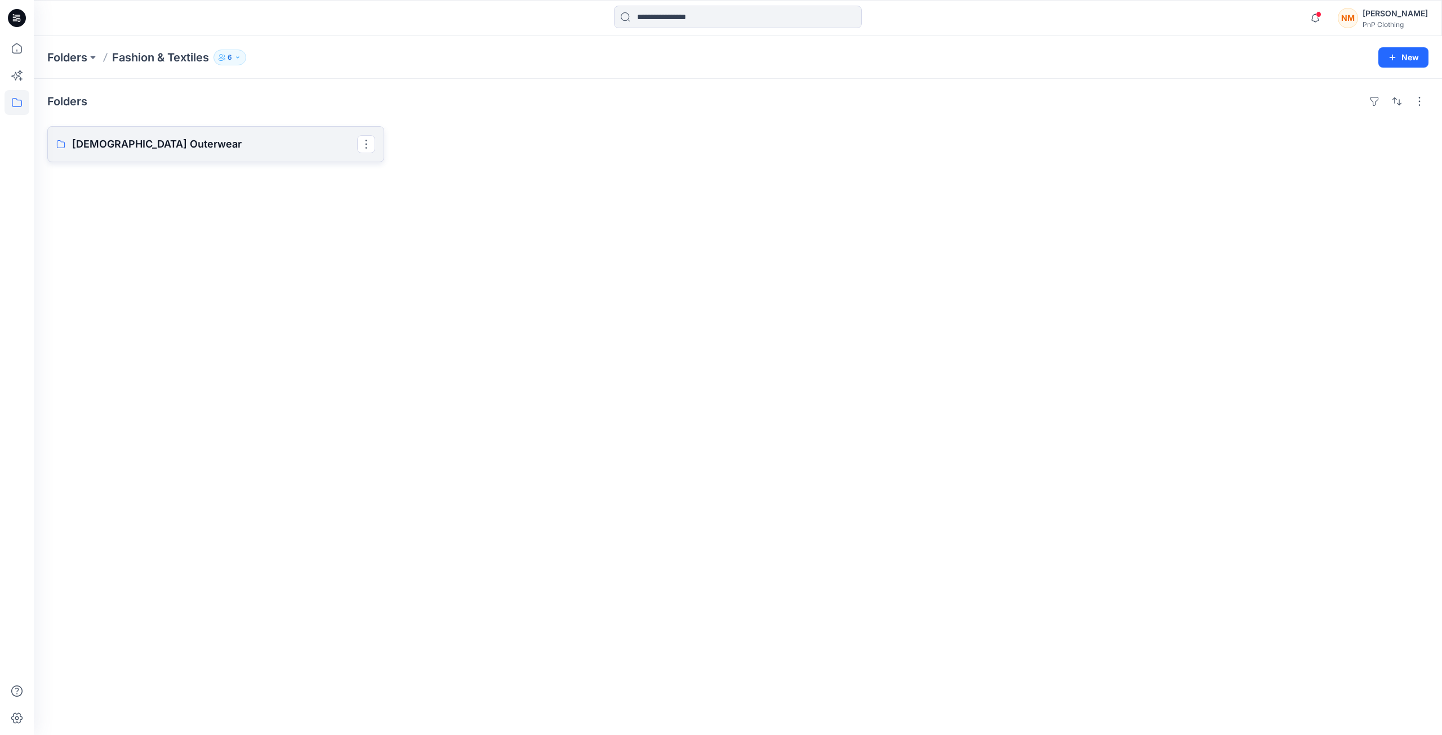
click at [90, 148] on p "[DEMOGRAPHIC_DATA] Outerwear" at bounding box center [214, 144] width 285 height 16
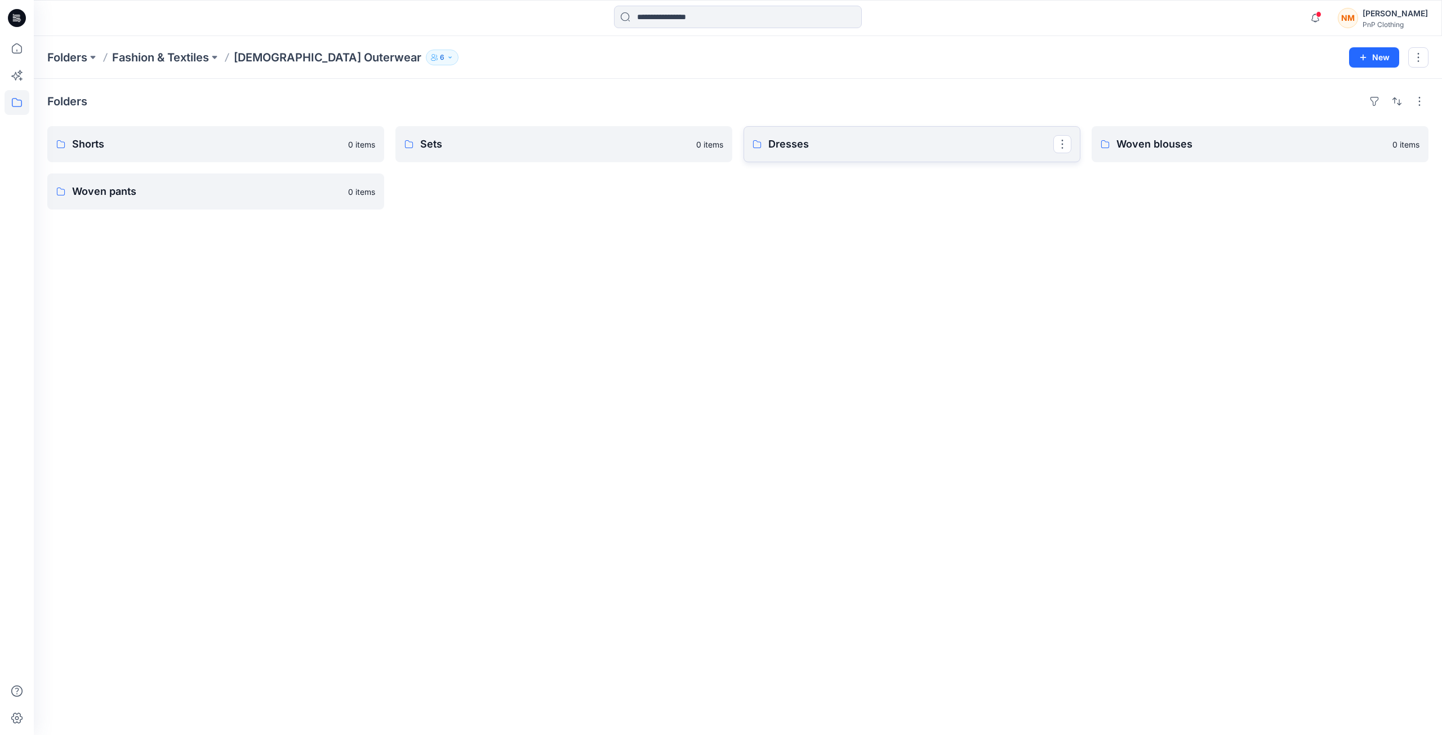
click at [778, 143] on p "Dresses" at bounding box center [910, 144] width 285 height 16
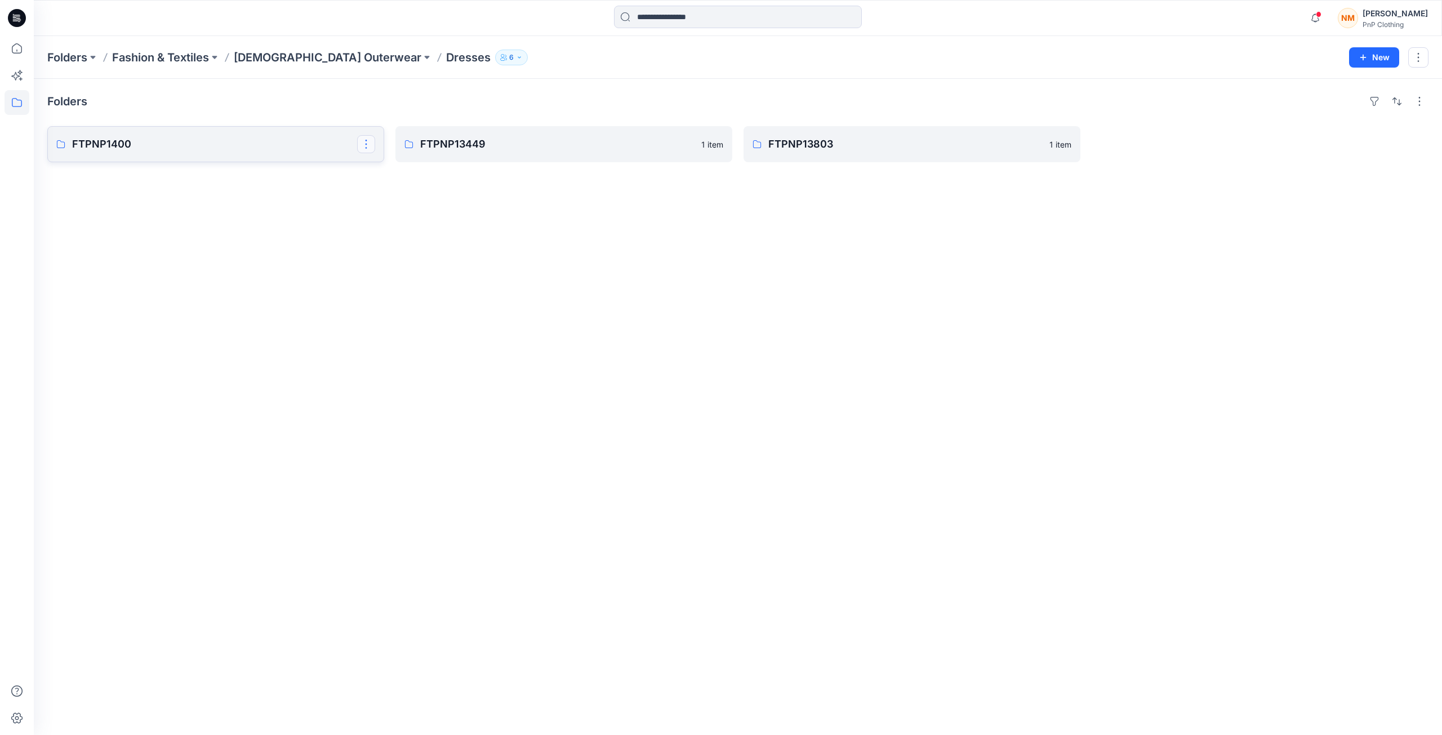
click at [364, 149] on button "button" at bounding box center [366, 144] width 18 height 18
click at [271, 157] on link "FTPNP1400 Edit [PERSON_NAME]" at bounding box center [215, 144] width 337 height 36
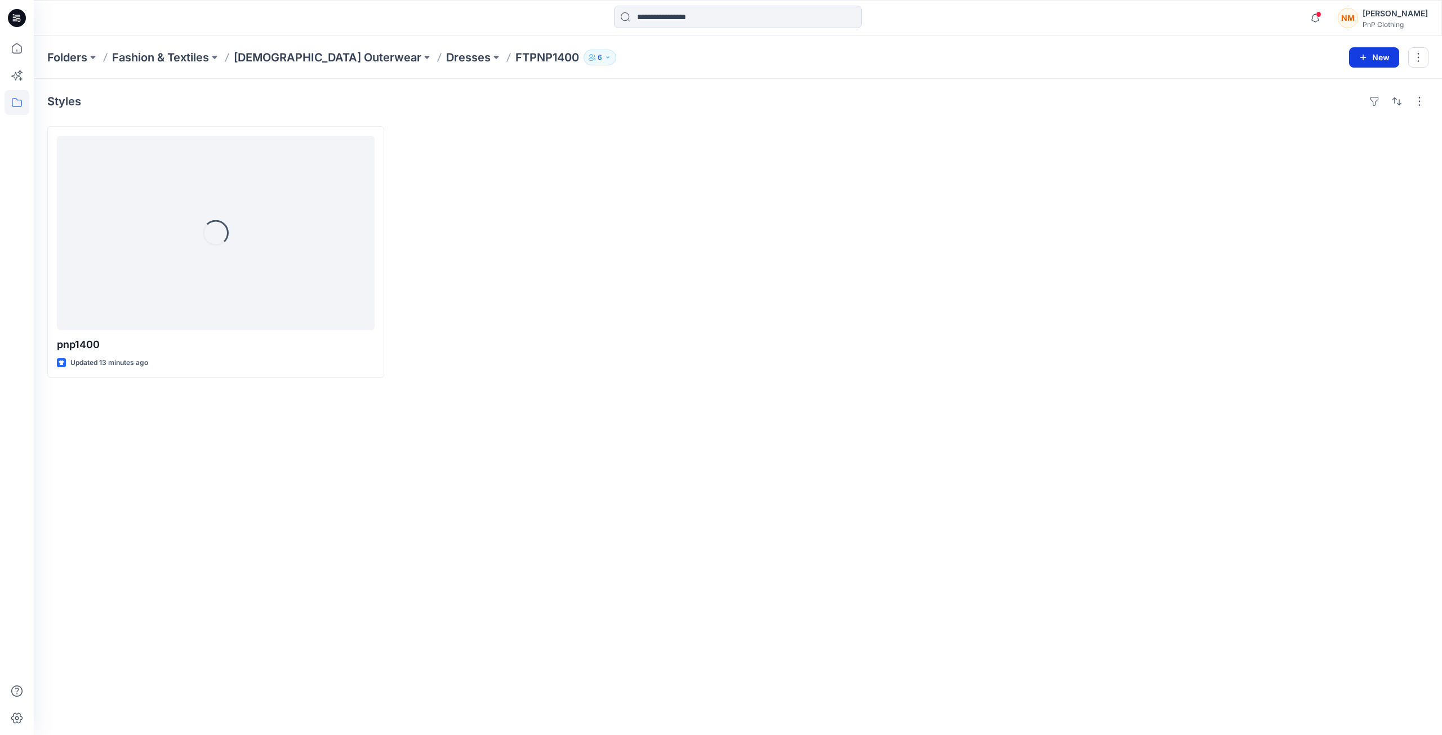
click at [1378, 54] on button "New" at bounding box center [1374, 57] width 50 height 20
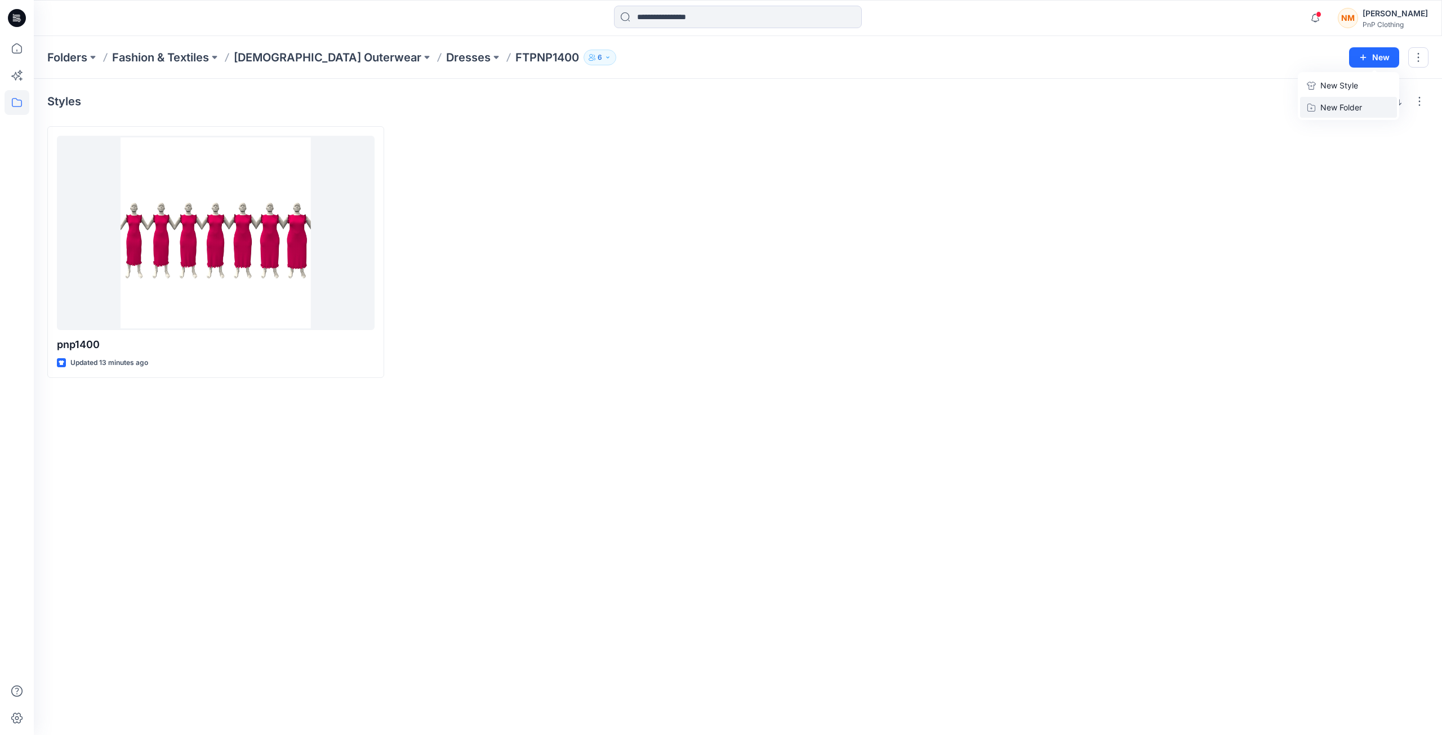
click at [1334, 106] on p "New Folder" at bounding box center [1341, 107] width 42 height 12
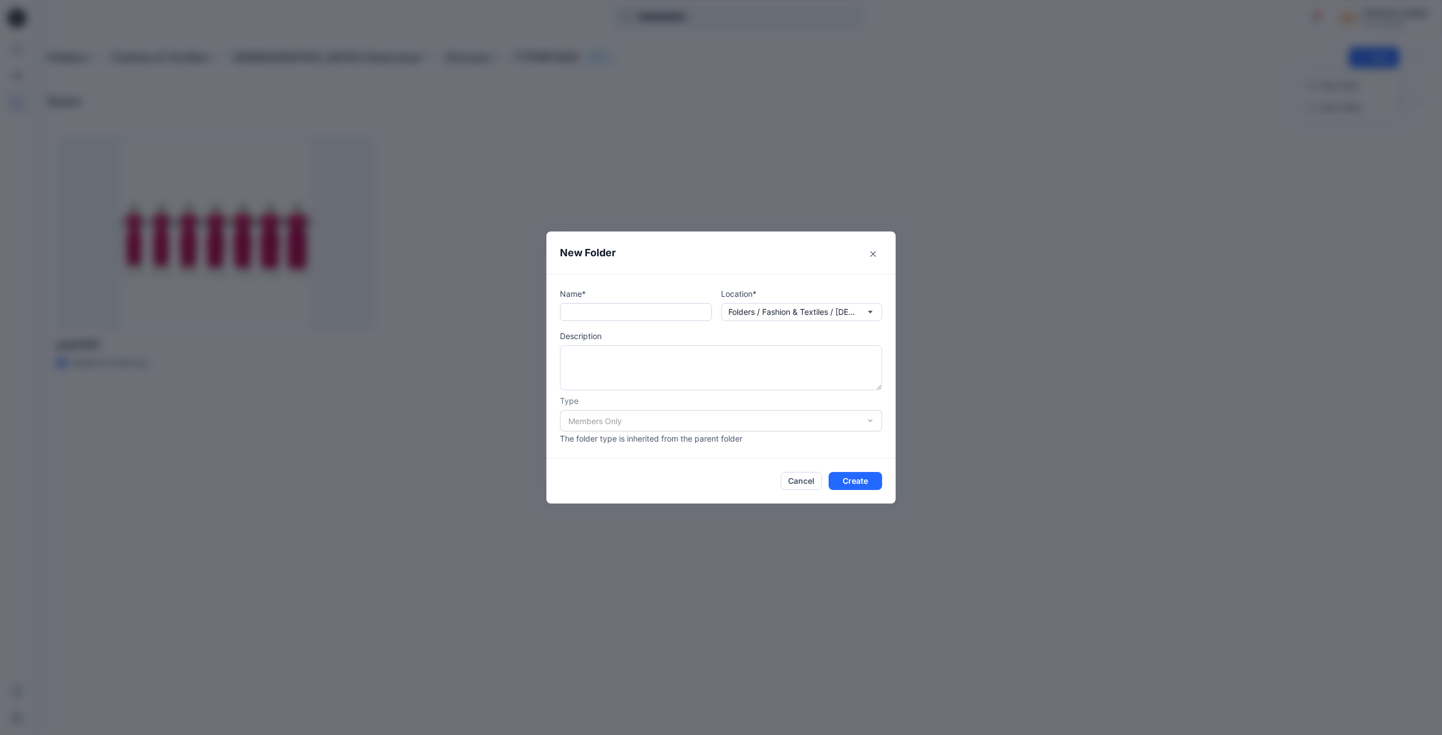
click at [595, 317] on input "text" at bounding box center [636, 312] width 152 height 18
type input "**********"
click at [862, 485] on button "Create" at bounding box center [856, 481] width 54 height 18
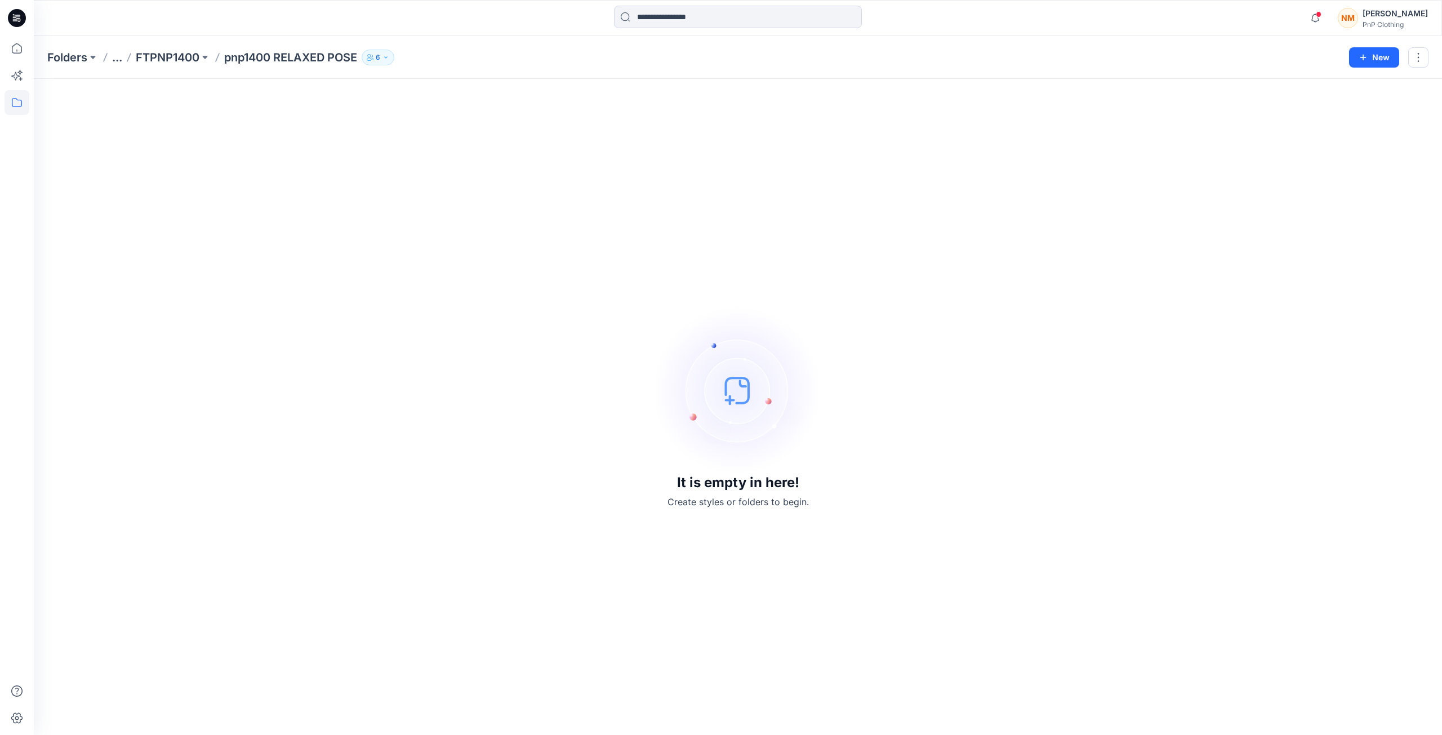
click at [1274, 397] on div "It is empty in here! Create styles or folders to begin." at bounding box center [737, 406] width 1381 height 629
click at [1413, 59] on button "button" at bounding box center [1418, 57] width 20 height 20
click at [1386, 57] on button "New" at bounding box center [1374, 57] width 50 height 20
click at [1351, 84] on p "New Style" at bounding box center [1339, 86] width 38 height 14
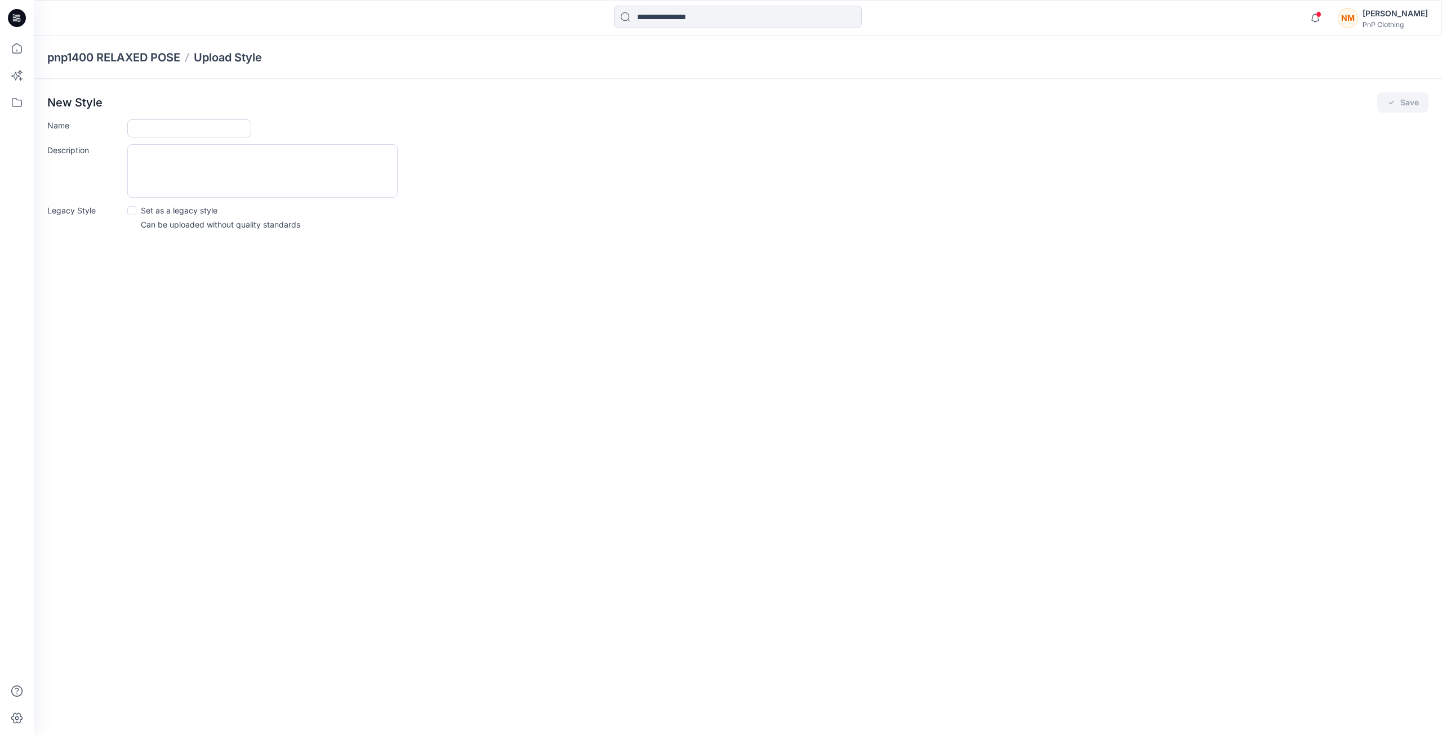
click at [149, 126] on input "Name" at bounding box center [189, 128] width 124 height 18
click at [188, 132] on input "*******" at bounding box center [189, 128] width 124 height 18
click at [148, 130] on input "**********" at bounding box center [189, 128] width 124 height 18
type input "**********"
click at [1420, 100] on button "Save" at bounding box center [1402, 102] width 51 height 20
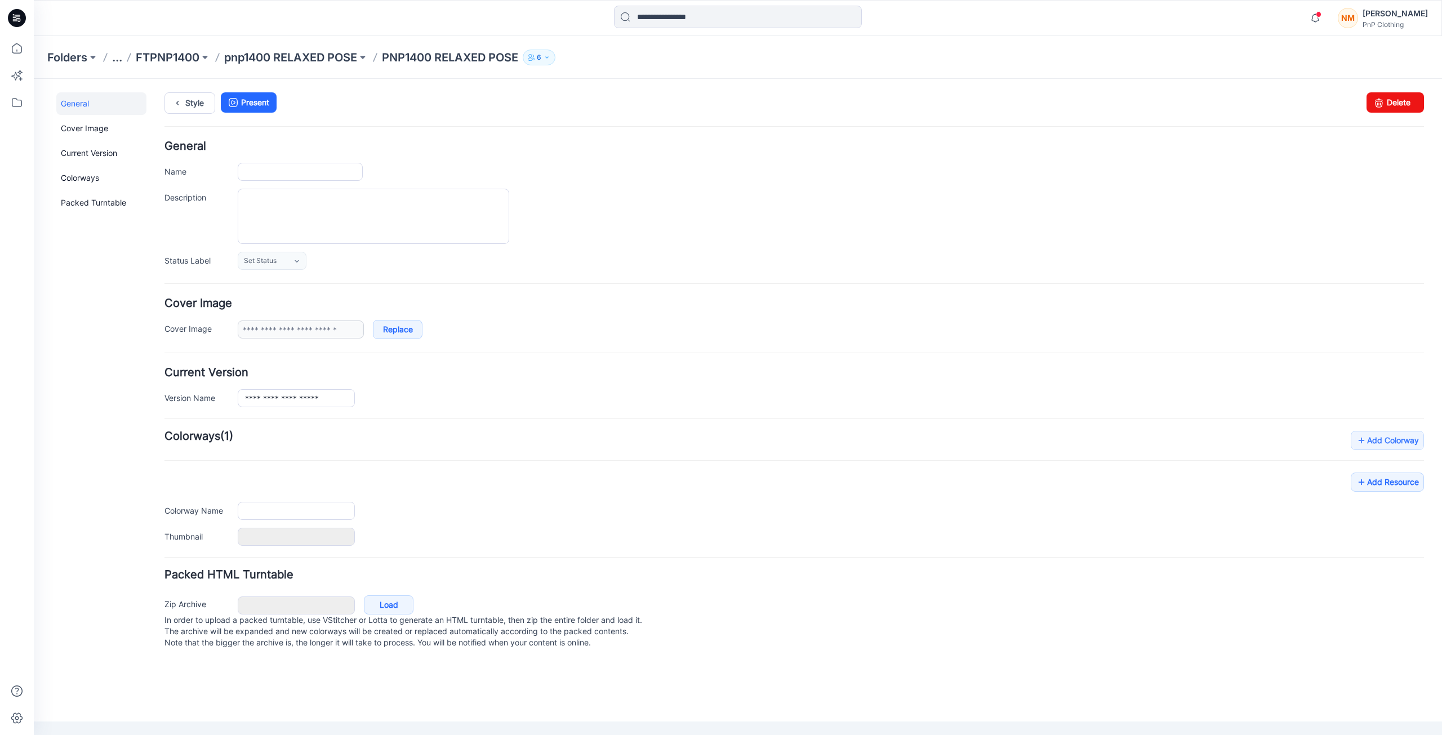
type input "**********"
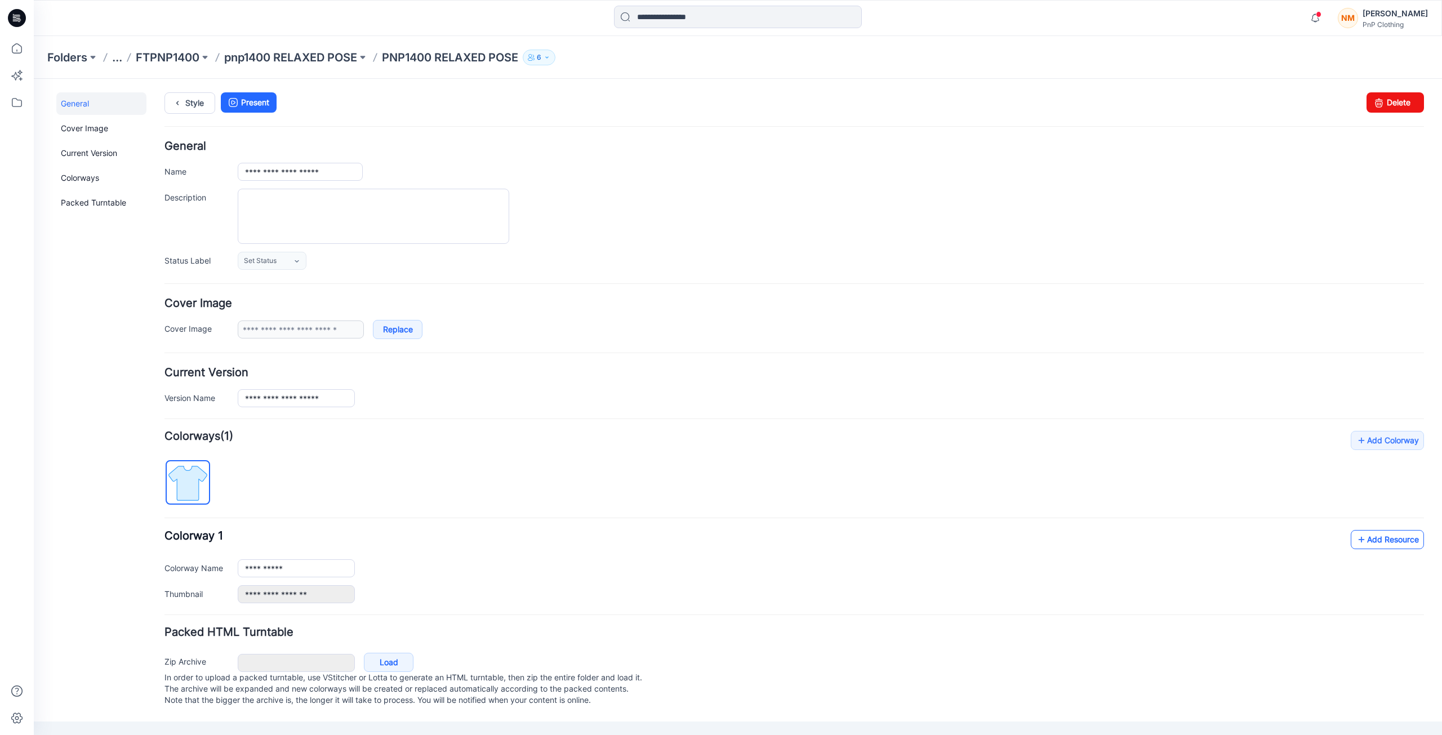
click at [1391, 541] on link "Add Resource" at bounding box center [1387, 539] width 73 height 19
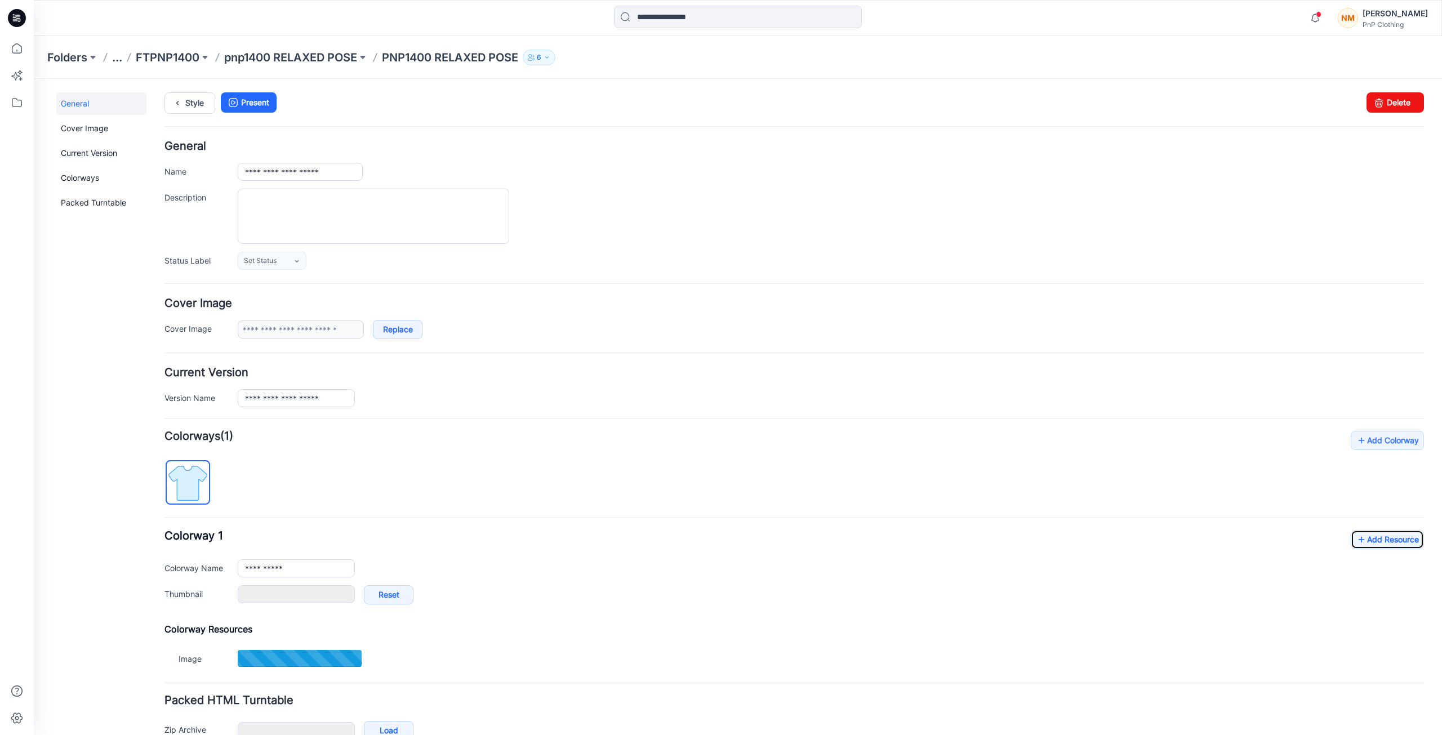
type input "**********"
click at [1380, 544] on link "Add Resource" at bounding box center [1387, 539] width 73 height 19
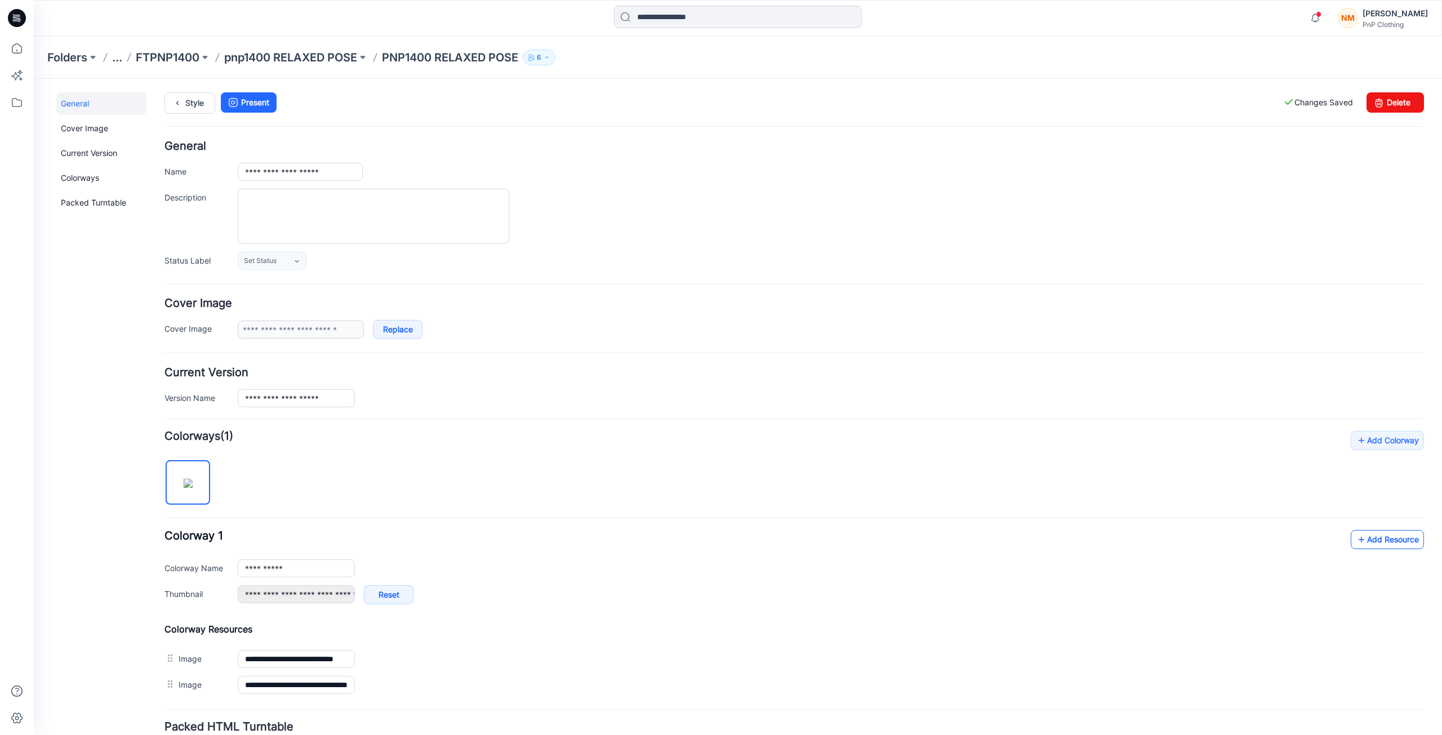
click at [1382, 542] on link "Add Resource" at bounding box center [1387, 539] width 73 height 19
click at [1363, 546] on link "Add Resource" at bounding box center [1387, 539] width 73 height 19
click at [1367, 539] on link "Add Resource" at bounding box center [1387, 539] width 73 height 19
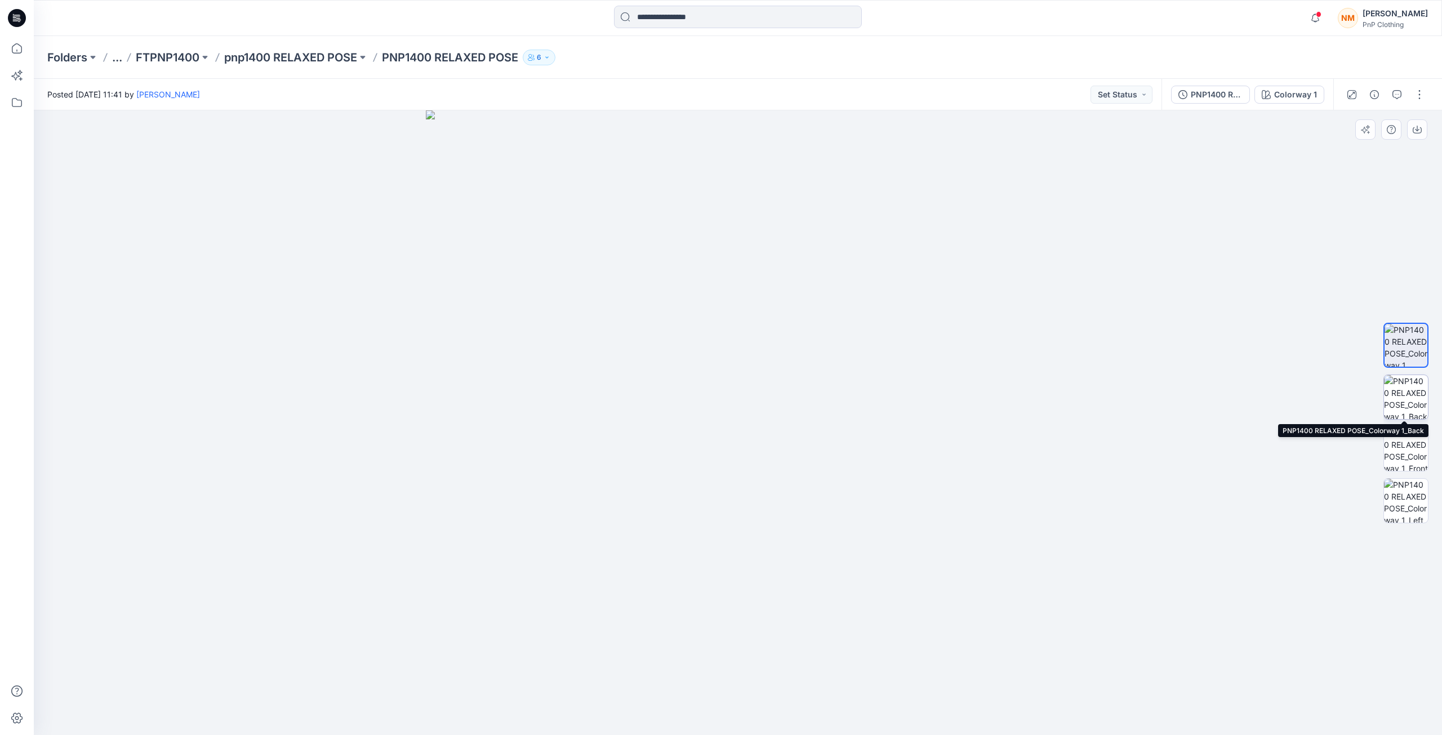
click at [1405, 404] on img at bounding box center [1406, 397] width 44 height 44
click at [1403, 448] on img at bounding box center [1406, 449] width 44 height 44
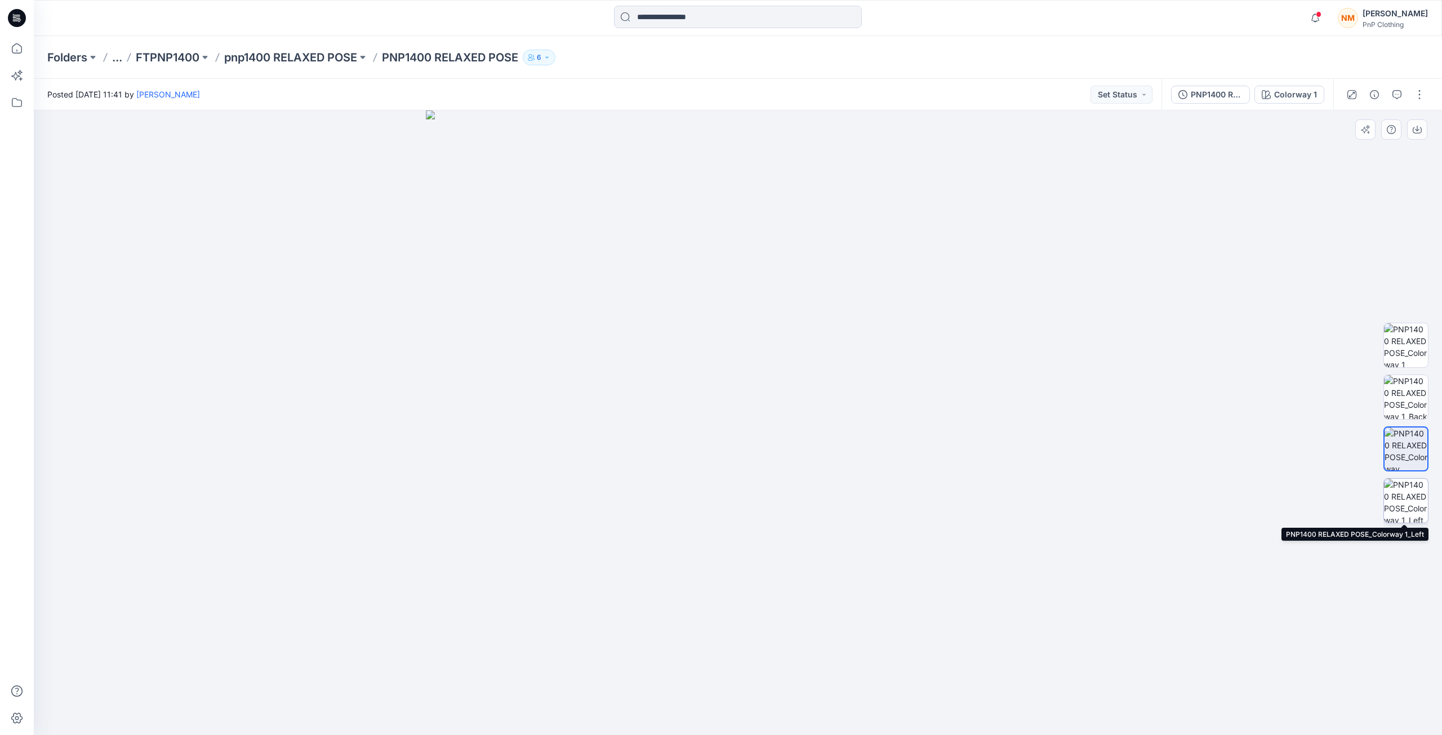
click at [1409, 507] on img at bounding box center [1406, 501] width 44 height 44
click at [1223, 557] on div at bounding box center [738, 422] width 1408 height 625
click at [154, 64] on p "FTPNP1400" at bounding box center [168, 58] width 64 height 16
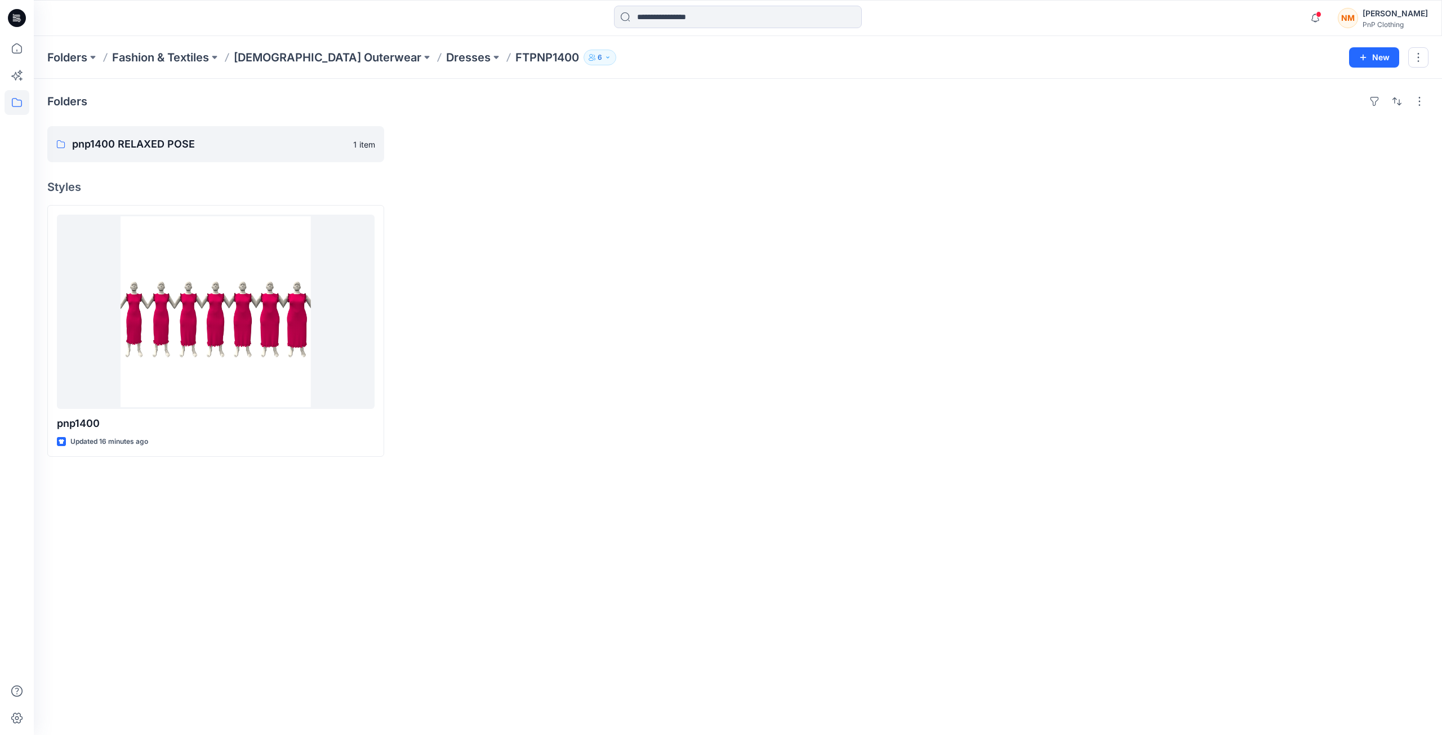
click at [482, 384] on div at bounding box center [563, 331] width 337 height 252
click at [443, 334] on div at bounding box center [563, 331] width 337 height 252
click at [120, 146] on p "pnp1400 RELAXED POSE" at bounding box center [214, 144] width 285 height 16
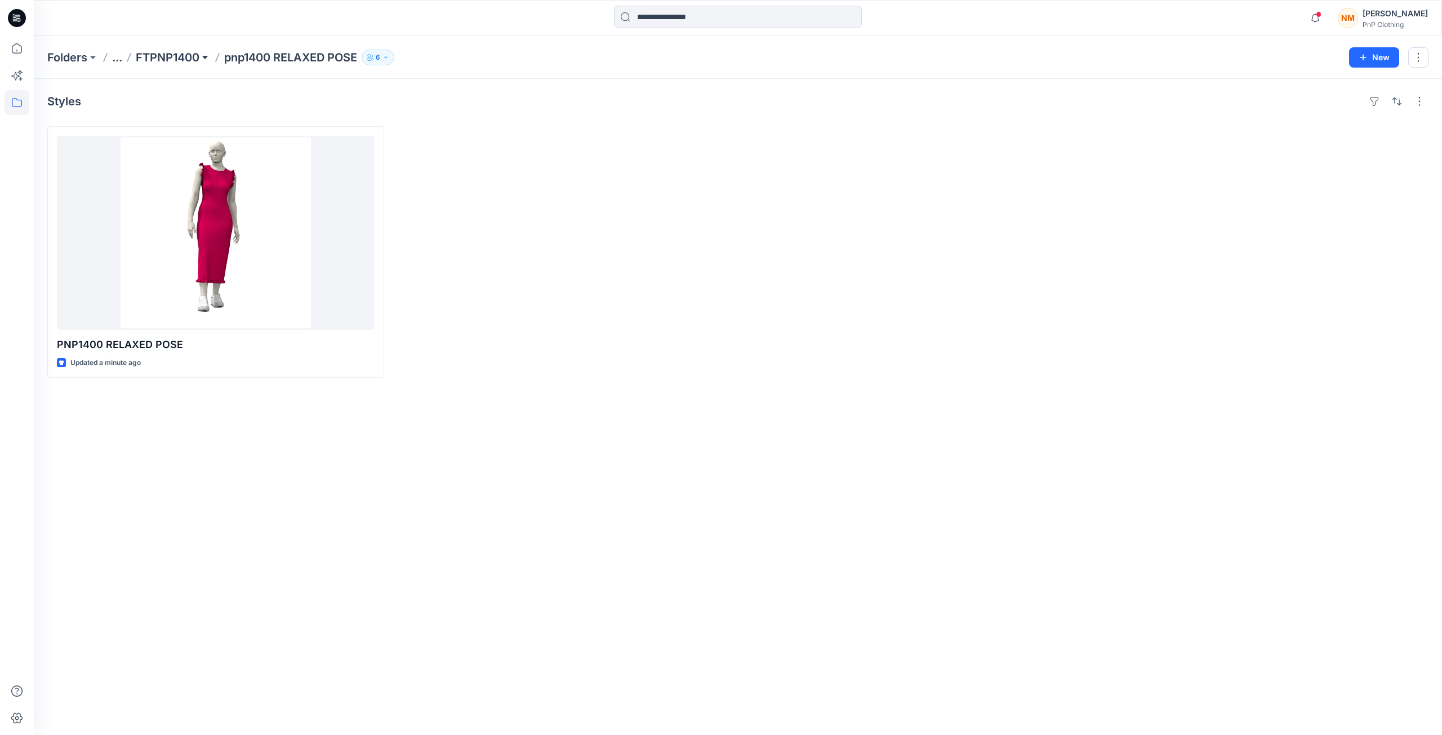
click at [208, 59] on button at bounding box center [204, 58] width 11 height 16
click at [575, 320] on div at bounding box center [563, 252] width 337 height 252
click at [344, 63] on p "pnp1400 RELAXED POSE" at bounding box center [290, 58] width 133 height 16
click at [497, 452] on div "Styles PNP1400 RELAXED POSE Updated a minute ago Set Status" at bounding box center [738, 407] width 1408 height 656
click at [180, 58] on p "FTPNP1400" at bounding box center [168, 58] width 64 height 16
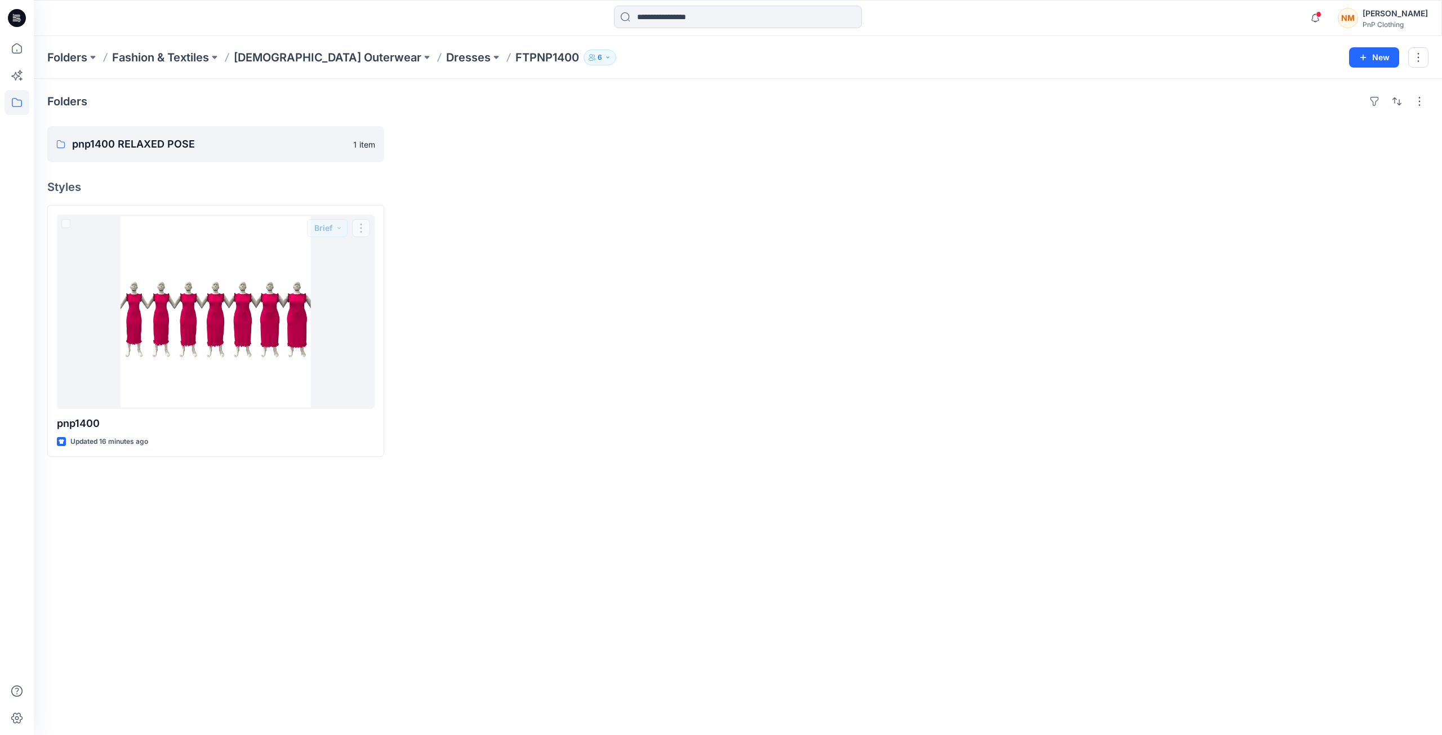
click at [585, 313] on div at bounding box center [563, 331] width 337 height 252
click at [60, 145] on icon at bounding box center [60, 144] width 9 height 9
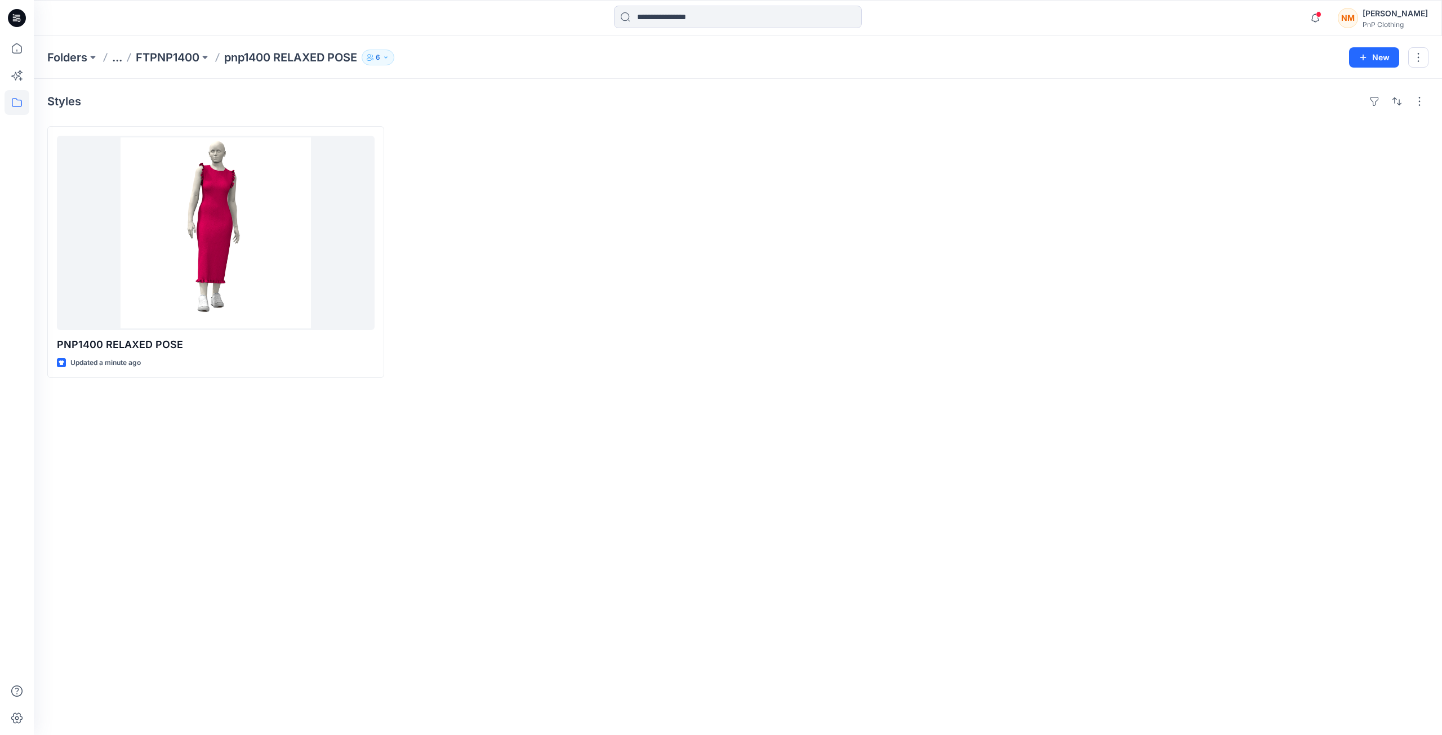
click at [437, 204] on div at bounding box center [563, 252] width 337 height 252
click at [205, 52] on button at bounding box center [204, 58] width 11 height 16
click at [172, 58] on p "FTPNP1400" at bounding box center [168, 58] width 64 height 16
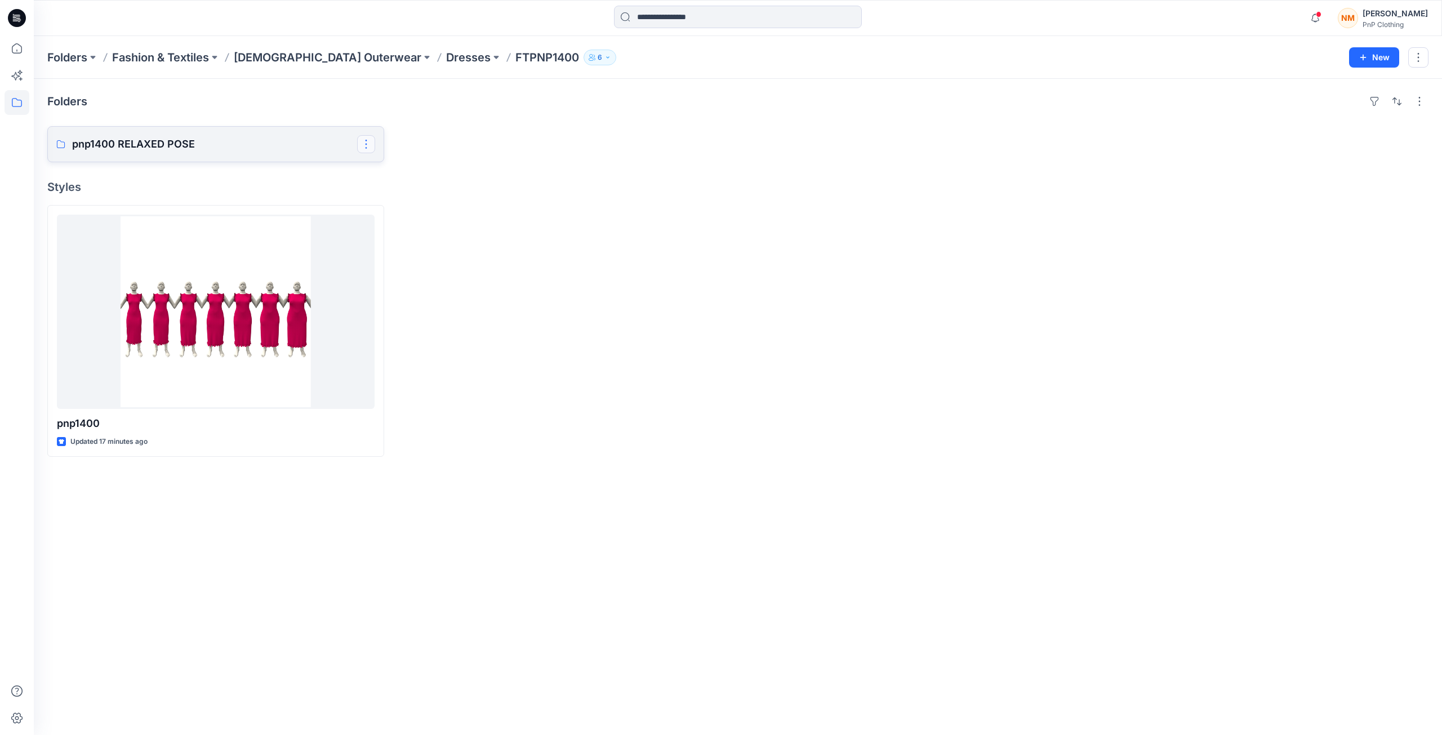
click at [369, 149] on button "button" at bounding box center [366, 144] width 18 height 18
click at [384, 172] on p "Edit" at bounding box center [387, 170] width 14 height 12
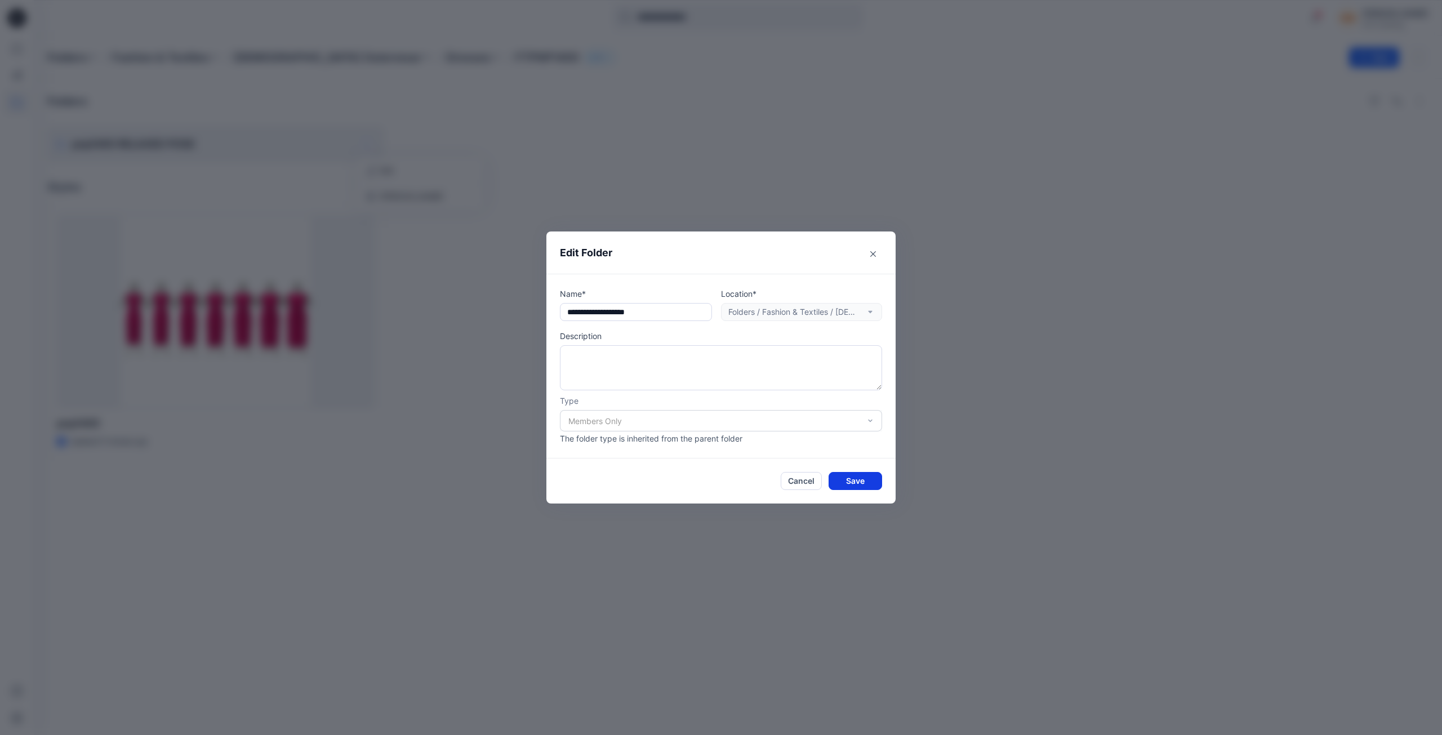
click at [868, 479] on button "Save" at bounding box center [856, 481] width 54 height 18
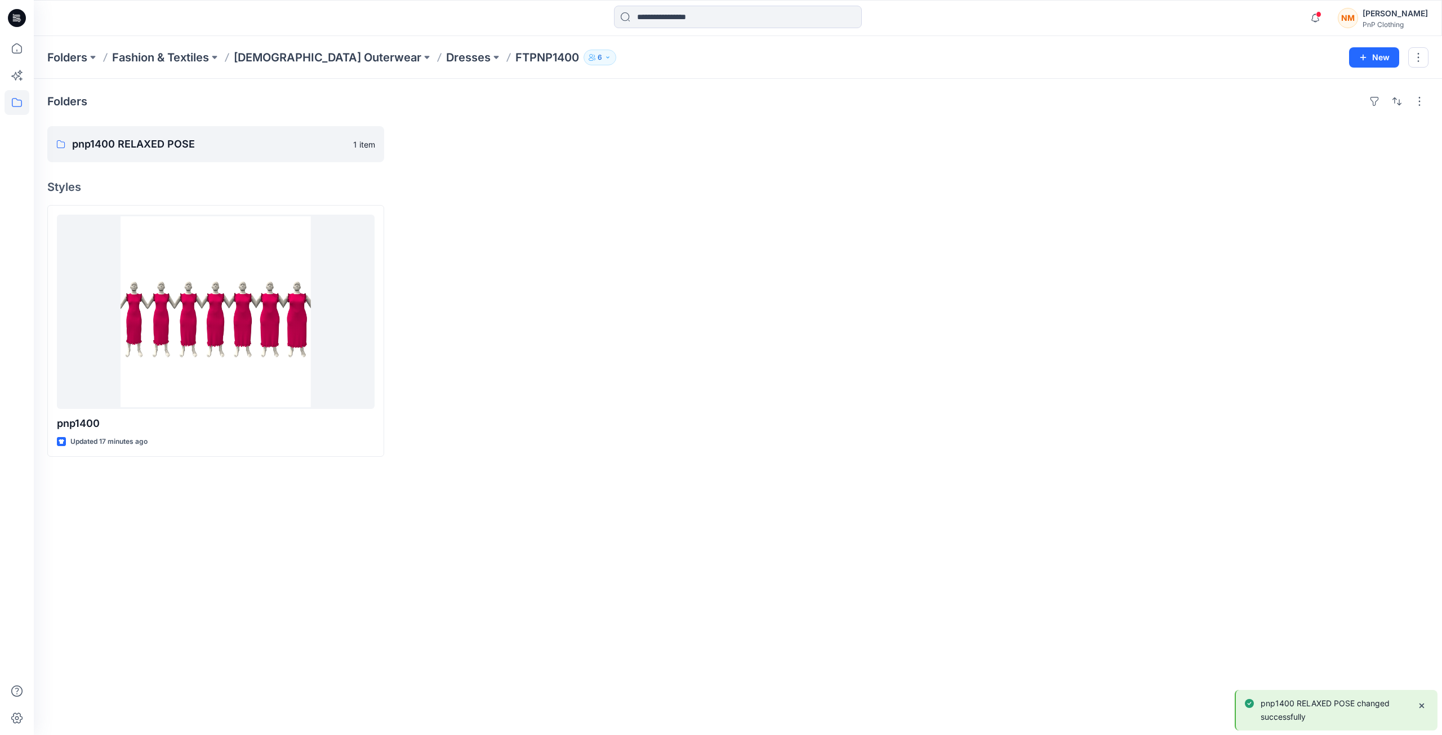
click at [849, 486] on div "Folders pnp1400 RELAXED POSE 1 item Styles pnp1400 Updated 17 minutes ago" at bounding box center [738, 407] width 1408 height 656
click at [771, 504] on div "Folders pnp1400 RELAXED POSE 1 item Styles pnp1400 Updated 17 minutes ago" at bounding box center [738, 407] width 1408 height 656
click at [333, 149] on p "pnp1400 RELAXED POSE" at bounding box center [214, 144] width 285 height 16
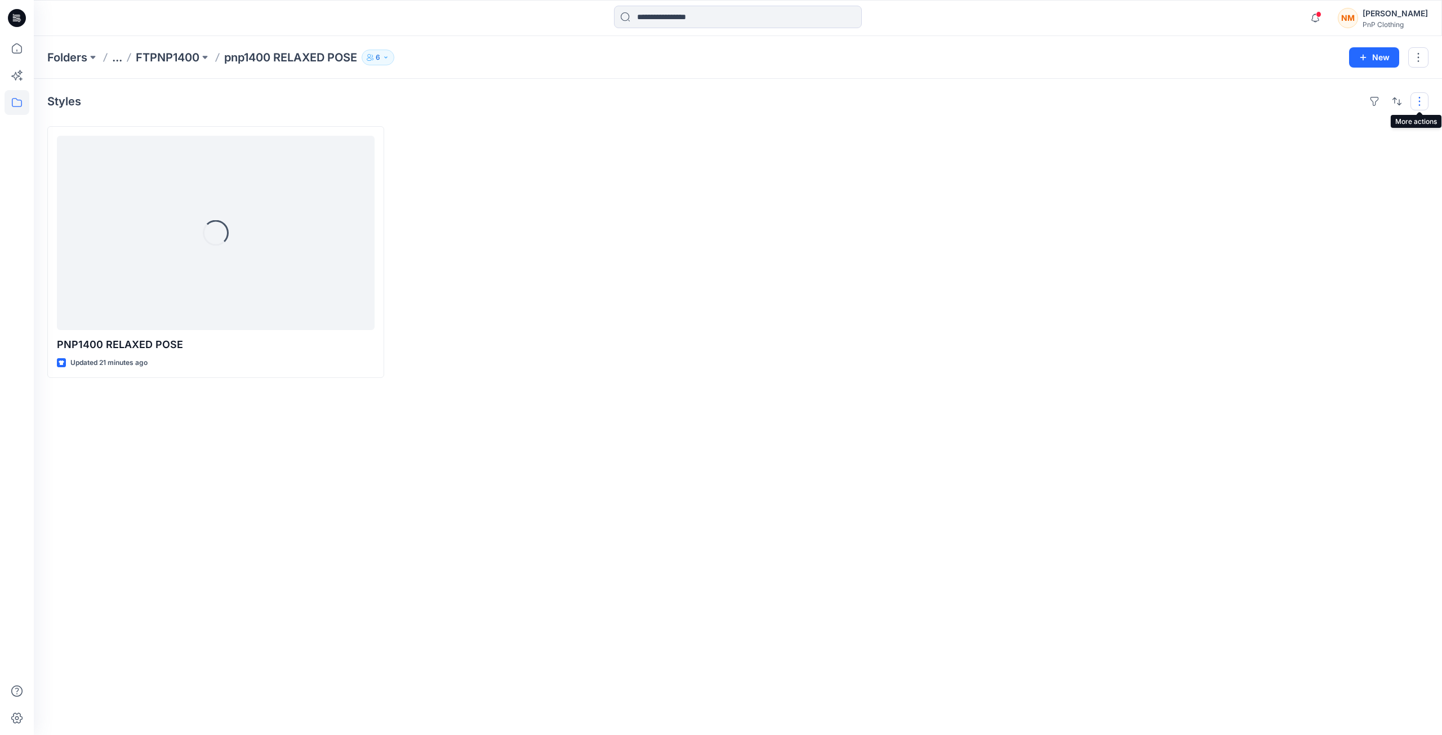
click at [1420, 102] on button "button" at bounding box center [1420, 101] width 18 height 18
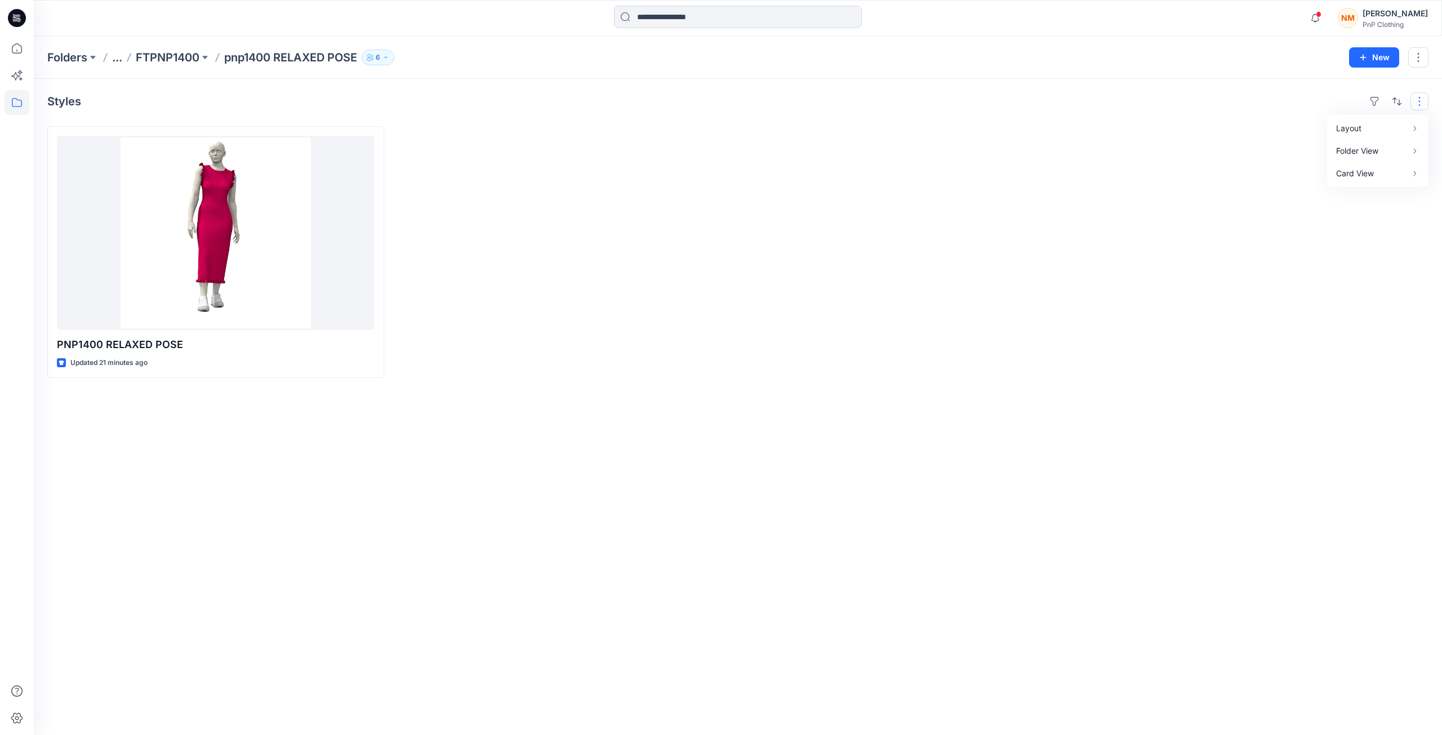
click at [757, 361] on div at bounding box center [912, 252] width 337 height 252
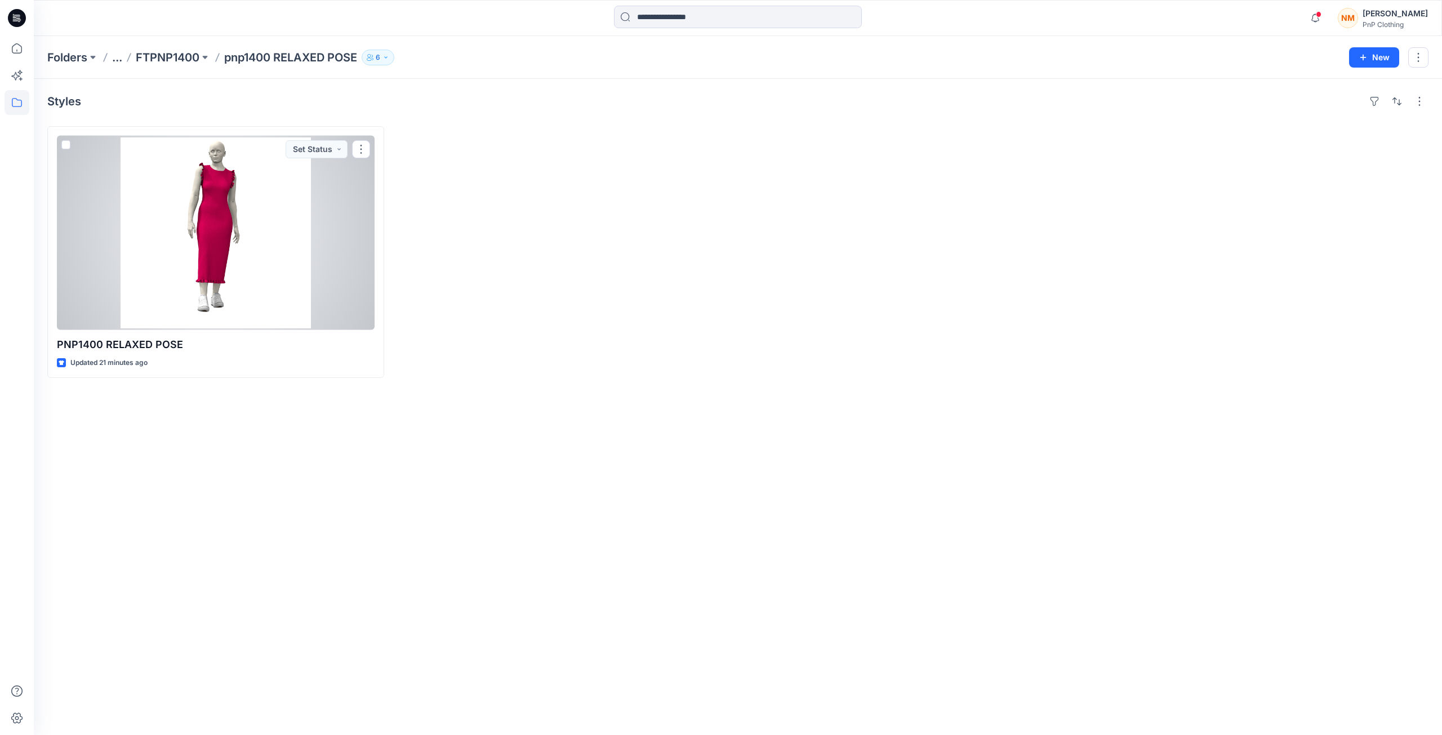
click at [208, 293] on div at bounding box center [216, 233] width 318 height 194
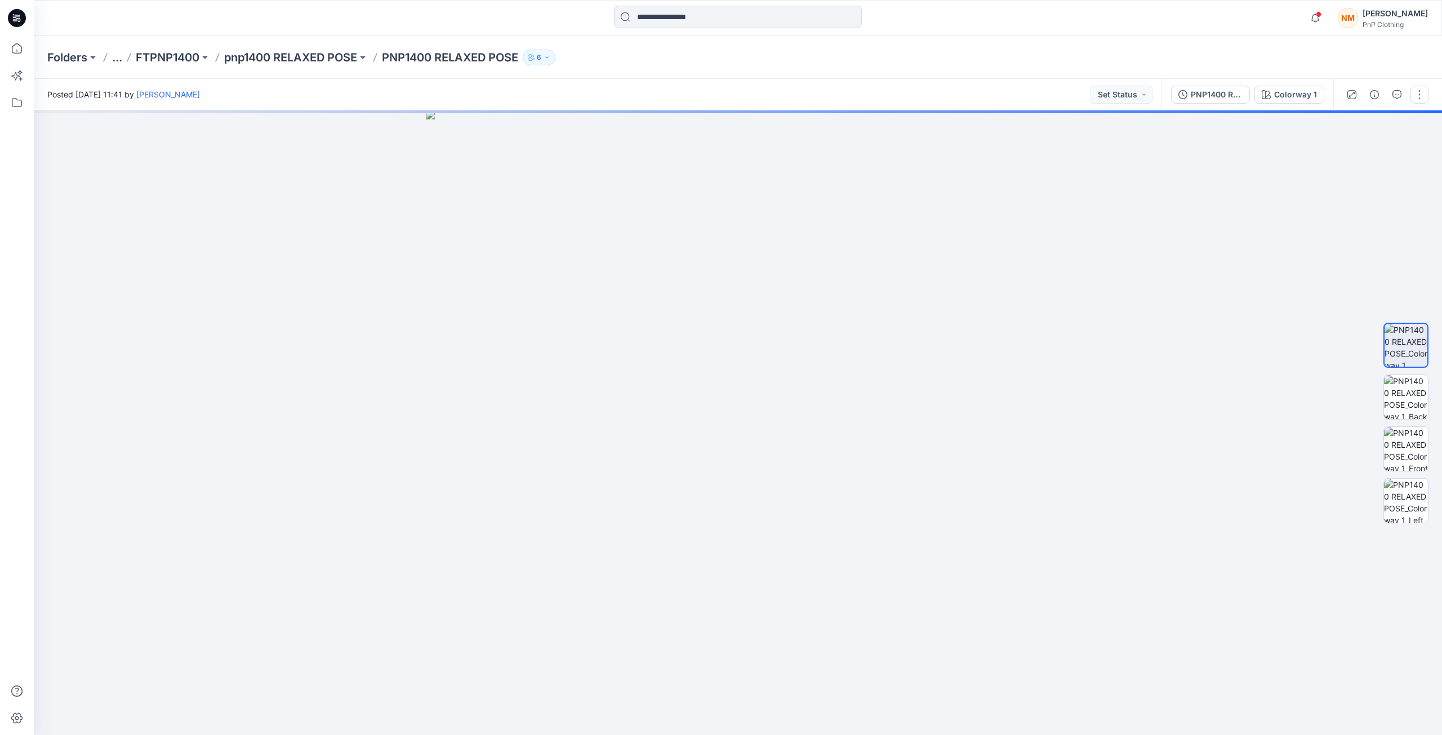
click at [1416, 98] on button "button" at bounding box center [1420, 95] width 18 height 18
click at [1354, 154] on p "Edit" at bounding box center [1348, 152] width 14 height 12
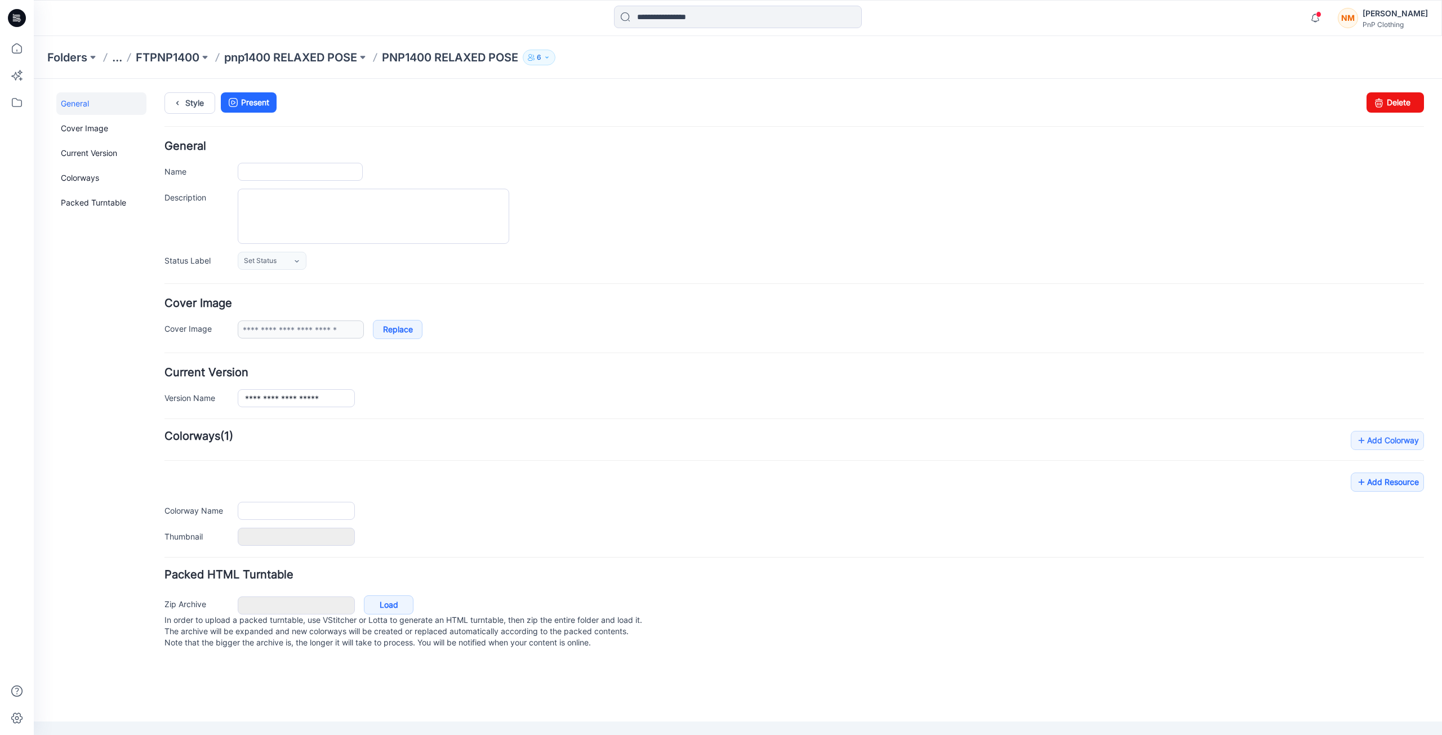
type input "**********"
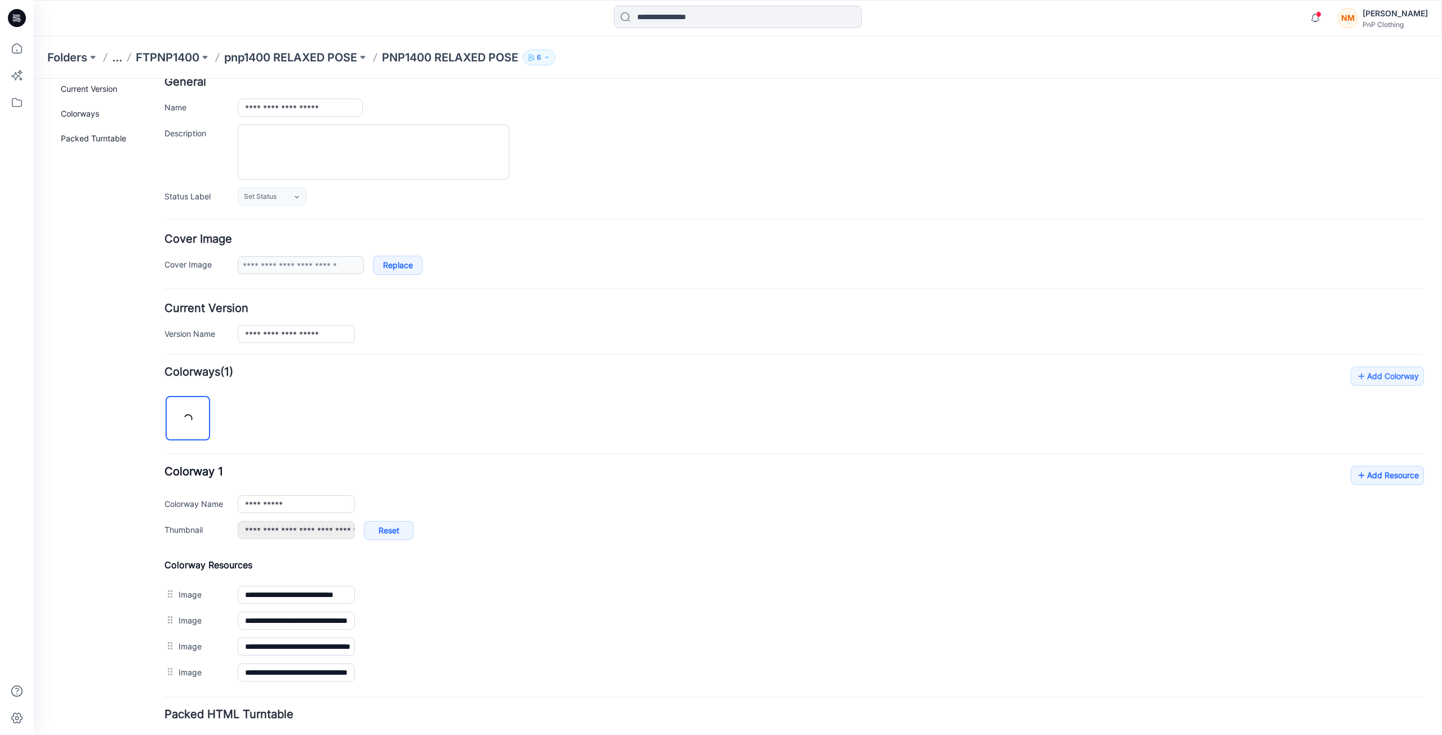
scroll to position [144, 0]
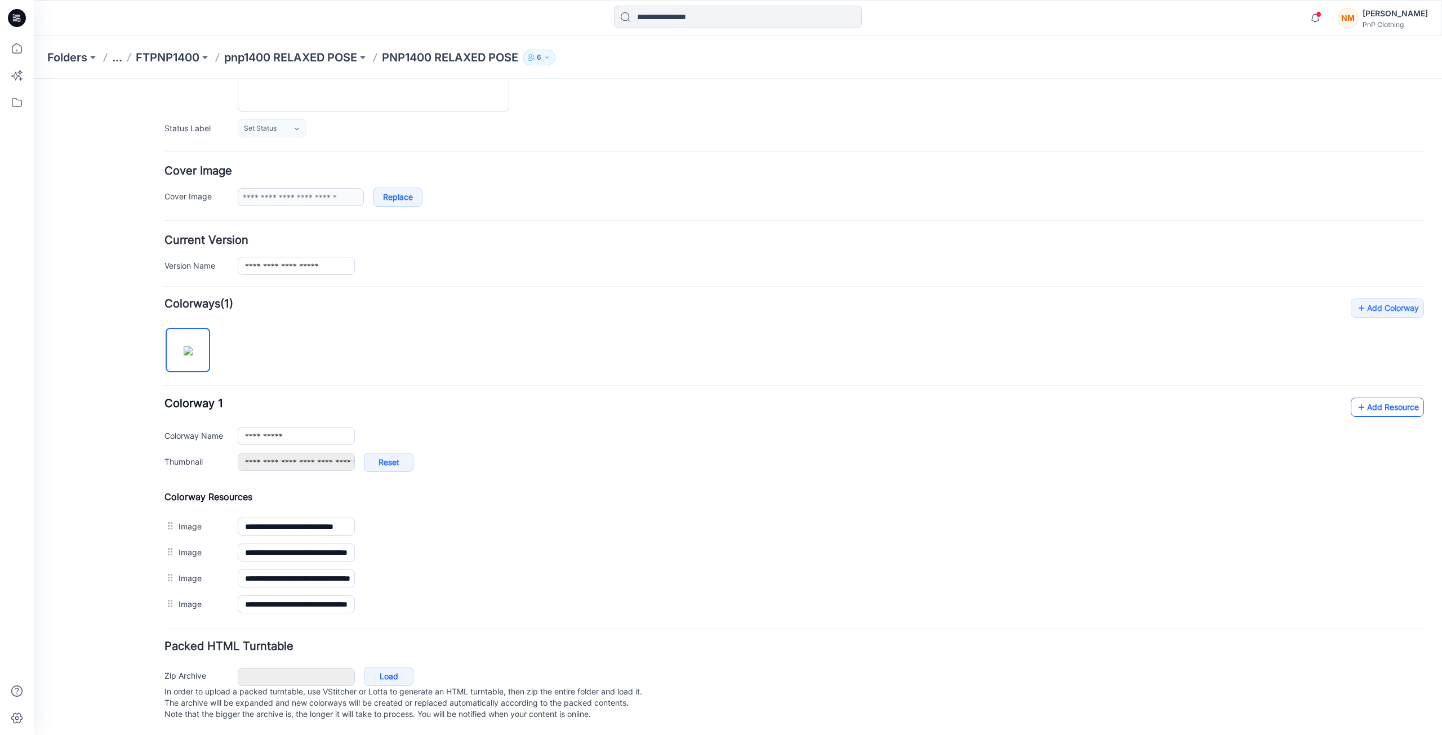
click at [1358, 398] on icon at bounding box center [1361, 407] width 11 height 18
click at [220, 297] on strong "Colorways" at bounding box center [192, 304] width 56 height 14
click at [193, 346] on img at bounding box center [188, 350] width 9 height 9
click at [288, 430] on input "**********" at bounding box center [296, 436] width 117 height 18
click at [193, 348] on img at bounding box center [188, 350] width 9 height 9
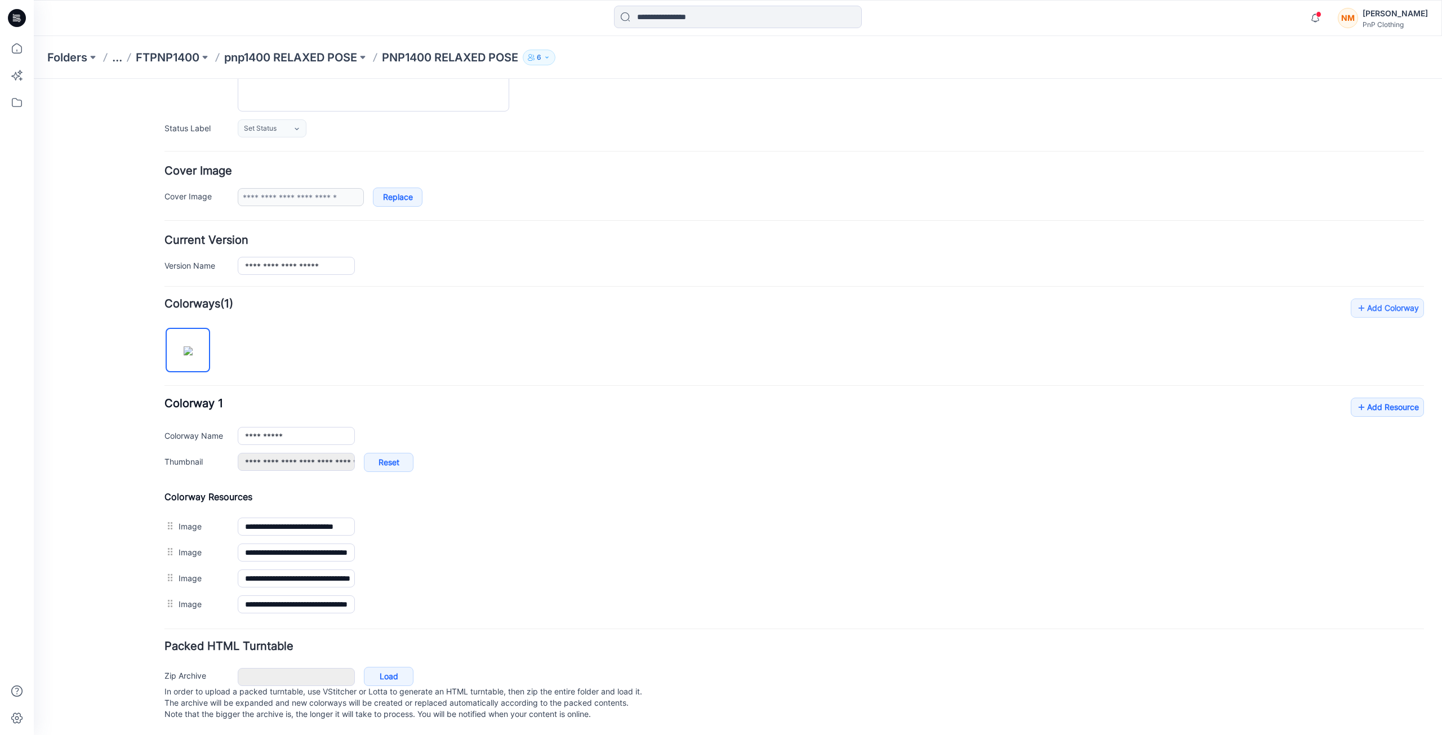
click at [193, 348] on img at bounding box center [188, 350] width 9 height 9
click at [1371, 299] on link "Add Colorway" at bounding box center [1387, 308] width 73 height 19
type input "**********"
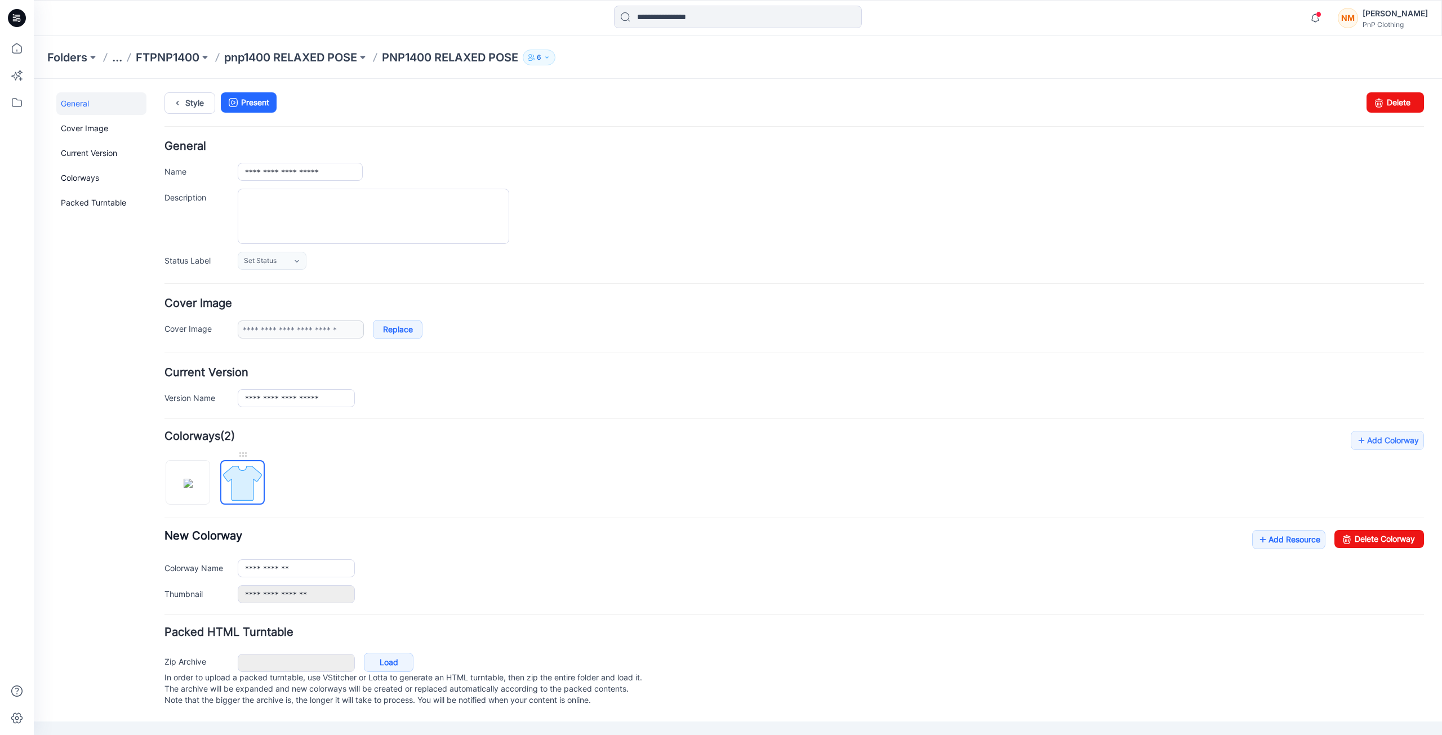
click at [253, 486] on img at bounding box center [242, 483] width 42 height 42
click at [1358, 440] on icon at bounding box center [1361, 440] width 11 height 18
click at [241, 494] on img at bounding box center [242, 483] width 42 height 42
click at [1301, 541] on link "Add Resource" at bounding box center [1288, 539] width 73 height 19
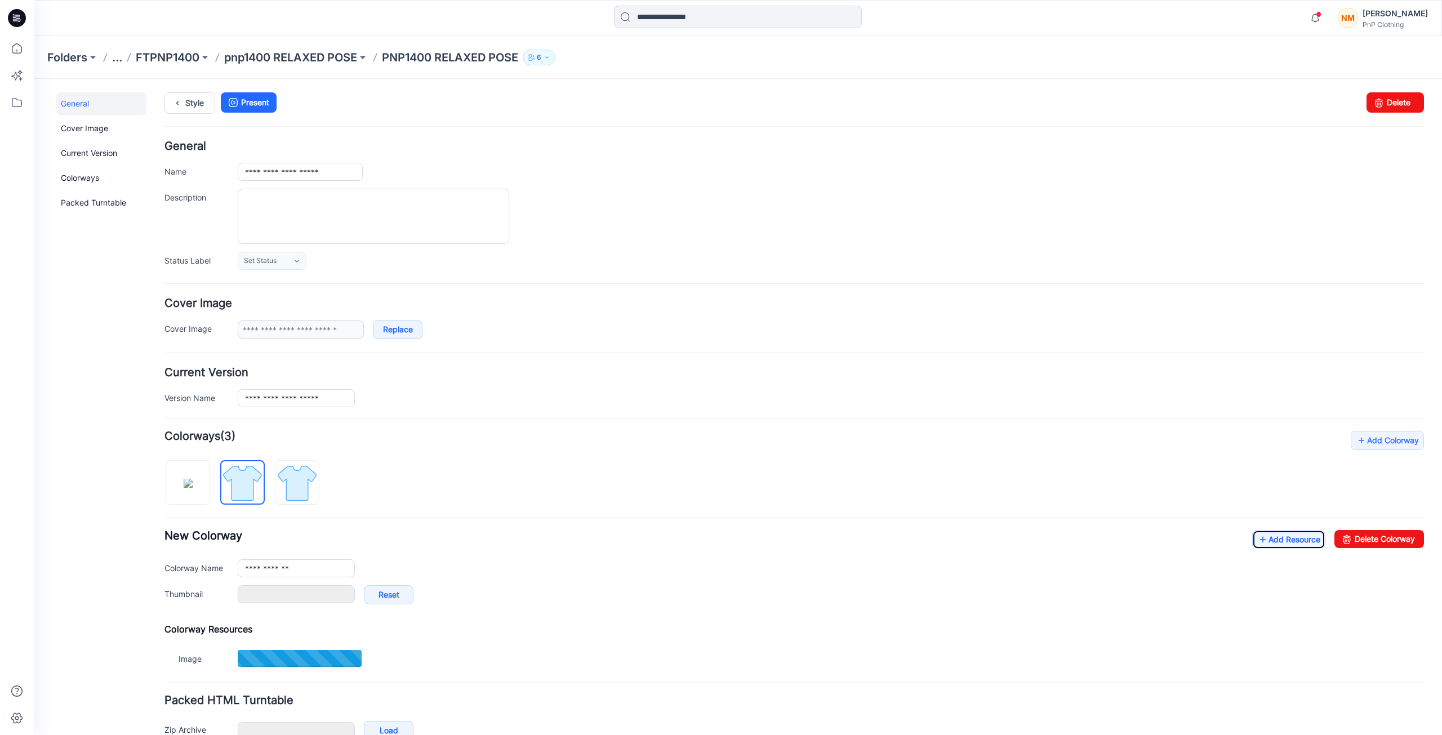
type input "**********"
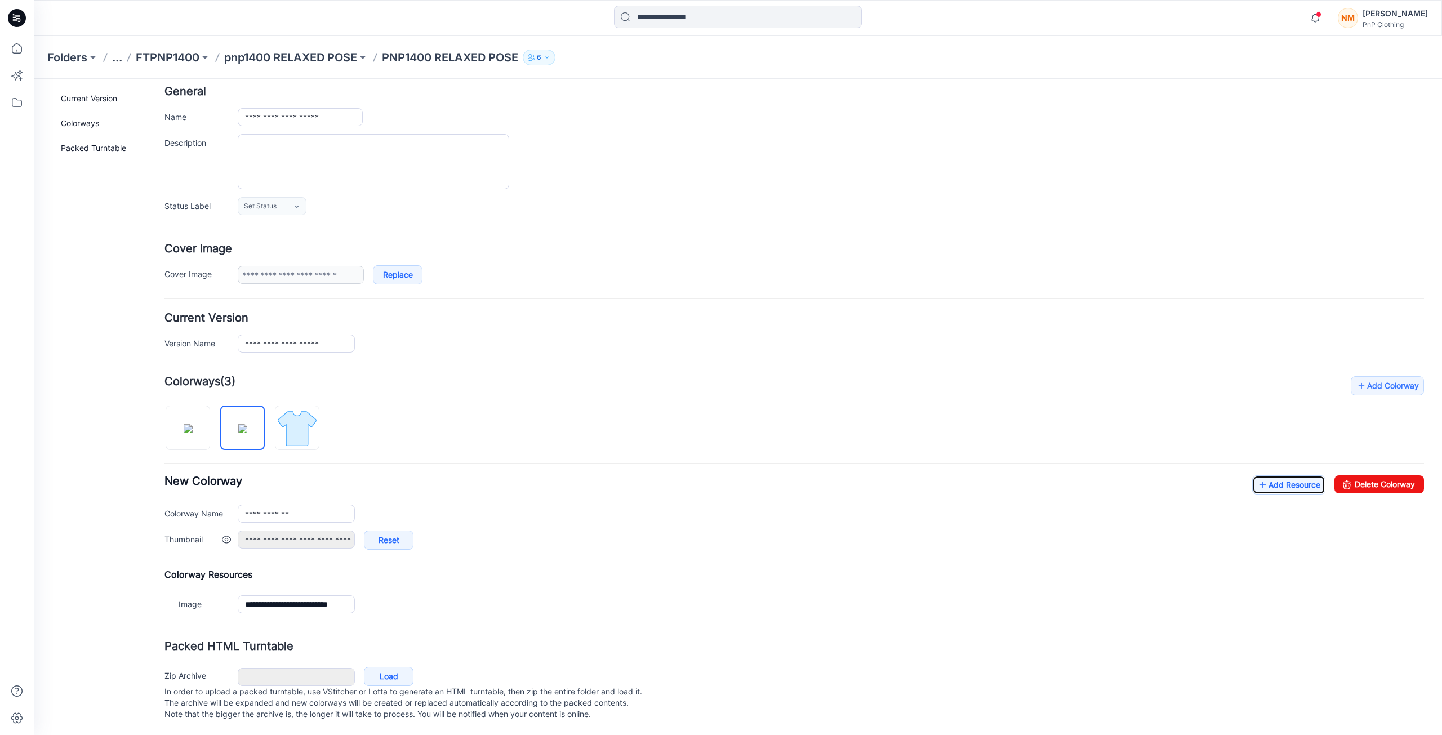
scroll to position [66, 0]
click at [1278, 477] on link "Add Resource" at bounding box center [1288, 484] width 73 height 19
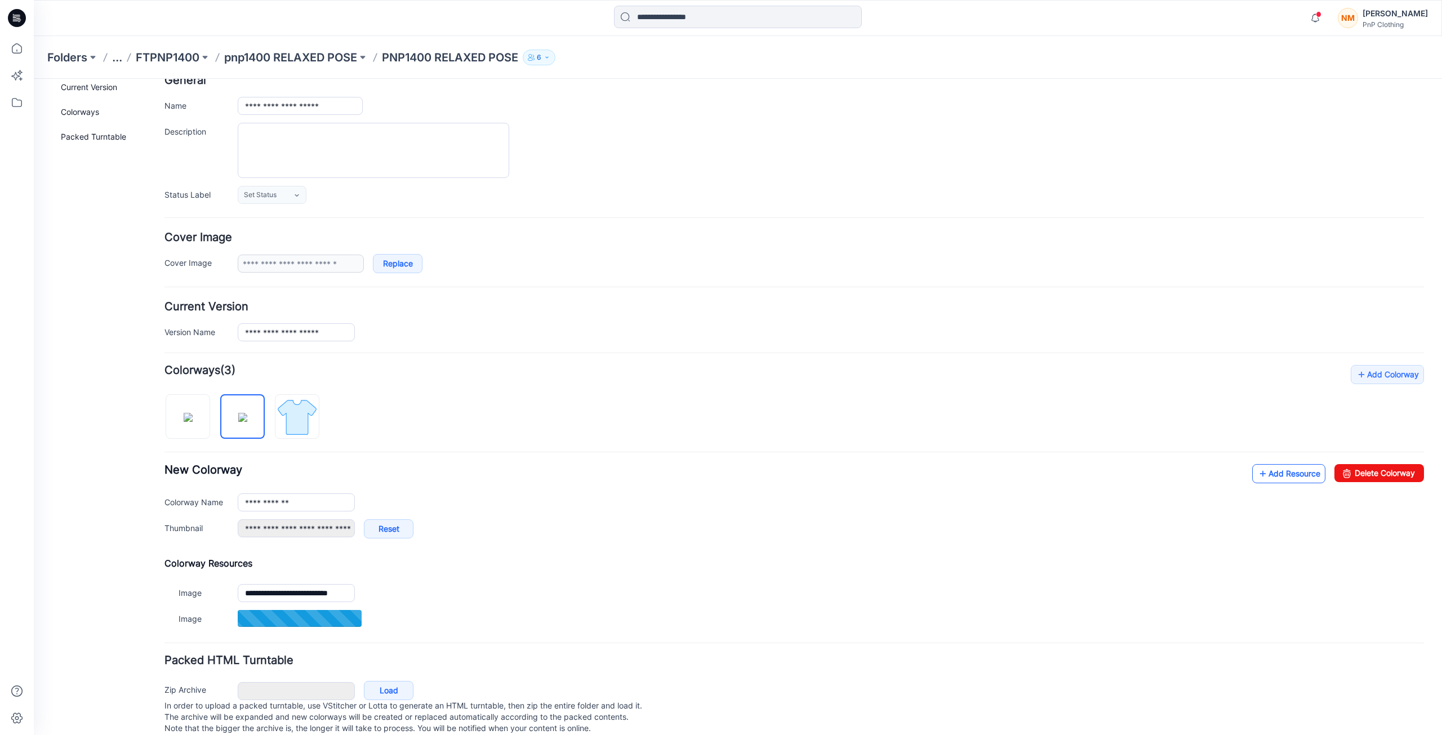
click at [1289, 470] on link "Add Resource" at bounding box center [1288, 473] width 73 height 19
click at [1268, 470] on link "Add Resource" at bounding box center [1288, 473] width 73 height 19
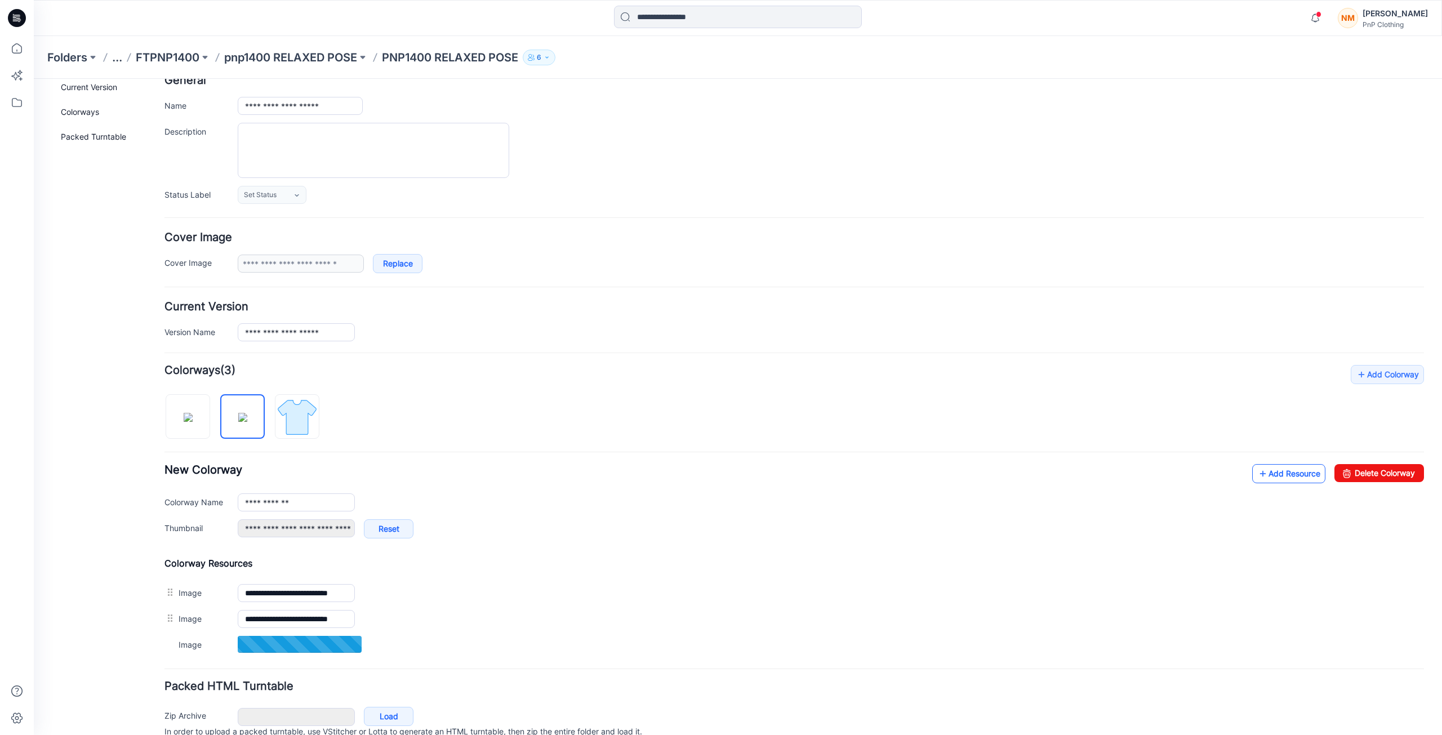
click at [1287, 473] on link "Add Resource" at bounding box center [1288, 473] width 73 height 19
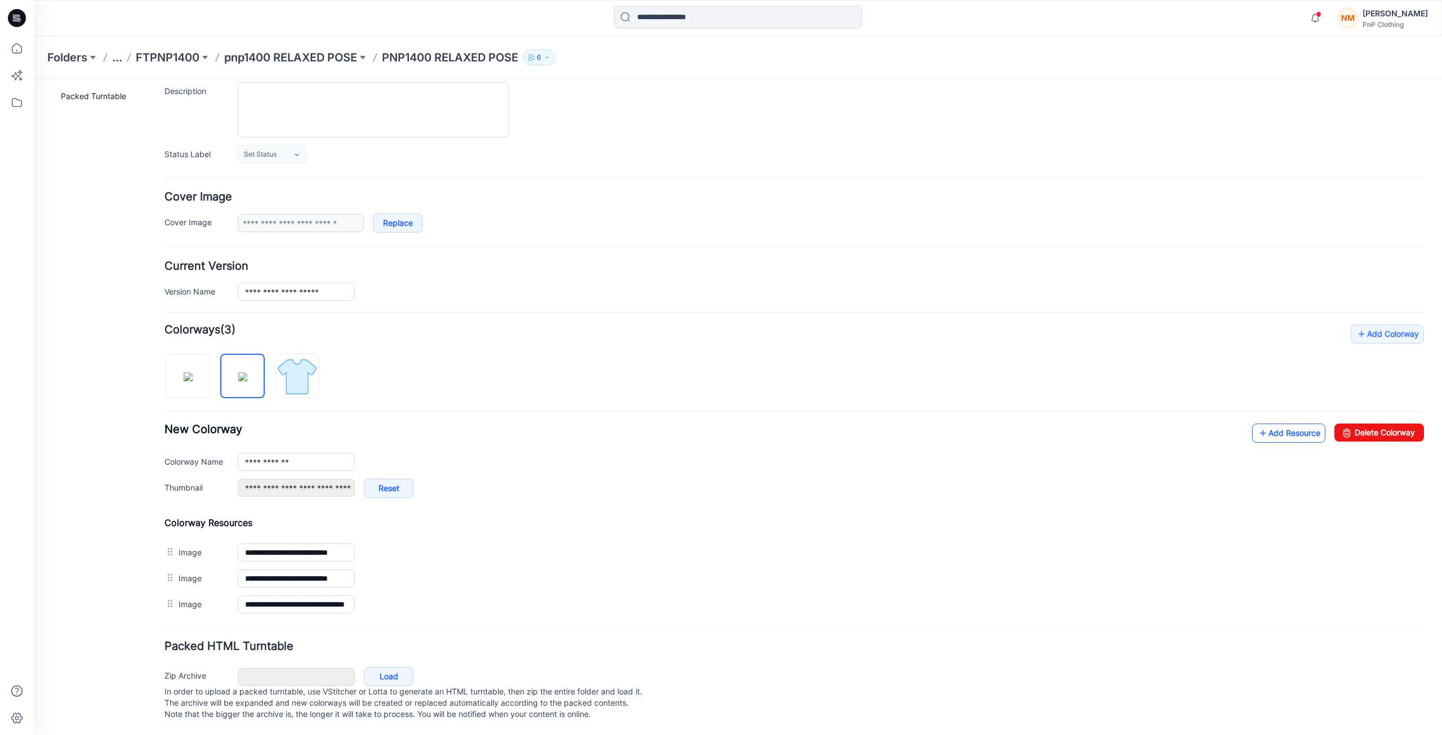
click at [1259, 424] on link "Add Resource" at bounding box center [1288, 433] width 73 height 19
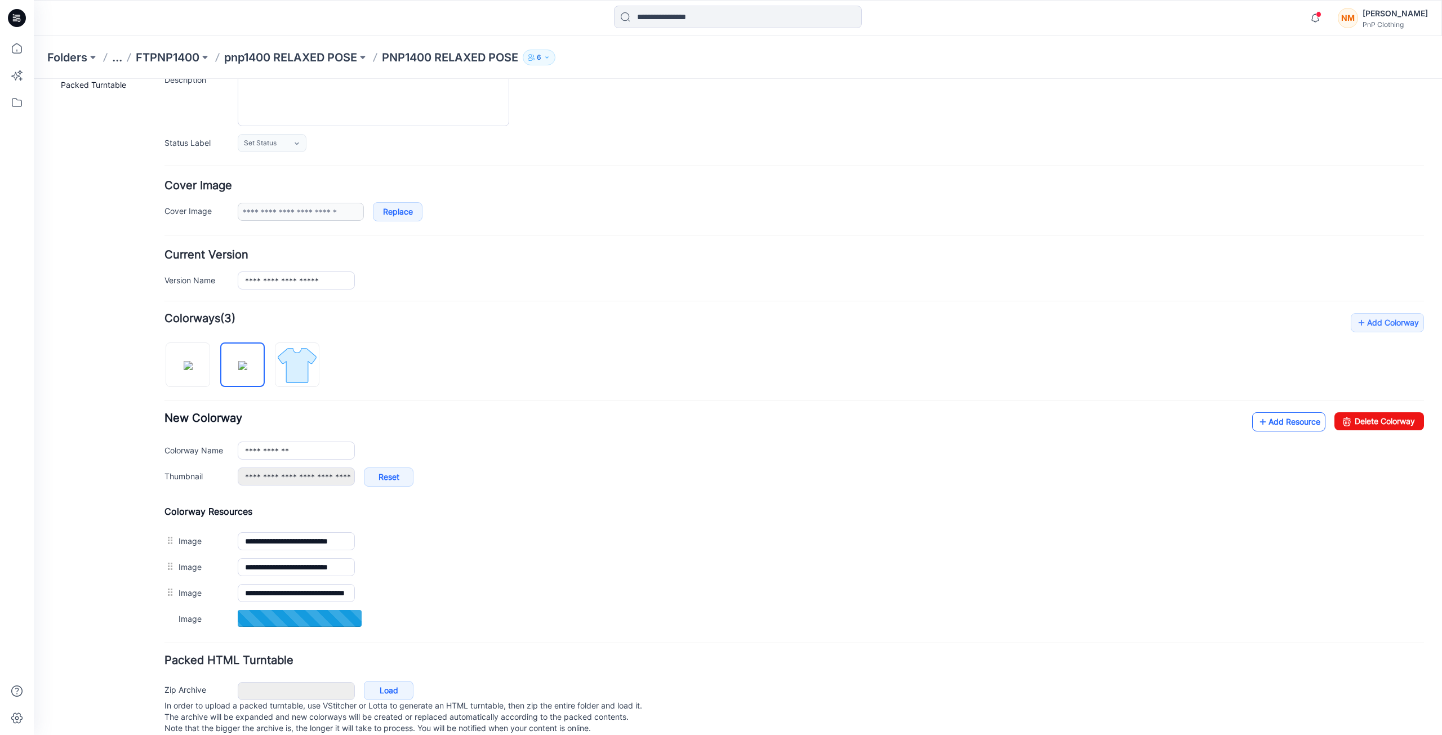
click at [1291, 422] on link "Add Resource" at bounding box center [1288, 421] width 73 height 19
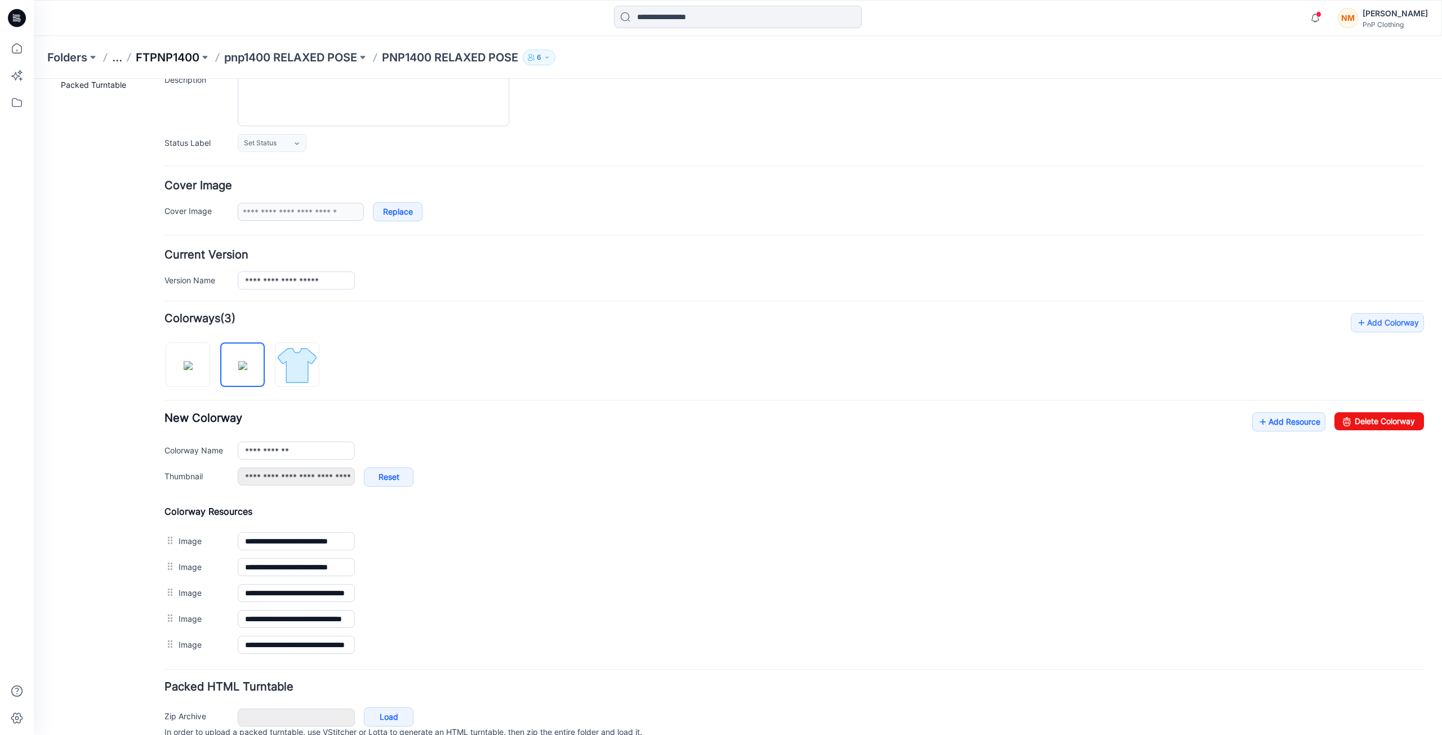
click at [162, 60] on p "FTPNP1400" at bounding box center [168, 58] width 64 height 16
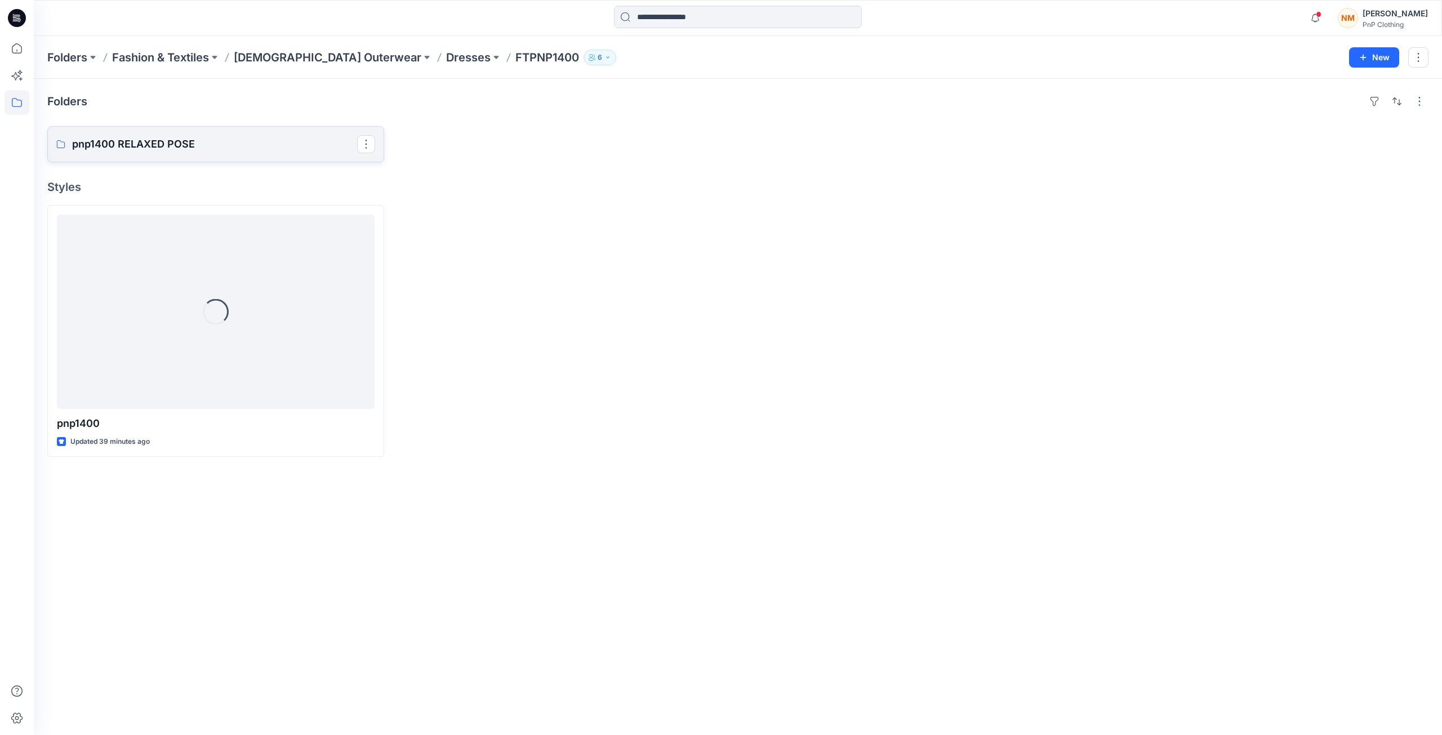
click at [234, 147] on p "pnp1400 RELAXED POSE" at bounding box center [214, 144] width 285 height 16
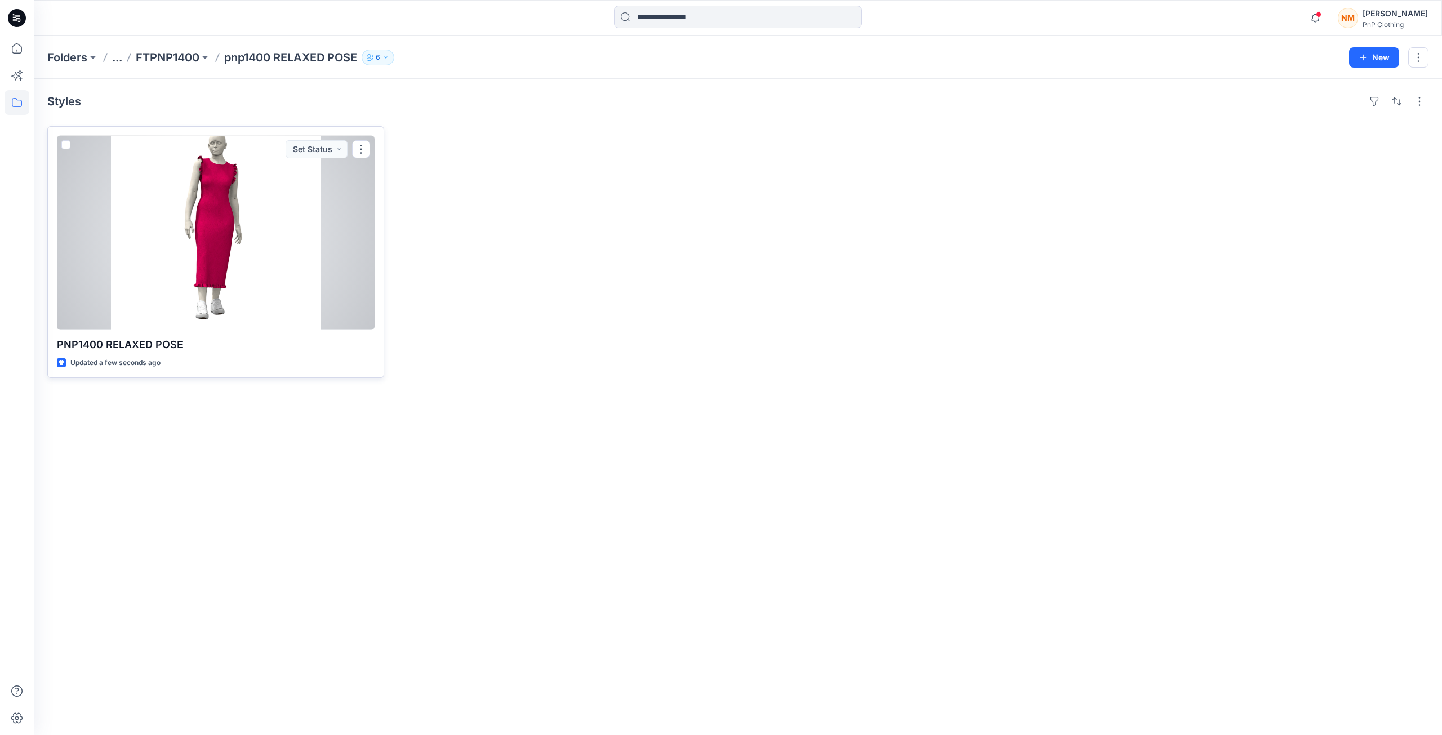
click at [259, 268] on div at bounding box center [216, 233] width 318 height 194
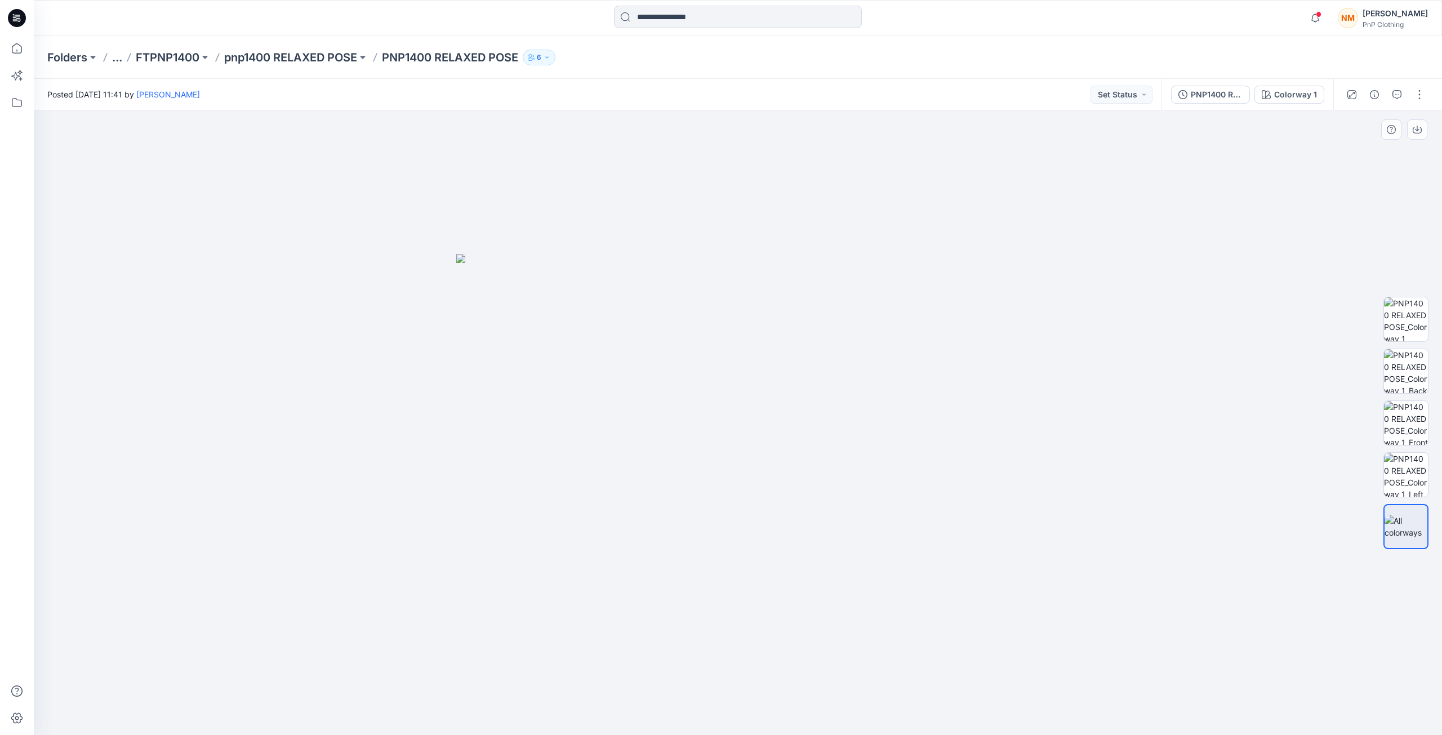
click at [1179, 541] on div at bounding box center [738, 422] width 1408 height 625
click at [1286, 475] on div at bounding box center [738, 422] width 1408 height 625
click at [495, 57] on p "PNP1400 RELAXED POSE" at bounding box center [450, 58] width 136 height 16
click at [335, 57] on p "pnp1400 RELAXED POSE" at bounding box center [290, 58] width 133 height 16
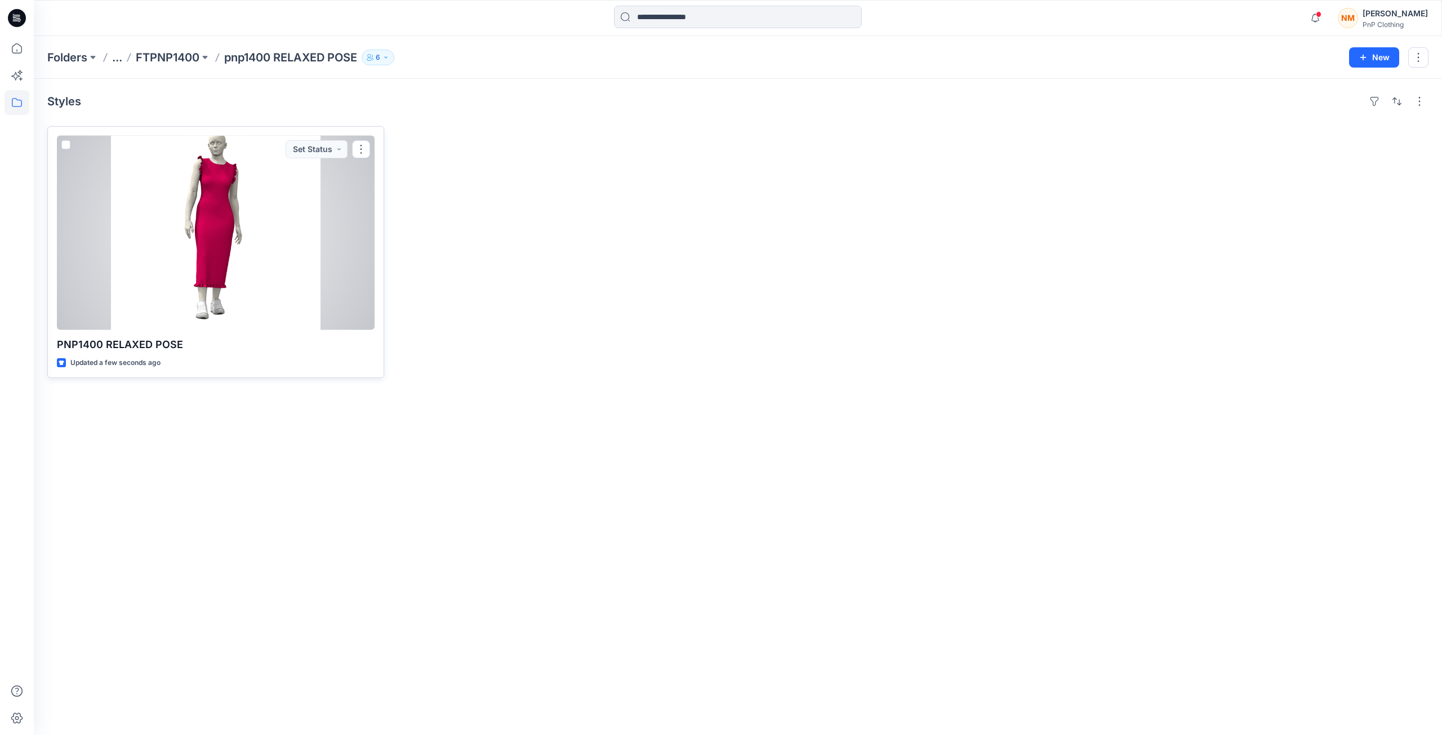
click at [133, 365] on p "Updated a few seconds ago" at bounding box center [115, 363] width 90 height 12
click at [362, 145] on button "button" at bounding box center [361, 149] width 18 height 18
click at [220, 216] on div at bounding box center [216, 233] width 318 height 194
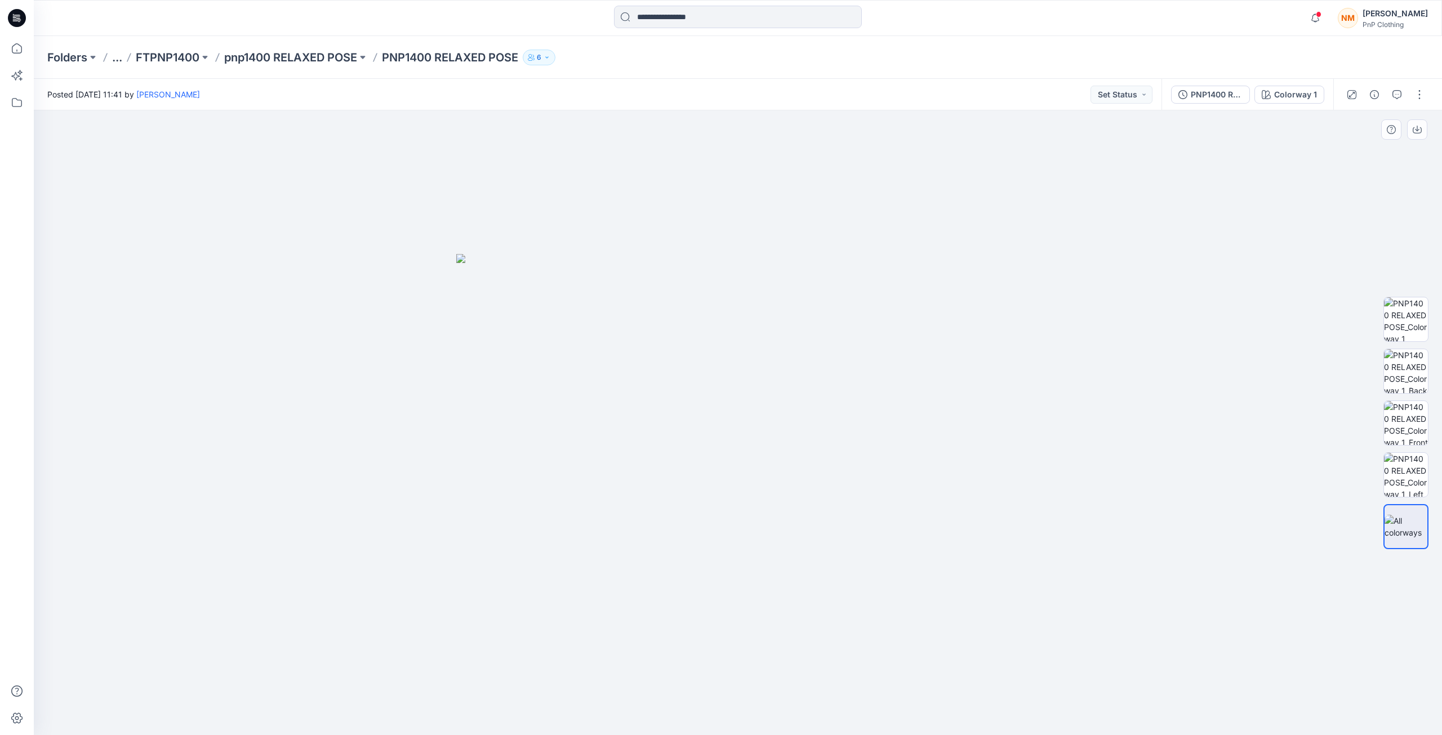
click at [1310, 411] on div at bounding box center [738, 422] width 1408 height 625
click at [1311, 403] on div at bounding box center [738, 422] width 1408 height 625
click at [1421, 92] on button "button" at bounding box center [1420, 95] width 18 height 18
click at [1357, 152] on button "Edit" at bounding box center [1372, 152] width 104 height 21
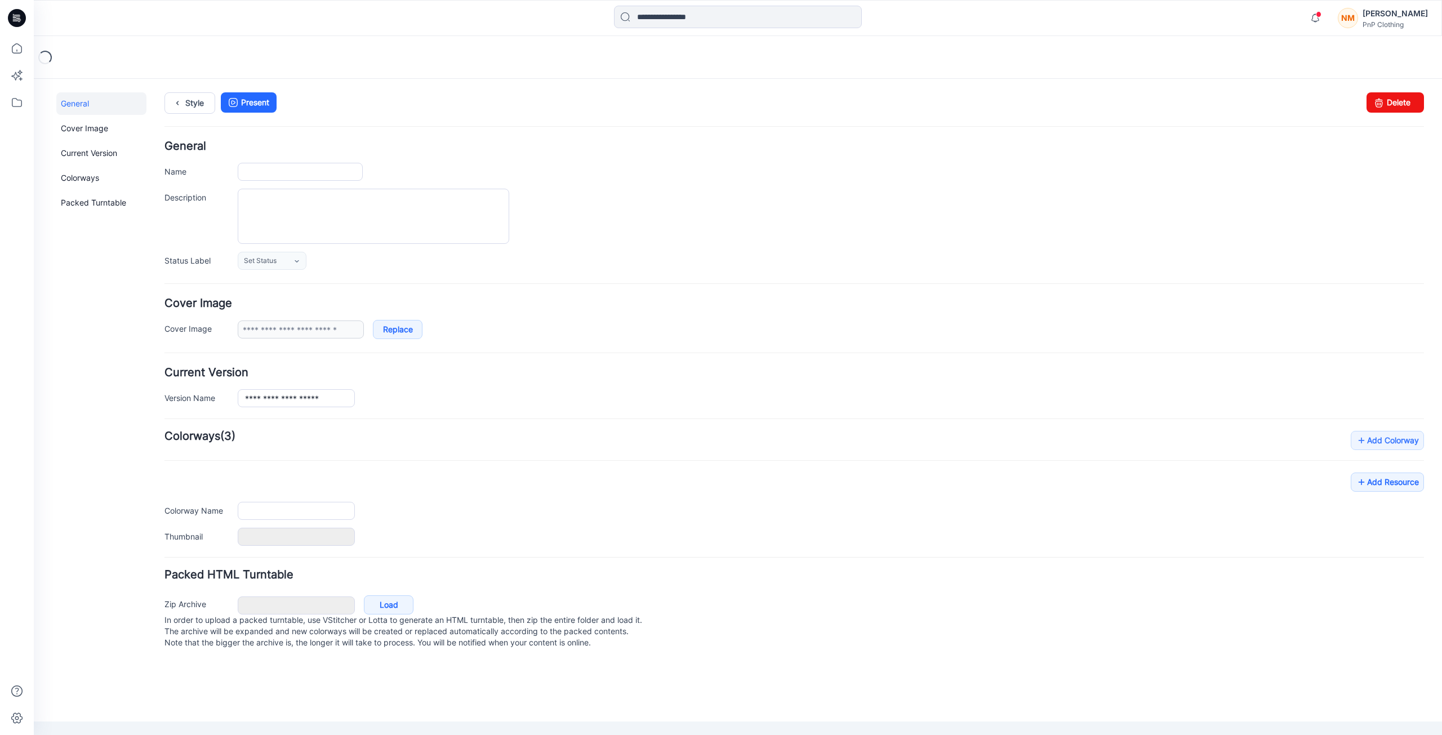
type input "**********"
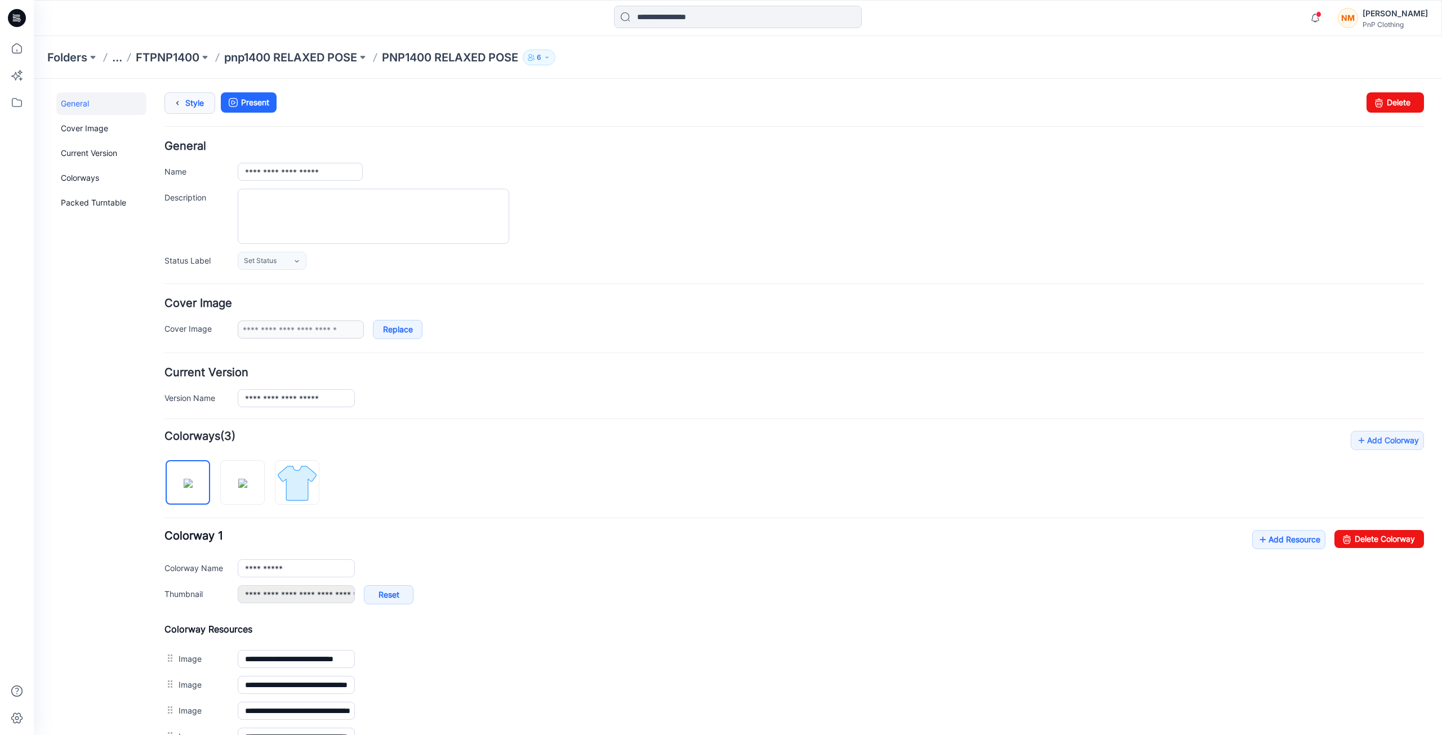
click at [197, 105] on link "Style" at bounding box center [189, 102] width 51 height 21
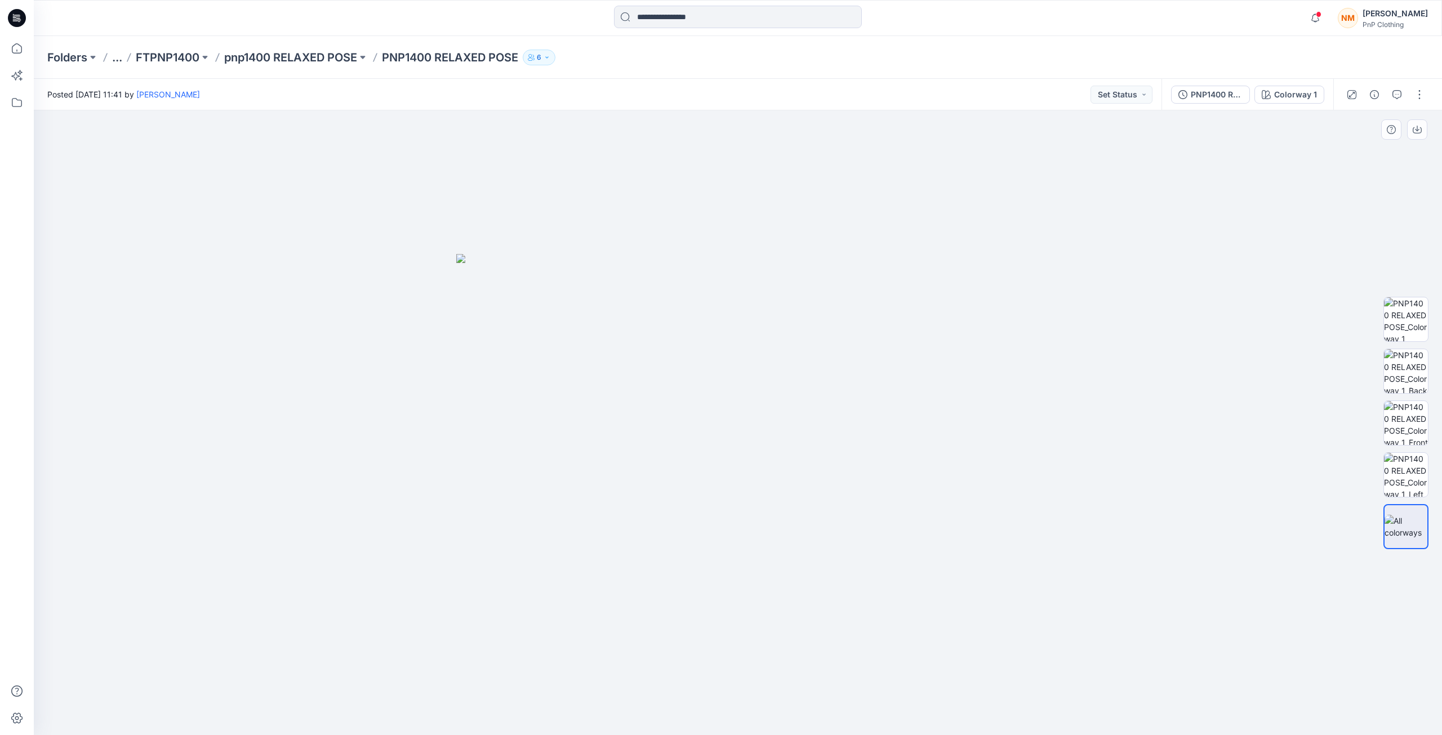
click at [1414, 585] on div at bounding box center [738, 422] width 1408 height 625
click at [1408, 581] on div at bounding box center [738, 422] width 1408 height 625
click at [447, 55] on p "PNP1400 RELAXED POSE" at bounding box center [450, 58] width 136 height 16
click at [366, 55] on button at bounding box center [362, 58] width 11 height 16
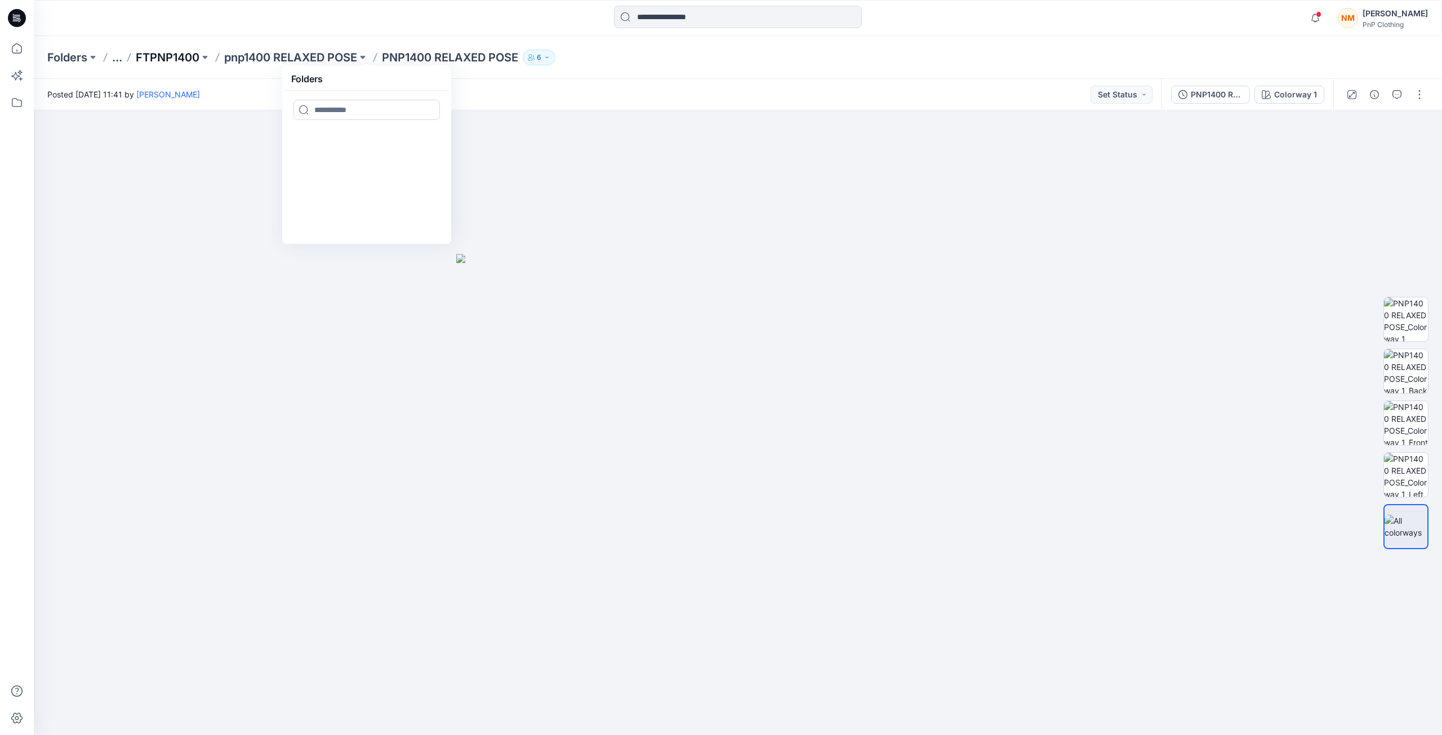
click at [198, 58] on p "FTPNP1400" at bounding box center [168, 58] width 64 height 16
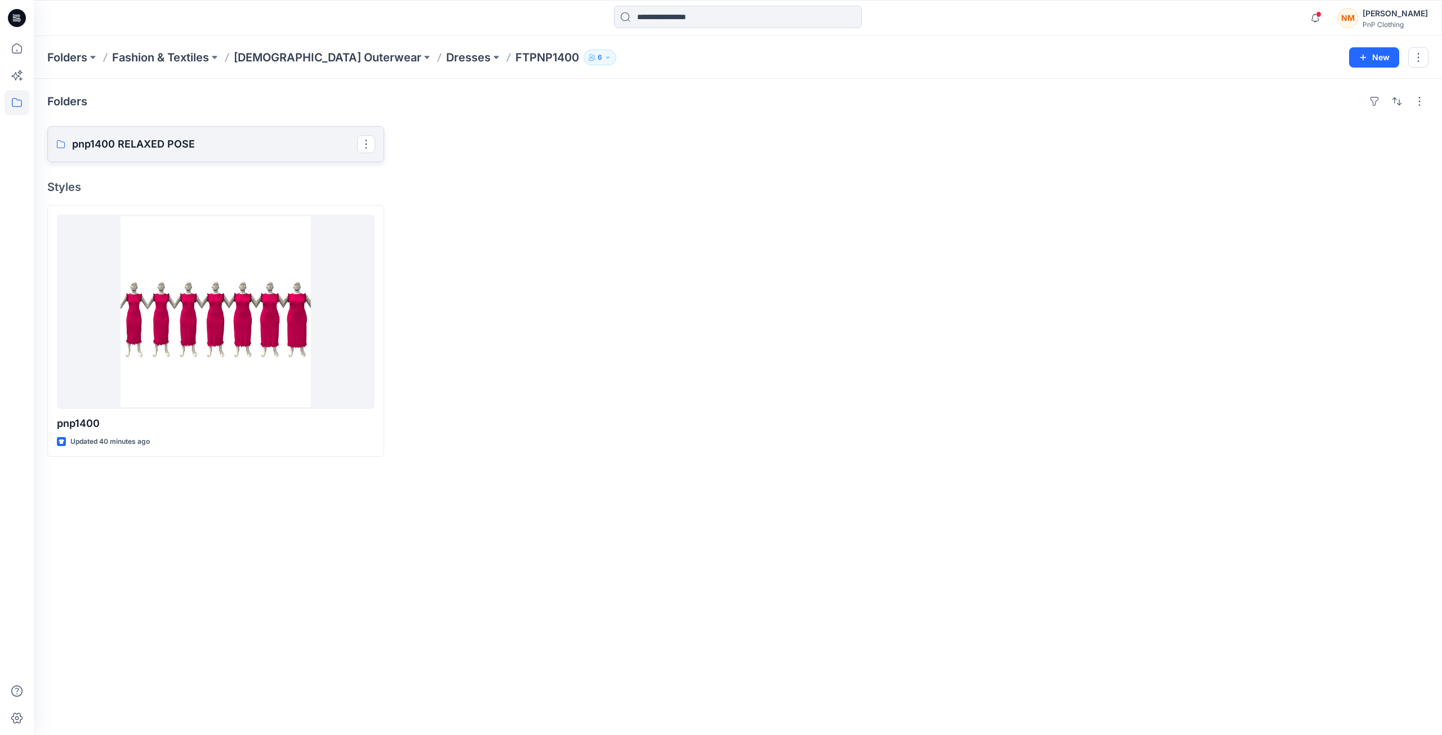
click at [330, 158] on link "pnp1400 RELAXED POSE" at bounding box center [215, 144] width 337 height 36
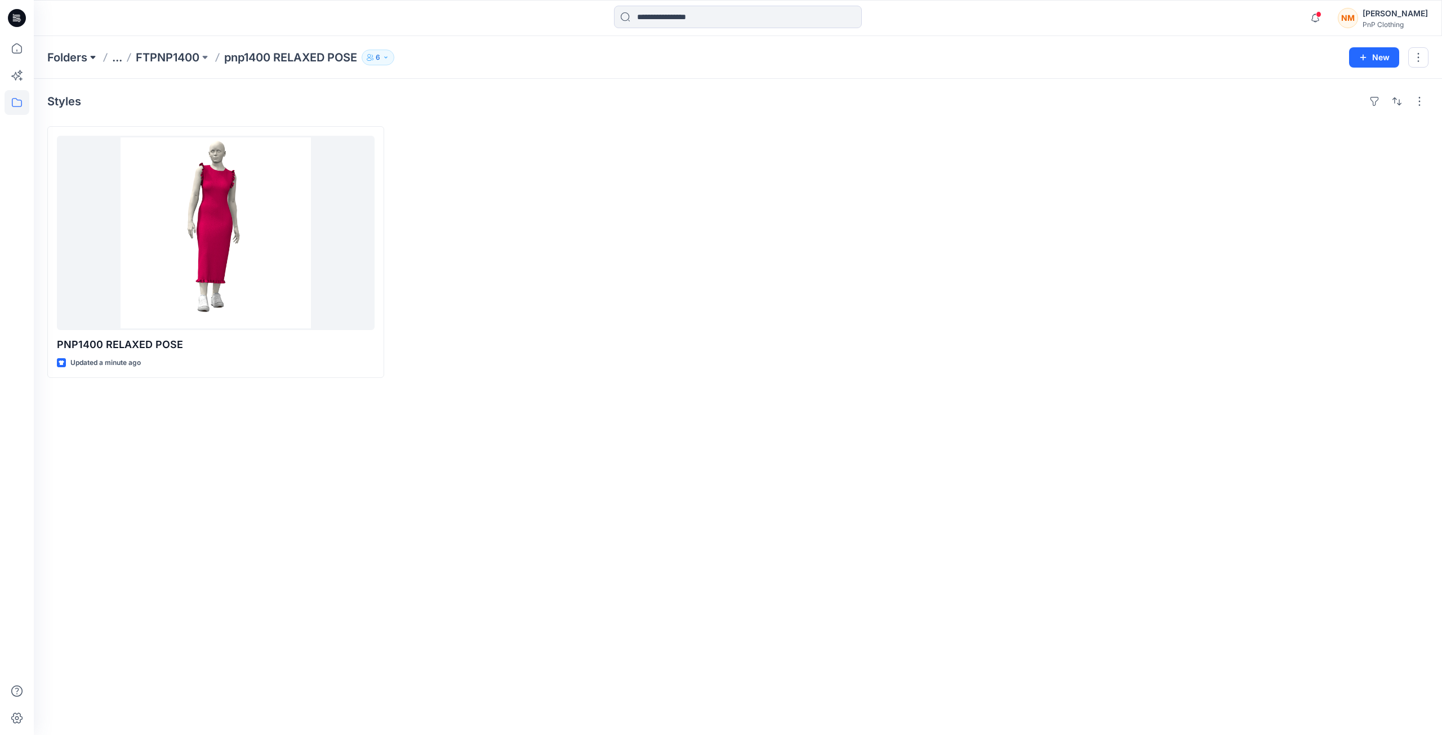
click at [93, 56] on button at bounding box center [92, 58] width 11 height 16
click at [415, 182] on div at bounding box center [563, 252] width 337 height 252
click at [298, 61] on p "pnp1400 RELAXED POSE" at bounding box center [290, 58] width 133 height 16
click at [296, 59] on p "pnp1400 RELAXED POSE" at bounding box center [290, 58] width 133 height 16
click at [341, 54] on p "pnp1400 RELAXED POSE" at bounding box center [290, 58] width 133 height 16
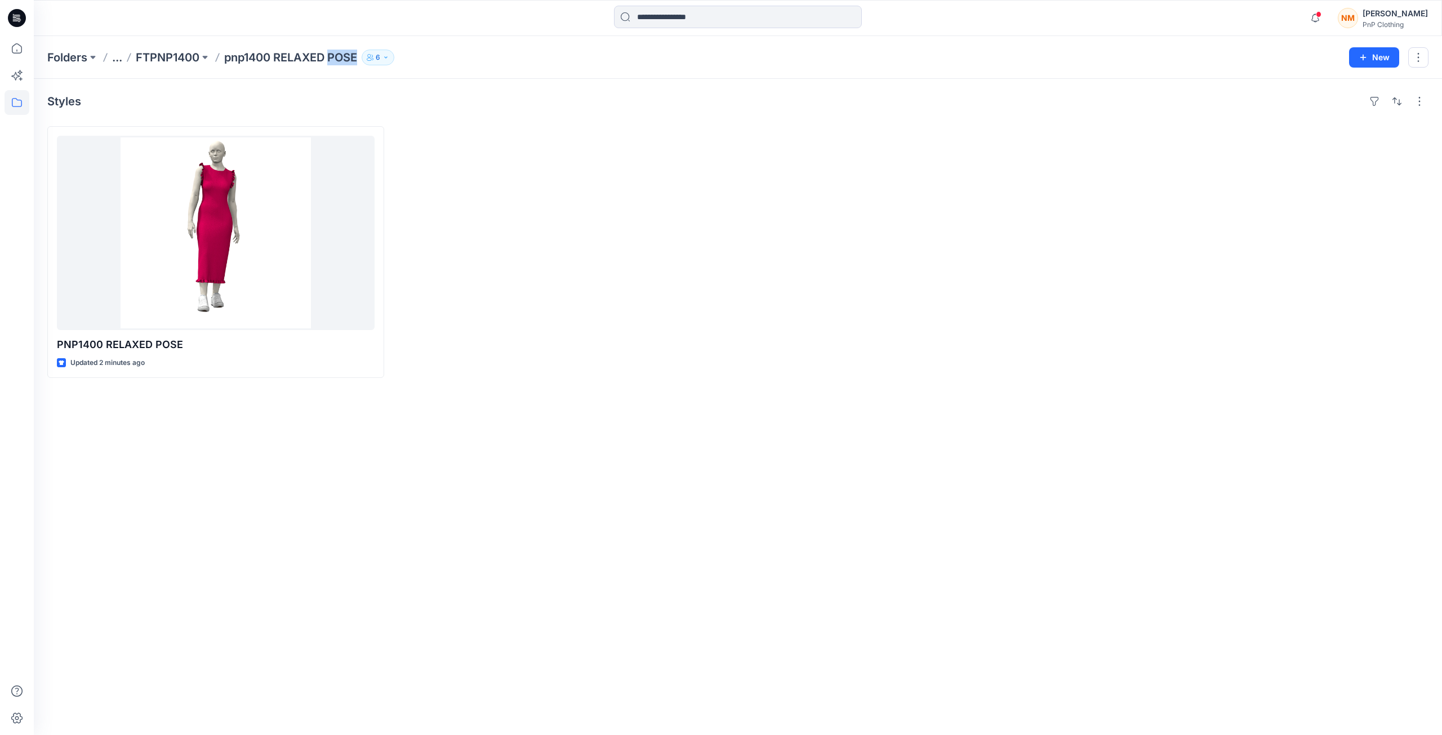
click at [341, 54] on p "pnp1400 RELAXED POSE" at bounding box center [290, 58] width 133 height 16
click at [206, 56] on button at bounding box center [204, 58] width 11 height 16
click at [221, 143] on p "pnp1400 RELAXED POSE" at bounding box center [181, 138] width 94 height 14
click at [566, 480] on div "Styles PNP1400 RELAXED POSE Updated 2 minutes ago" at bounding box center [738, 407] width 1408 height 656
click at [571, 480] on div "Styles PNP1400 RELAXED POSE Updated 2 minutes ago" at bounding box center [738, 407] width 1408 height 656
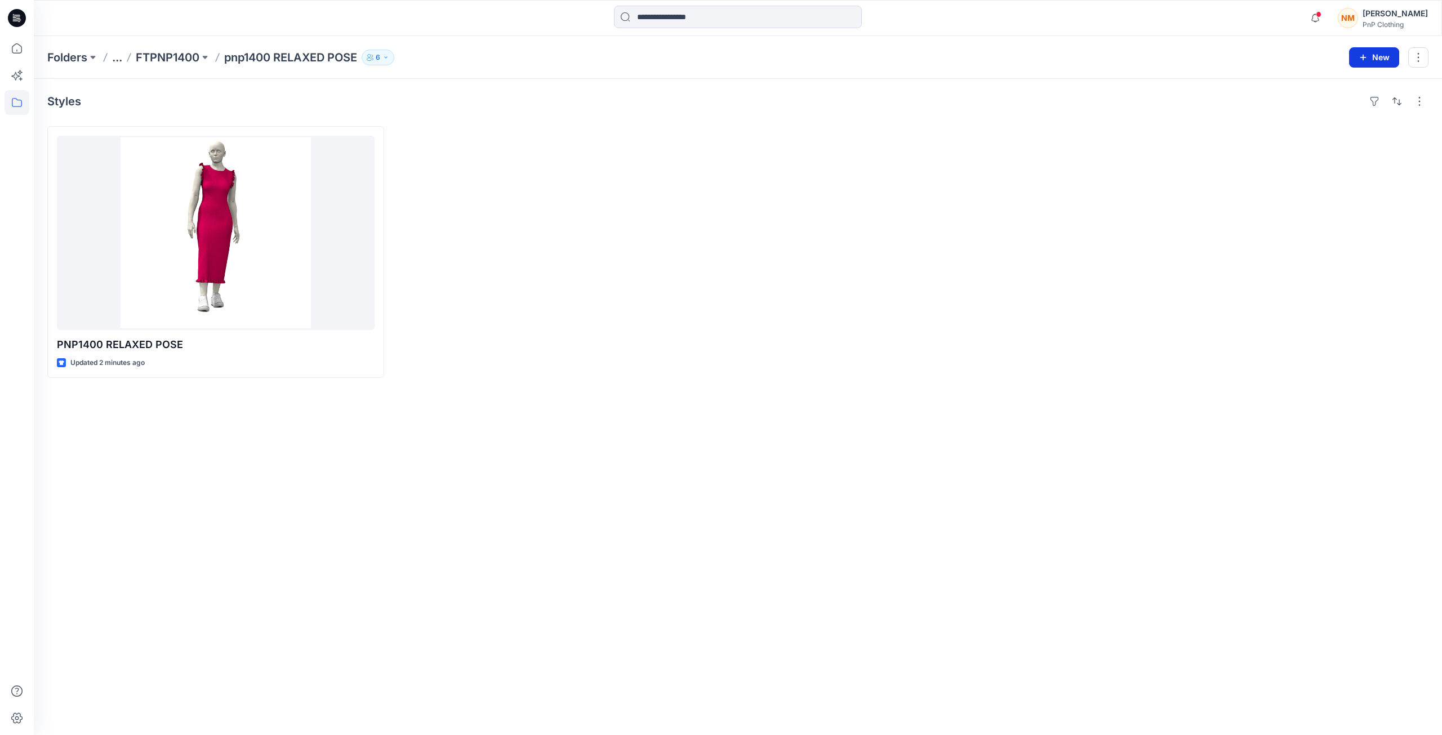
click at [1371, 55] on button "New" at bounding box center [1374, 57] width 50 height 20
click at [1336, 163] on div at bounding box center [1260, 252] width 337 height 252
click at [1423, 99] on button "button" at bounding box center [1420, 101] width 18 height 18
click at [1069, 392] on div "Styles Layout Grid Large Grid Folder View Compact Card Card View Card Info Tags…" at bounding box center [738, 407] width 1408 height 656
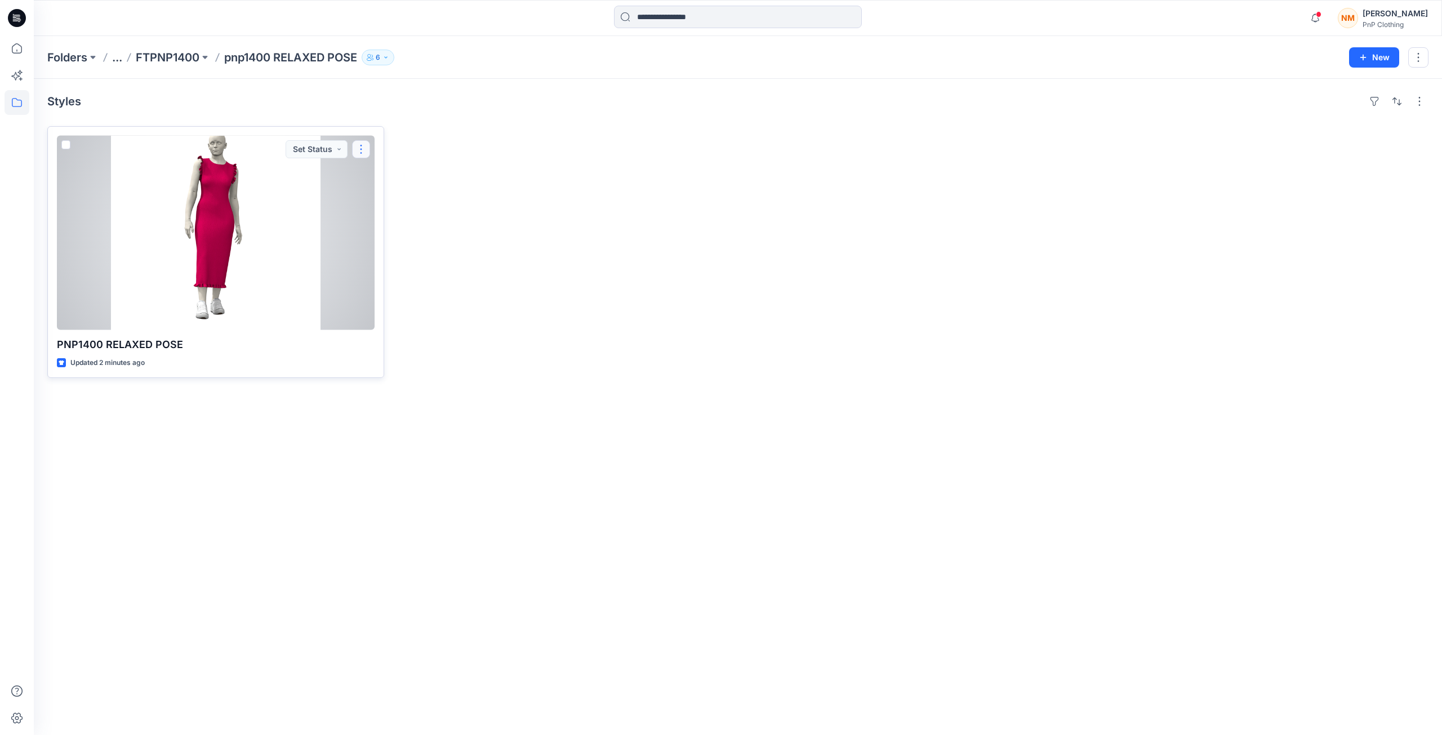
click at [359, 150] on button "button" at bounding box center [361, 149] width 18 height 18
click at [393, 176] on button "Edit" at bounding box center [415, 175] width 122 height 21
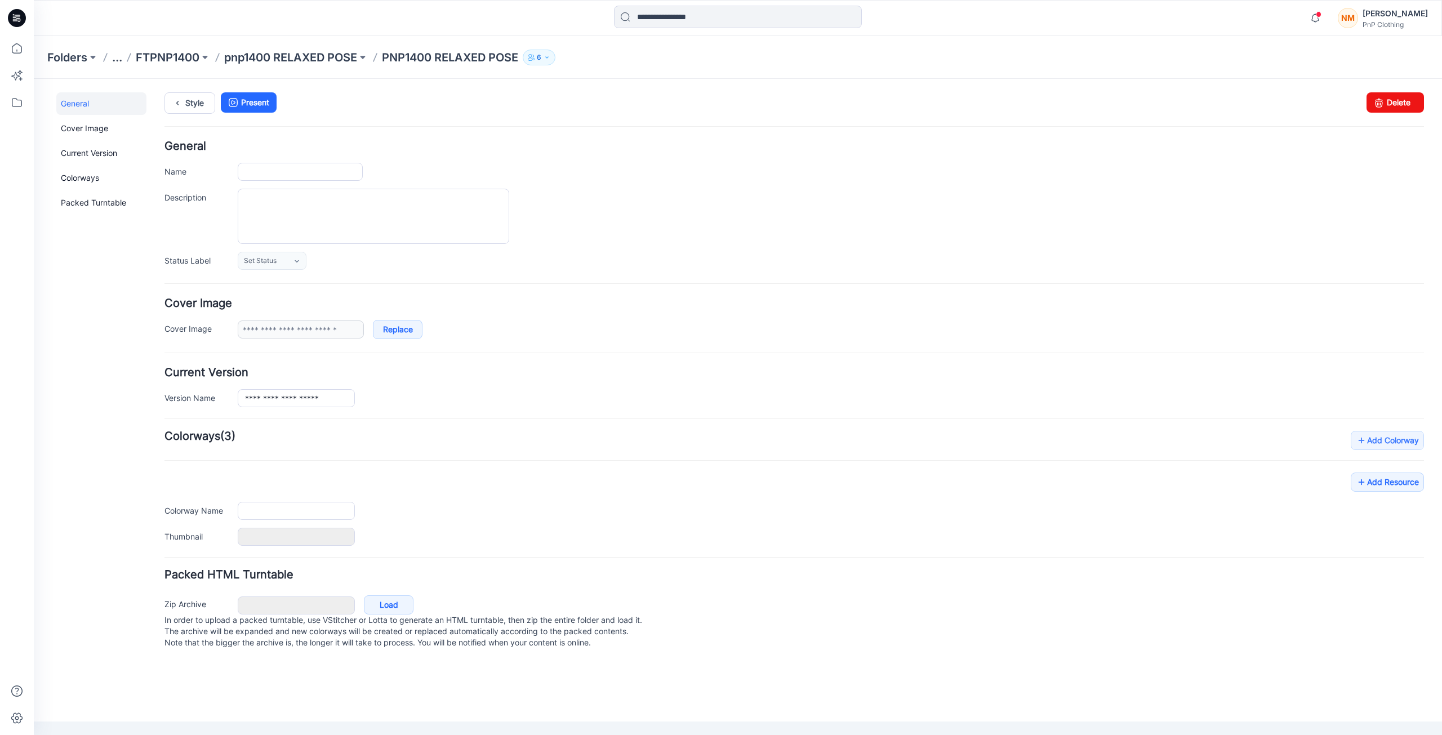
type input "**********"
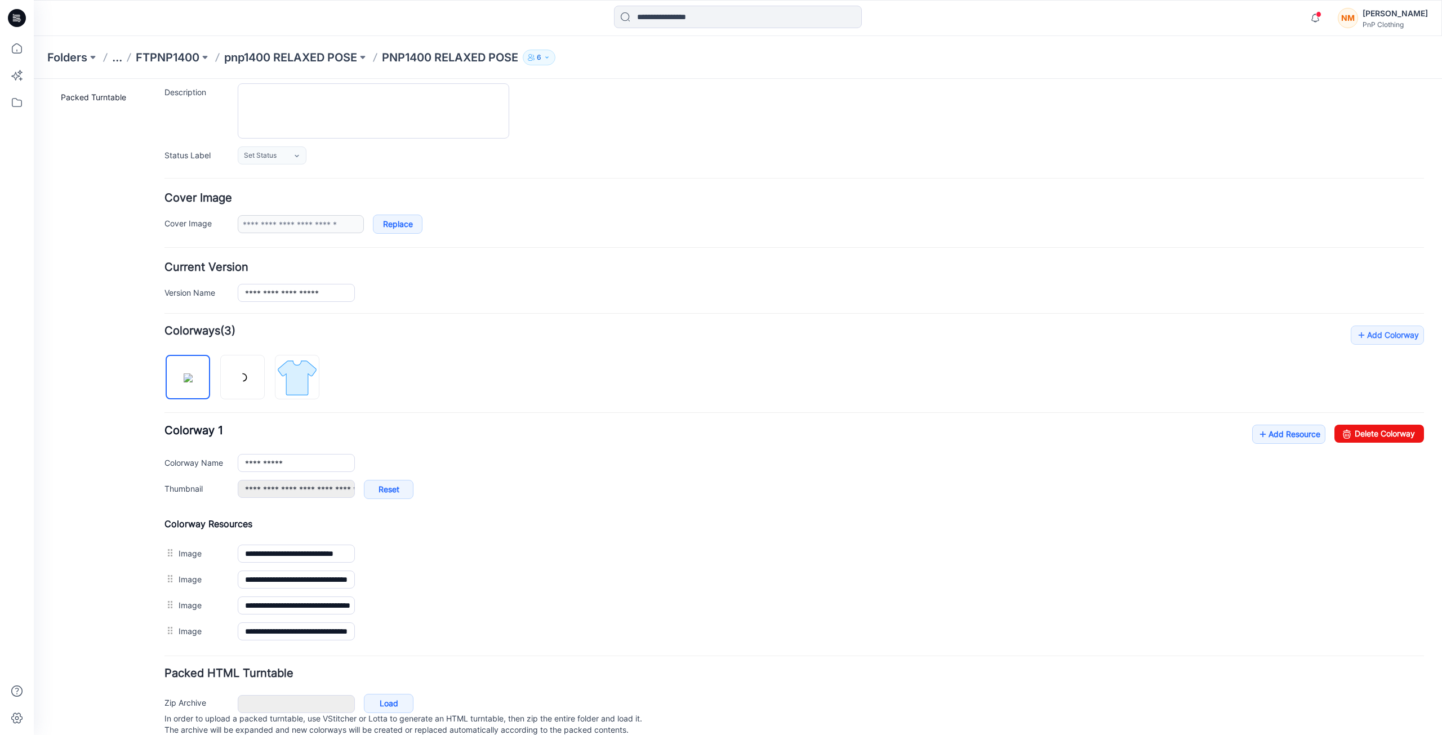
scroll to position [113, 0]
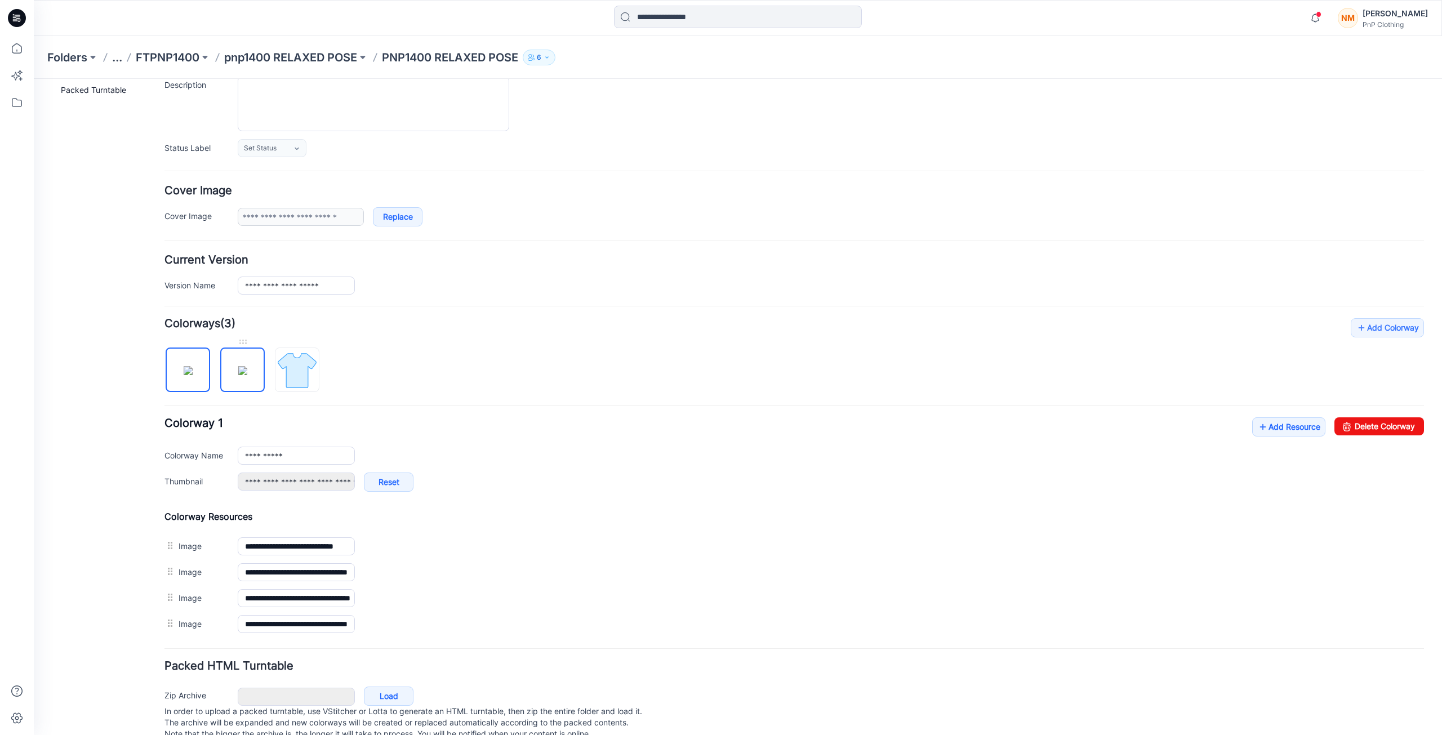
click at [239, 372] on img at bounding box center [242, 370] width 9 height 9
type input "**********"
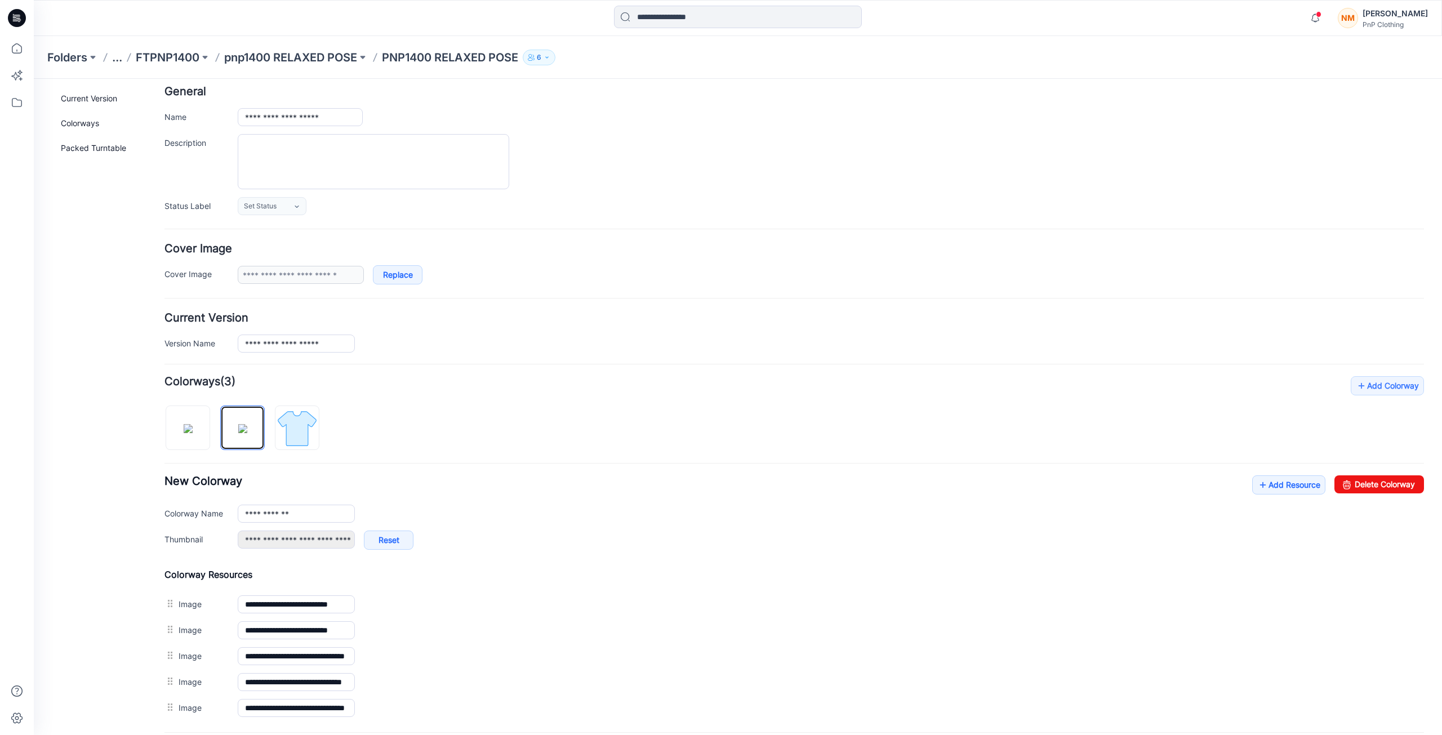
scroll to position [0, 0]
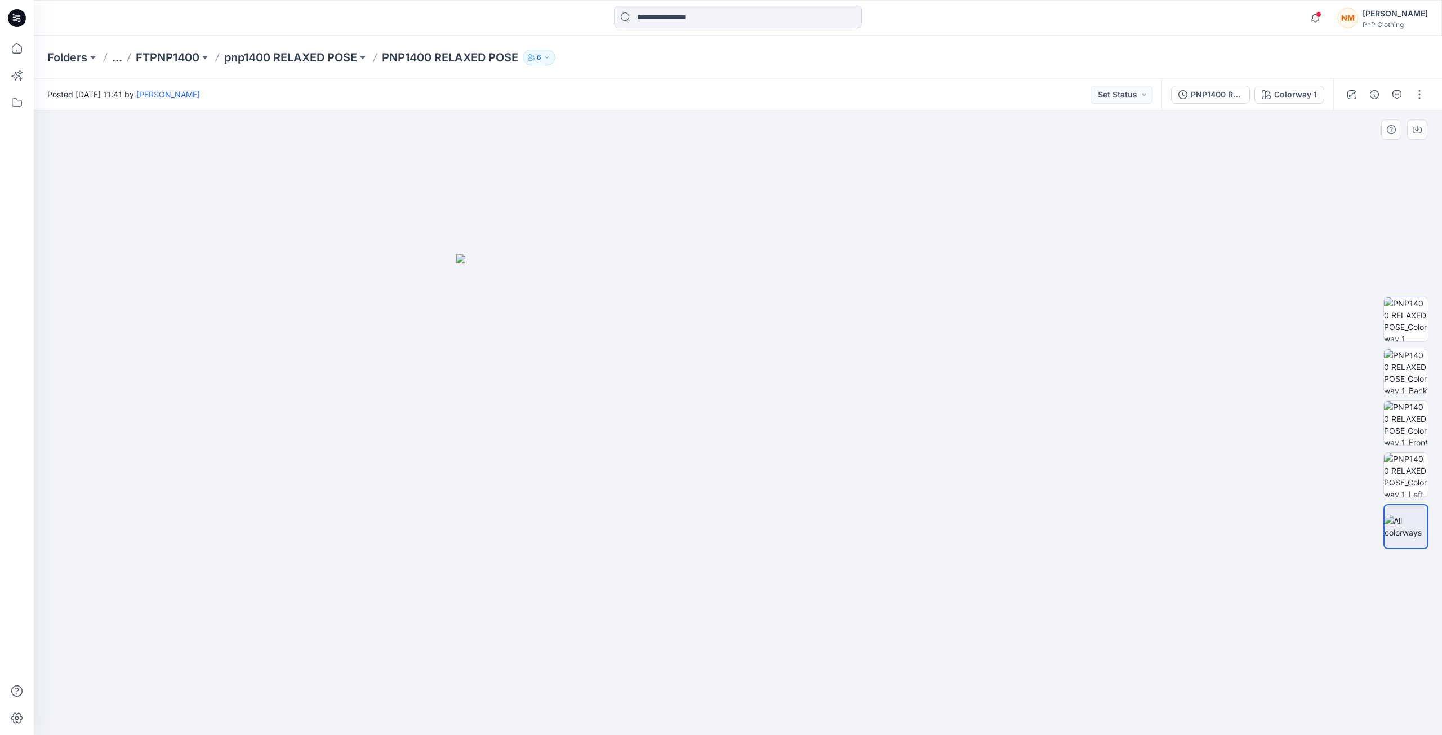
click at [1075, 539] on div at bounding box center [738, 422] width 1408 height 625
click at [1293, 100] on div "Colorway 1" at bounding box center [1295, 94] width 43 height 12
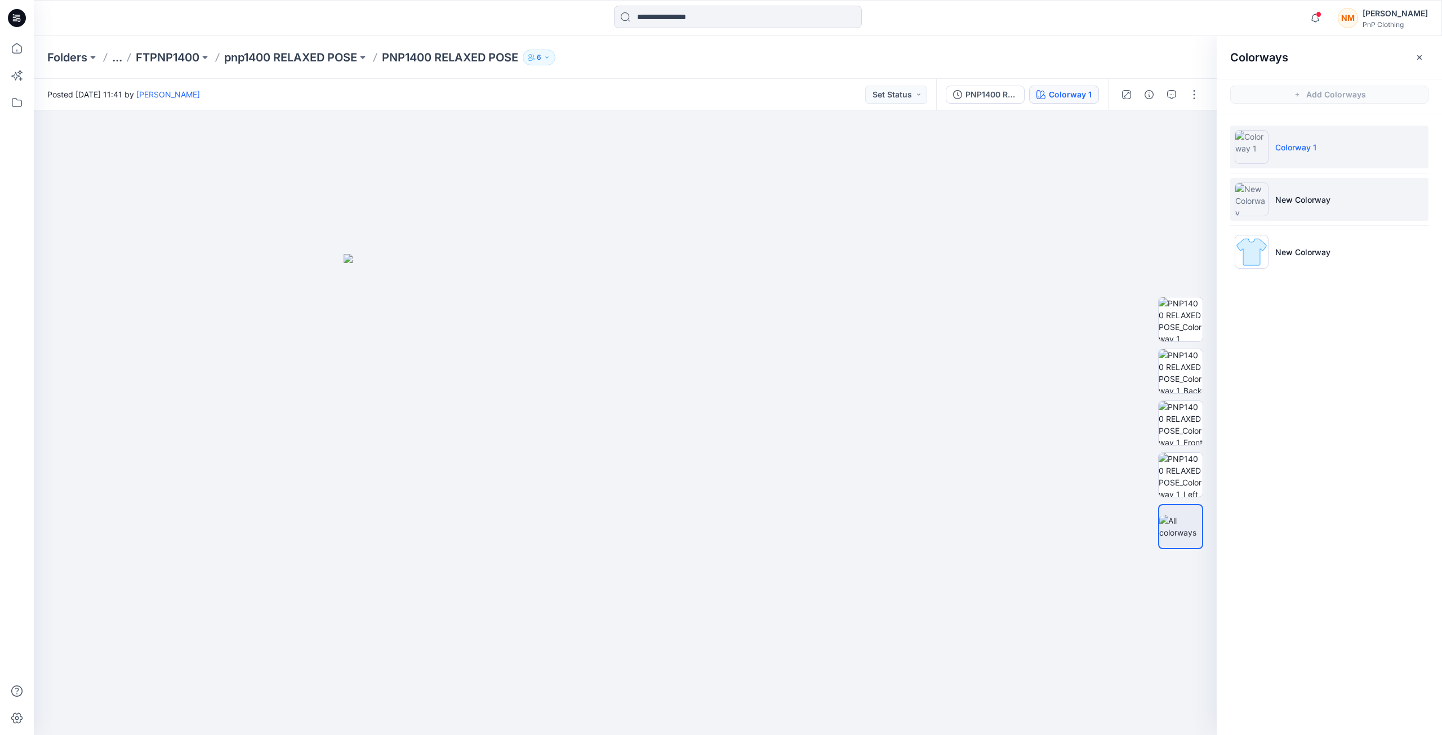
click at [1307, 198] on p "New Colorway" at bounding box center [1302, 200] width 55 height 12
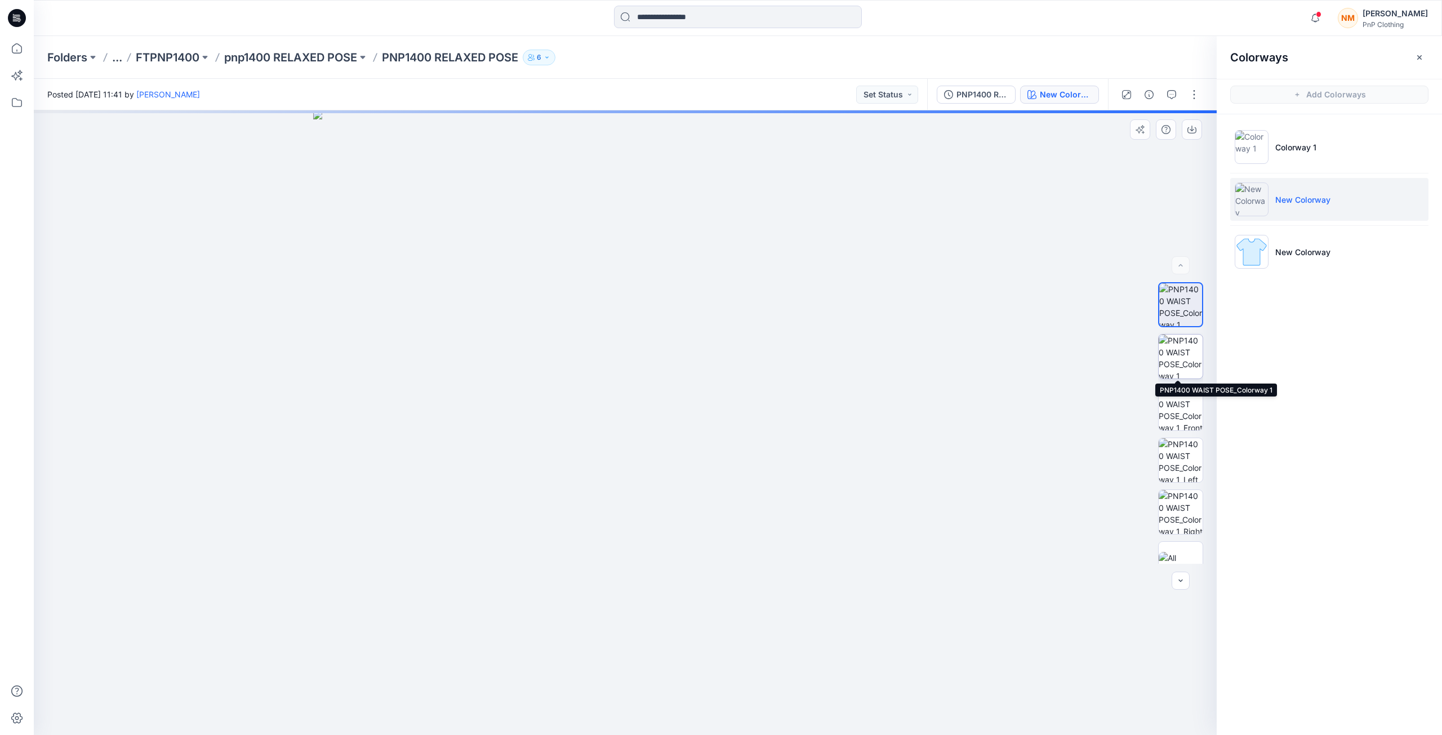
click at [1180, 363] on img at bounding box center [1181, 357] width 44 height 44
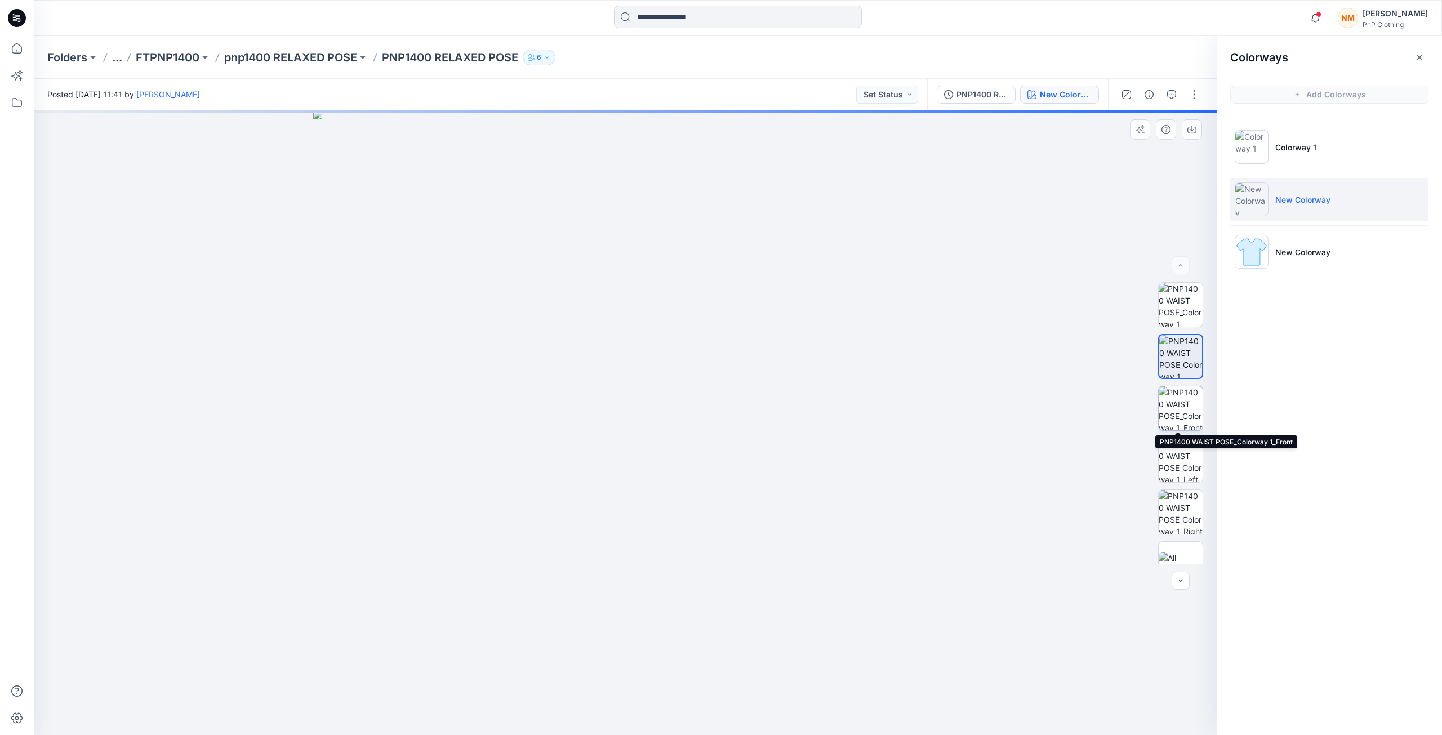
click at [1181, 415] on img at bounding box center [1181, 408] width 44 height 44
click at [1181, 362] on img at bounding box center [1181, 357] width 44 height 44
click at [1191, 90] on button "button" at bounding box center [1194, 95] width 18 height 18
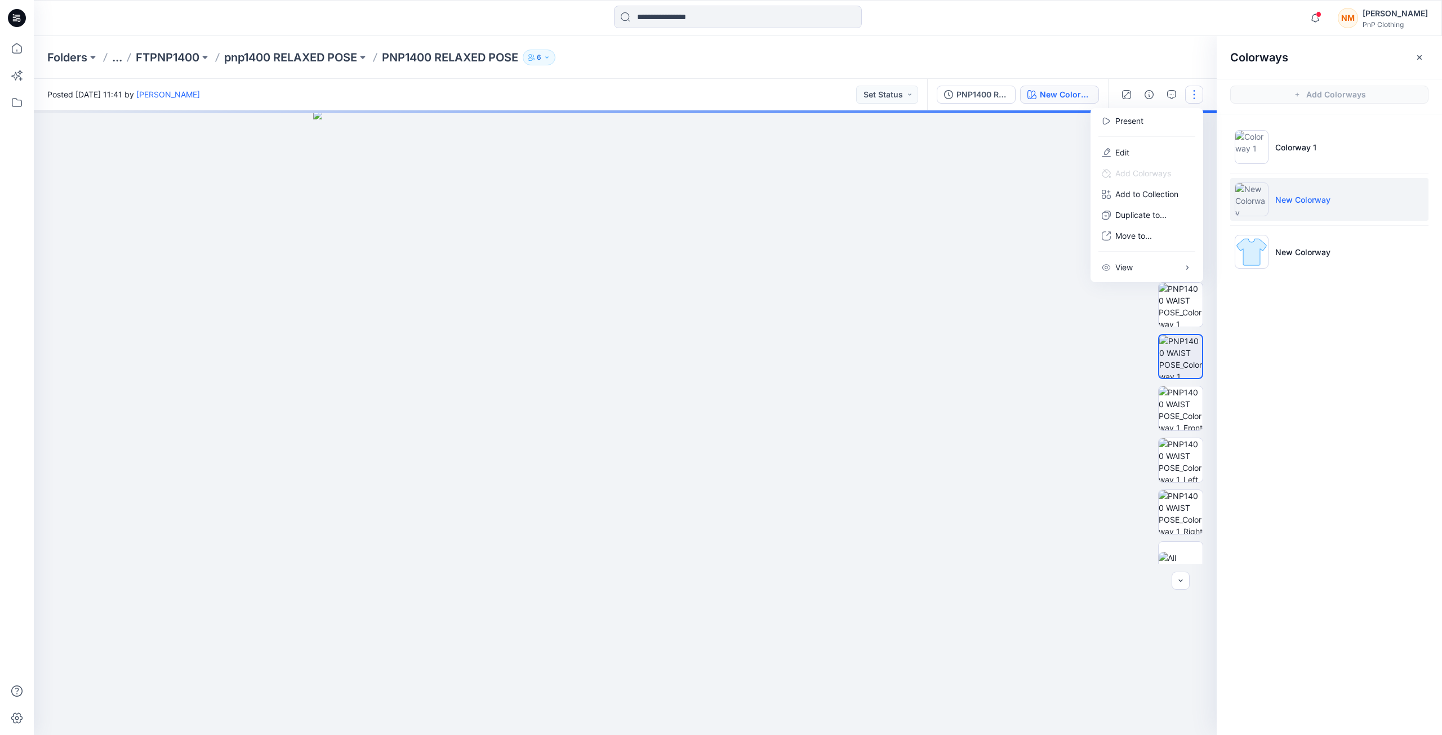
click at [851, 216] on img at bounding box center [625, 422] width 625 height 625
drag, startPoint x: 1257, startPoint y: 148, endPoint x: 1165, endPoint y: 241, distance: 131.0
click at [1165, 241] on div "New Colorway Loading... Material Properties Loading... Colorways Add Colorways …" at bounding box center [738, 422] width 1408 height 625
click at [1182, 269] on div at bounding box center [1181, 265] width 18 height 18
click at [1182, 584] on icon "button" at bounding box center [1180, 580] width 9 height 9
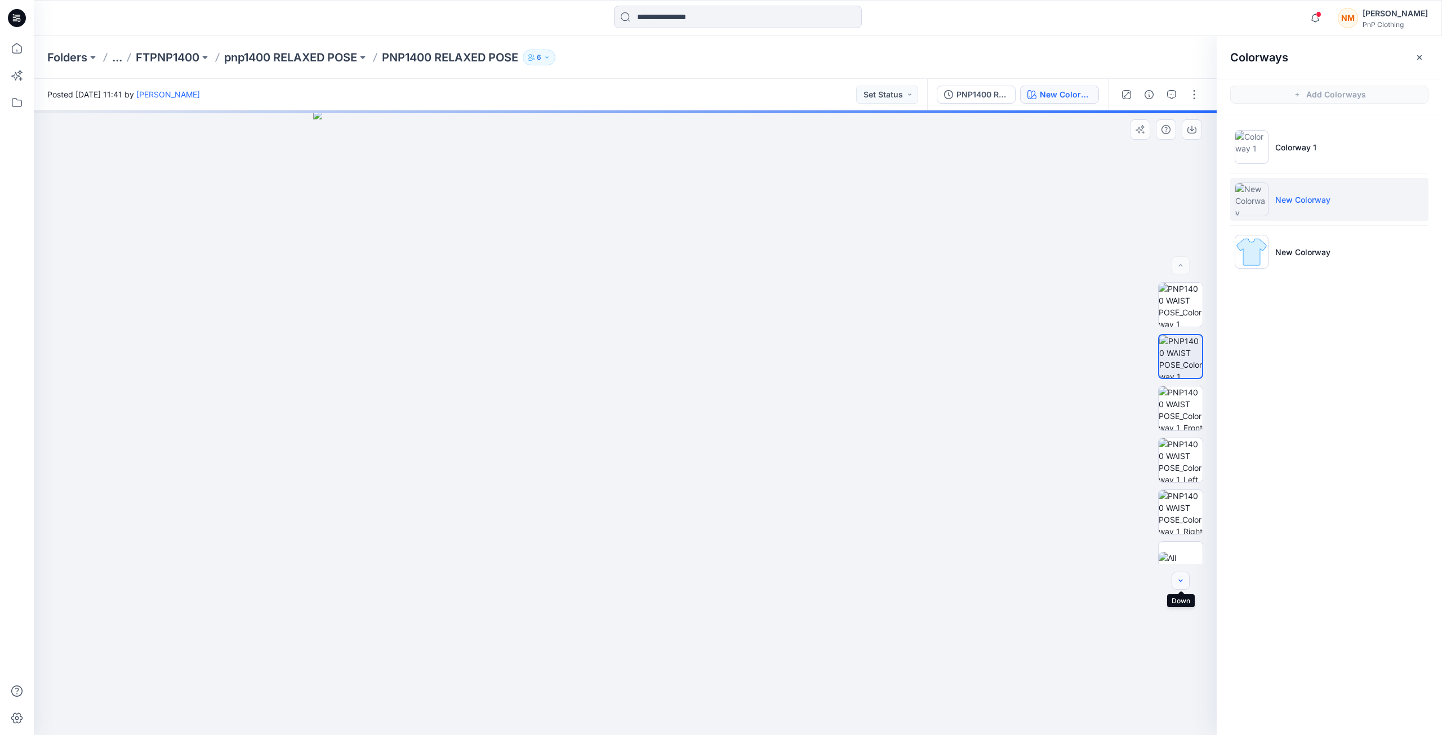
scroll to position [23, 0]
click at [1182, 583] on div at bounding box center [1181, 581] width 18 height 18
click at [1184, 394] on img at bounding box center [1181, 386] width 44 height 44
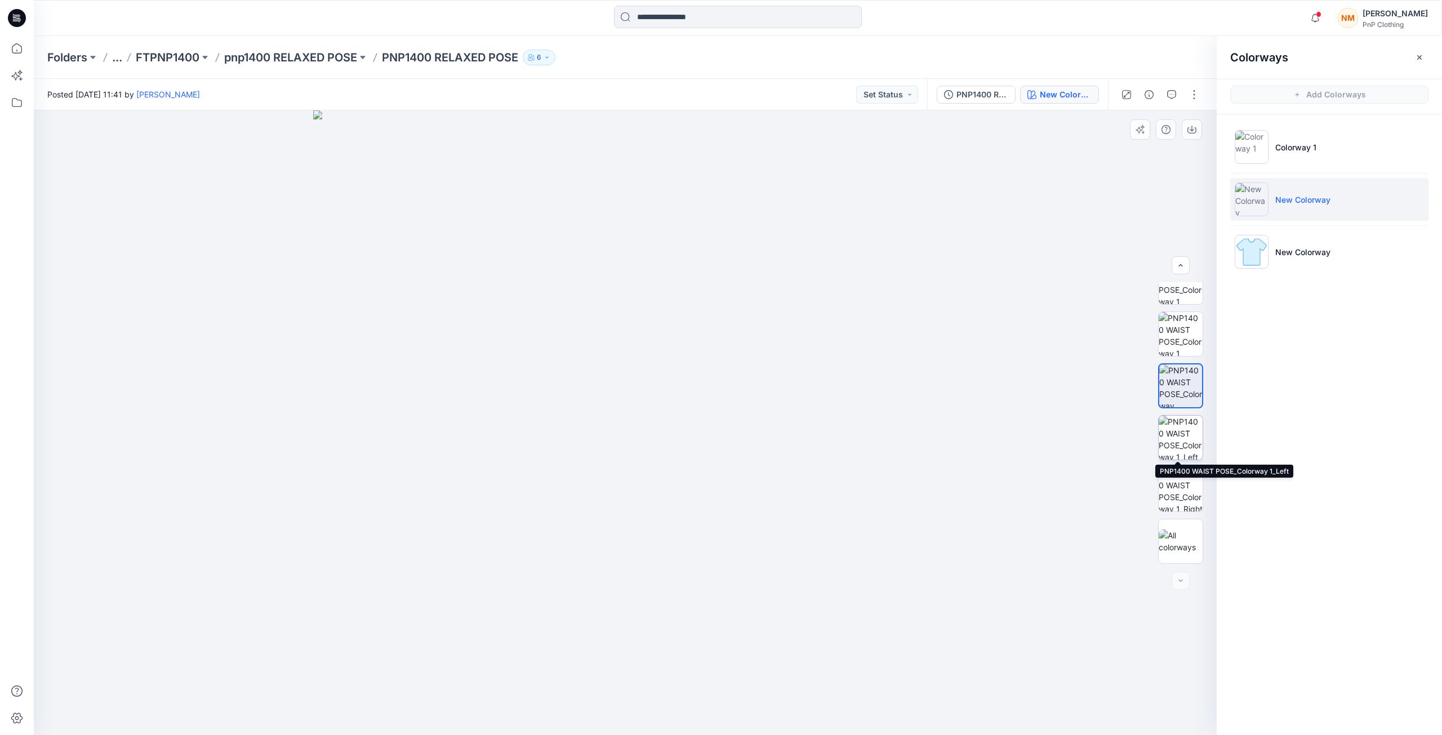
click at [1174, 438] on img at bounding box center [1181, 438] width 44 height 44
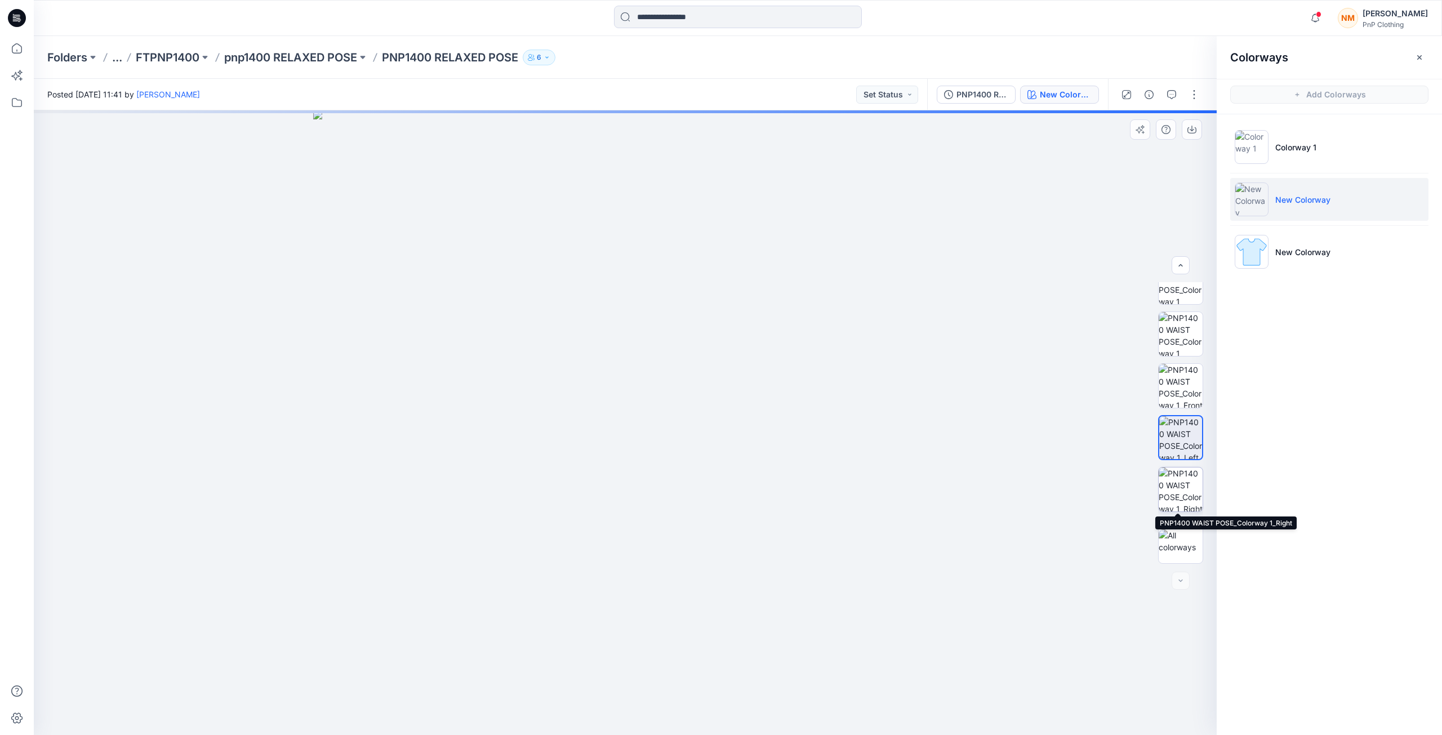
click at [1175, 491] on img at bounding box center [1181, 490] width 44 height 44
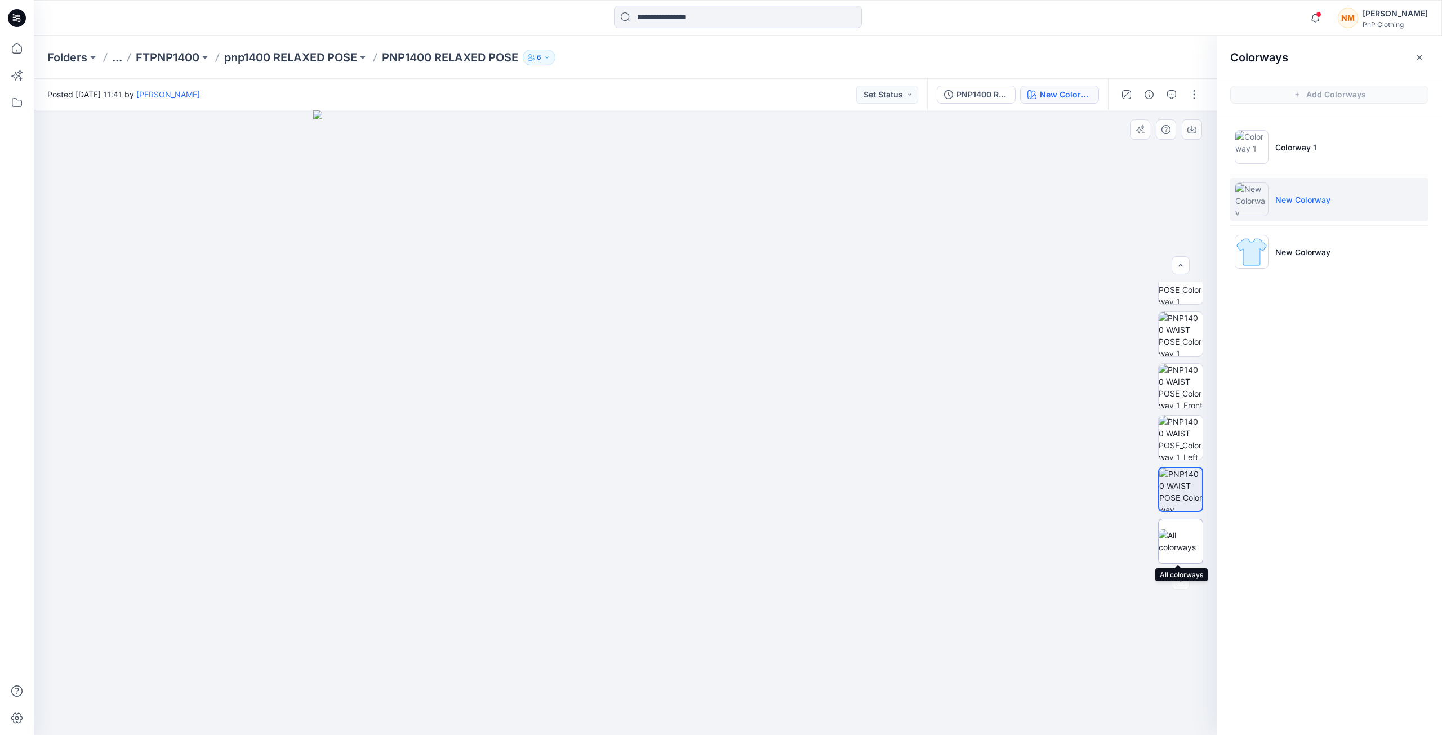
click at [1181, 540] on img at bounding box center [1181, 542] width 44 height 24
click at [1283, 150] on p "Colorway 1" at bounding box center [1295, 147] width 41 height 12
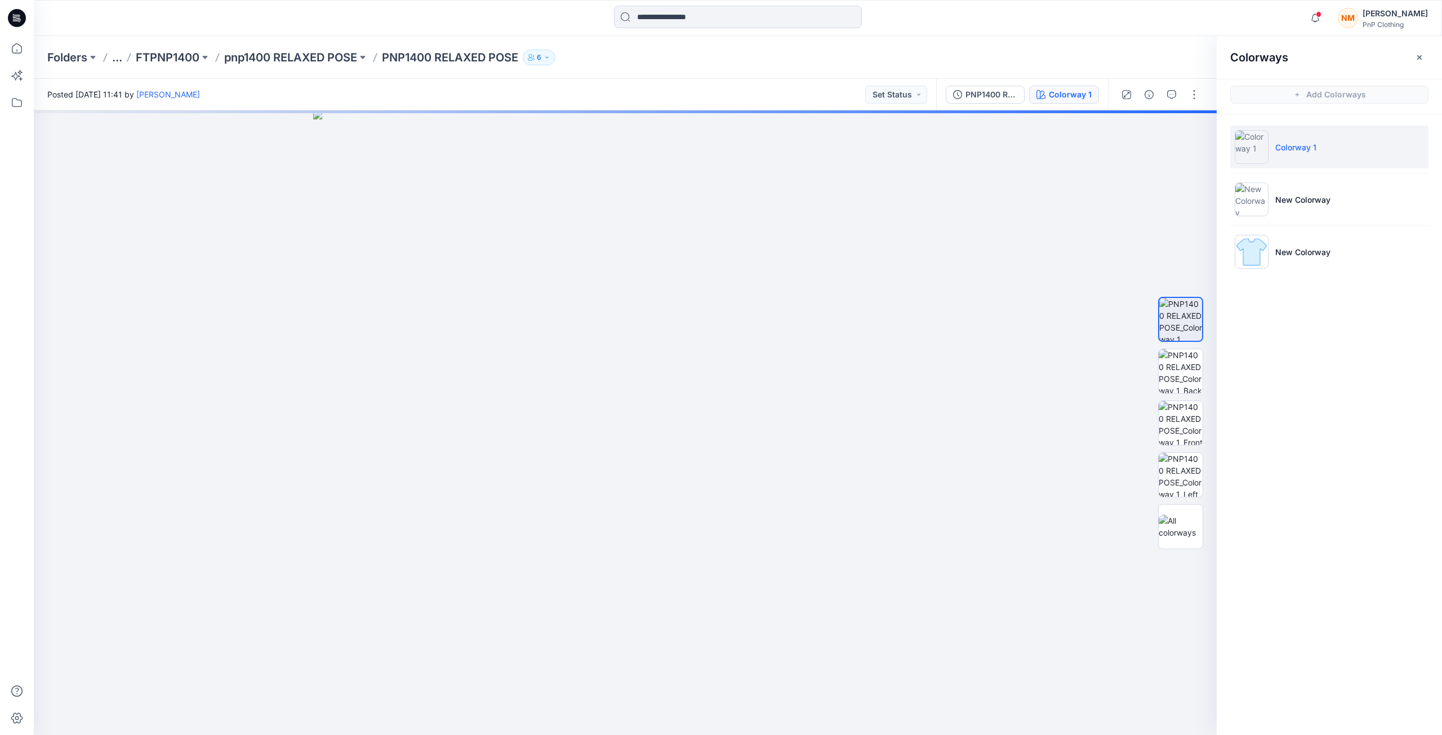
scroll to position [0, 0]
click at [1055, 465] on div at bounding box center [625, 422] width 1183 height 625
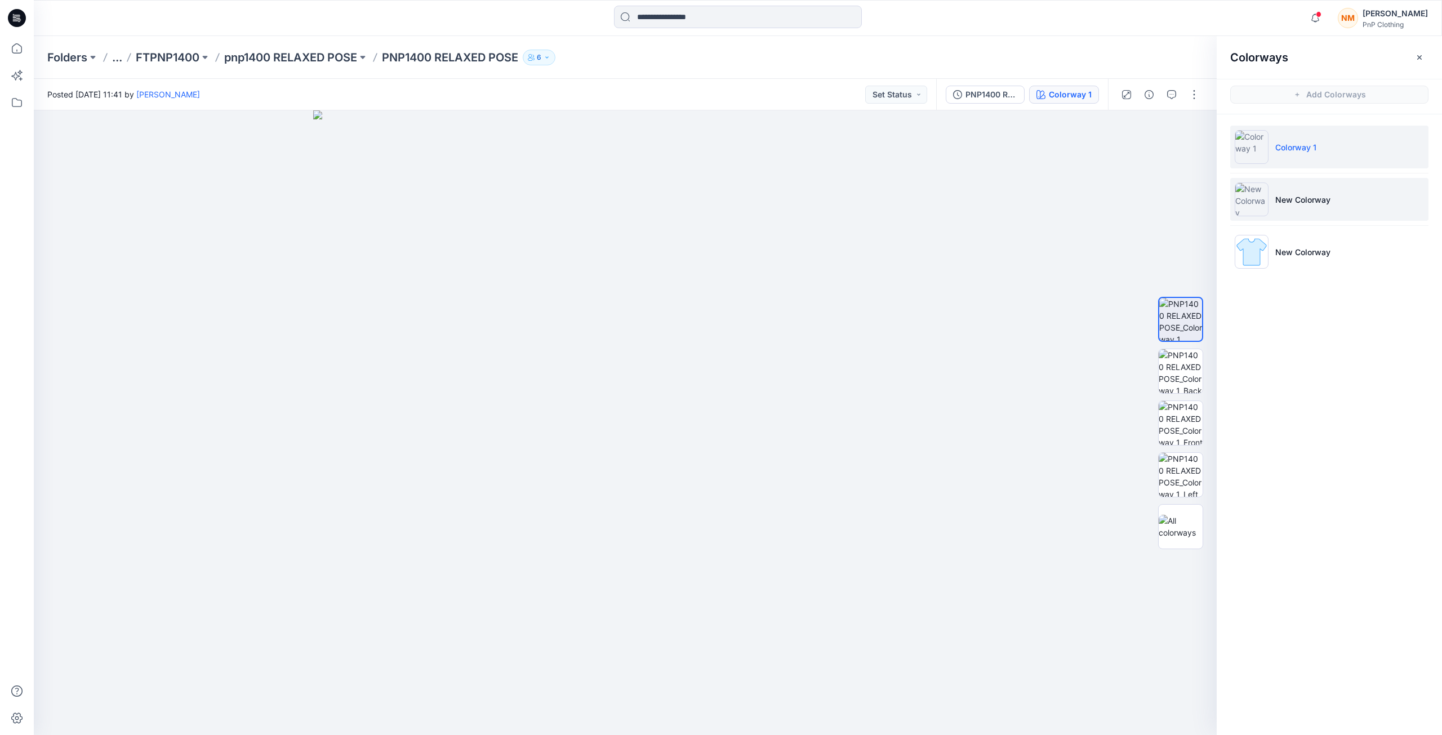
click at [1282, 205] on p "New Colorway" at bounding box center [1302, 200] width 55 height 12
click at [1024, 437] on div at bounding box center [625, 422] width 1183 height 625
click at [1422, 62] on button "button" at bounding box center [1420, 57] width 18 height 18
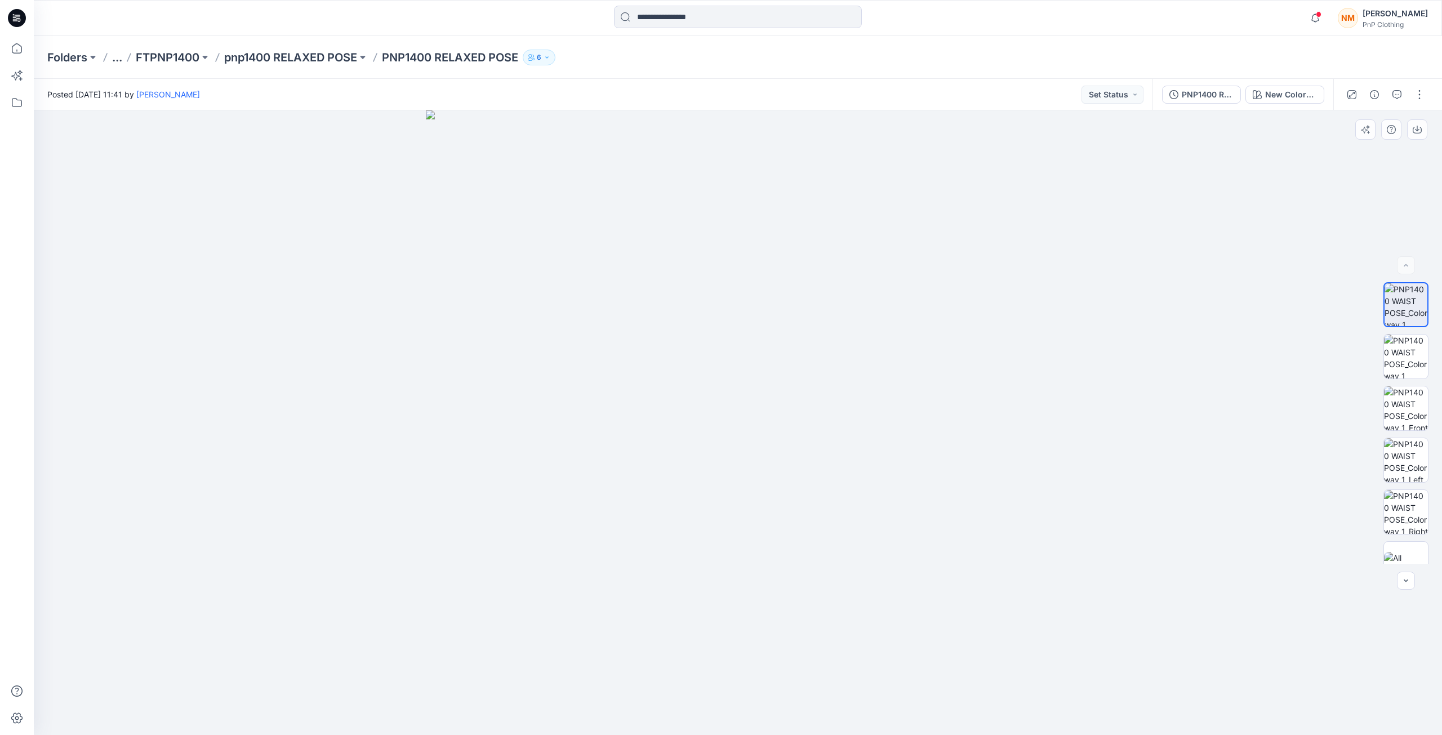
click at [1210, 372] on div at bounding box center [738, 422] width 1408 height 625
